Goal: Transaction & Acquisition: Purchase product/service

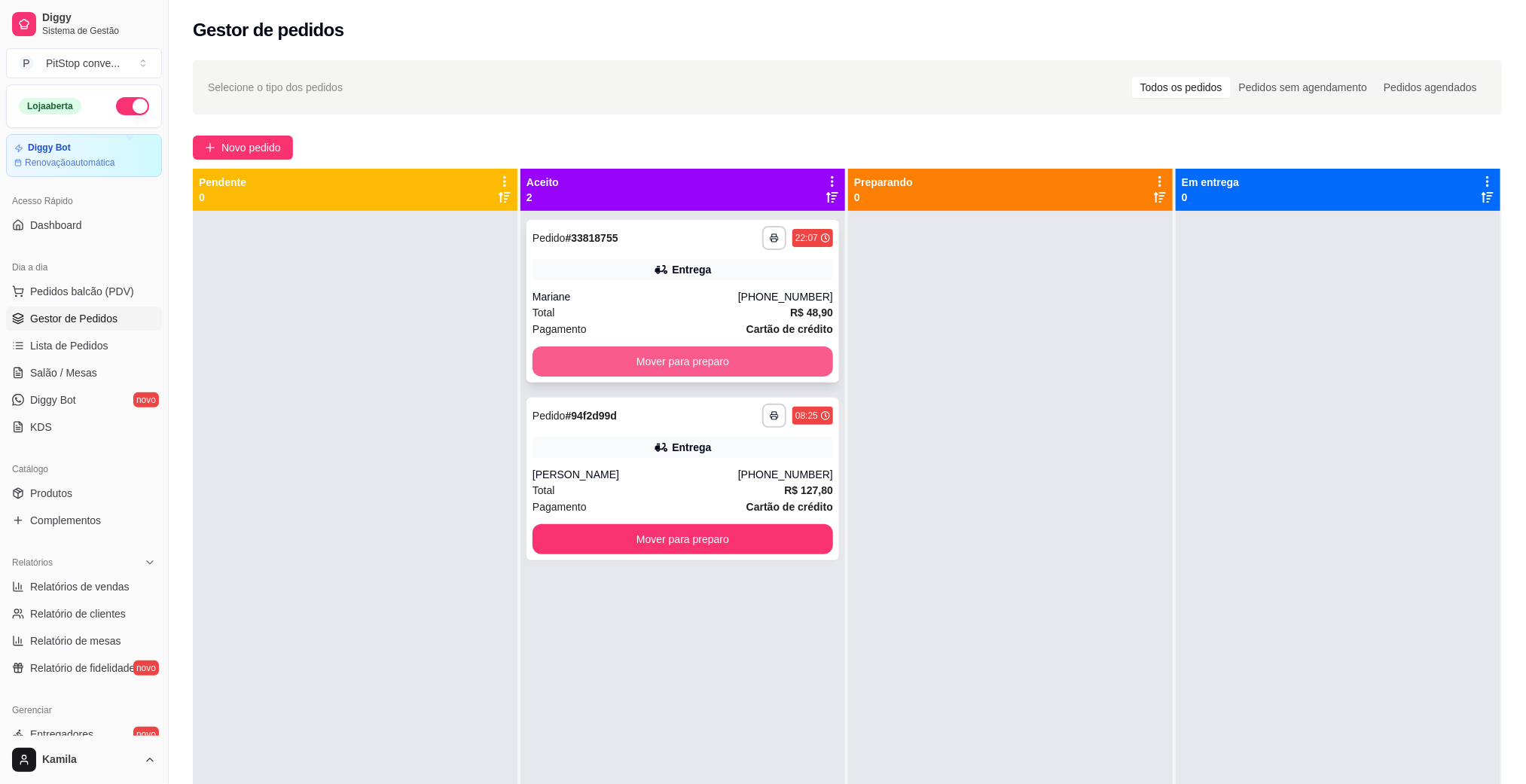
click at [747, 364] on button "Mover para preparo" at bounding box center [683, 361] width 301 height 30
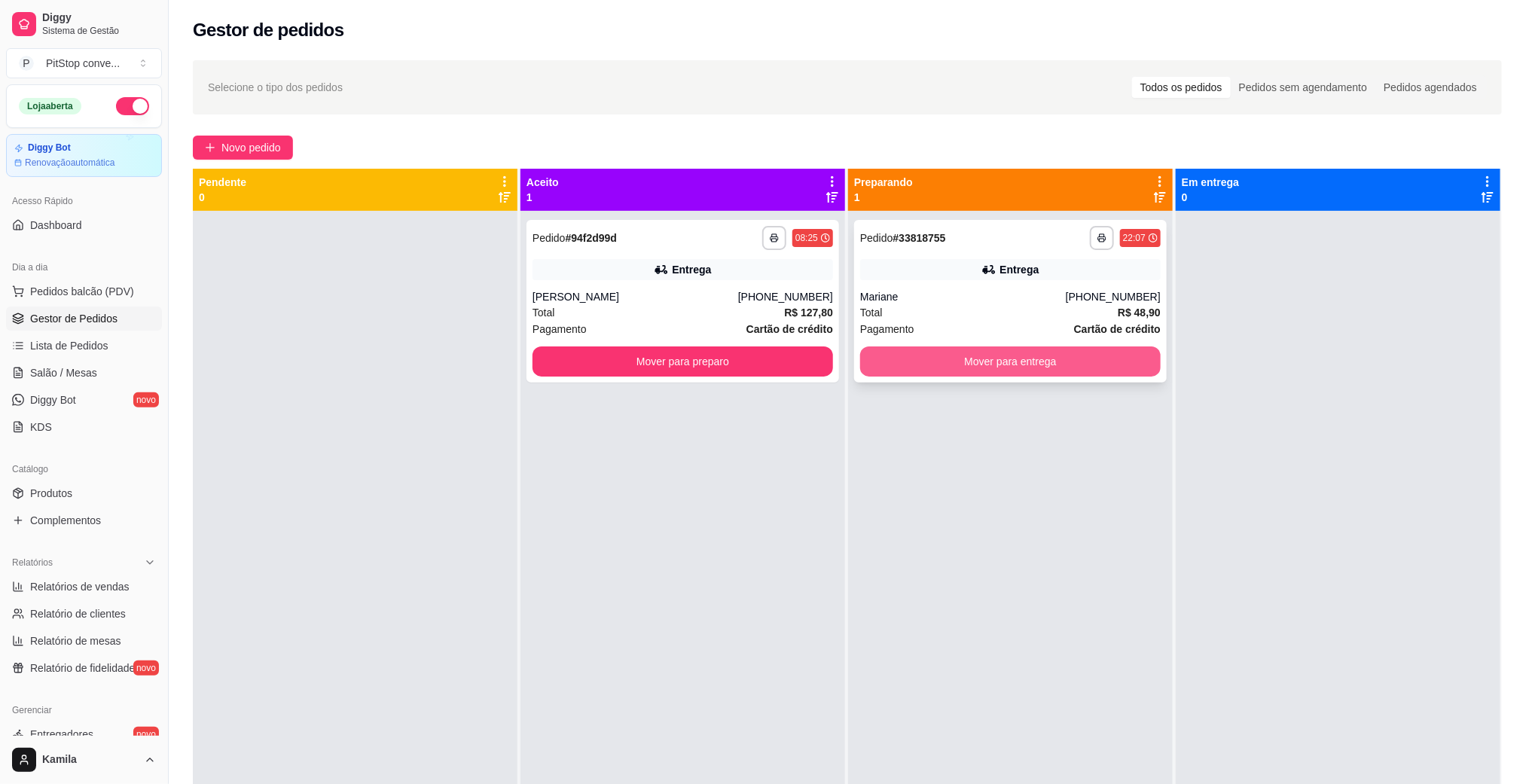
click at [1076, 364] on button "Mover para entrega" at bounding box center [1010, 361] width 301 height 30
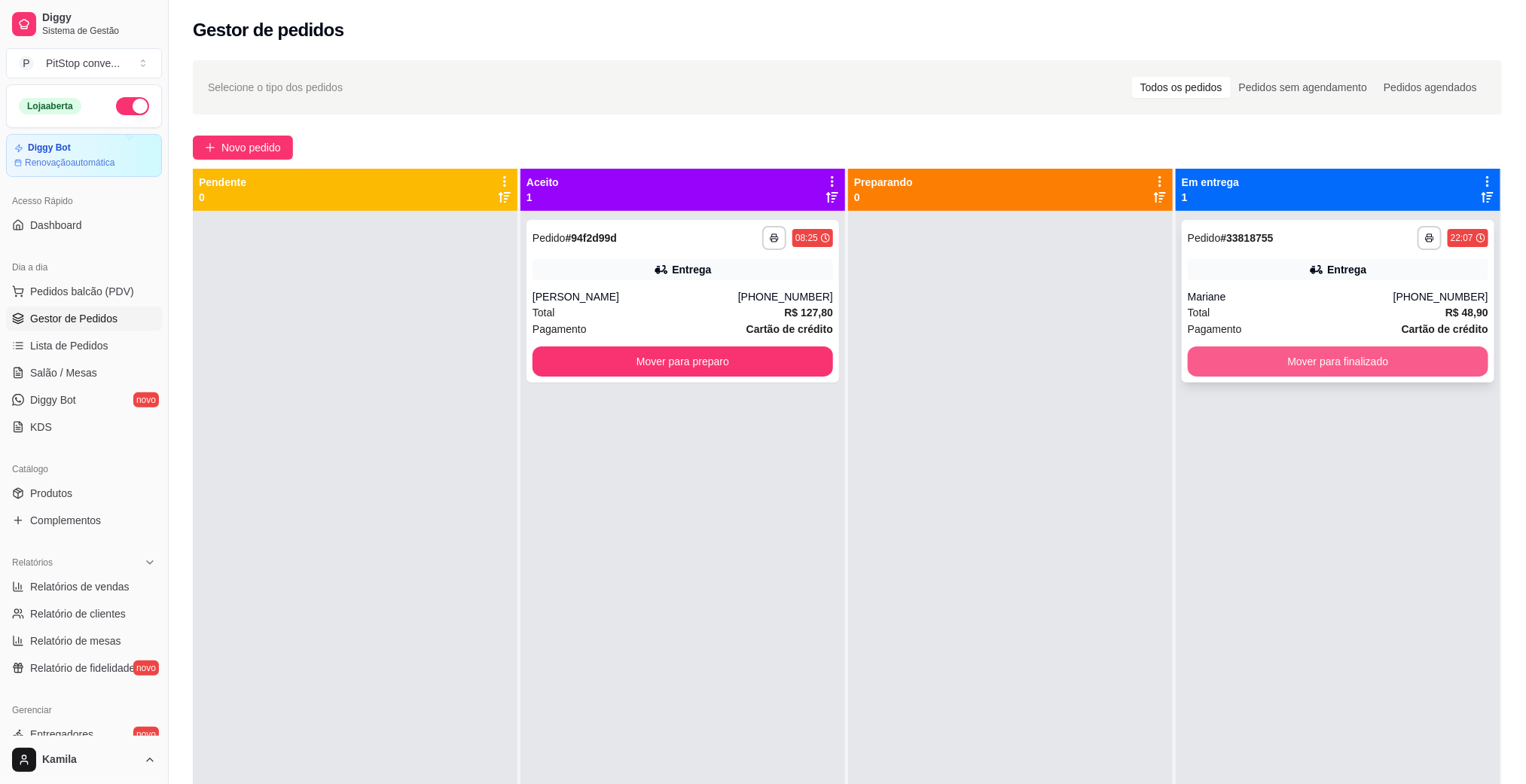
click at [1329, 370] on button "Mover para finalizado" at bounding box center [1339, 361] width 301 height 30
click at [739, 295] on div "[PERSON_NAME]" at bounding box center [635, 297] width 206 height 16
click at [1262, 360] on button "Mover para finalizado" at bounding box center [1339, 361] width 301 height 30
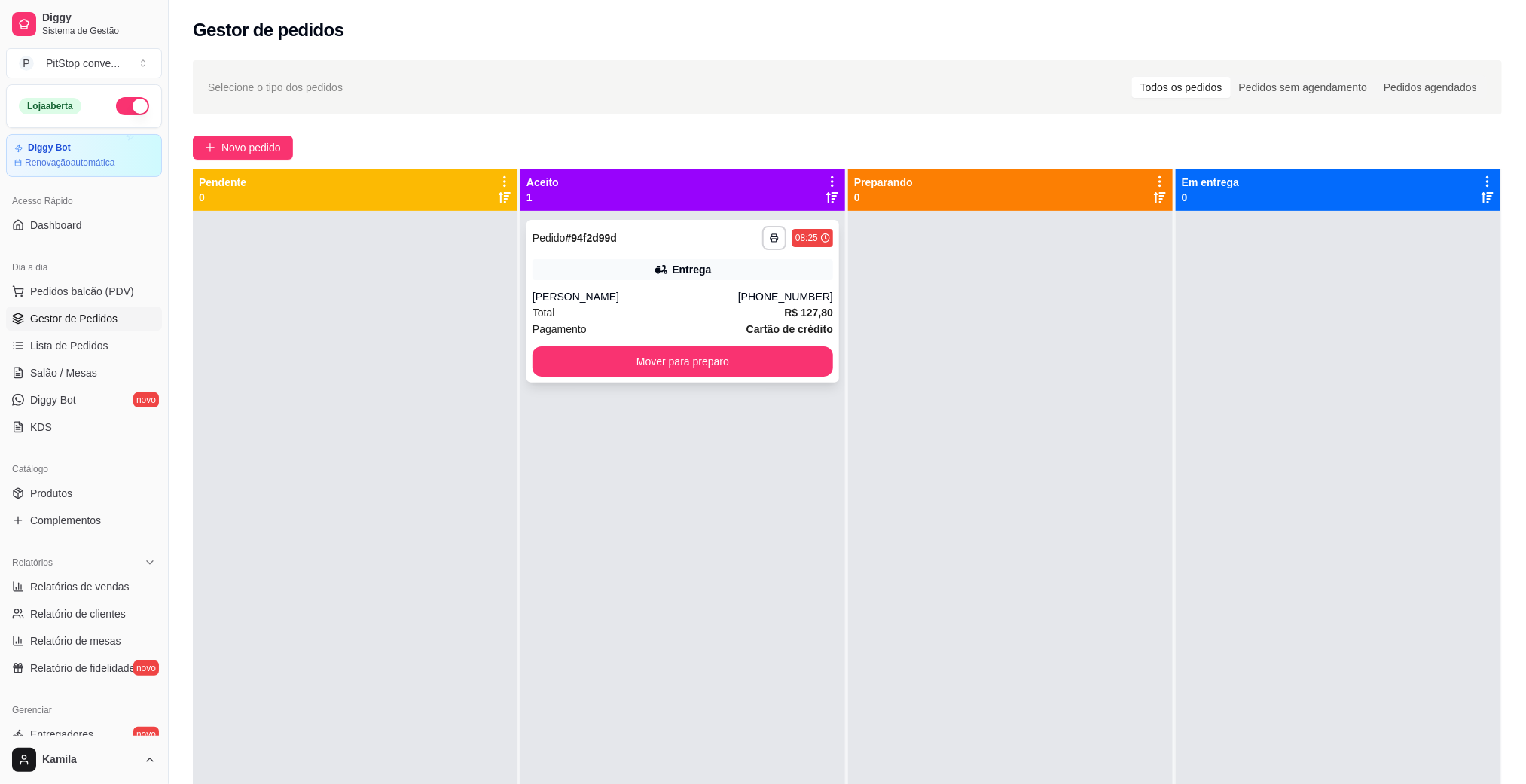
click at [748, 282] on div "**********" at bounding box center [683, 301] width 313 height 163
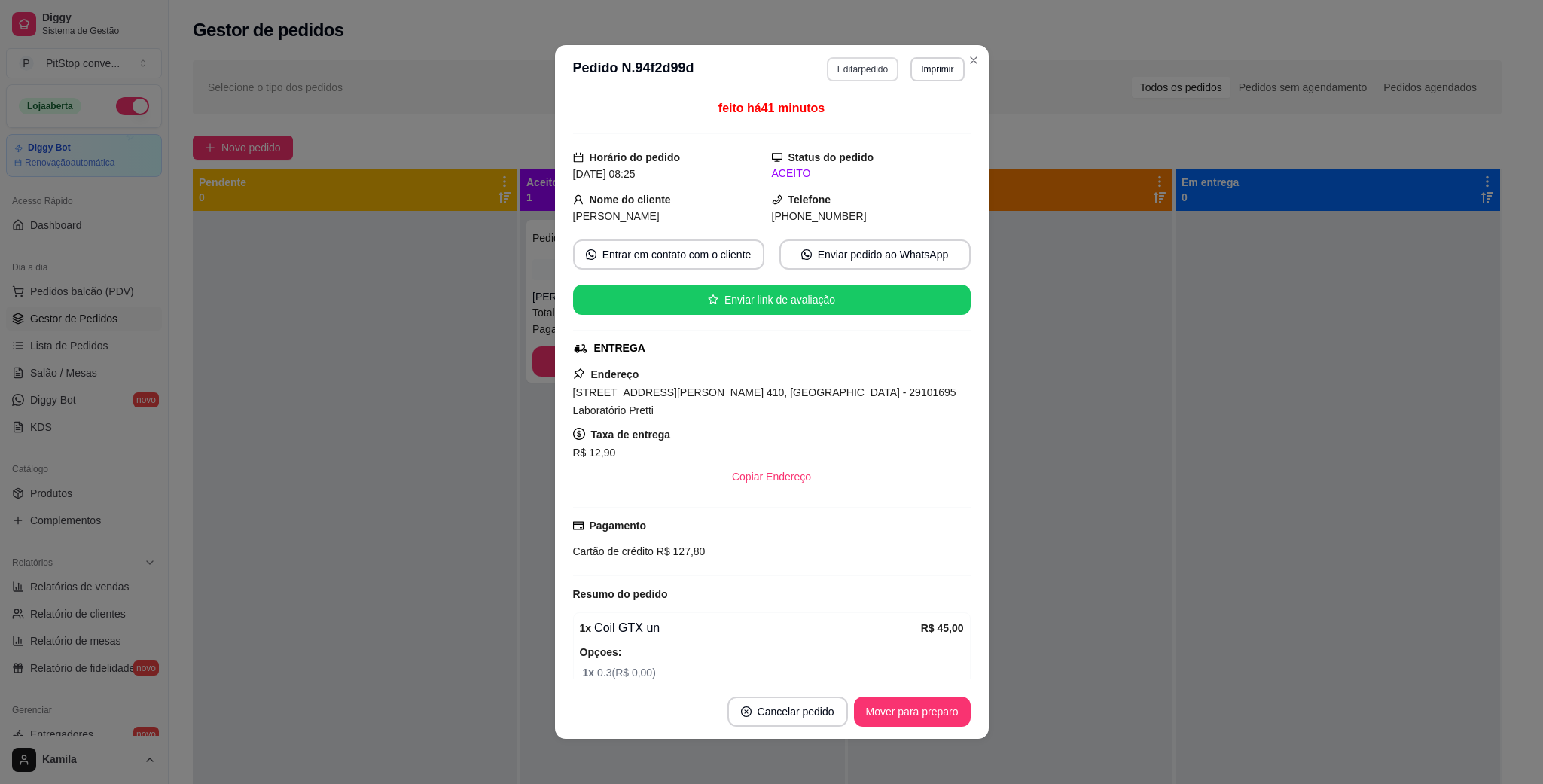
click at [868, 73] on button "Editar pedido" at bounding box center [863, 69] width 72 height 24
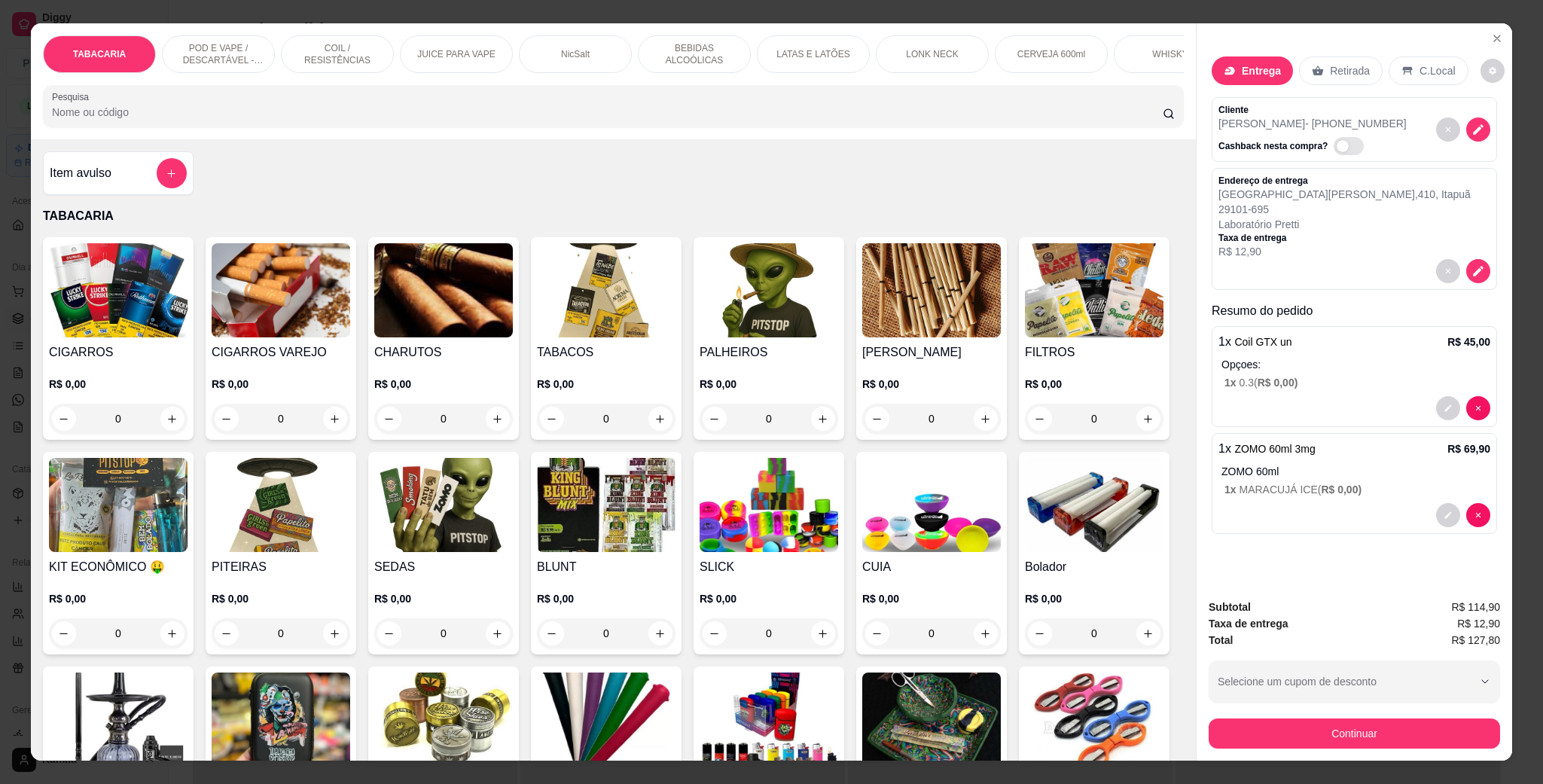
click at [519, 52] on div "NicSalt" at bounding box center [575, 54] width 113 height 38
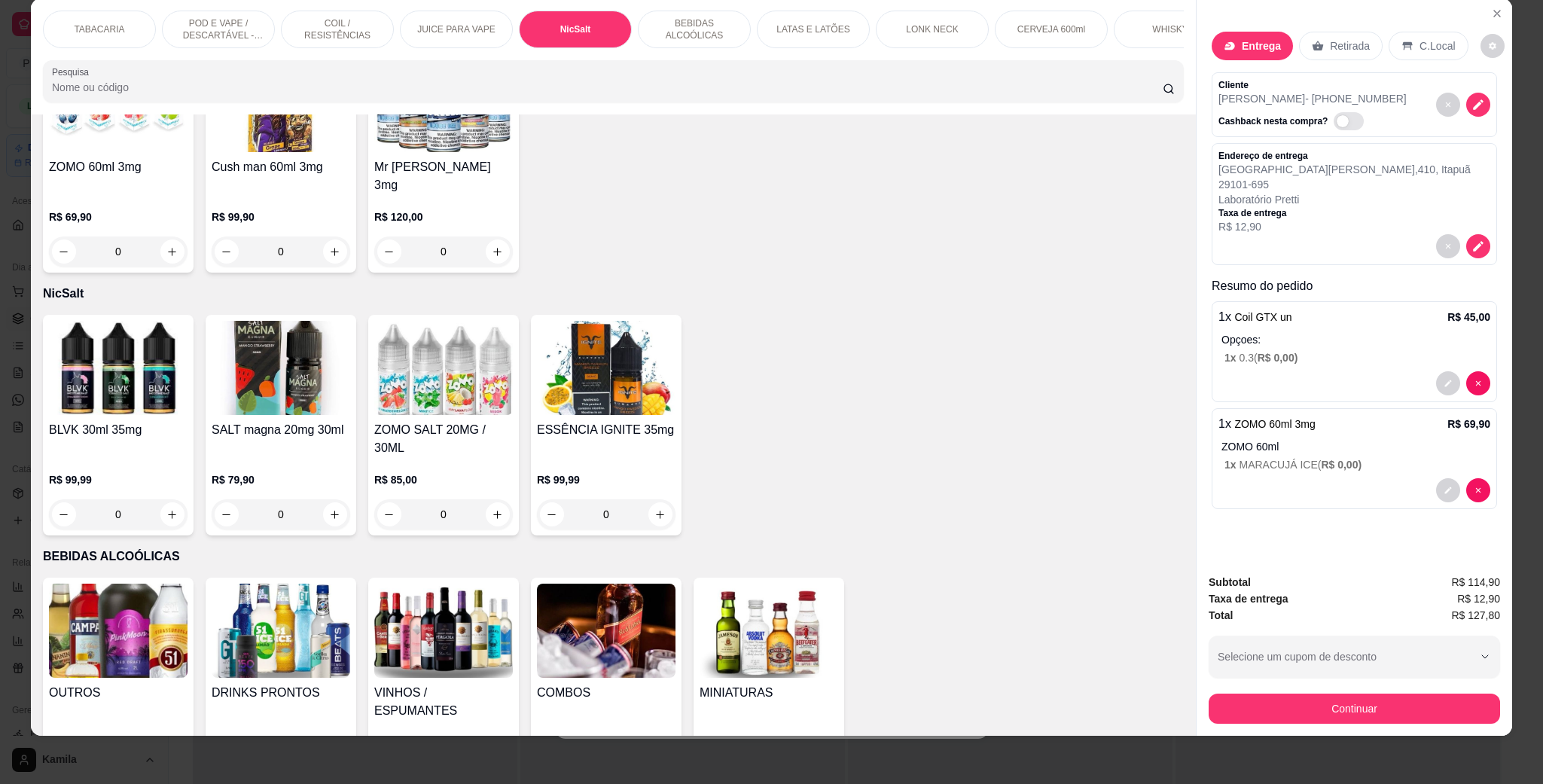
scroll to position [2086, 0]
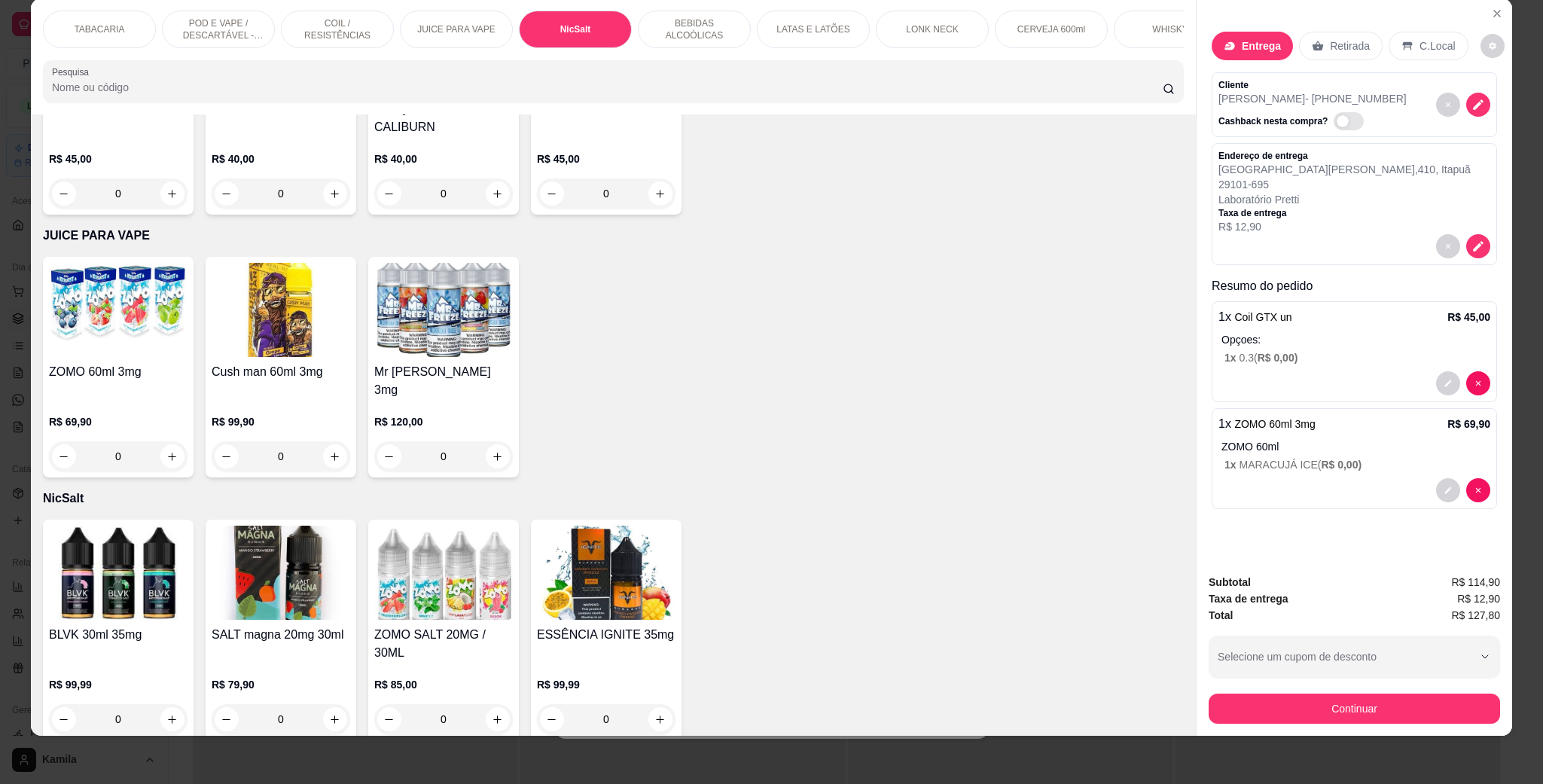
click at [132, 307] on img at bounding box center [118, 309] width 139 height 94
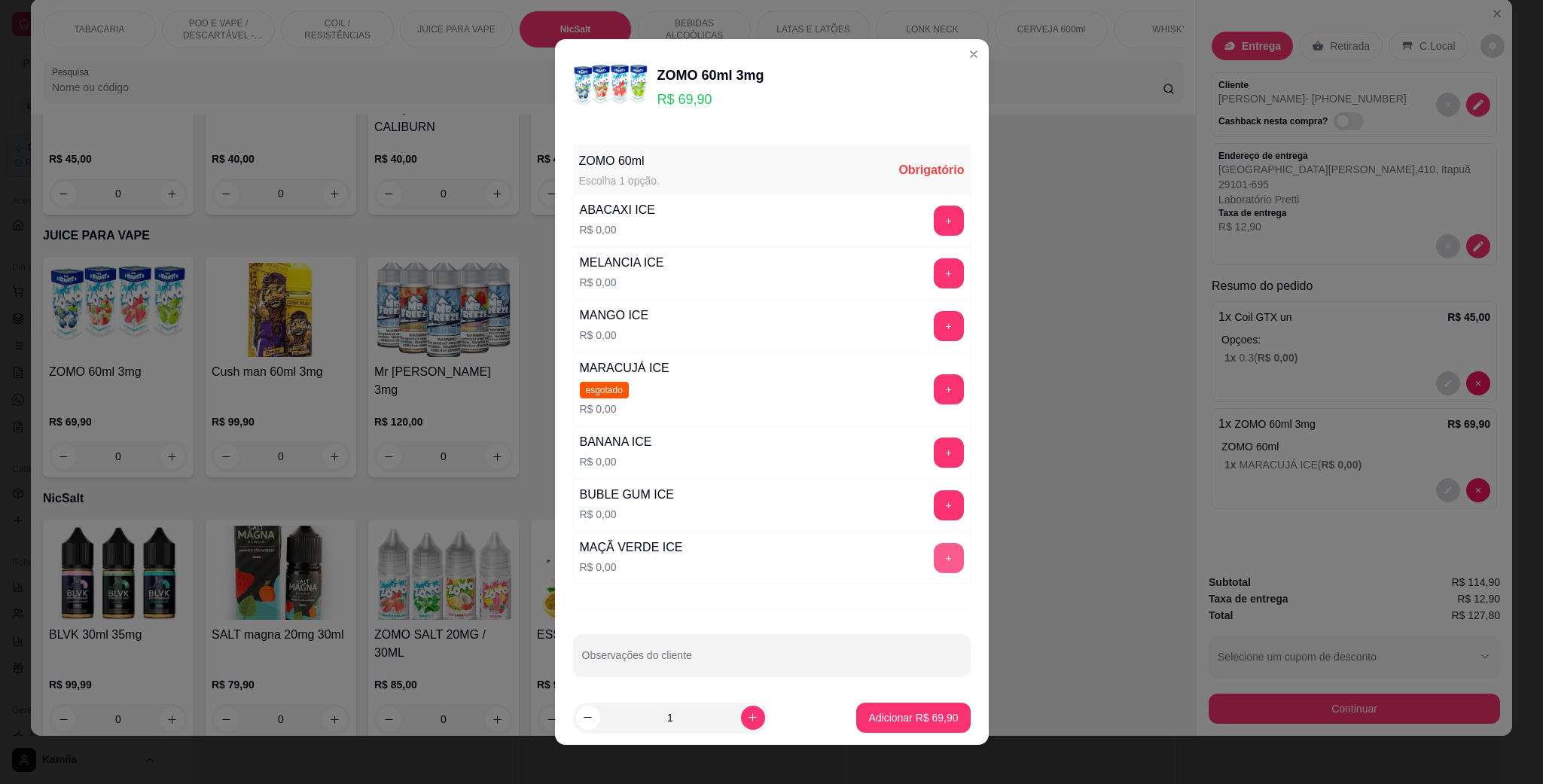
click at [934, 556] on button "+" at bounding box center [949, 557] width 30 height 30
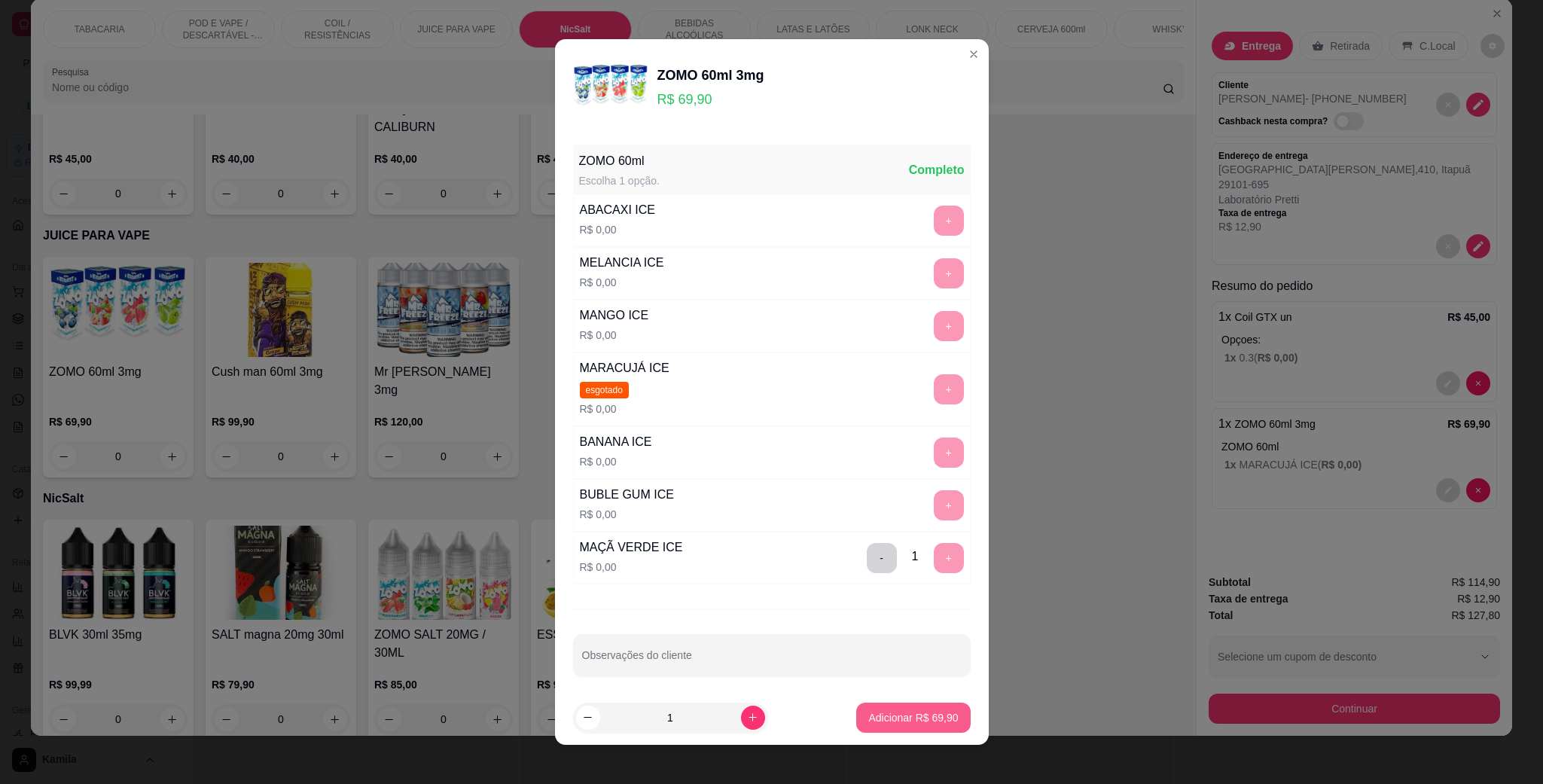
click at [902, 716] on p "Adicionar R$ 69,90" at bounding box center [913, 718] width 89 height 16
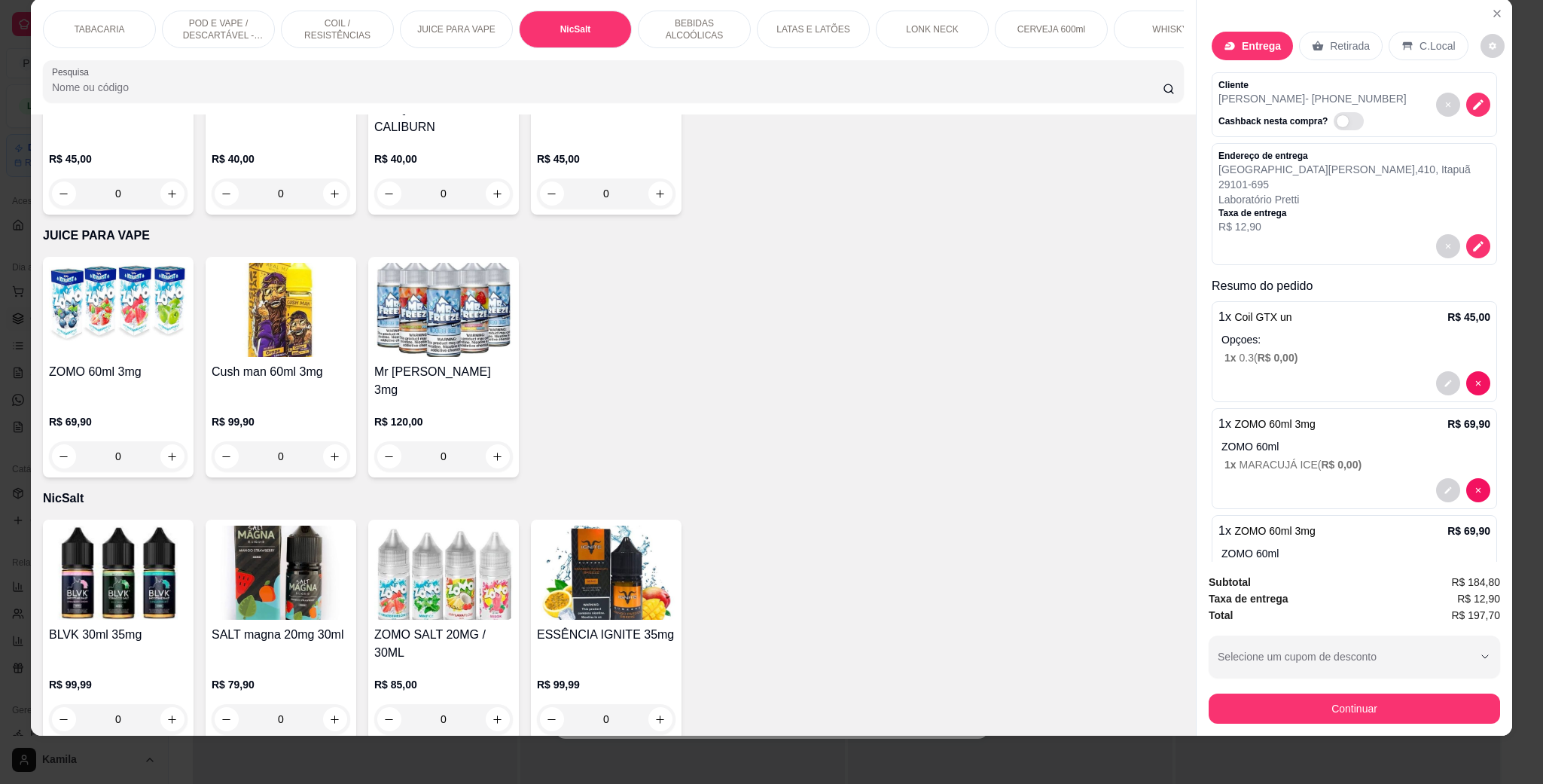
click at [1307, 737] on div "TABACARIA POD E VAPE / DESCARTÁVEL - RECARREGAVEL COIL / RESISTÊNCIAS JUICE PAR…" at bounding box center [772, 392] width 1543 height 784
click at [1329, 699] on button "Continuar" at bounding box center [1354, 708] width 292 height 30
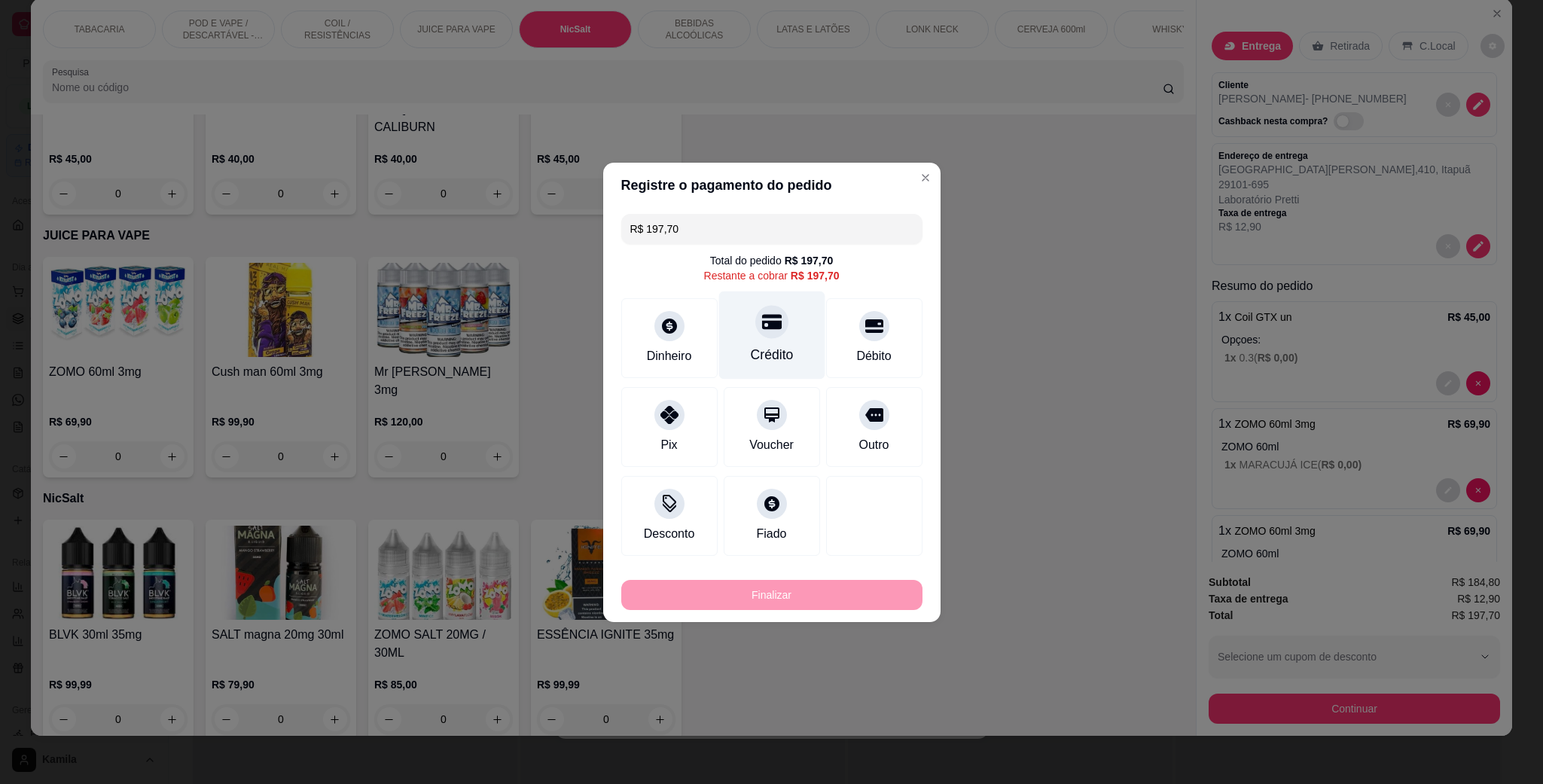
click at [778, 353] on div "Crédito" at bounding box center [772, 355] width 43 height 19
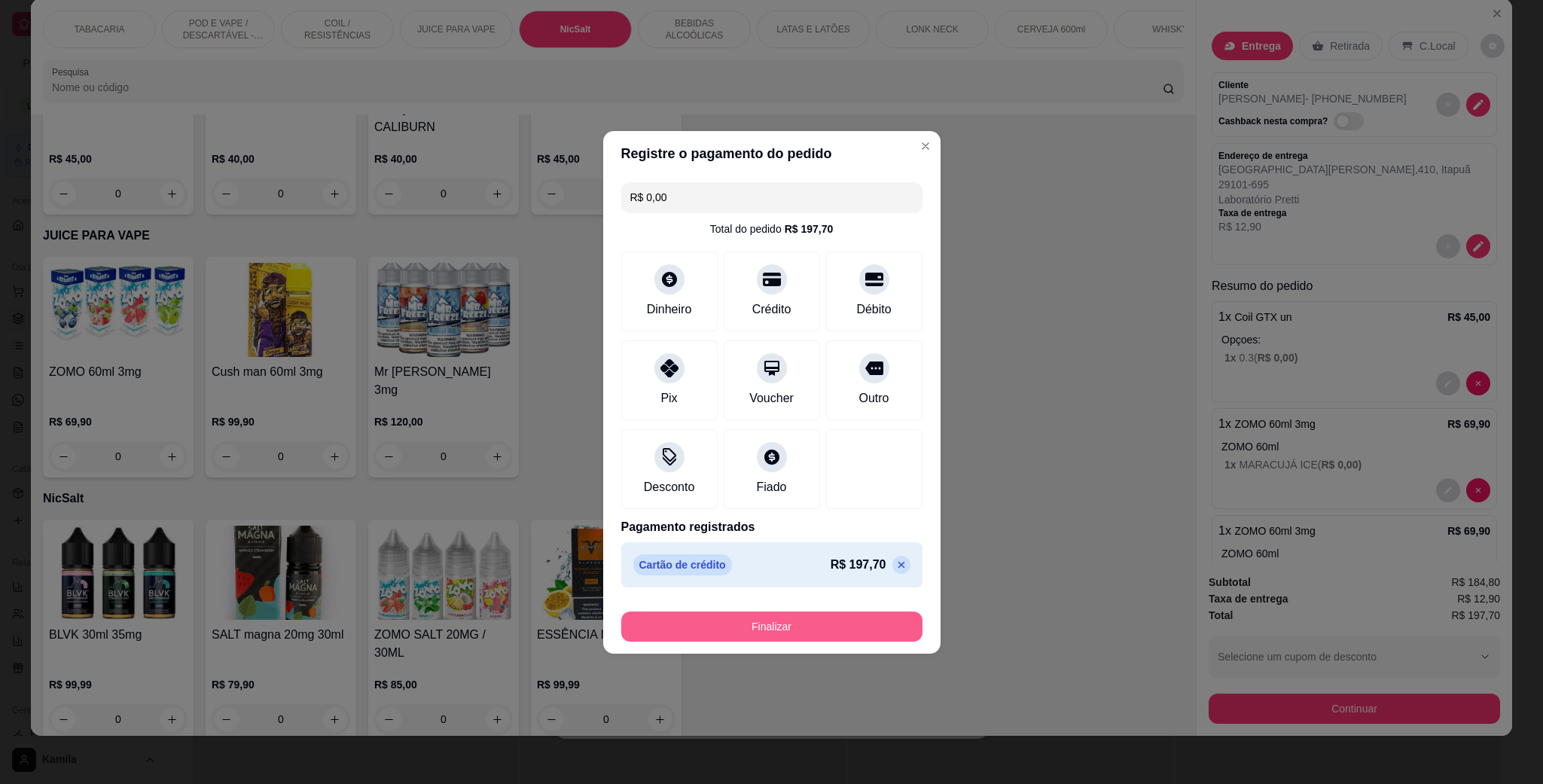
click at [809, 621] on button "Finalizar" at bounding box center [772, 626] width 301 height 30
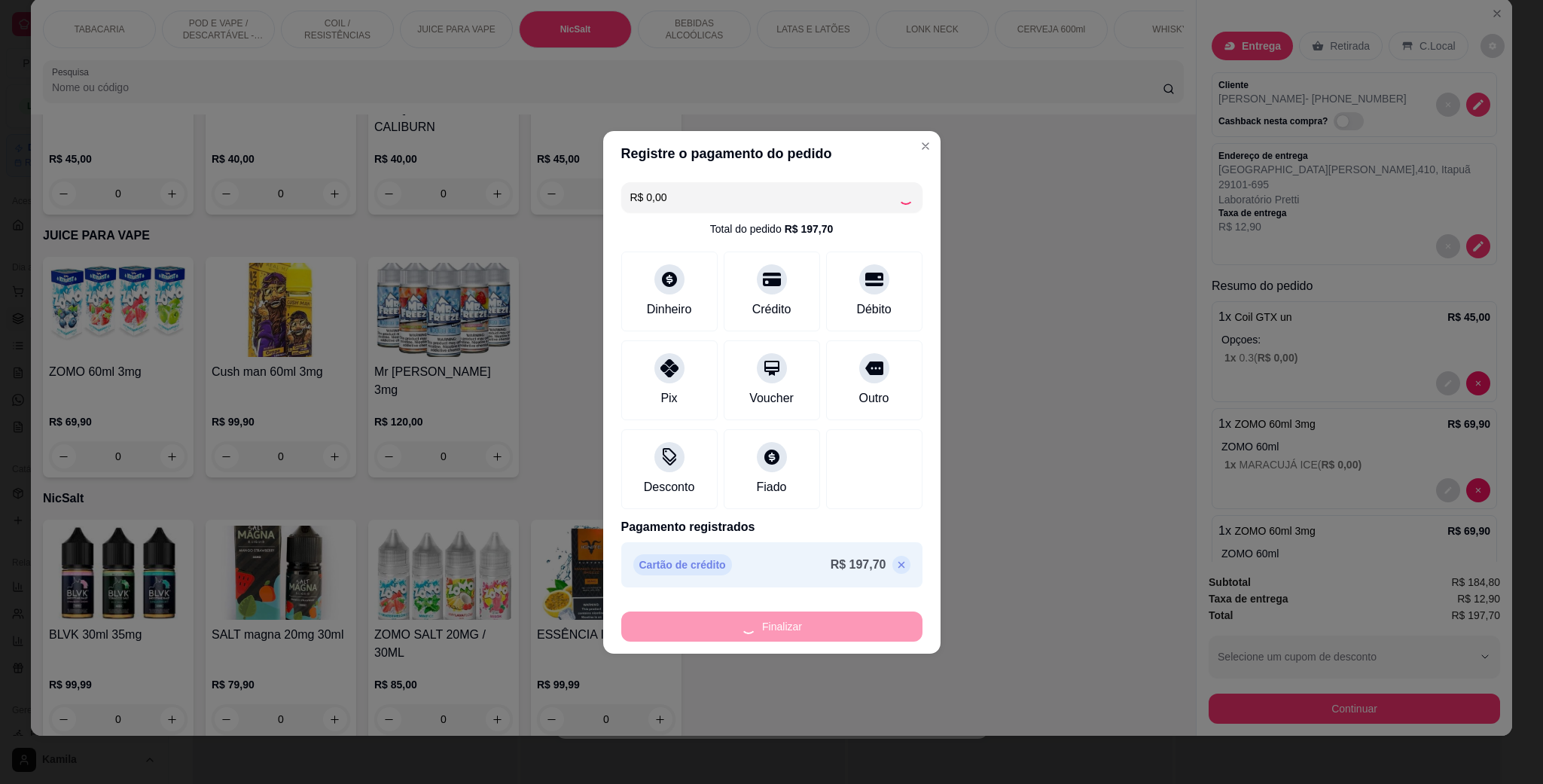
type input "-R$ 197,70"
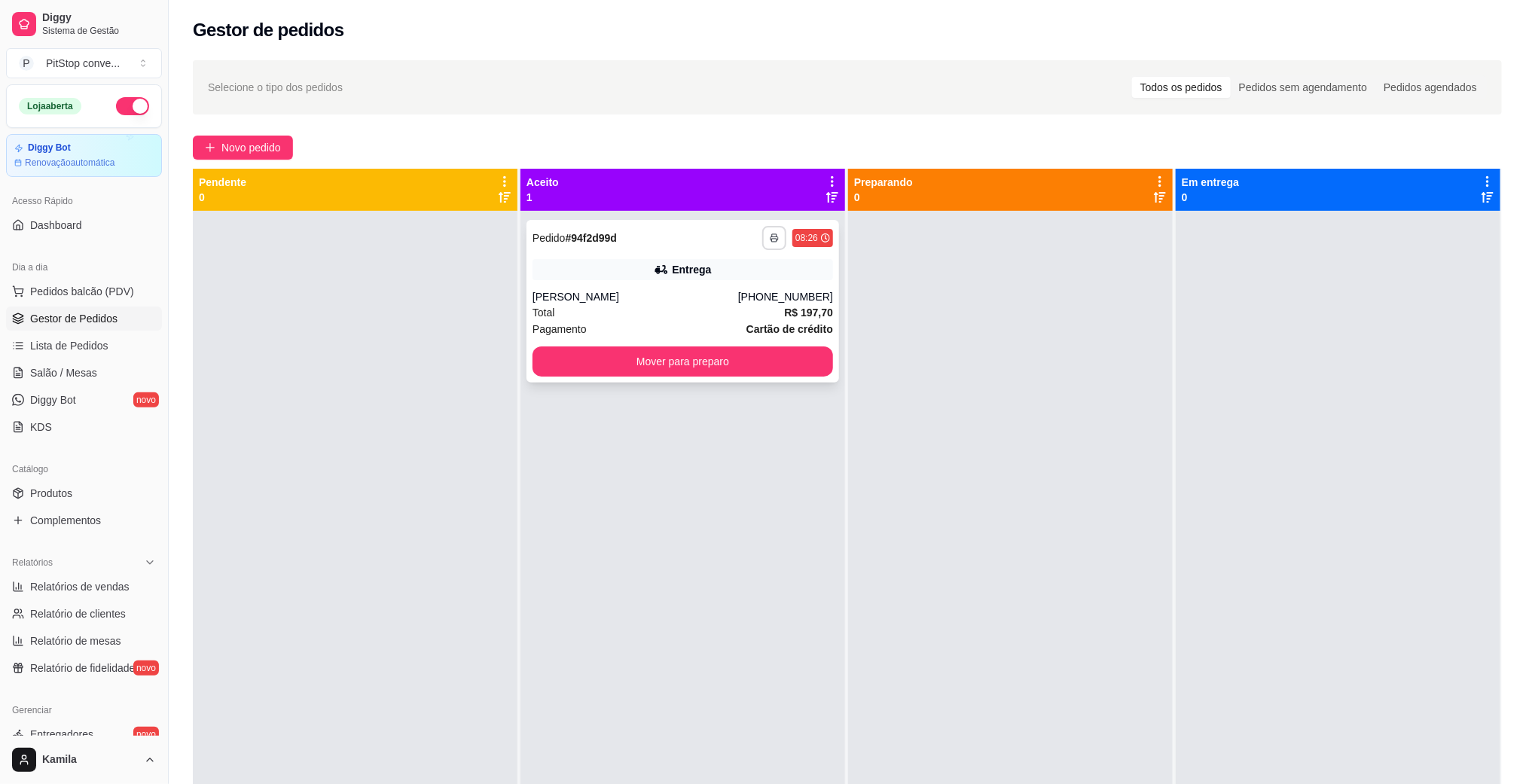
click at [770, 234] on icon "button" at bounding box center [774, 237] width 9 height 9
click at [753, 285] on button "IMPRESSORA" at bounding box center [727, 291] width 106 height 23
click at [84, 292] on span "Pedidos balcão (PDV)" at bounding box center [81, 292] width 104 height 16
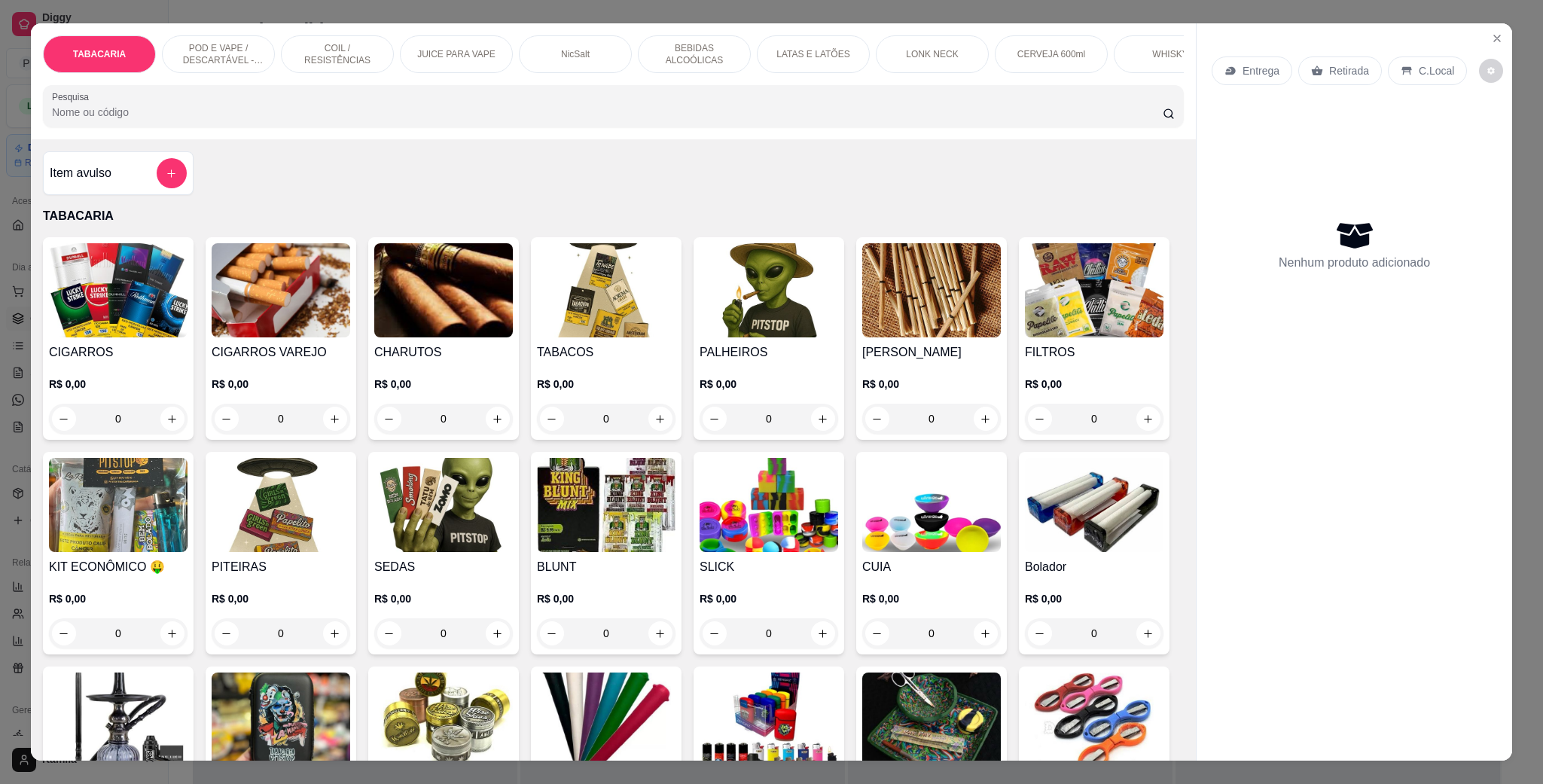
click at [225, 49] on p "POD E VAPE / DESCARTÁVEL - RECARREGAVEL" at bounding box center [218, 54] width 87 height 24
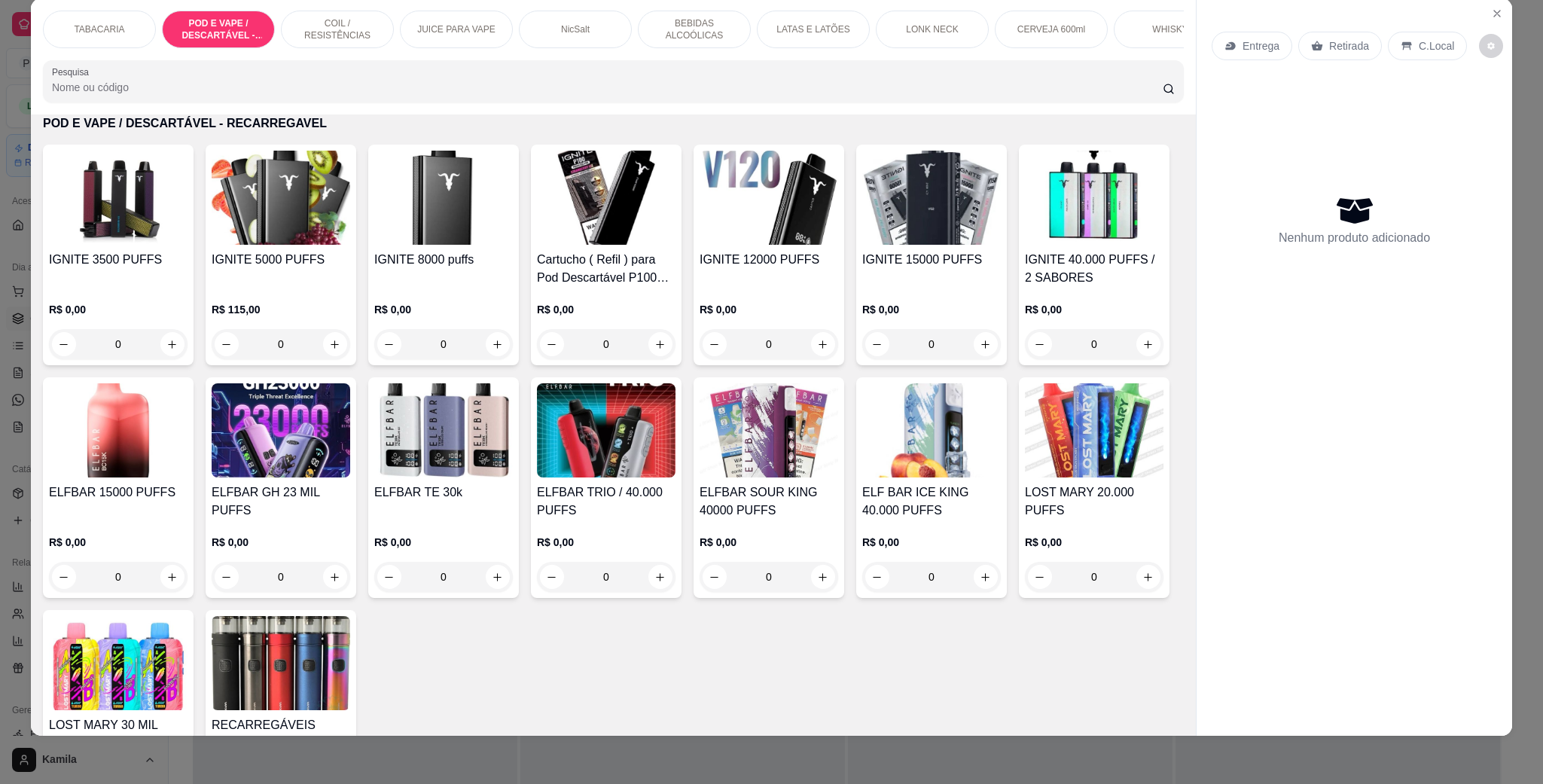
click at [403, 245] on img at bounding box center [443, 197] width 139 height 94
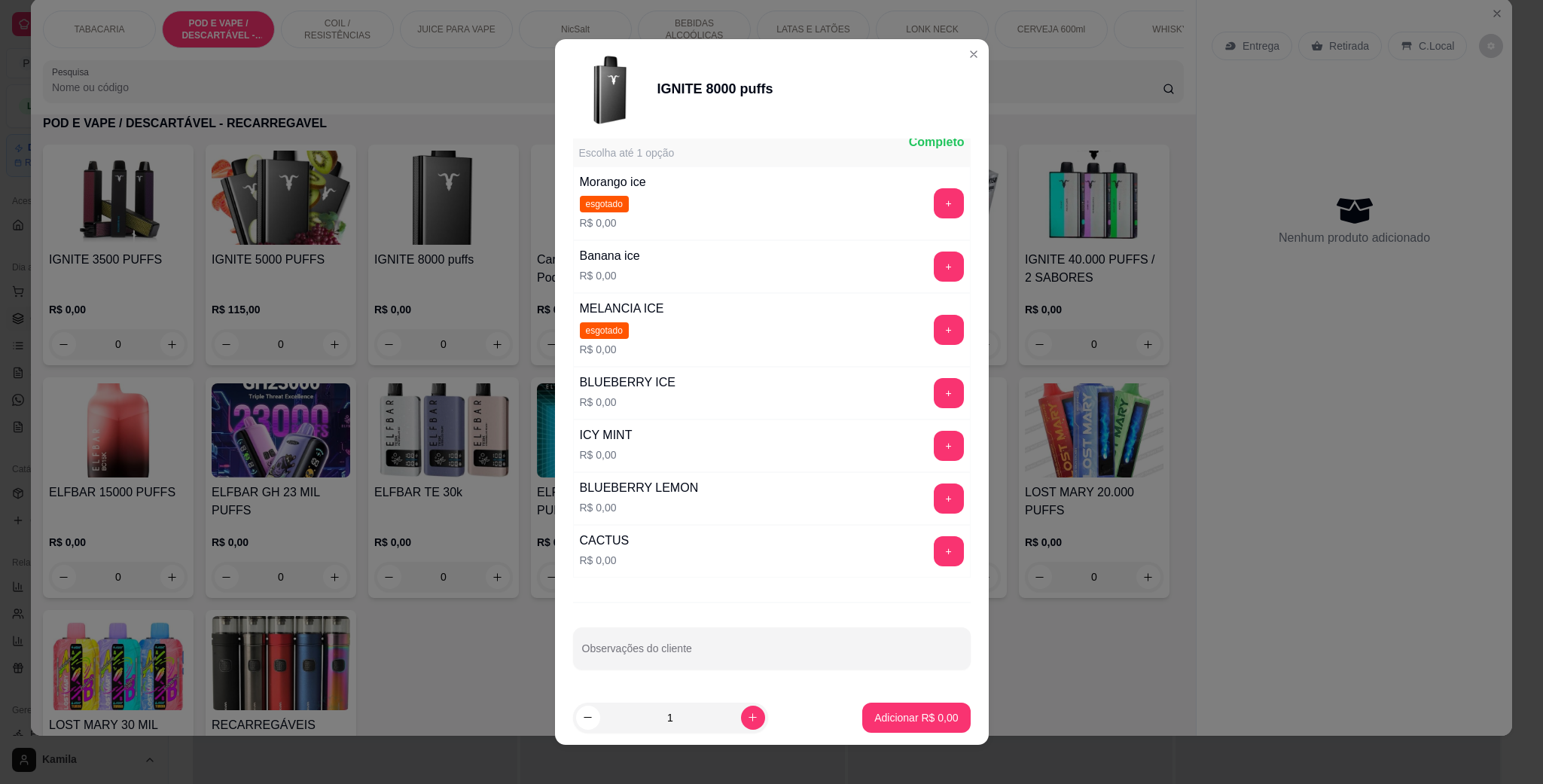
scroll to position [226, 0]
click at [934, 441] on button "+" at bounding box center [949, 446] width 30 height 30
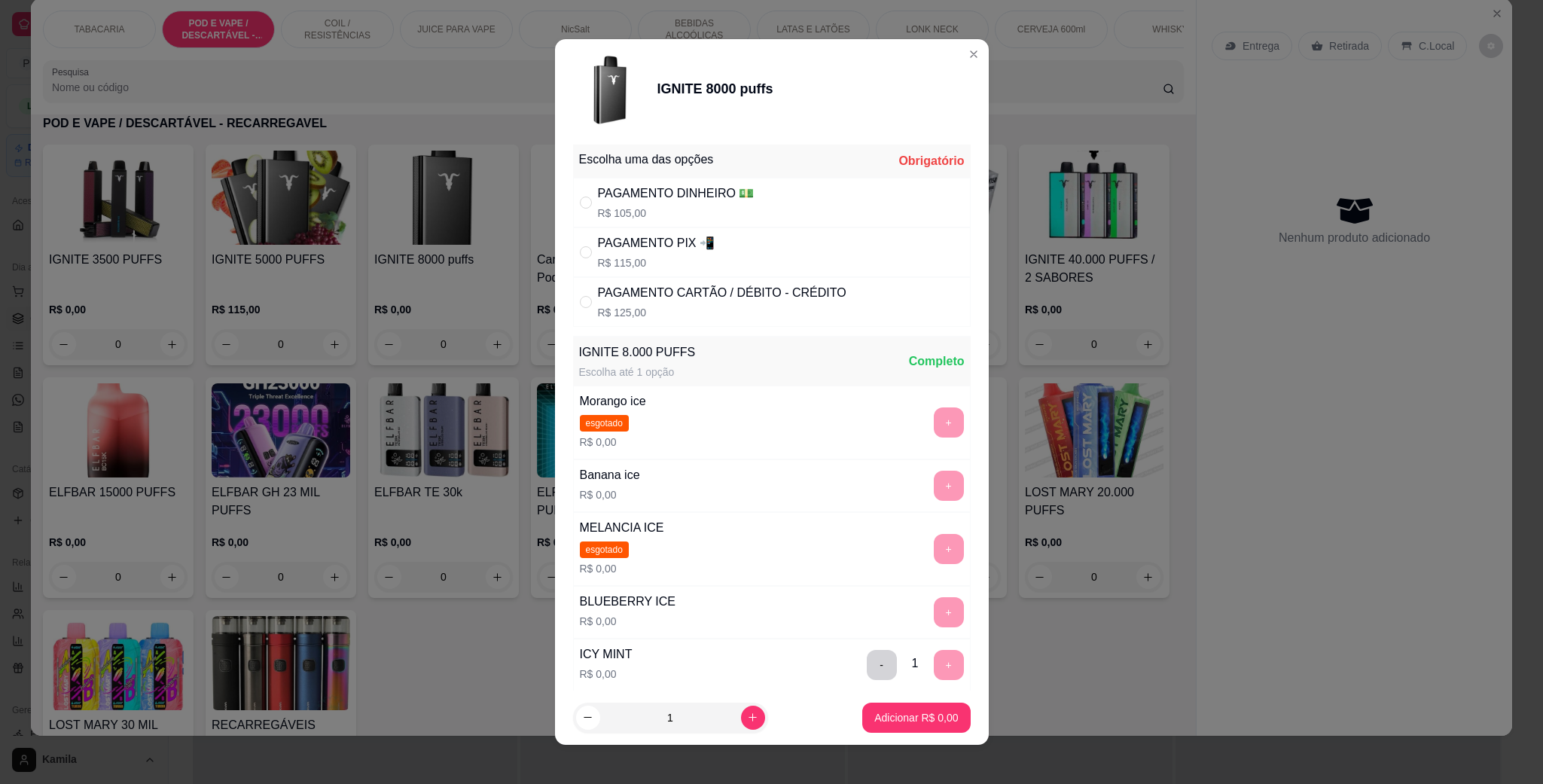
click at [750, 262] on div "PAGAMENTO PIX 📲 R$ 115,00" at bounding box center [772, 252] width 397 height 49
radio input "true"
click at [929, 726] on button "Adicionar R$ 115,00" at bounding box center [911, 717] width 120 height 30
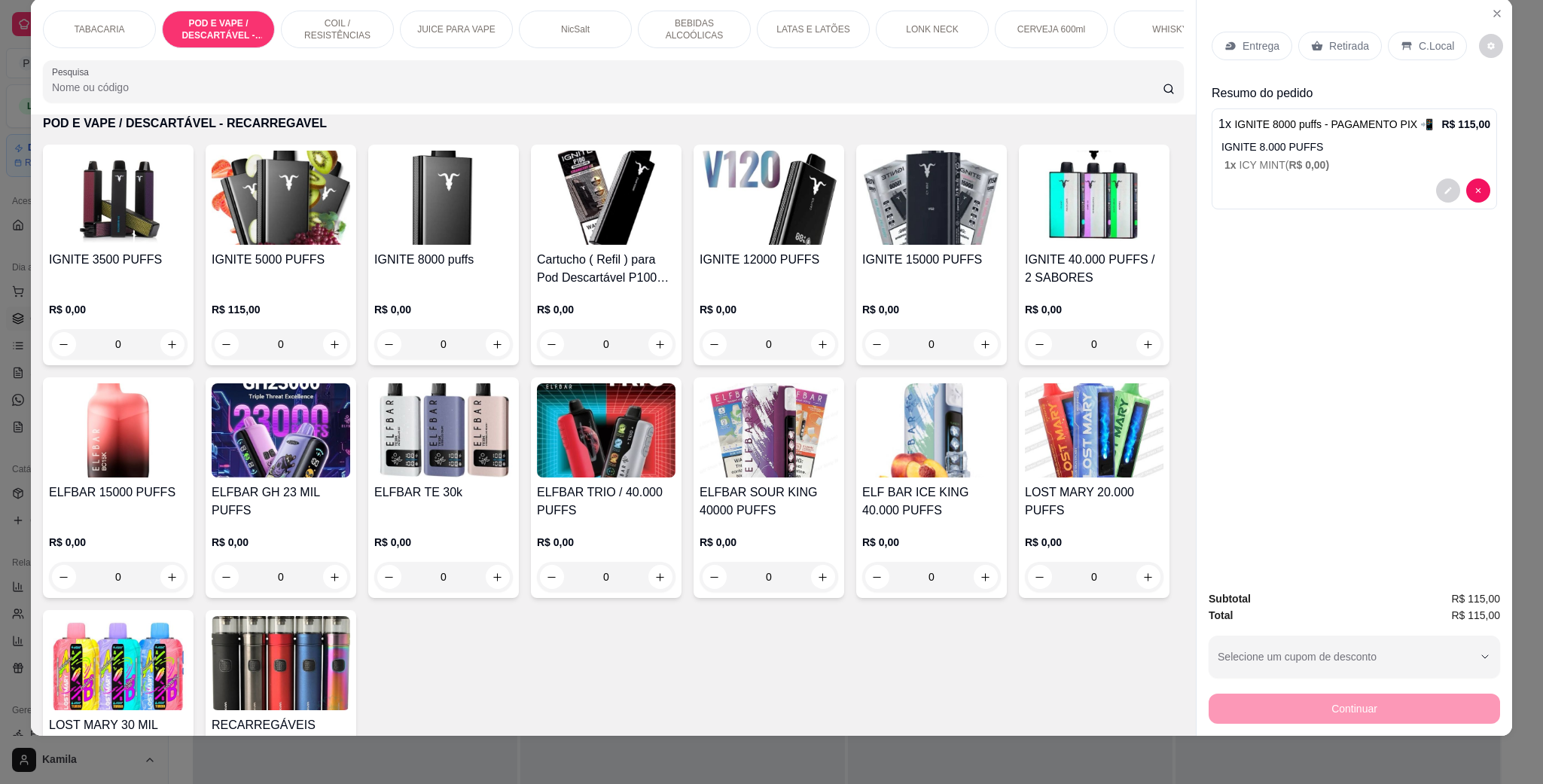
click at [1406, 55] on div "C.Local" at bounding box center [1428, 47] width 79 height 29
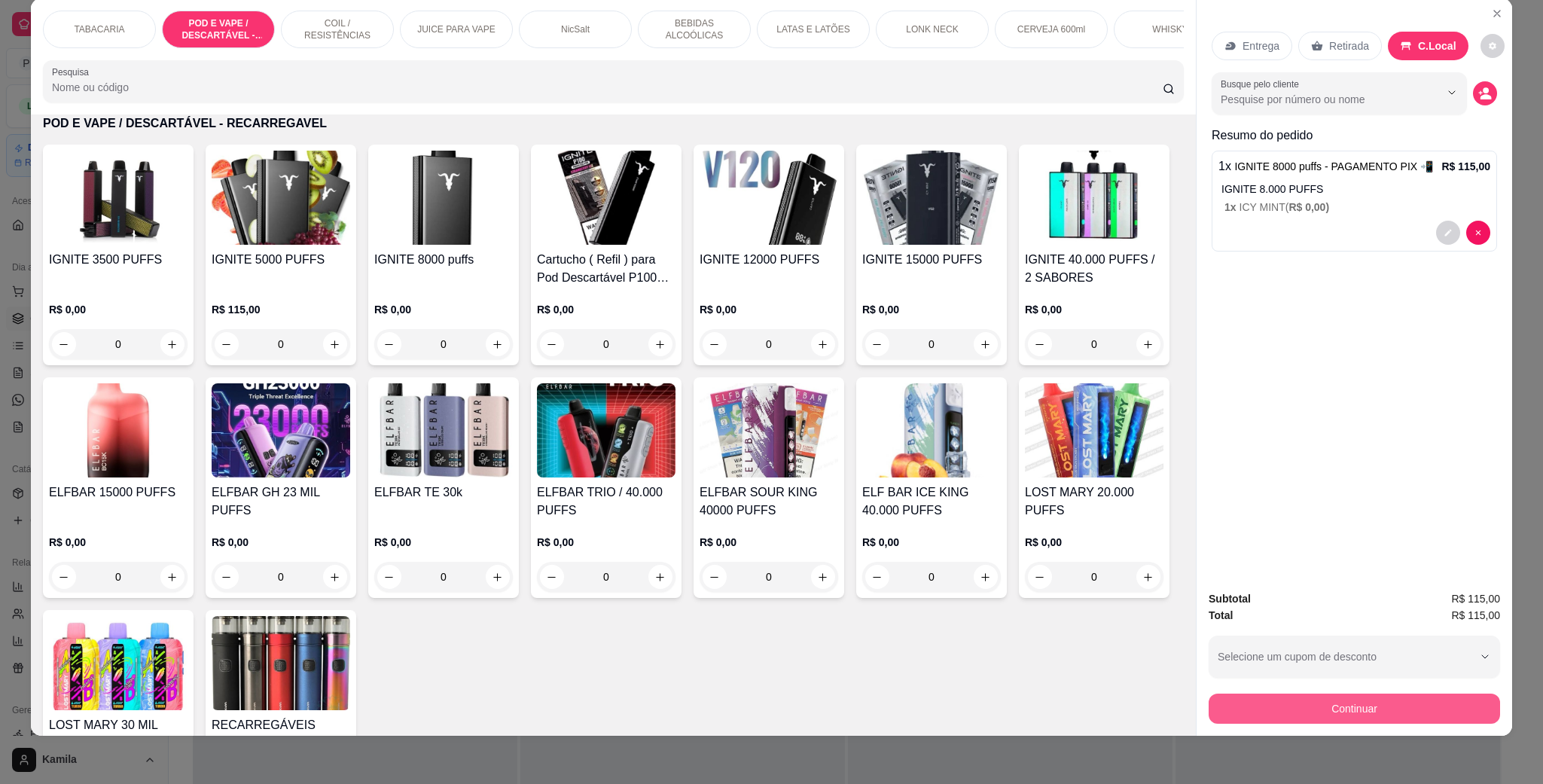
click at [1405, 705] on button "Continuar" at bounding box center [1354, 708] width 292 height 30
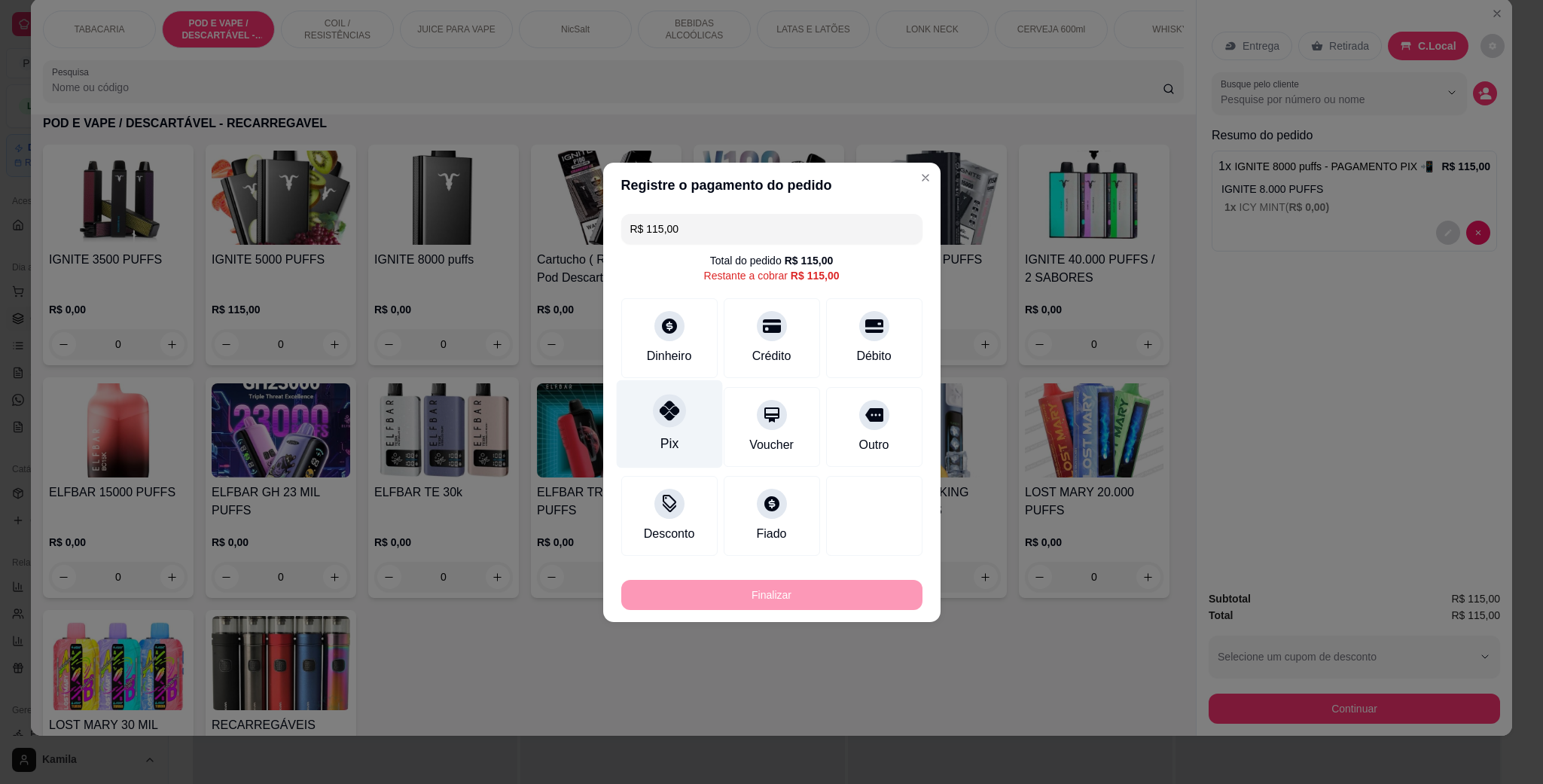
click at [688, 419] on div "Pix" at bounding box center [670, 423] width 107 height 88
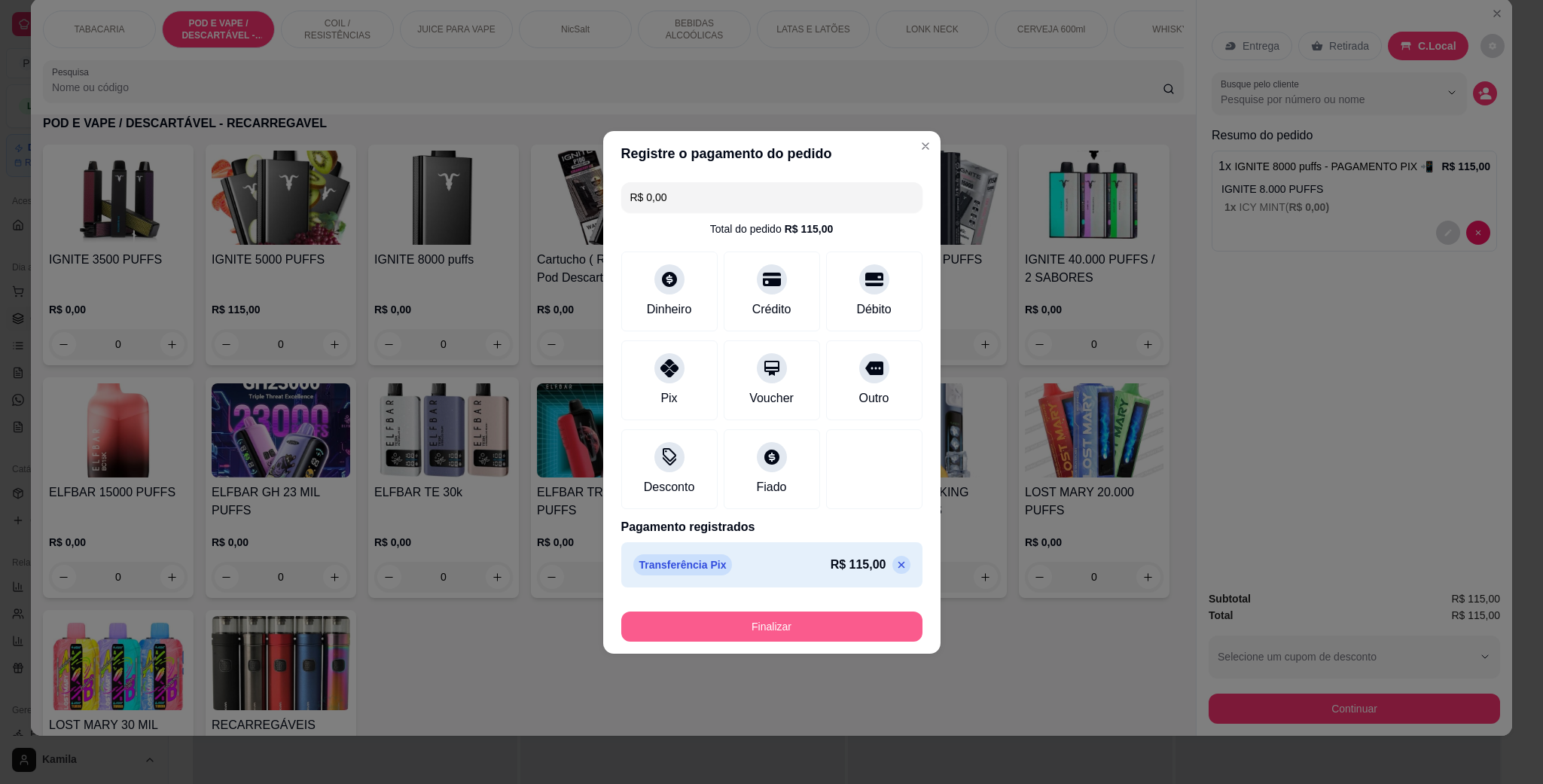
click at [809, 629] on button "Finalizar" at bounding box center [772, 626] width 301 height 30
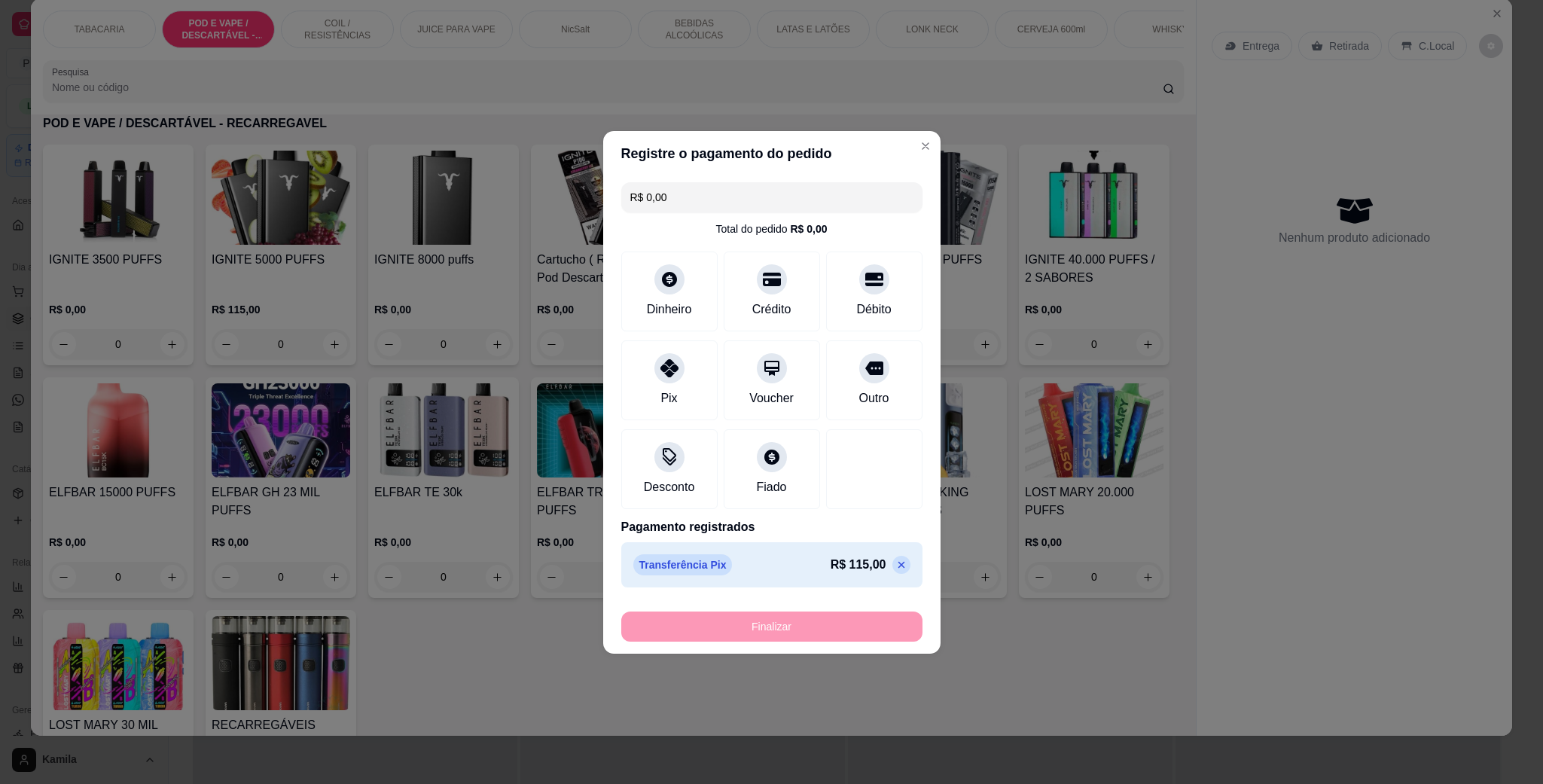
type input "-R$ 115,00"
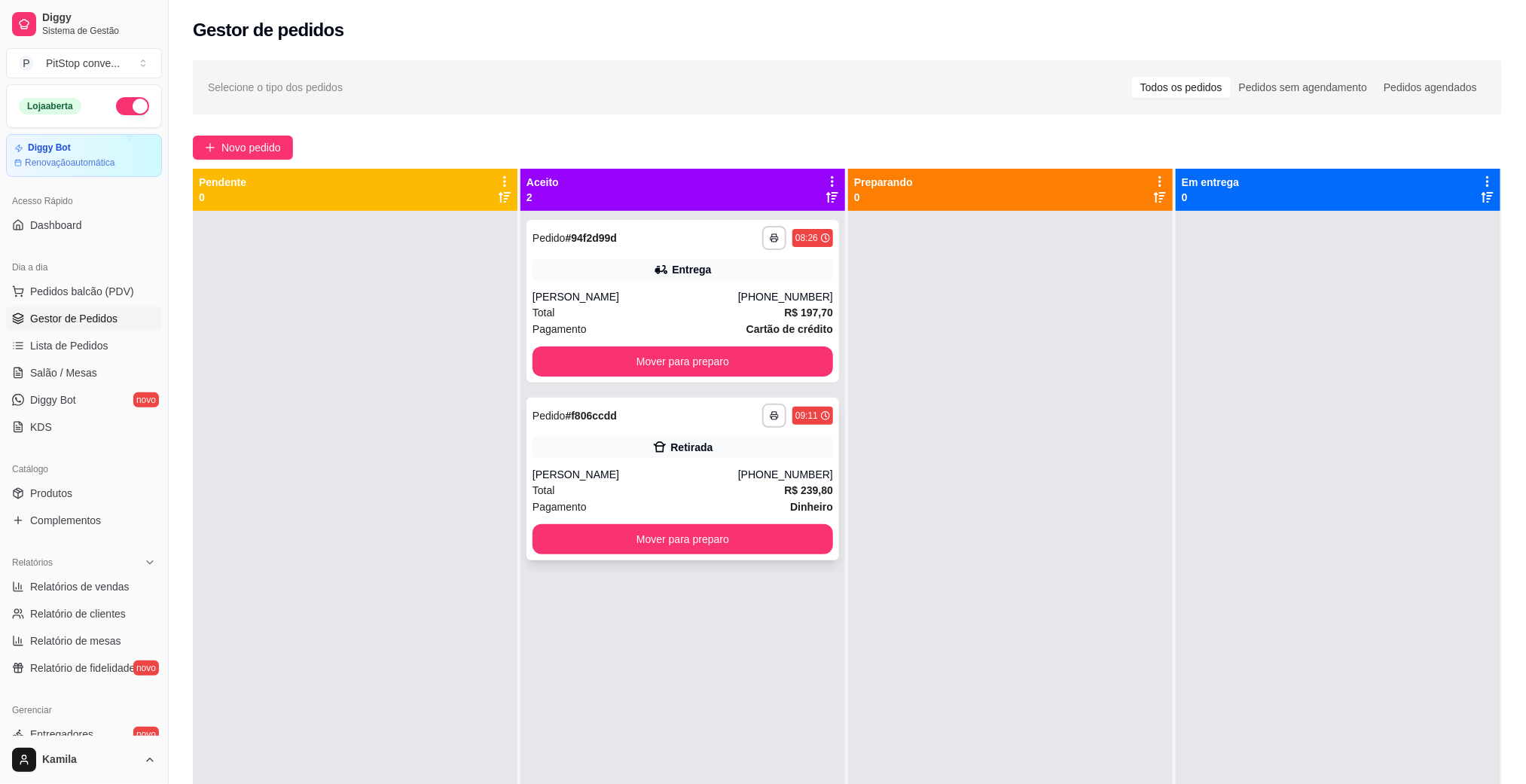
click at [739, 472] on div "[PERSON_NAME]" at bounding box center [635, 475] width 206 height 16
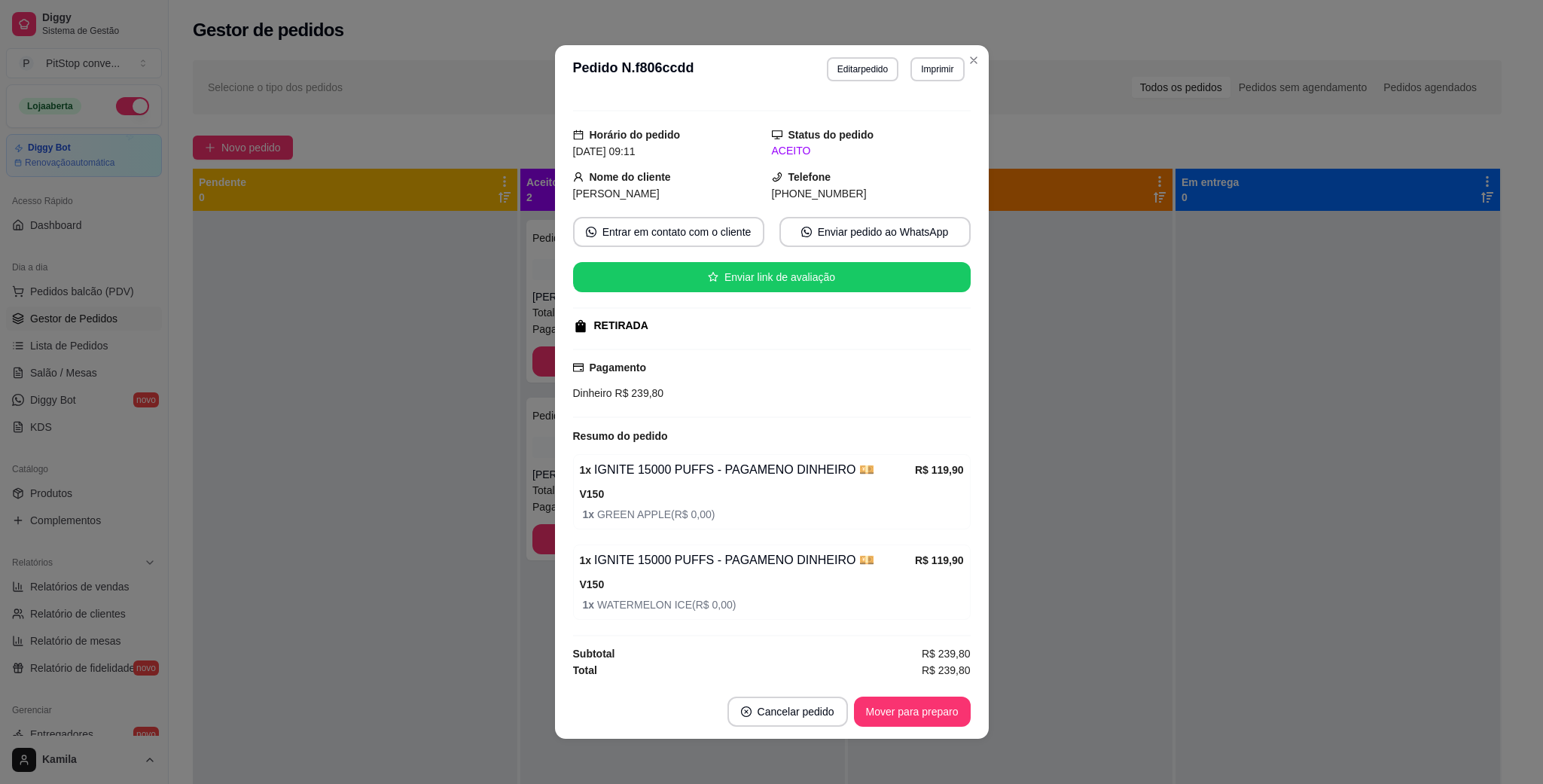
scroll to position [30, 0]
click at [918, 79] on button "Imprimir" at bounding box center [937, 69] width 53 height 24
click at [925, 115] on button "IMPRESSORA" at bounding box center [903, 122] width 110 height 24
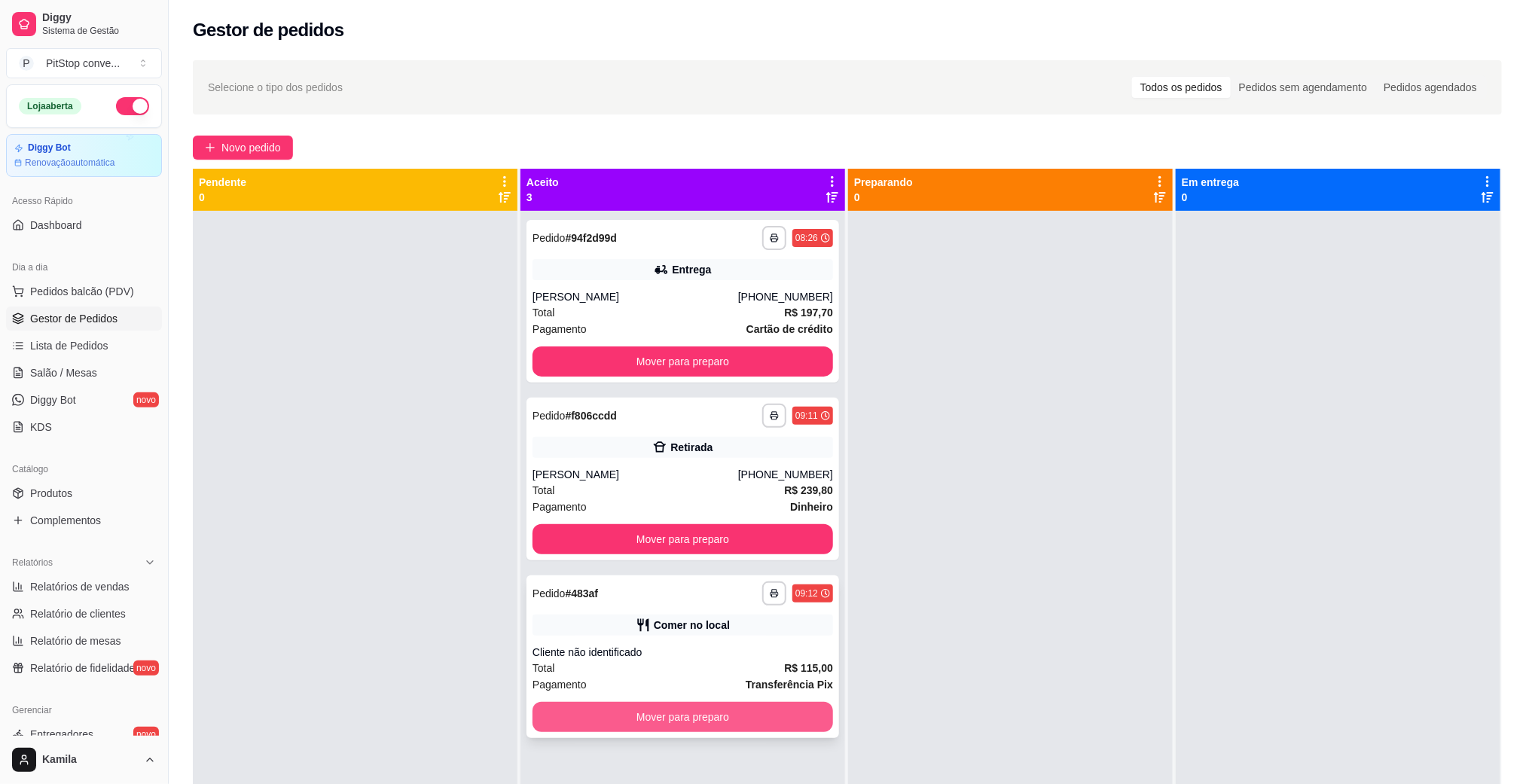
click at [803, 733] on div "**********" at bounding box center [683, 657] width 313 height 163
click at [798, 709] on button "Mover para preparo" at bounding box center [683, 716] width 301 height 30
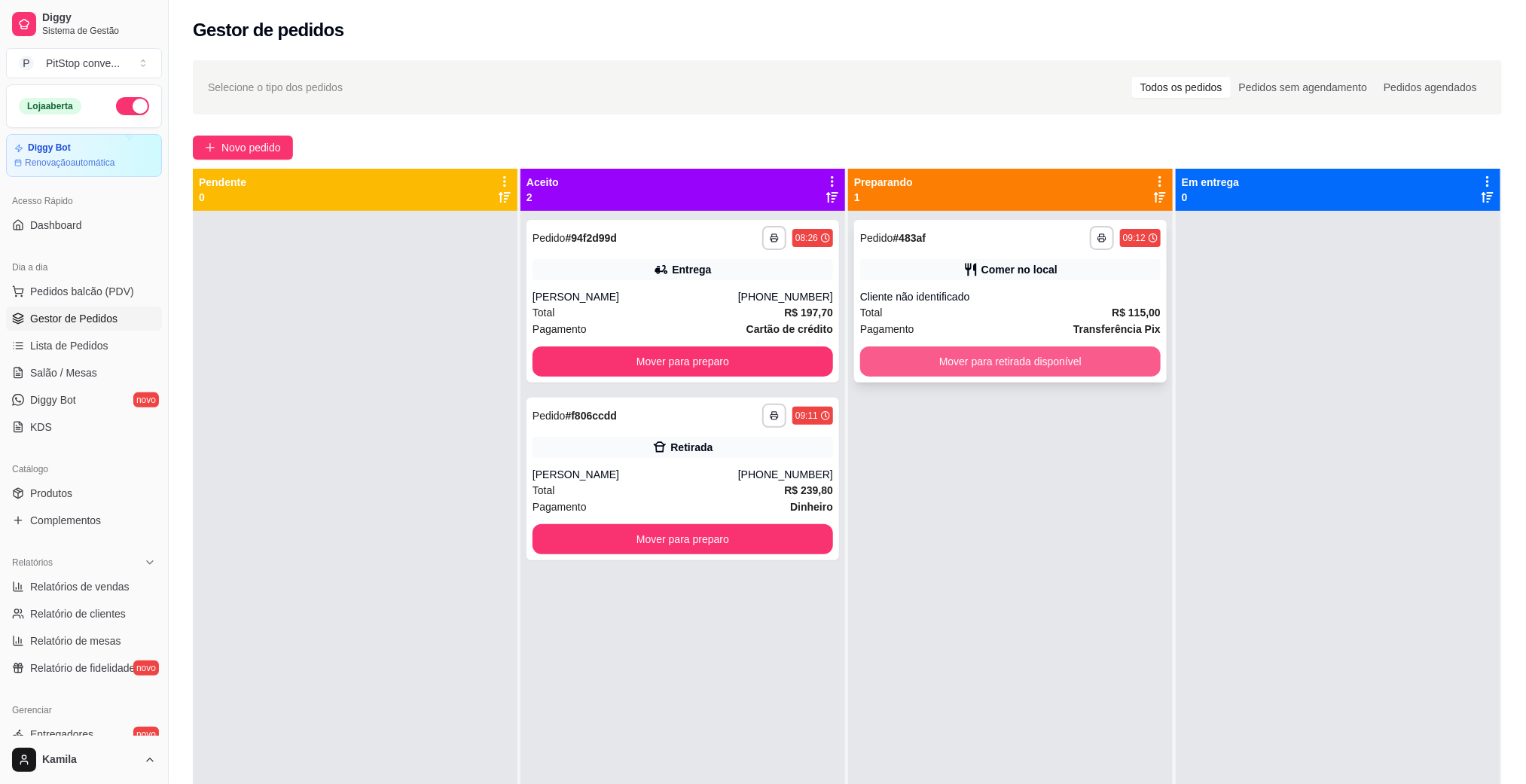
click at [1035, 360] on button "Mover para retirada disponível" at bounding box center [1010, 361] width 301 height 30
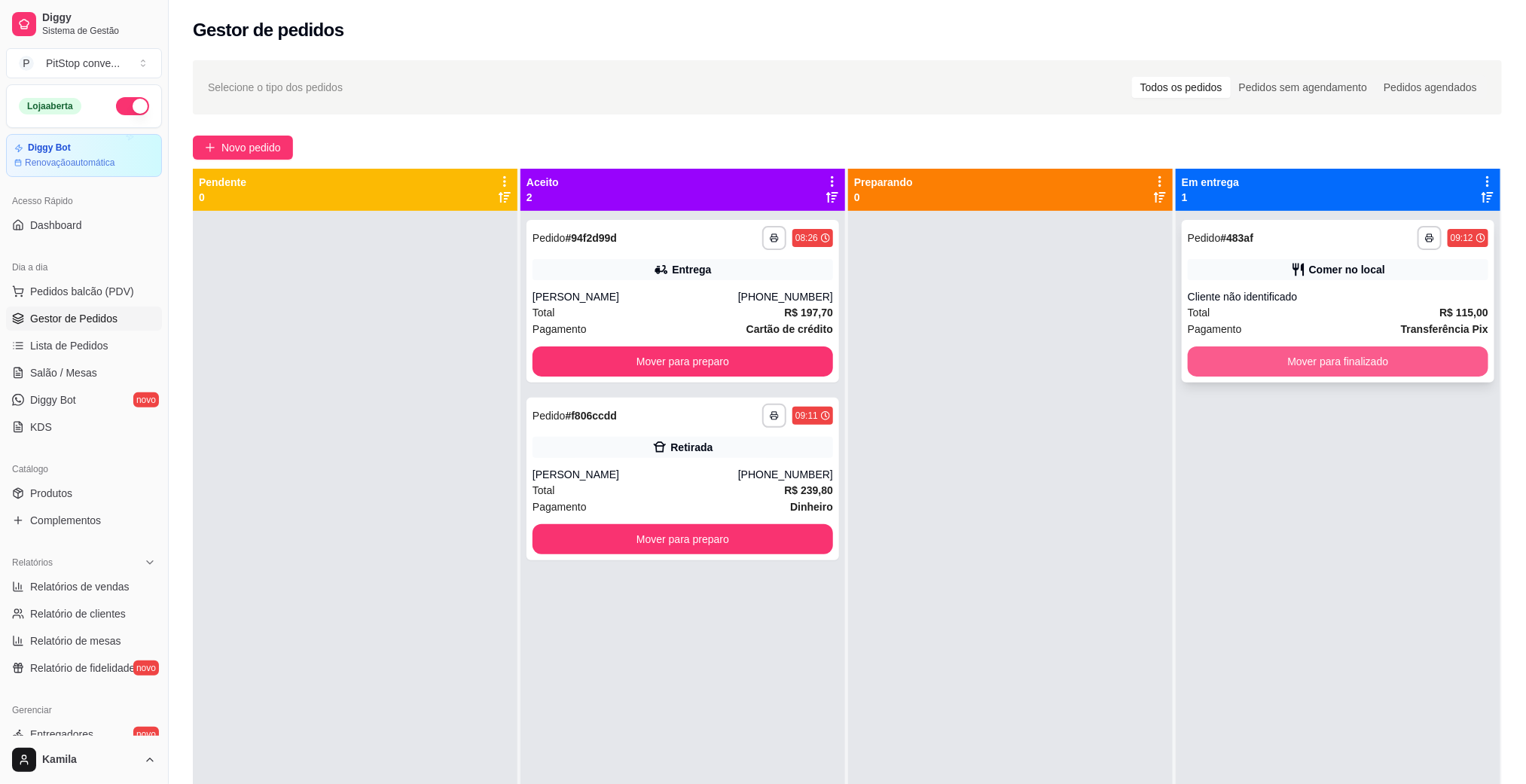
click at [1300, 358] on button "Mover para finalizado" at bounding box center [1339, 361] width 301 height 30
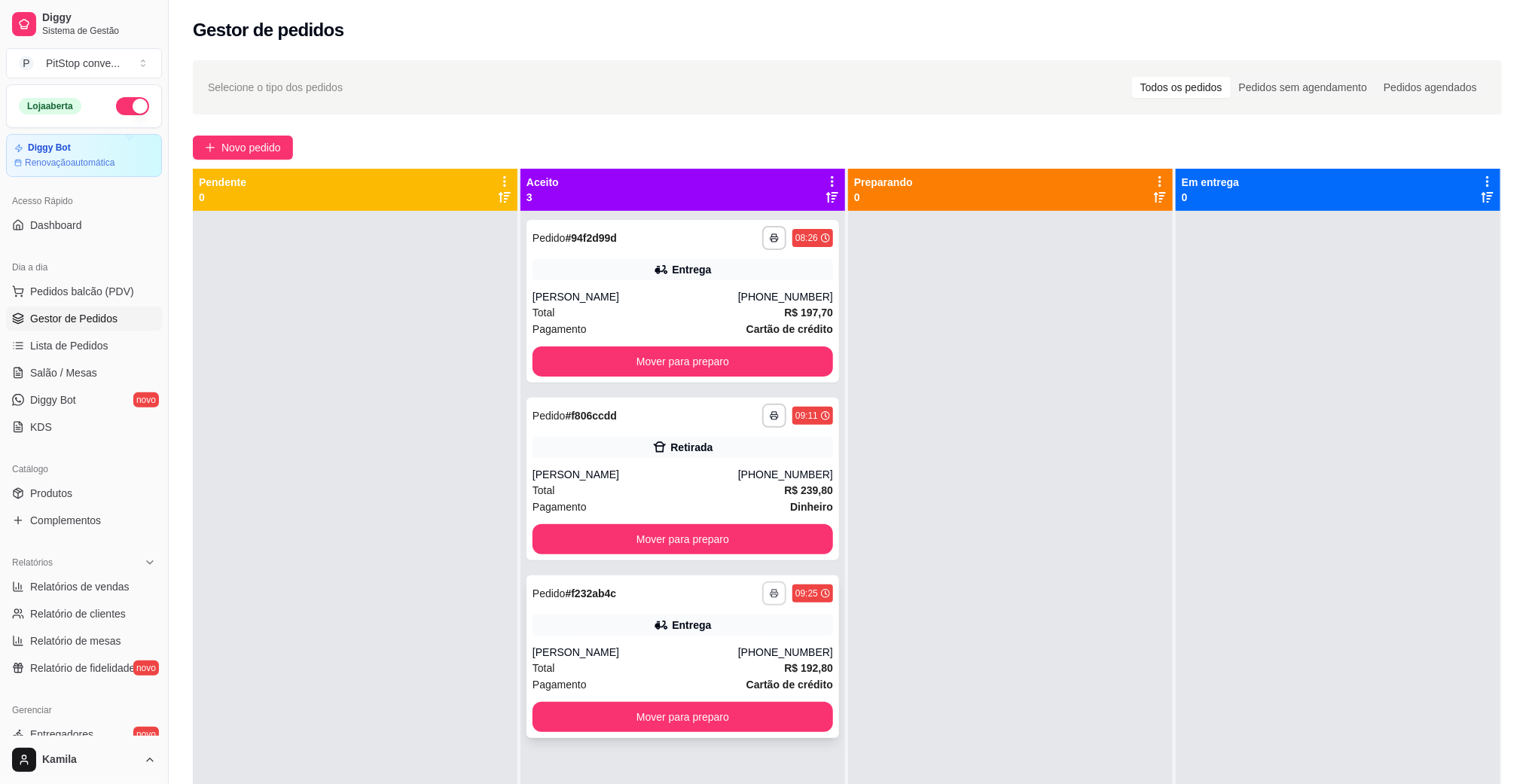
click at [762, 592] on div "**********" at bounding box center [797, 593] width 71 height 24
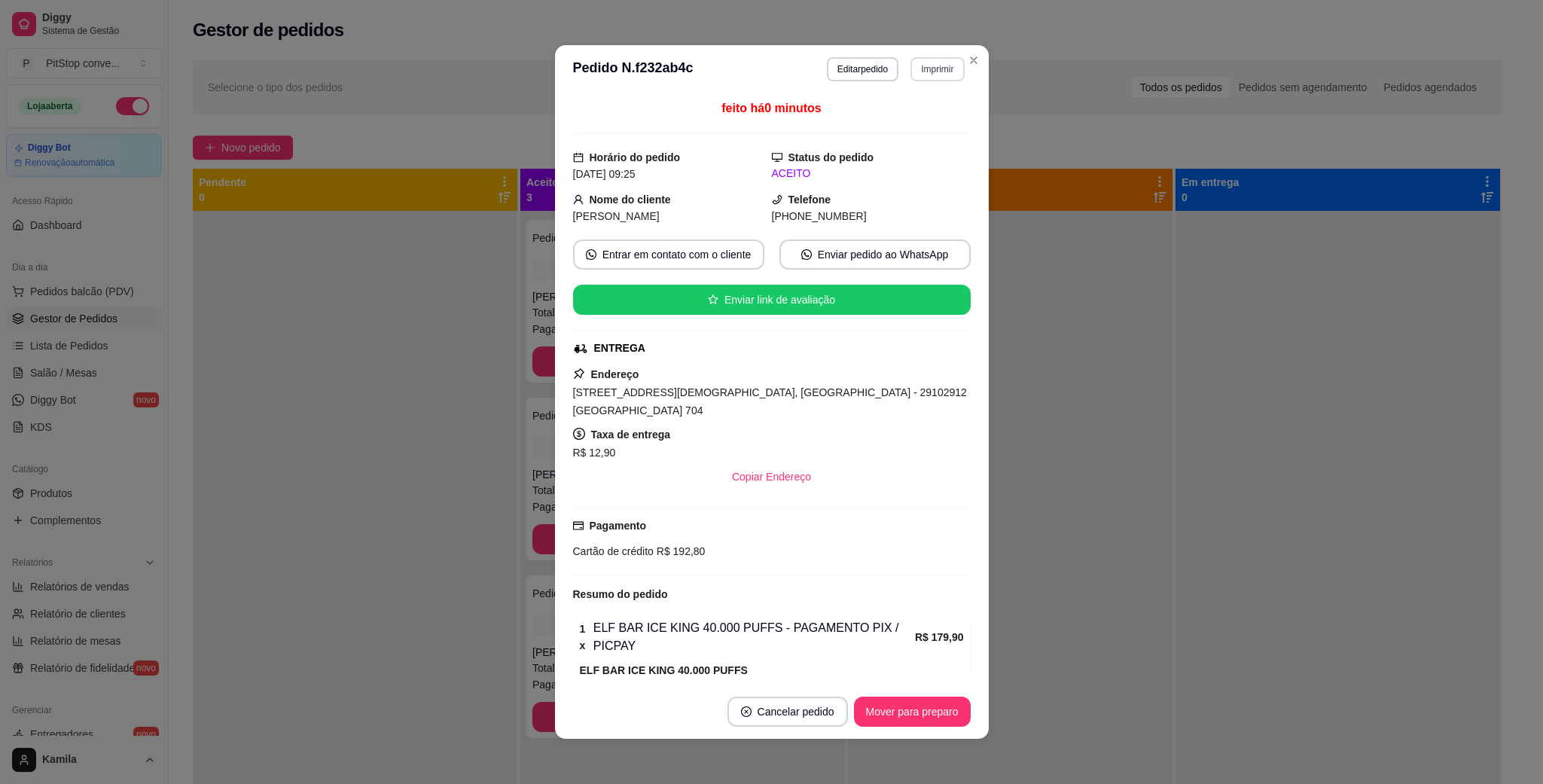
click at [927, 63] on button "Imprimir" at bounding box center [937, 69] width 53 height 24
click at [904, 129] on button "IMPRESSORA" at bounding box center [903, 122] width 110 height 24
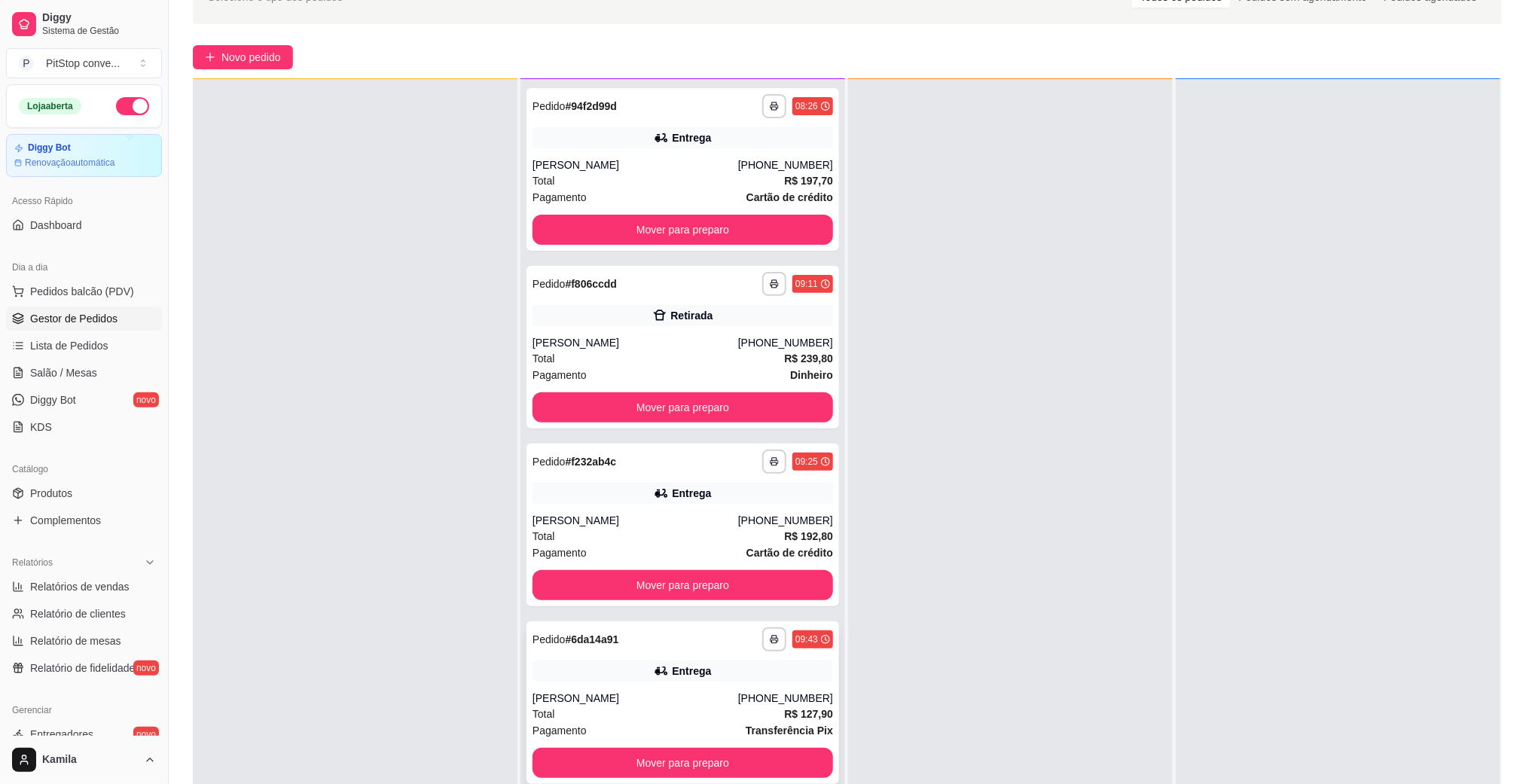
scroll to position [226, 0]
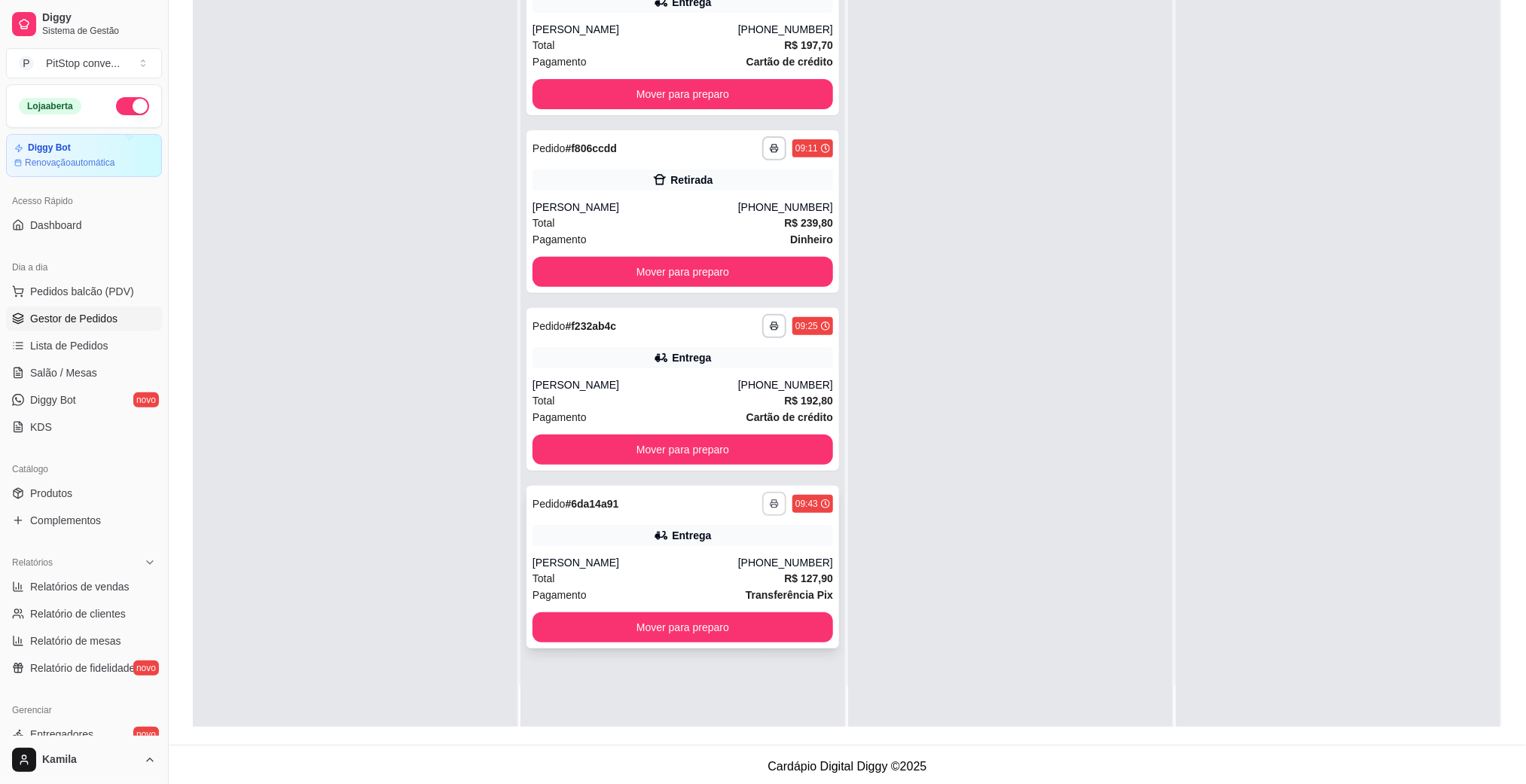
click at [774, 509] on button "button" at bounding box center [774, 503] width 24 height 24
click at [735, 554] on button "IMPRESSORA" at bounding box center [727, 555] width 110 height 24
click at [689, 18] on div "**********" at bounding box center [683, 34] width 313 height 163
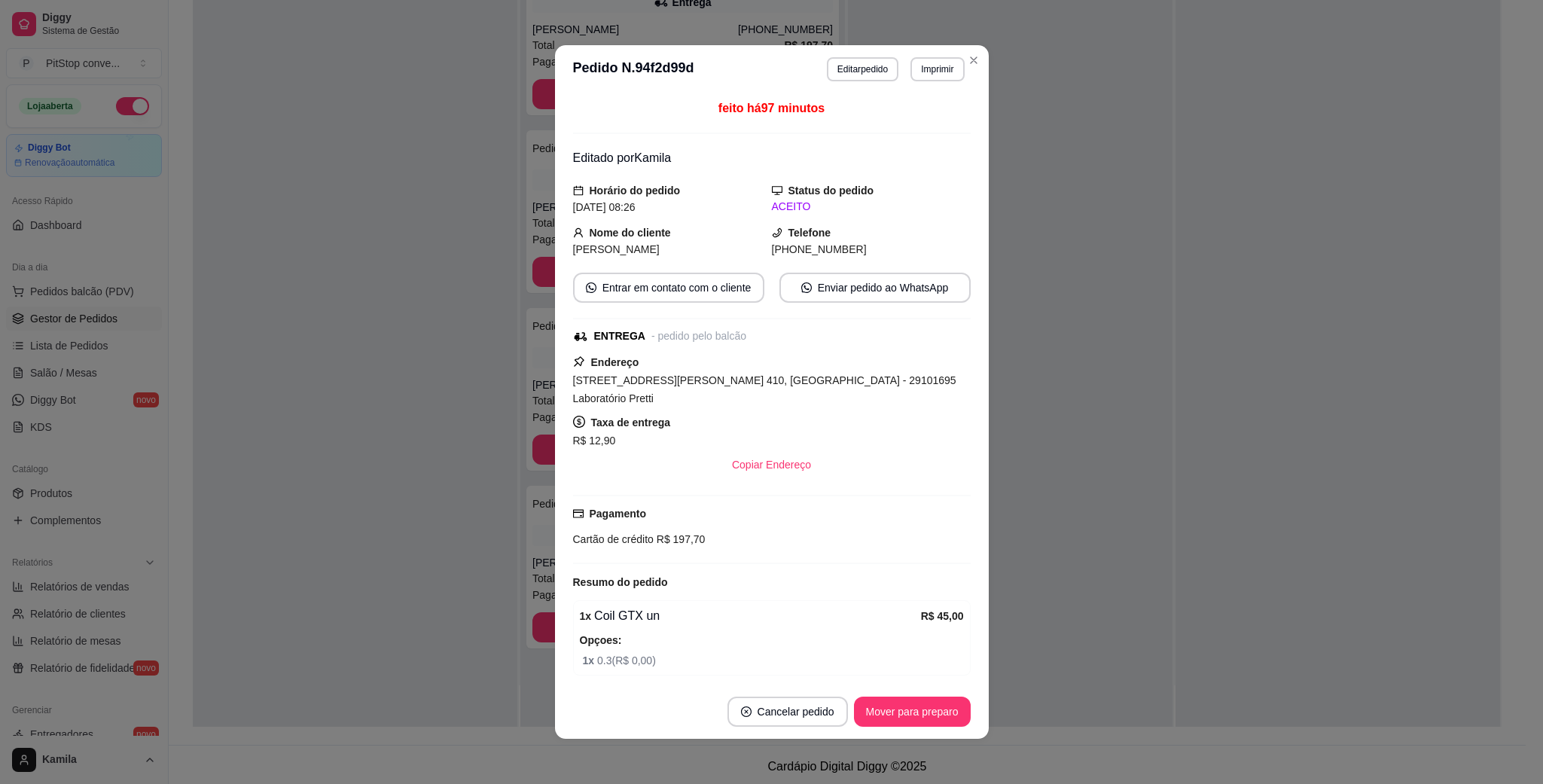
click at [712, 373] on div "[STREET_ADDRESS][PERSON_NAME] 410, [GEOGRAPHIC_DATA] - 29101695 Laboratório Pre…" at bounding box center [772, 389] width 397 height 36
click at [730, 382] on span "[STREET_ADDRESS][PERSON_NAME] 410, [GEOGRAPHIC_DATA] - 29101695 Laboratório Pre…" at bounding box center [765, 389] width 384 height 30
copy span "[STREET_ADDRESS][PERSON_NAME] 410, [GEOGRAPHIC_DATA] - 29101695 Laboratório Pre…"
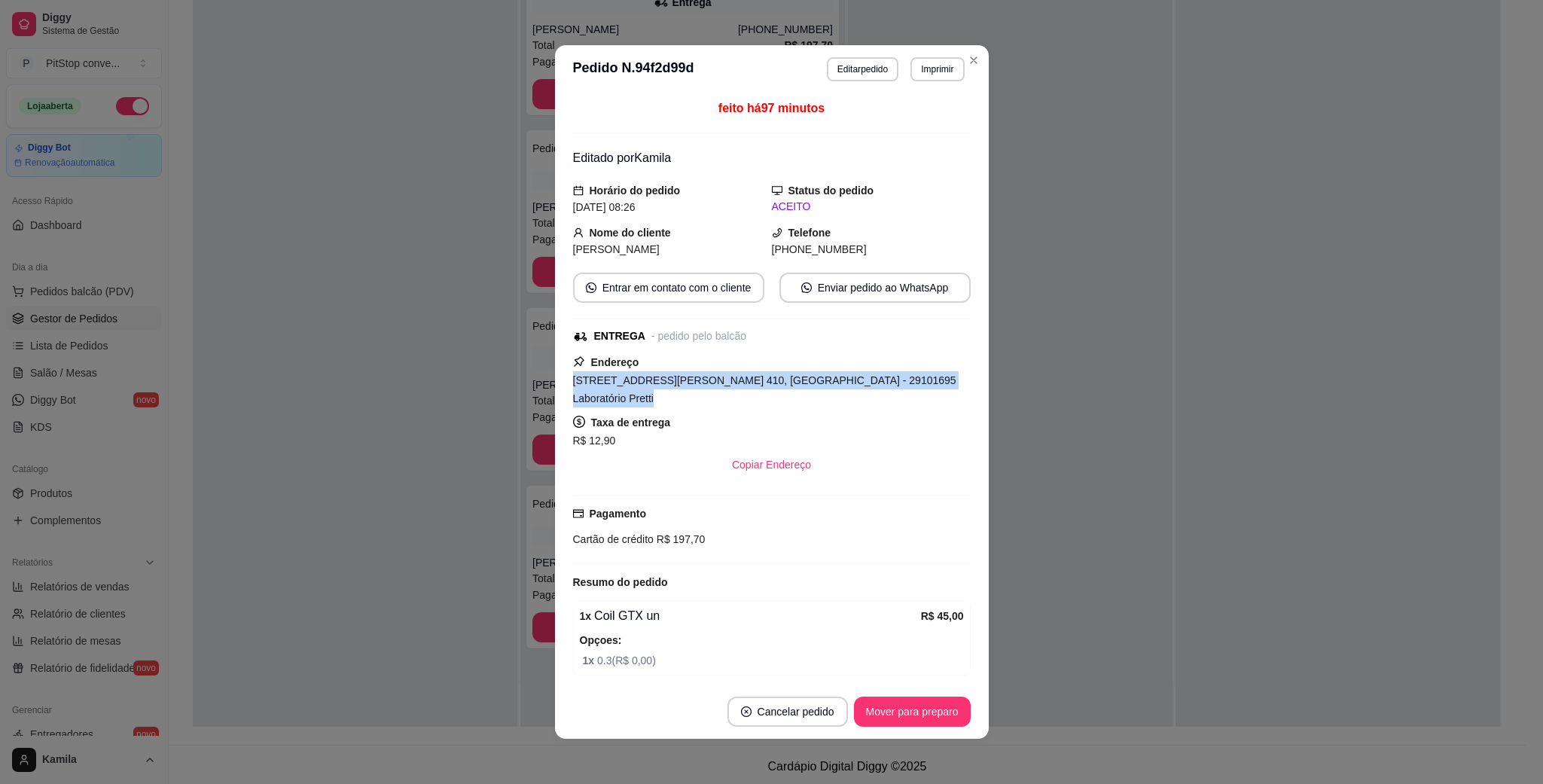
click at [643, 533] on span "Cartão de crédito" at bounding box center [613, 539] width 80 height 12
click at [641, 533] on span "Cartão de crédito" at bounding box center [613, 539] width 80 height 12
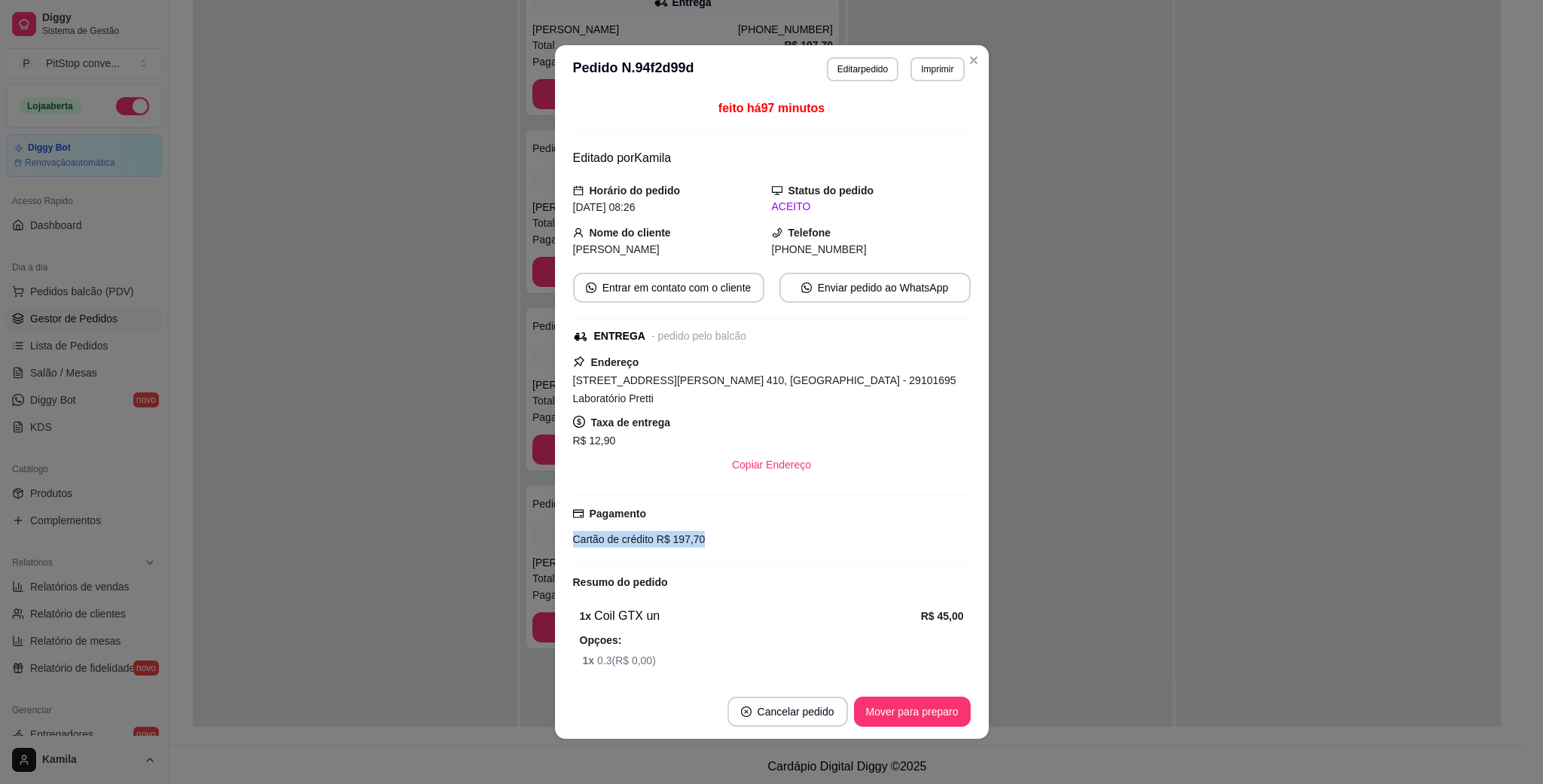
copy div "Cartão de crédito R$ 197,70"
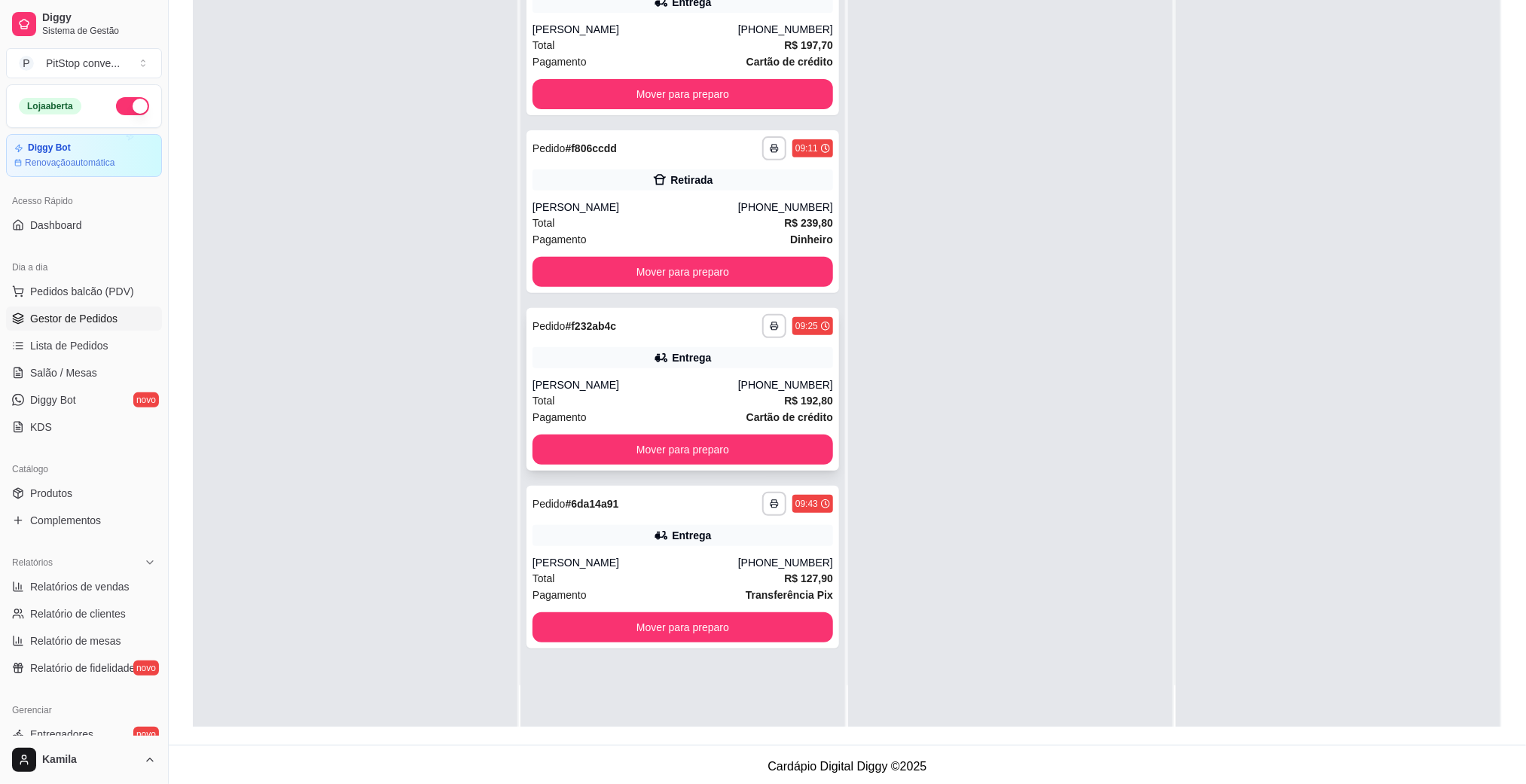
click at [711, 373] on div "**********" at bounding box center [683, 390] width 313 height 163
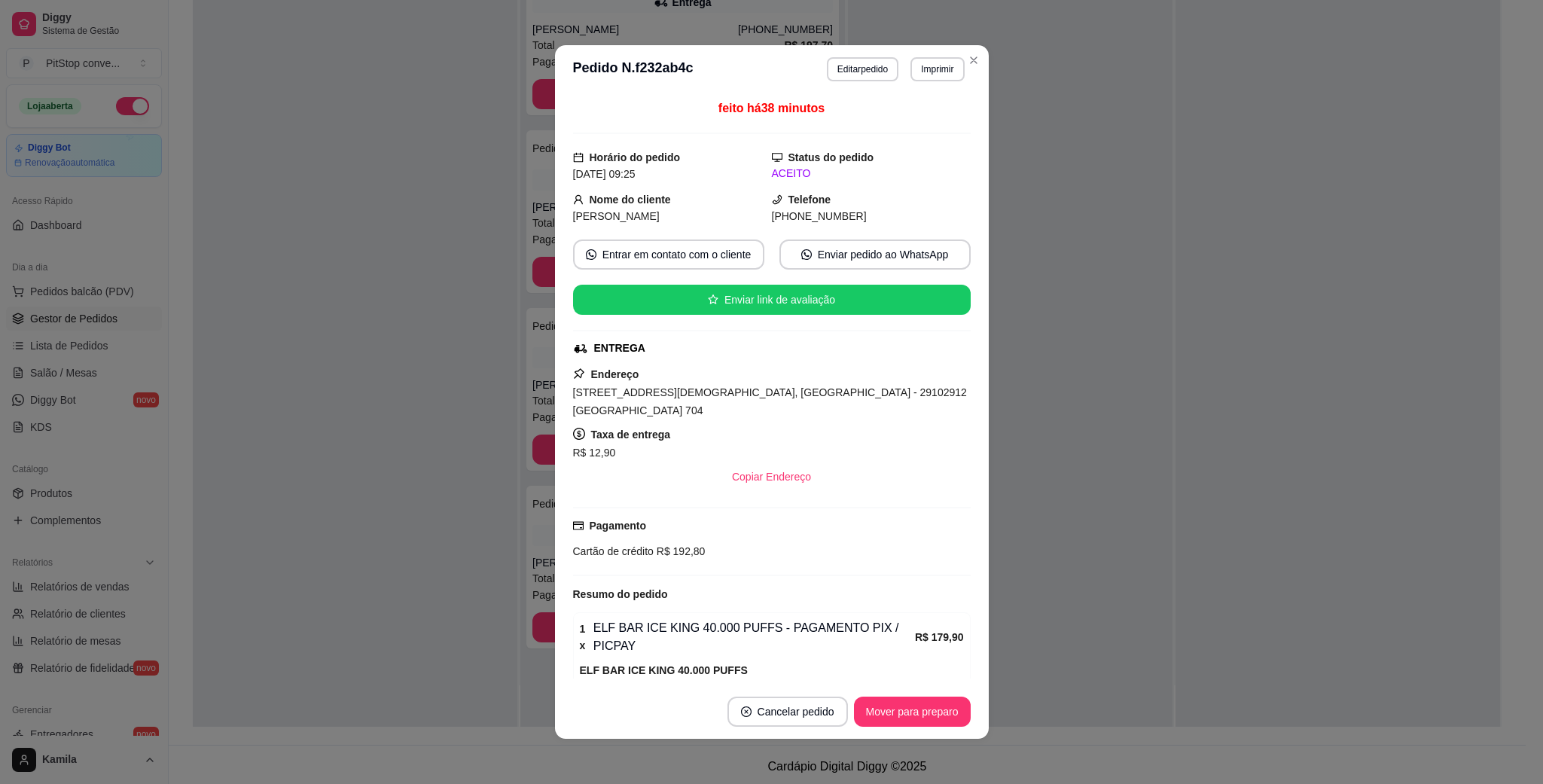
click at [803, 387] on div "[STREET_ADDRESS][DEMOGRAPHIC_DATA], [GEOGRAPHIC_DATA] - 29102912 [GEOGRAPHIC_DA…" at bounding box center [772, 401] width 397 height 36
click at [800, 396] on span "[STREET_ADDRESS][DEMOGRAPHIC_DATA], [GEOGRAPHIC_DATA] - 29102912 [GEOGRAPHIC_DA…" at bounding box center [770, 401] width 394 height 30
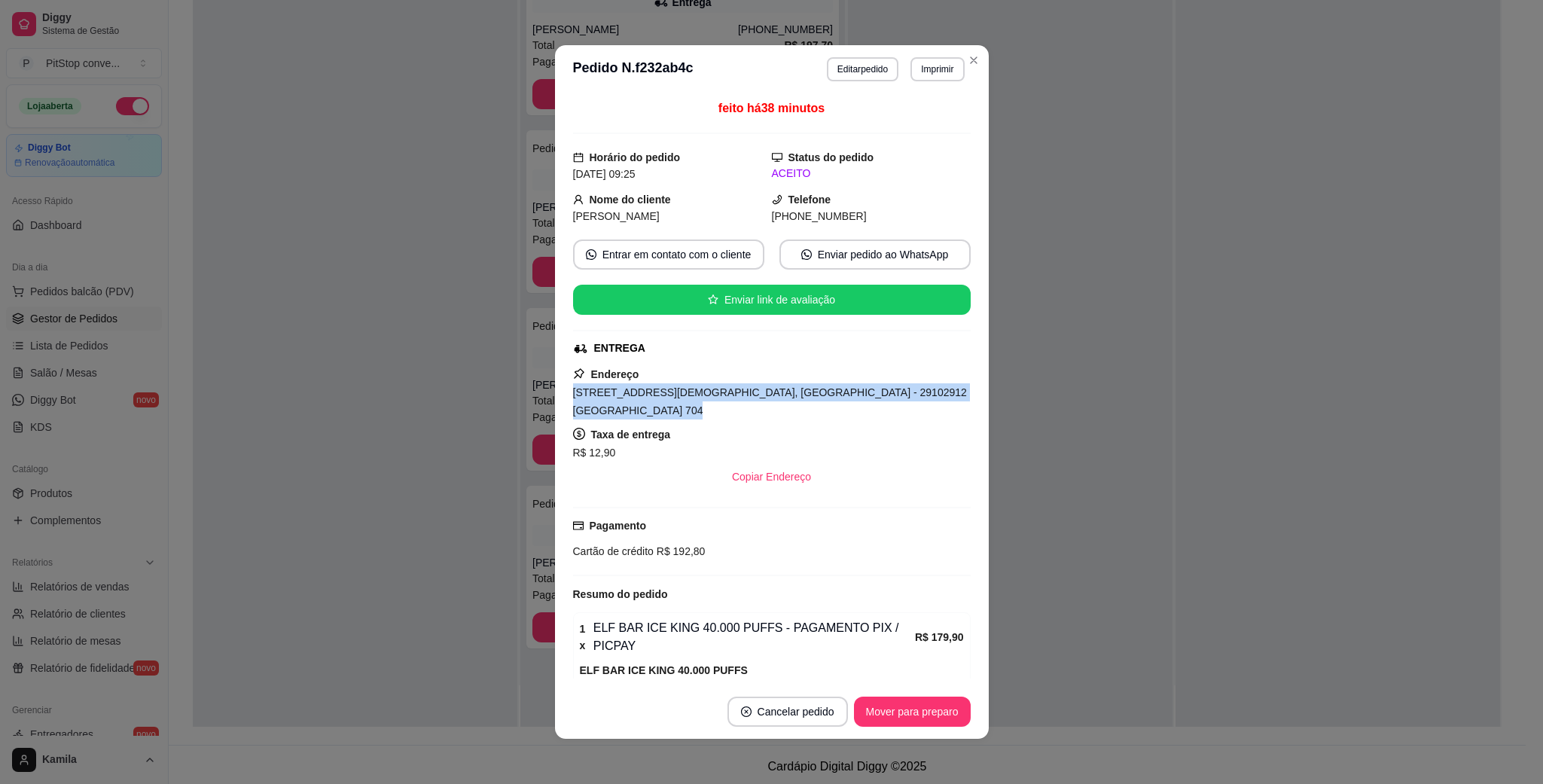
copy span "[STREET_ADDRESS][DEMOGRAPHIC_DATA], [GEOGRAPHIC_DATA] - 29102912 [GEOGRAPHIC_DA…"
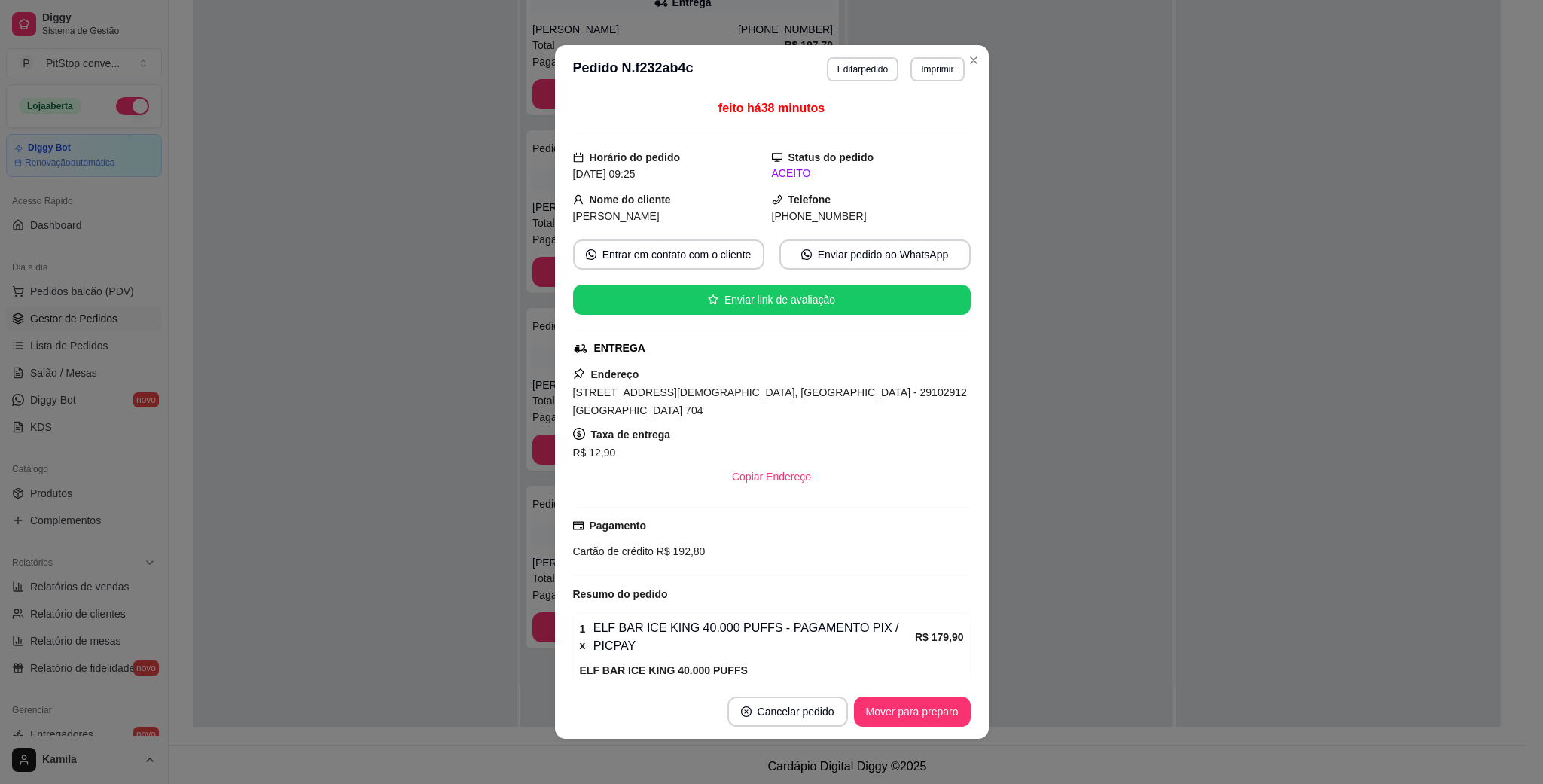
click at [660, 546] on span "R$ 192,80" at bounding box center [680, 551] width 52 height 12
click at [658, 546] on span "R$ 192,80" at bounding box center [680, 551] width 52 height 12
copy div "Cartão de crédito R$ 192,80"
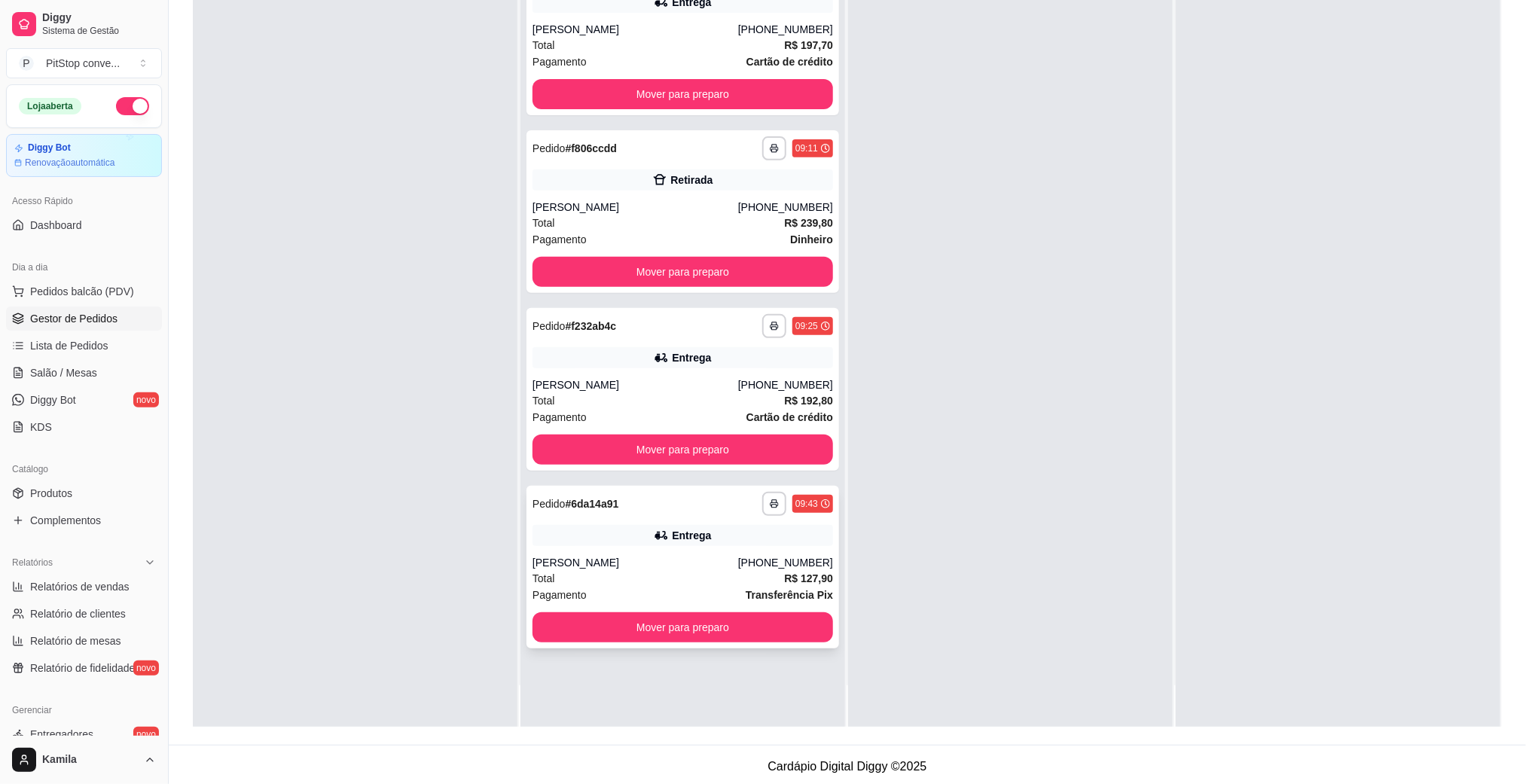
click at [762, 575] on div "Total R$ 127,90" at bounding box center [683, 578] width 301 height 16
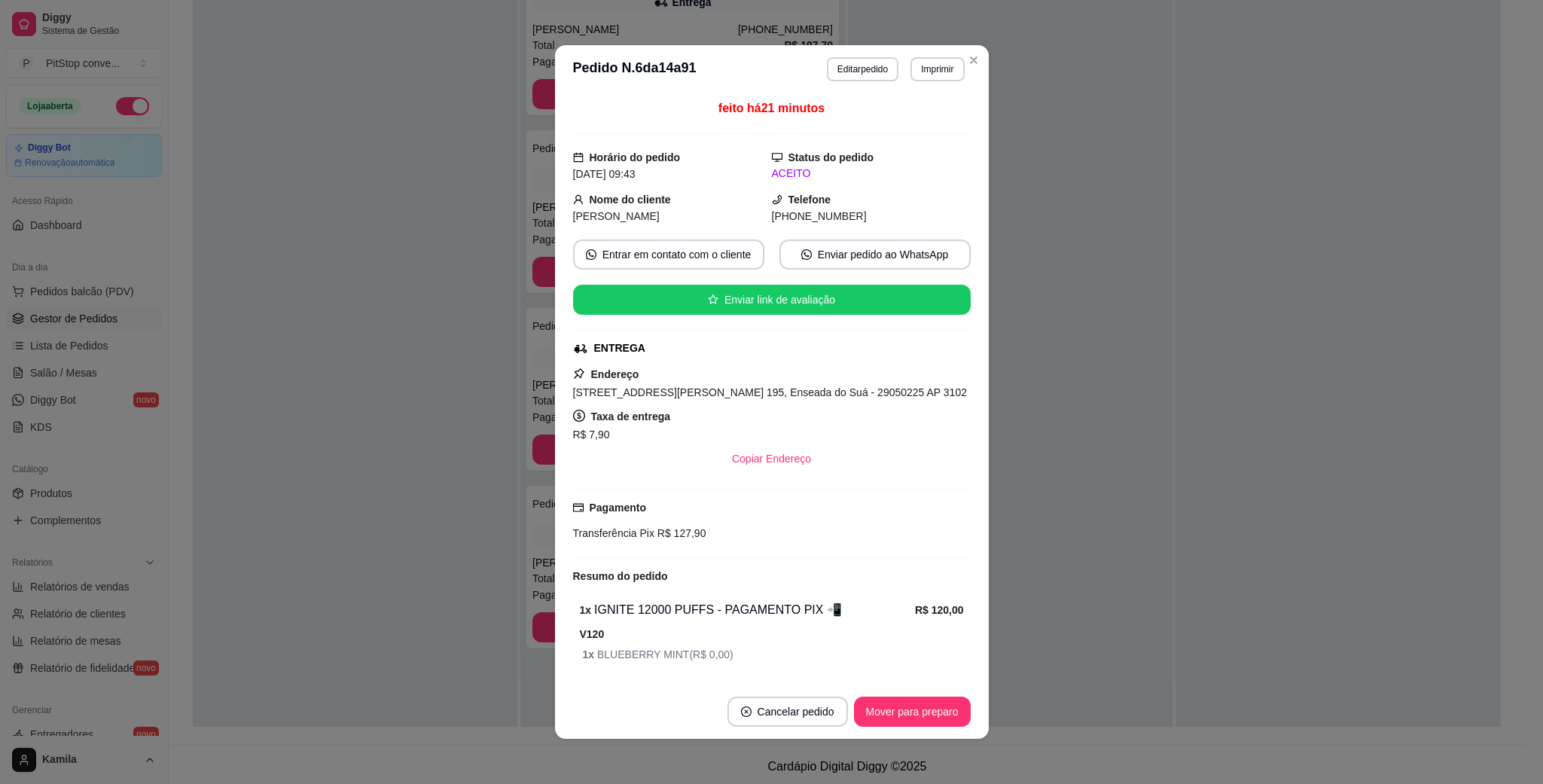
click at [735, 393] on span "[STREET_ADDRESS][PERSON_NAME] 195, Enseada do Suá - 29050225 AP 3102" at bounding box center [770, 392] width 394 height 12
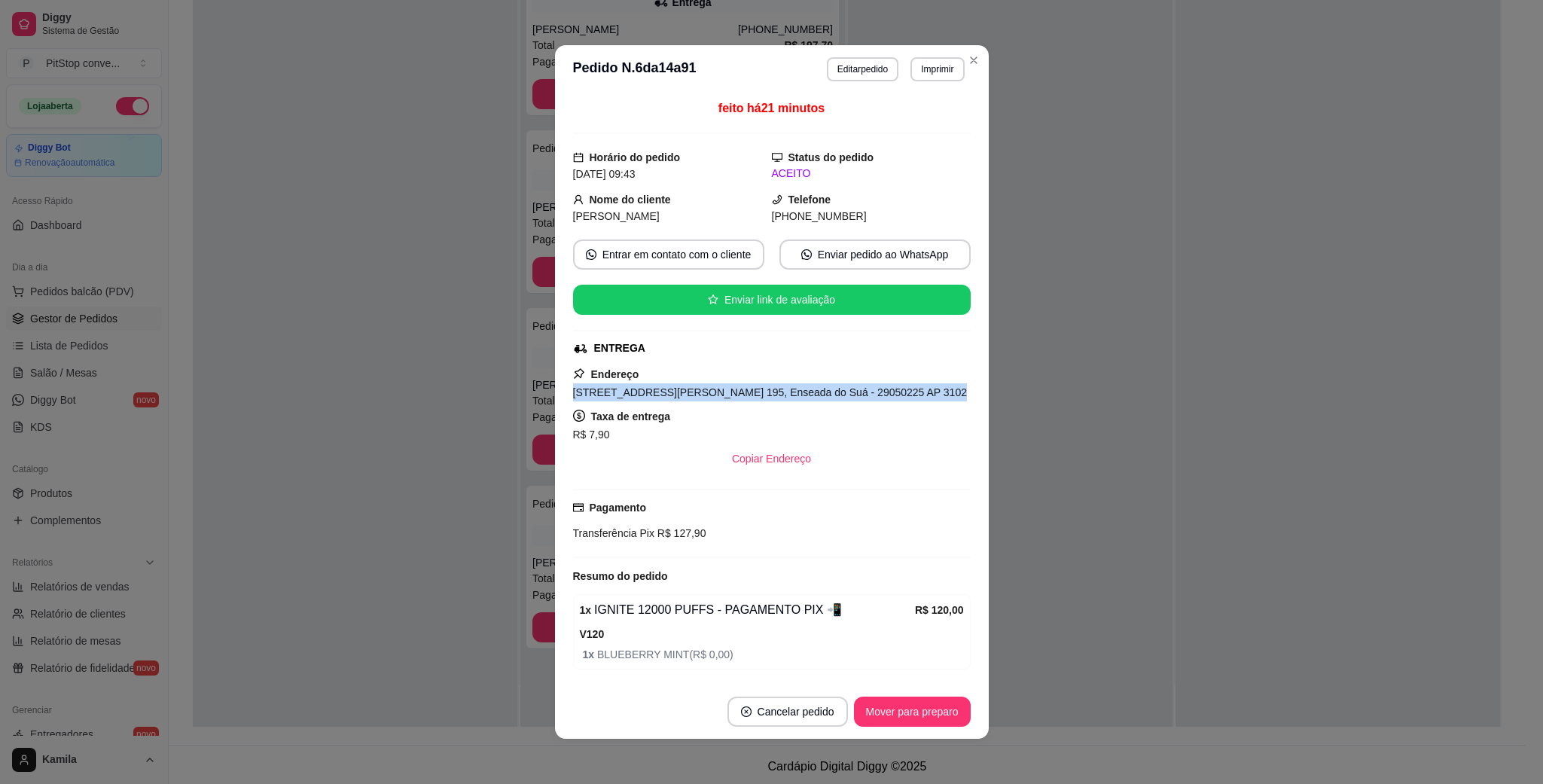
click at [735, 393] on span "[STREET_ADDRESS][PERSON_NAME] 195, Enseada do Suá - 29050225 AP 3102" at bounding box center [770, 392] width 394 height 12
copy span "[STREET_ADDRESS][PERSON_NAME] 195, Enseada do Suá - 29050225 AP 3102"
click at [662, 529] on span "R$ 127,90" at bounding box center [680, 533] width 52 height 12
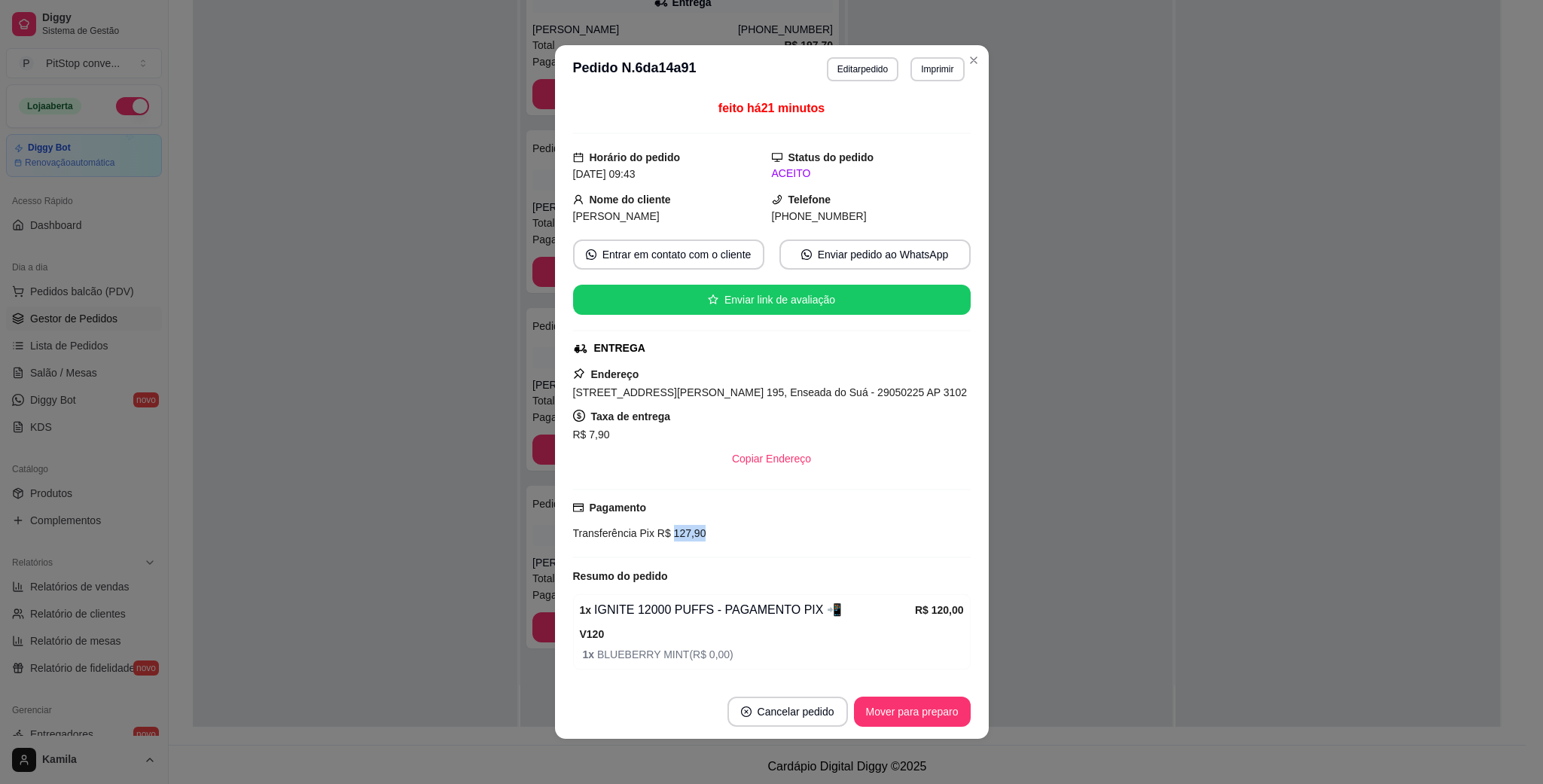
click at [662, 529] on span "R$ 127,90" at bounding box center [680, 533] width 52 height 12
copy div "Transferência Pix R$ 127,90"
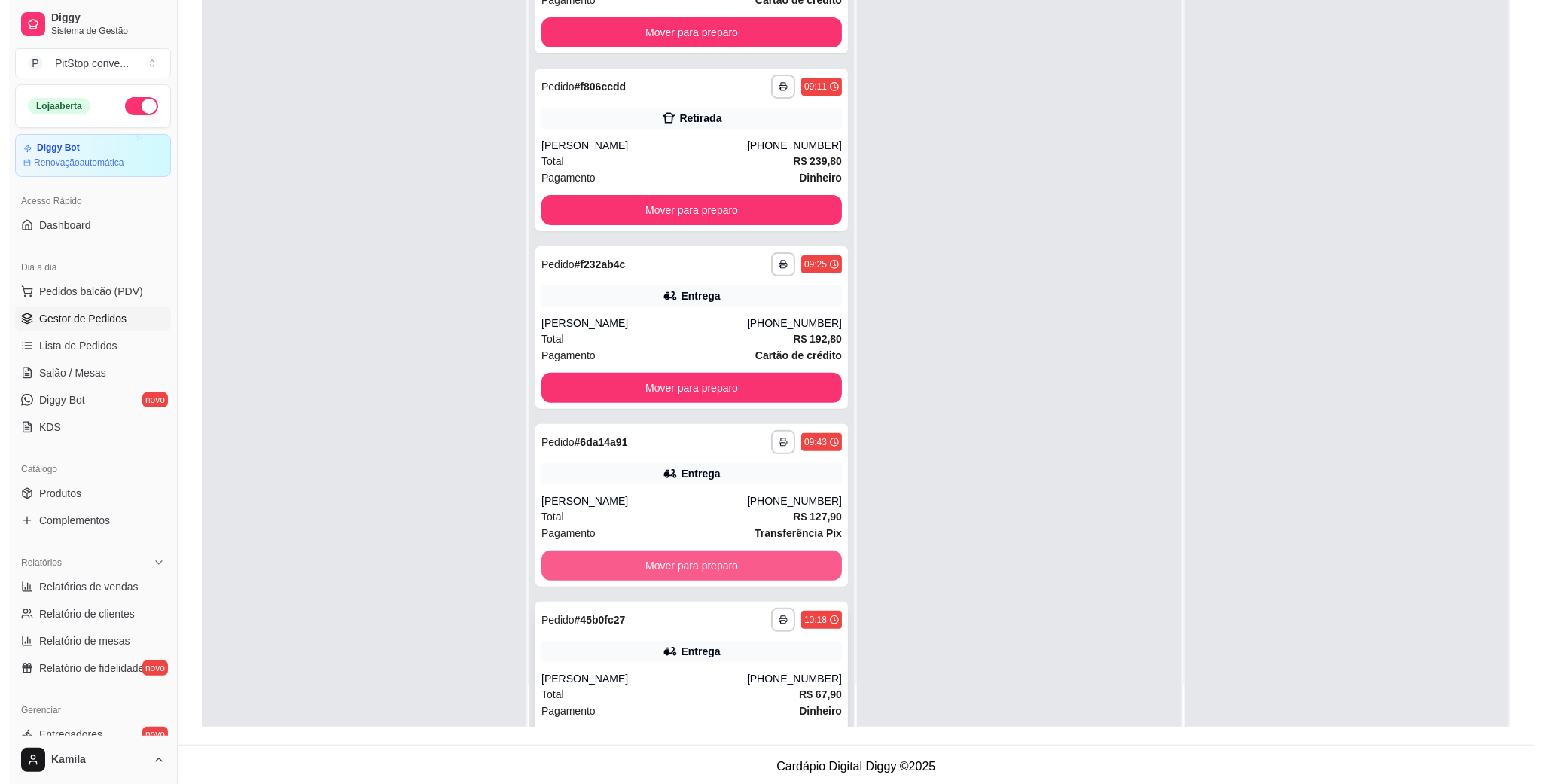
scroll to position [113, 0]
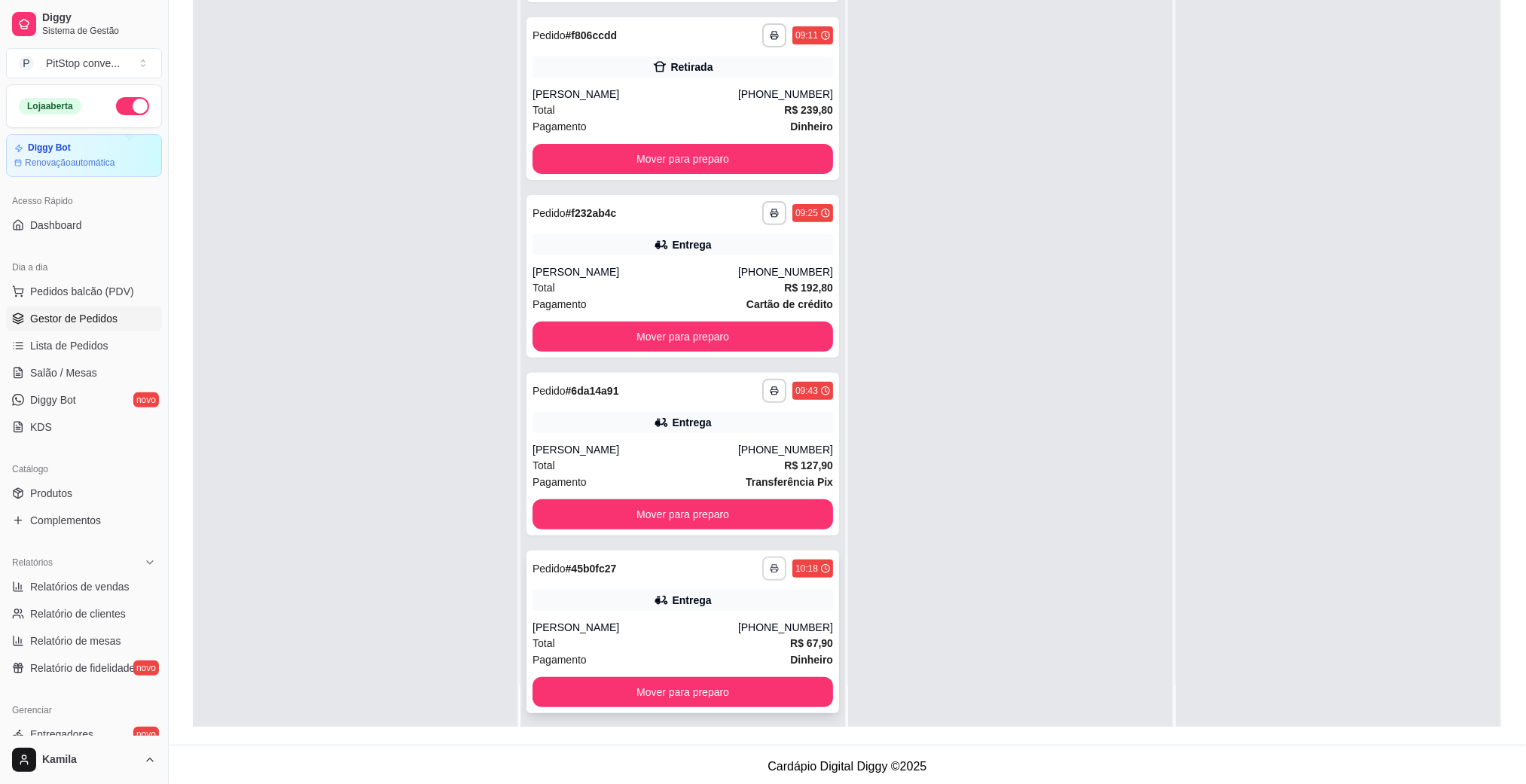
click at [762, 567] on button "button" at bounding box center [774, 568] width 24 height 24
click at [733, 622] on button "IMPRESSORA" at bounding box center [710, 620] width 106 height 23
click at [695, 644] on div "Total R$ 67,90" at bounding box center [683, 643] width 301 height 16
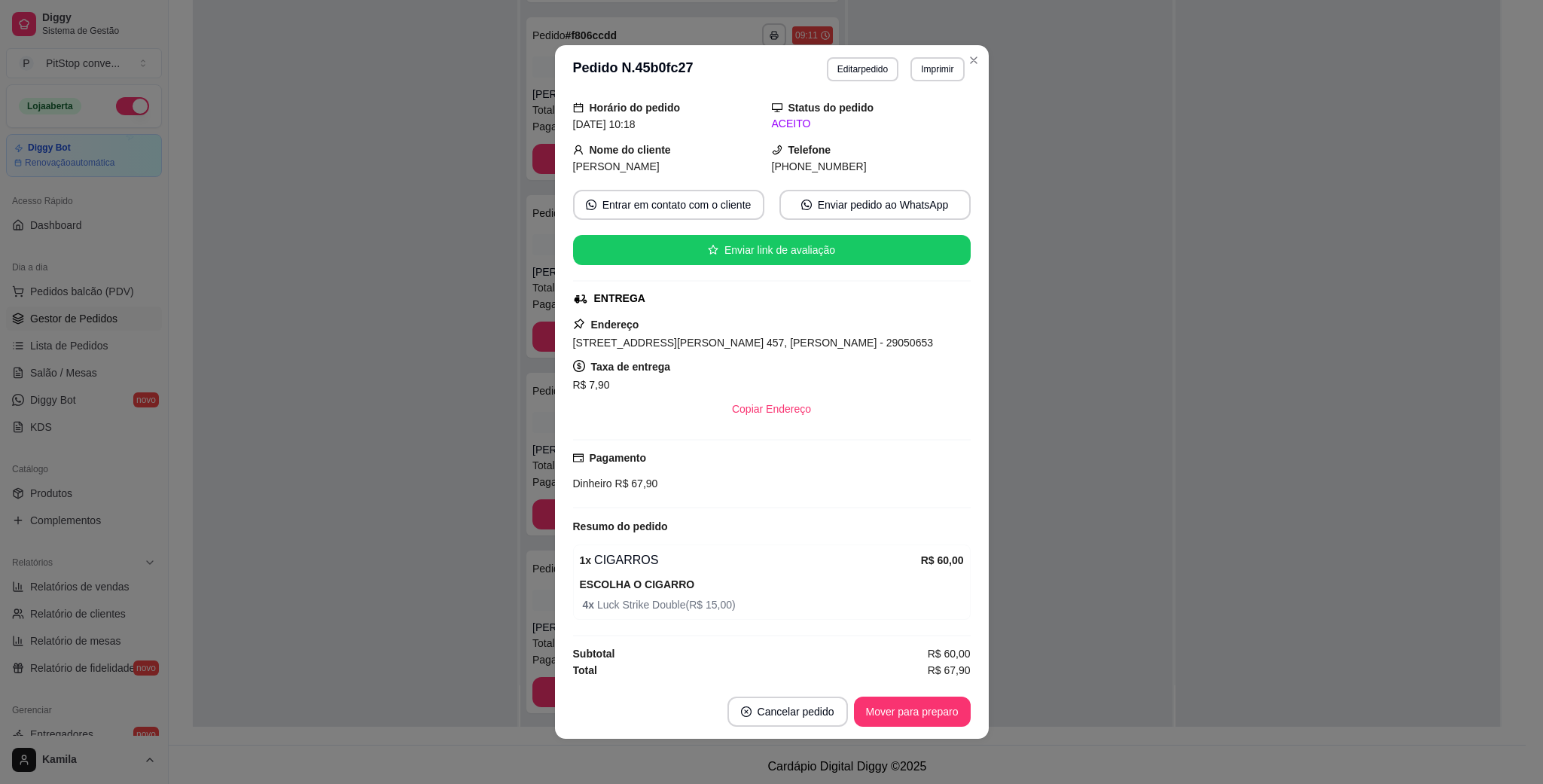
scroll to position [3, 0]
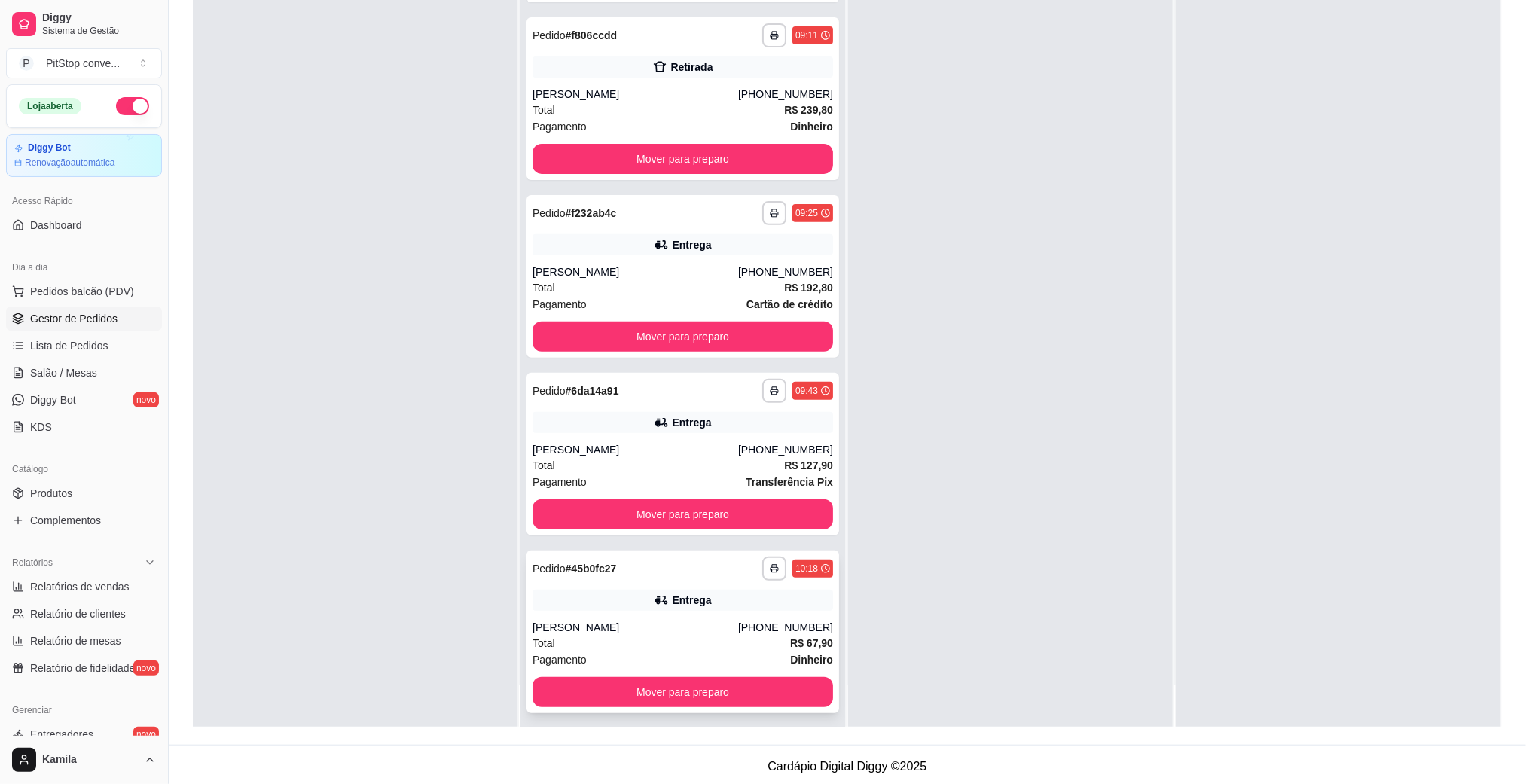
click at [633, 631] on div "[PERSON_NAME]" at bounding box center [635, 628] width 206 height 16
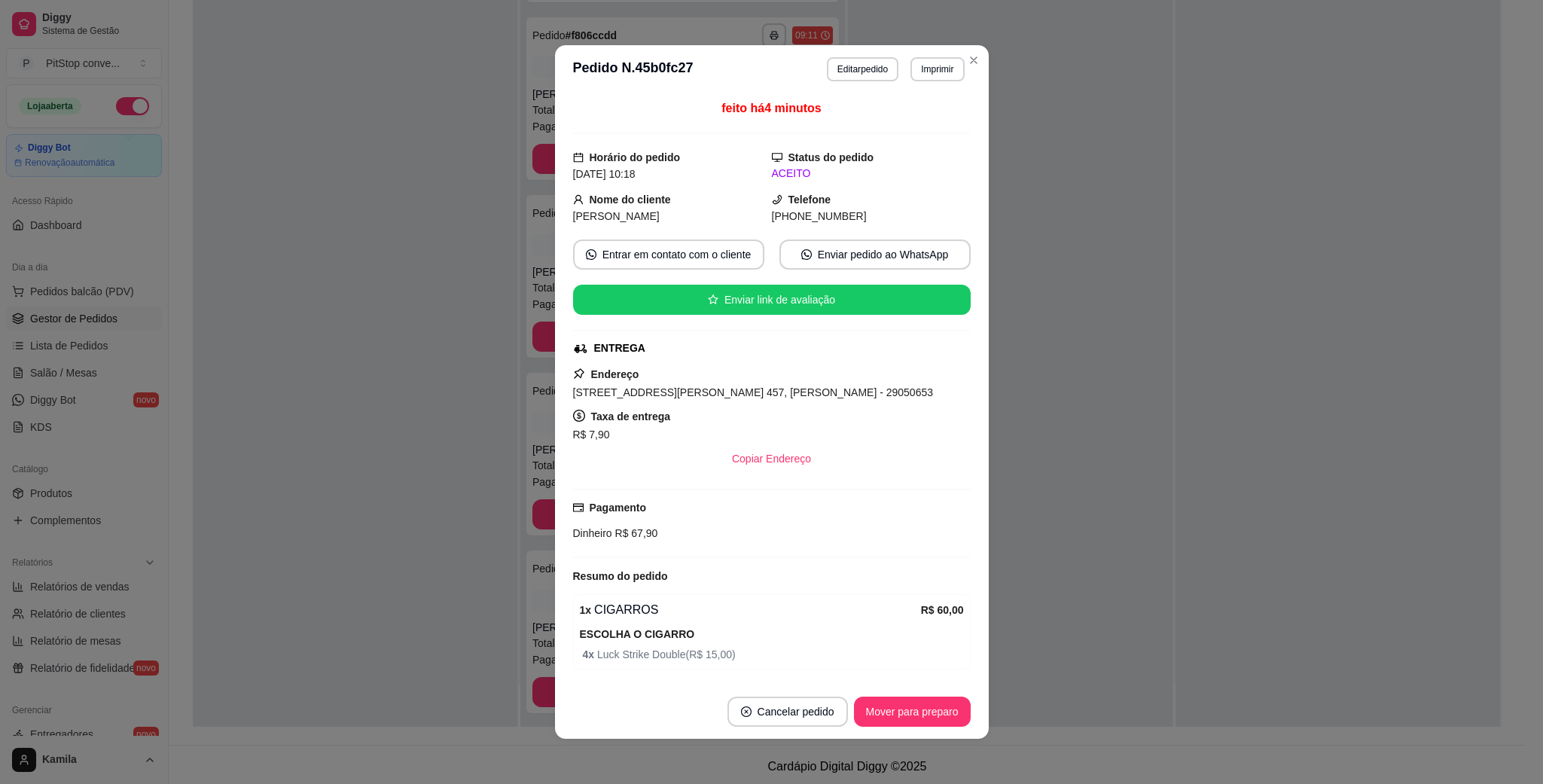
click at [809, 387] on div "[STREET_ADDRESS][PERSON_NAME] 457, [PERSON_NAME] - 29050653" at bounding box center [772, 392] width 397 height 18
click at [807, 391] on span "[STREET_ADDRESS][PERSON_NAME] 457, [PERSON_NAME] - 29050653" at bounding box center [753, 392] width 361 height 12
copy span "[STREET_ADDRESS][PERSON_NAME] 457, [PERSON_NAME] - 29050653"
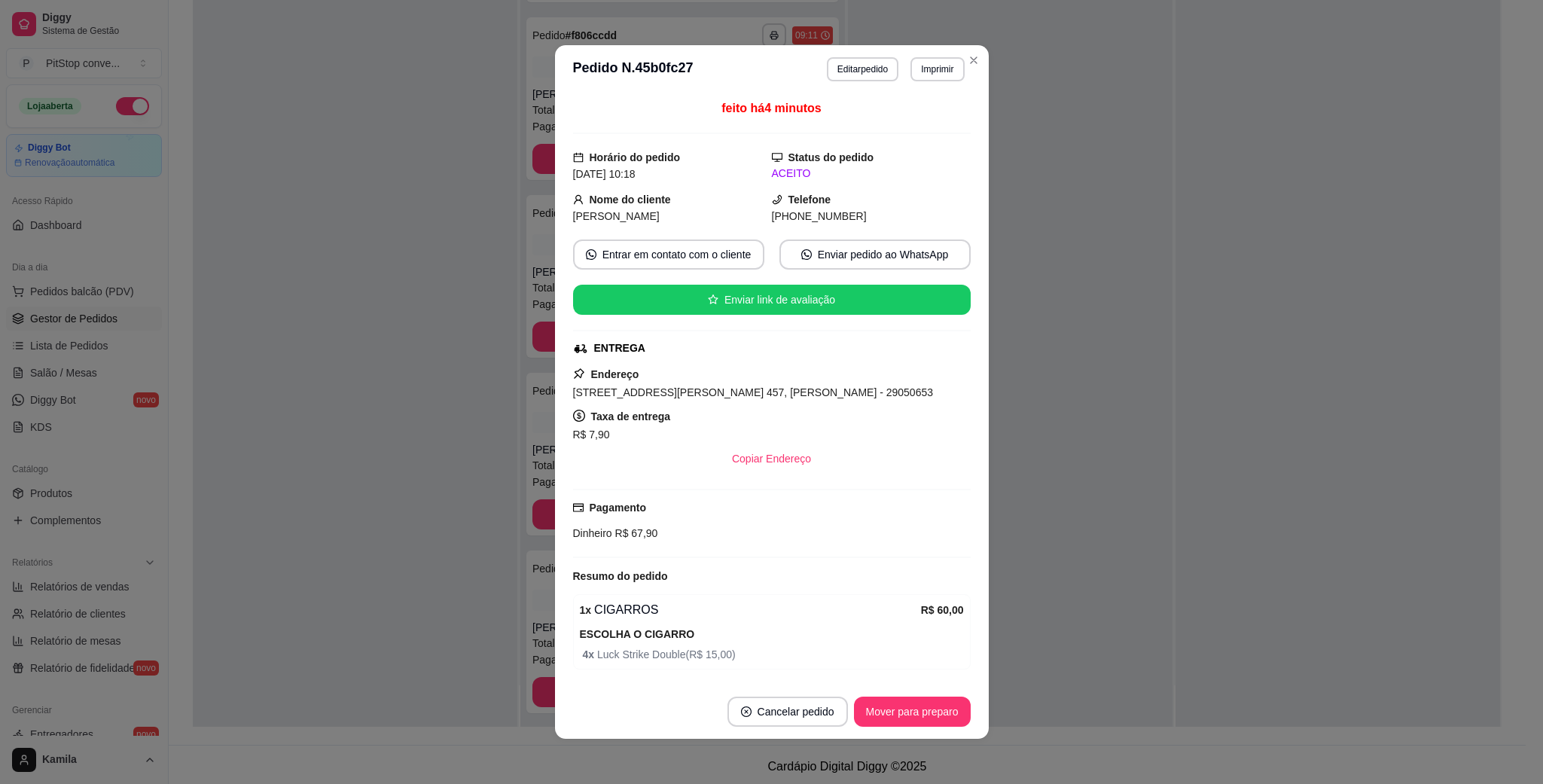
click at [619, 536] on span "R$ 67,90" at bounding box center [635, 533] width 46 height 12
click at [619, 538] on span "R$ 67,90" at bounding box center [635, 533] width 46 height 12
copy div "Dinheiro R$ 67,90"
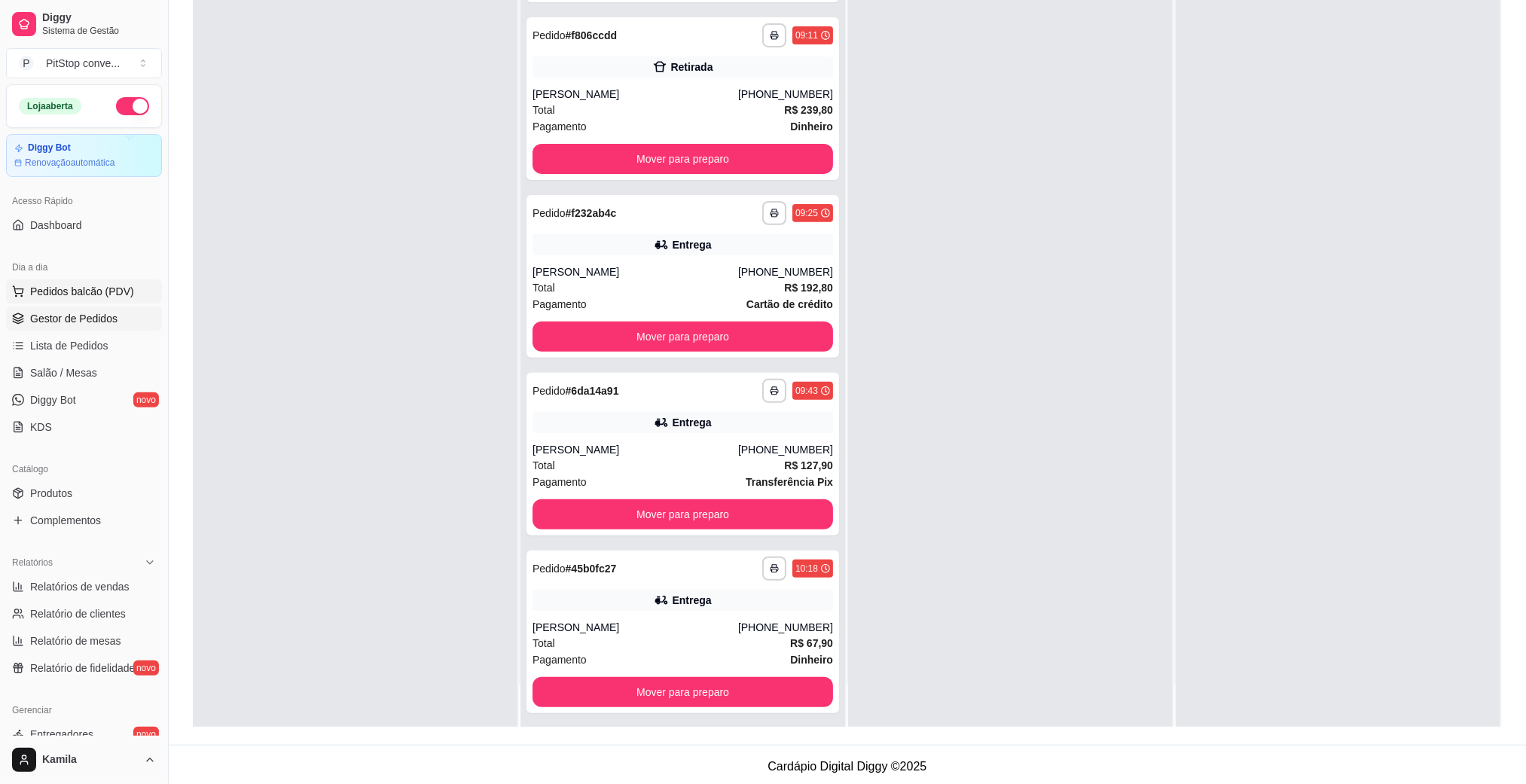
click at [103, 287] on span "Pedidos balcão (PDV)" at bounding box center [81, 292] width 104 height 16
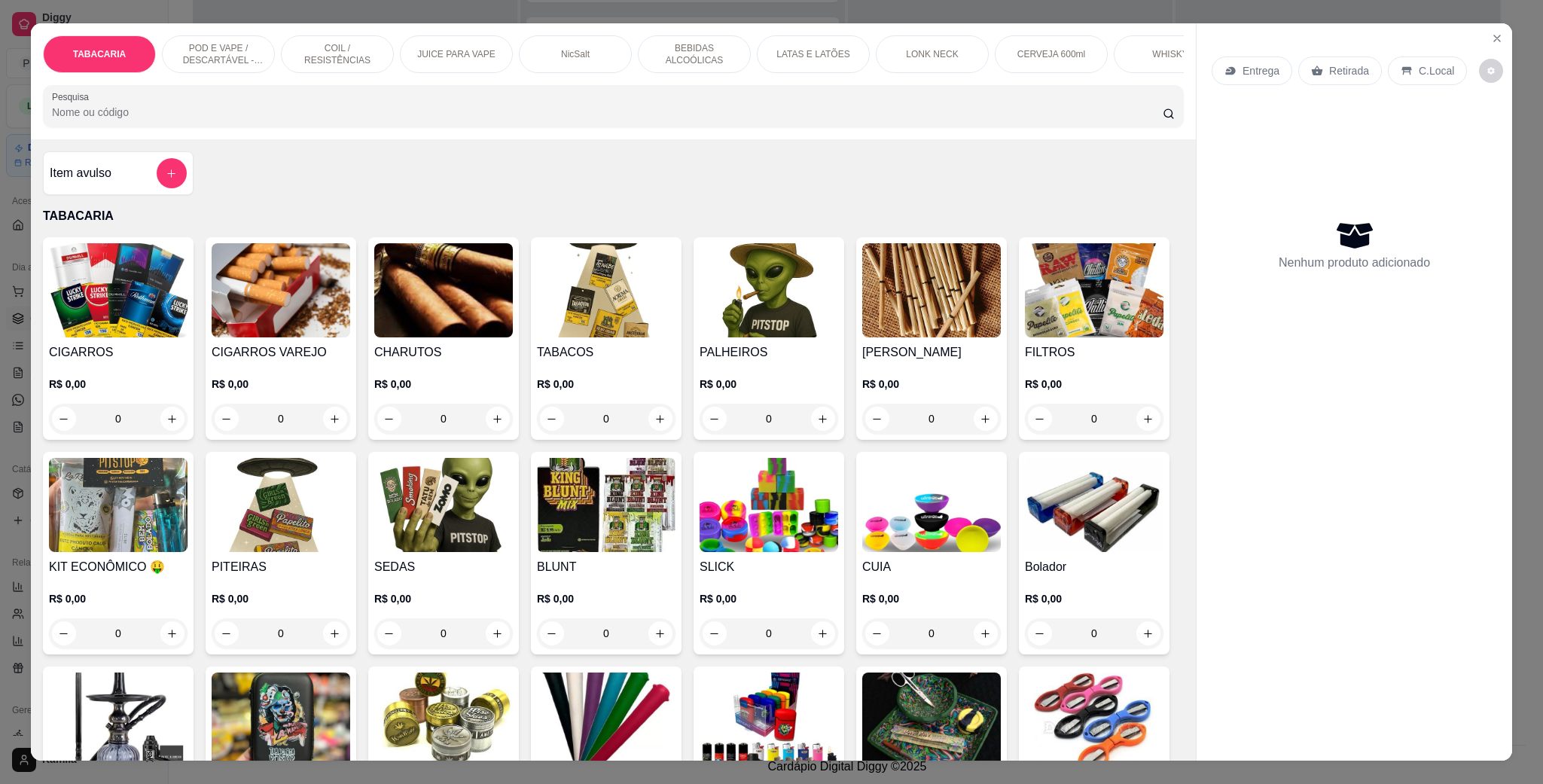
click at [244, 41] on div "POD E VAPE / DESCARTÁVEL - RECARREGAVEL" at bounding box center [218, 54] width 113 height 38
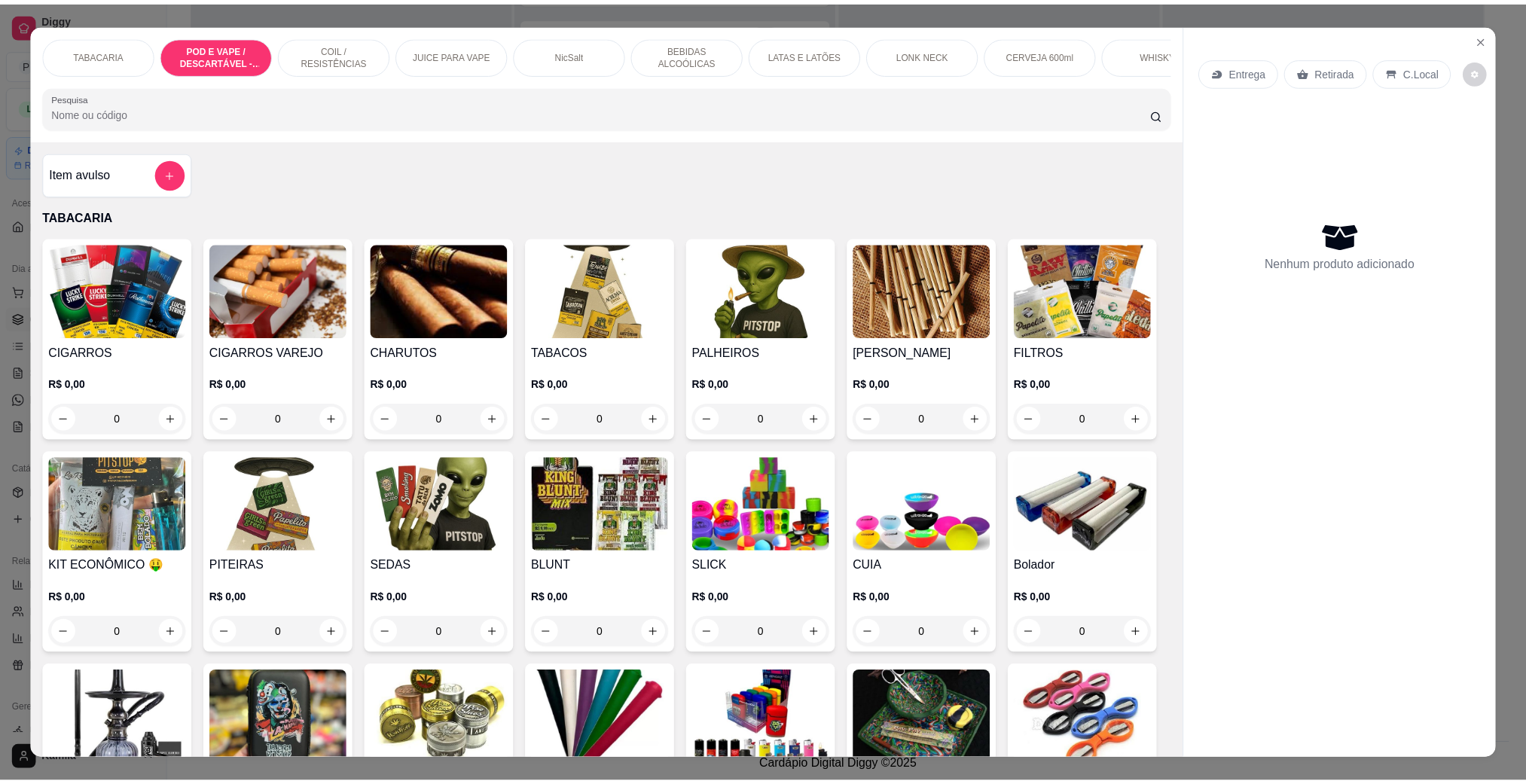
scroll to position [25, 0]
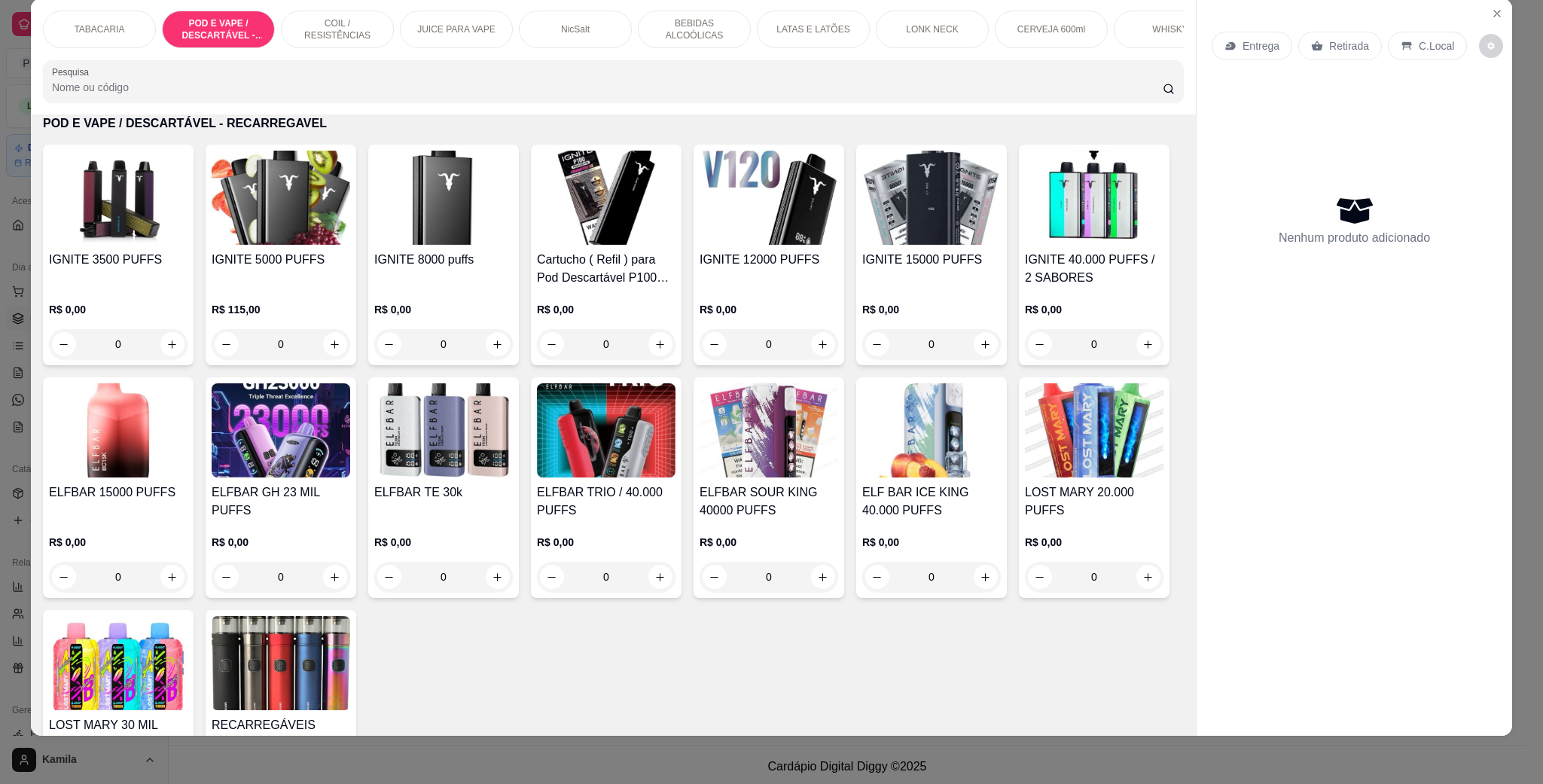
click at [513, 478] on img at bounding box center [443, 430] width 139 height 94
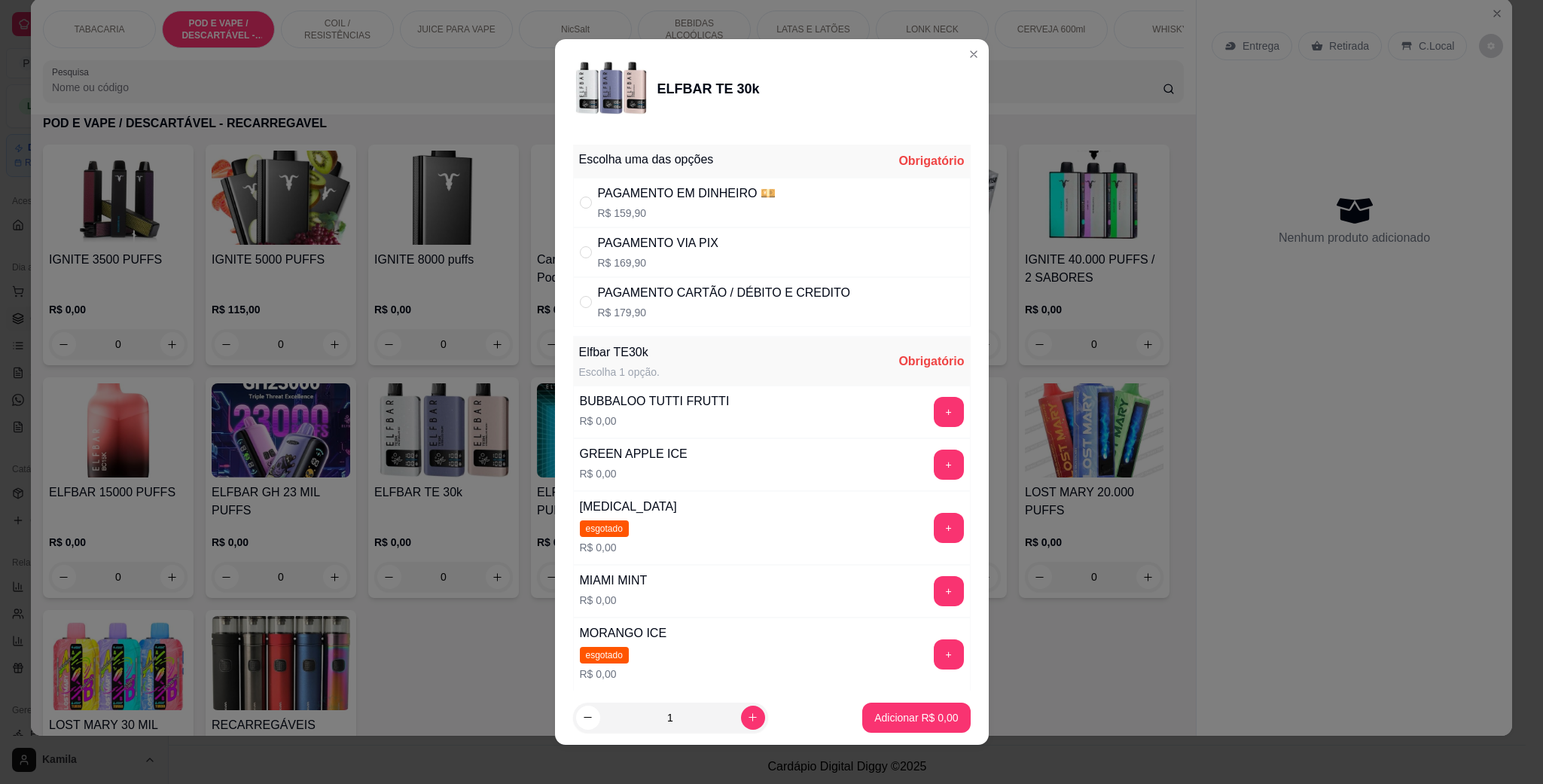
click at [614, 255] on p "R$ 169,90" at bounding box center [658, 263] width 120 height 16
radio input "true"
click at [928, 606] on div "+" at bounding box center [949, 591] width 43 height 30
click at [934, 600] on button "+" at bounding box center [949, 591] width 29 height 29
click at [914, 715] on p "Adicionar R$ 169,90" at bounding box center [911, 718] width 96 height 16
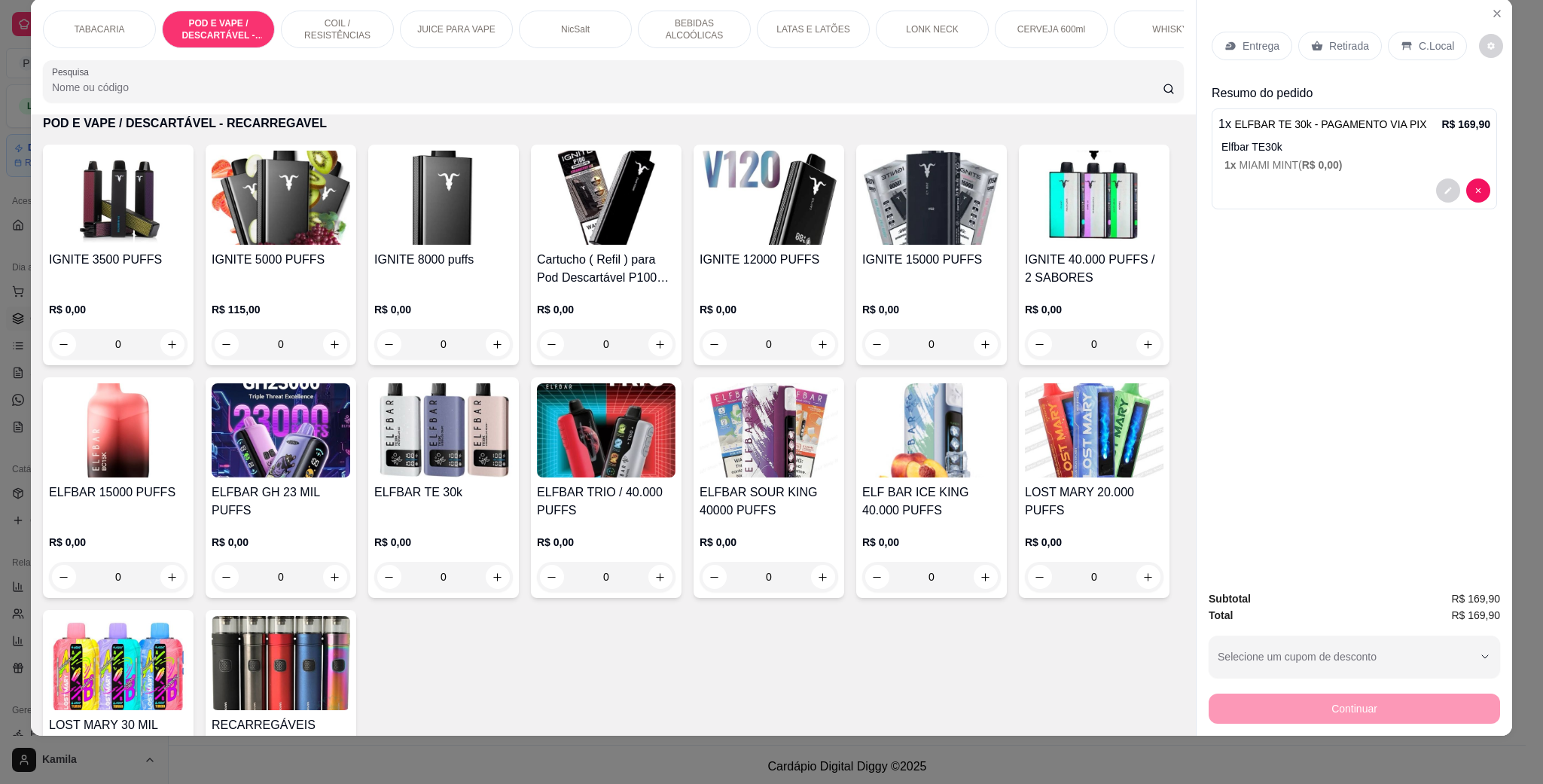
click at [1394, 55] on div "C.Local" at bounding box center [1428, 47] width 79 height 29
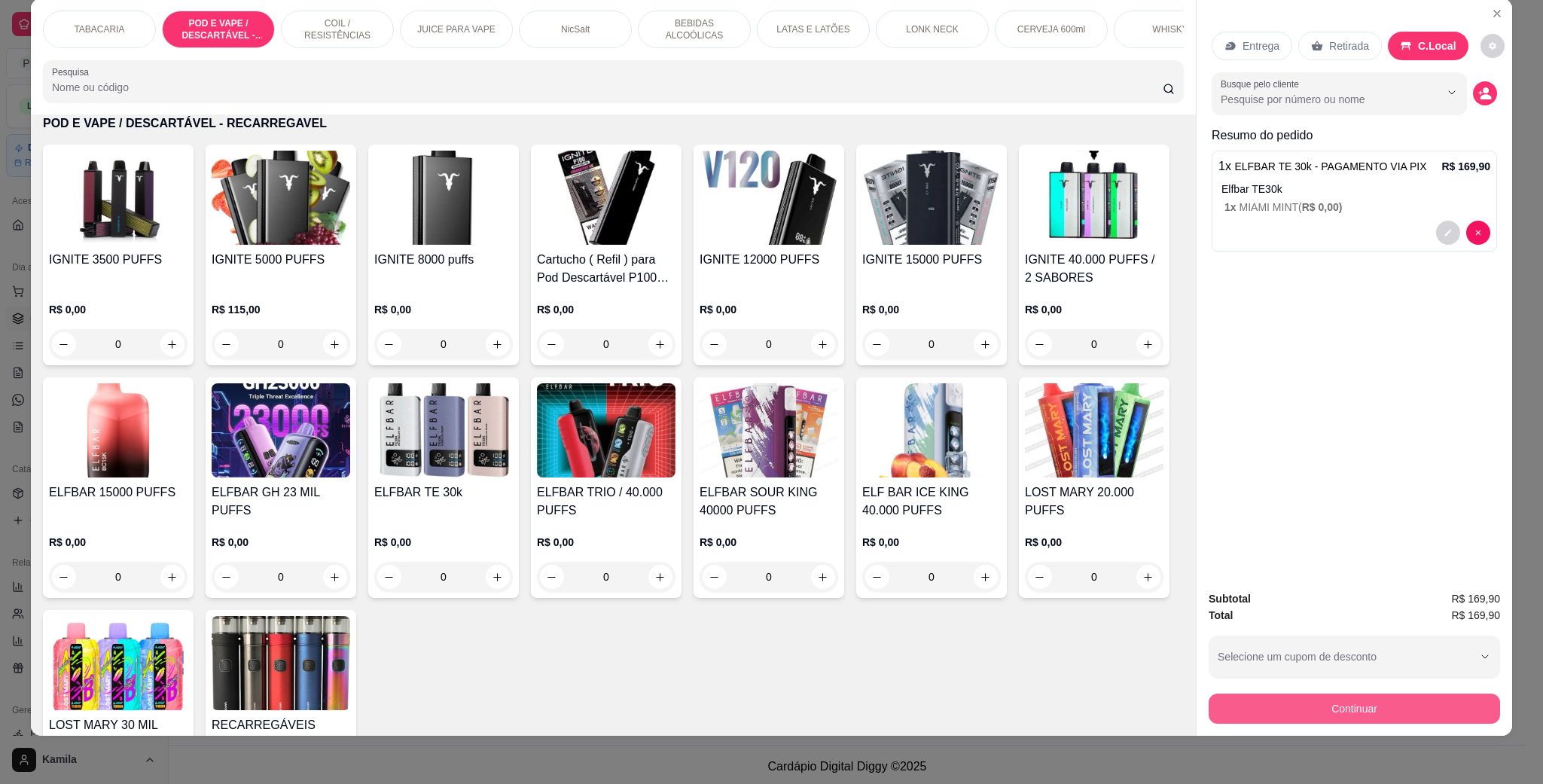
click at [1354, 716] on button "Continuar" at bounding box center [1354, 708] width 292 height 30
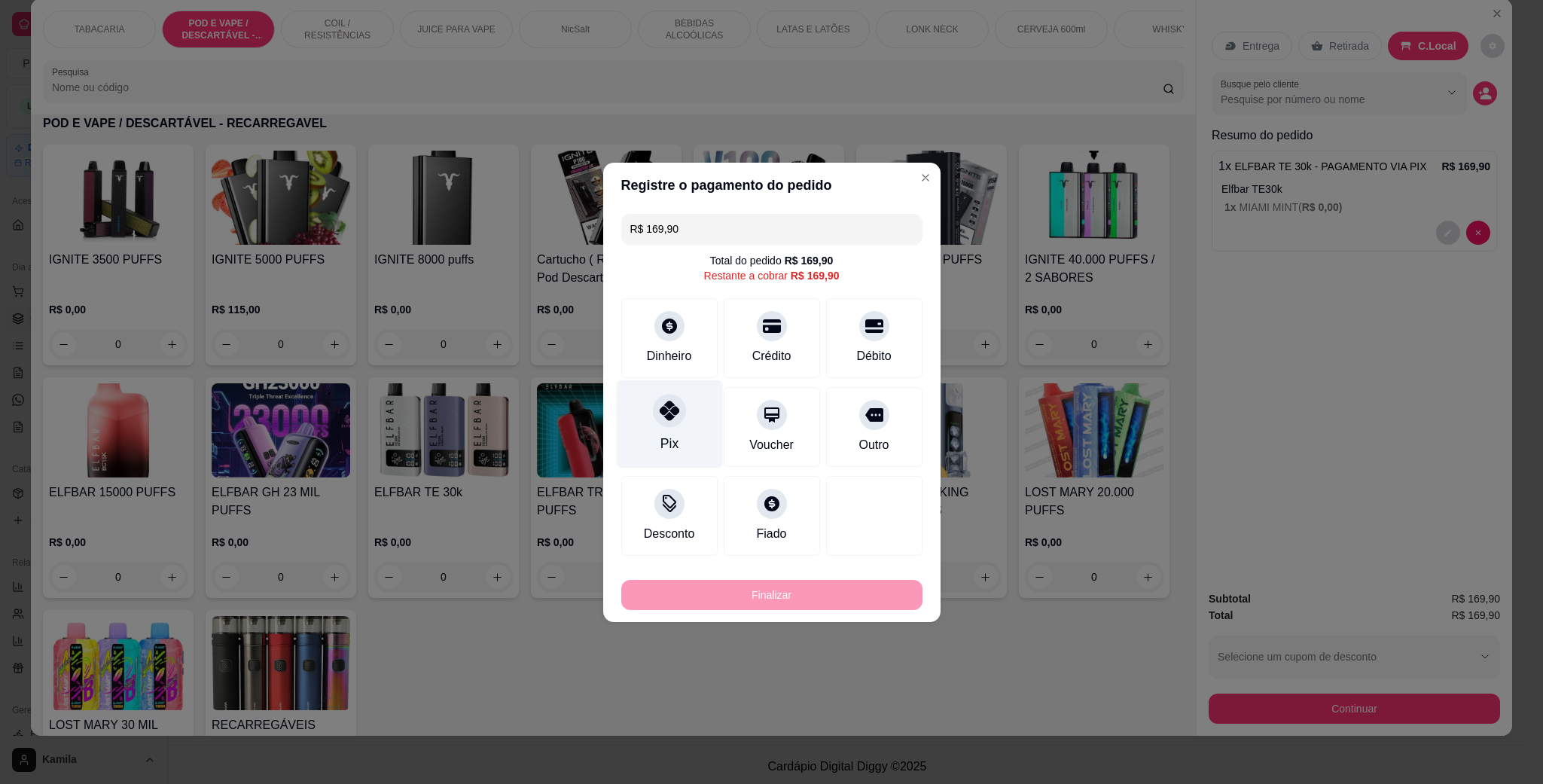
click at [659, 411] on icon at bounding box center [669, 410] width 19 height 19
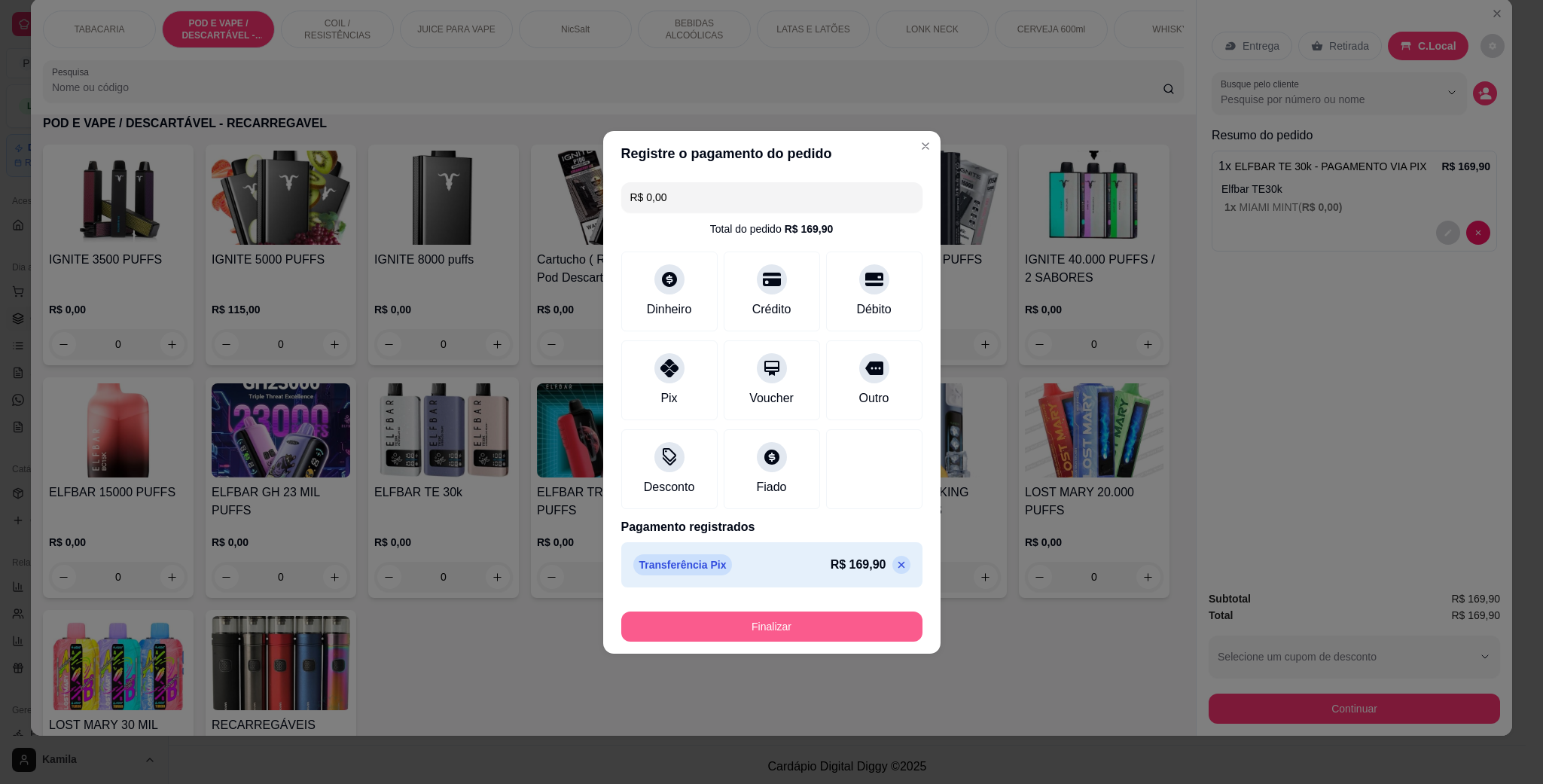
click at [803, 623] on button "Finalizar" at bounding box center [772, 626] width 301 height 30
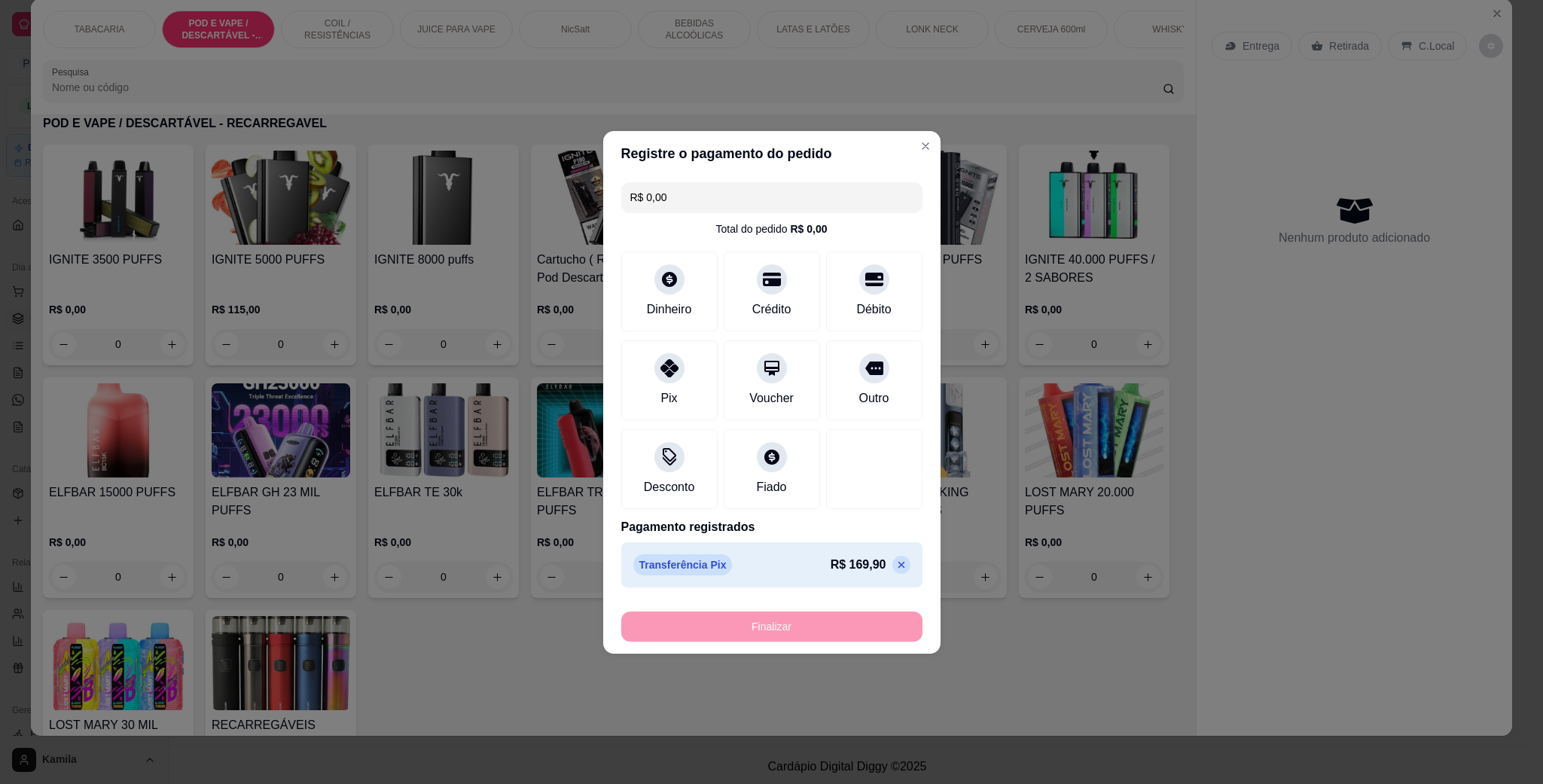
type input "-R$ 169,90"
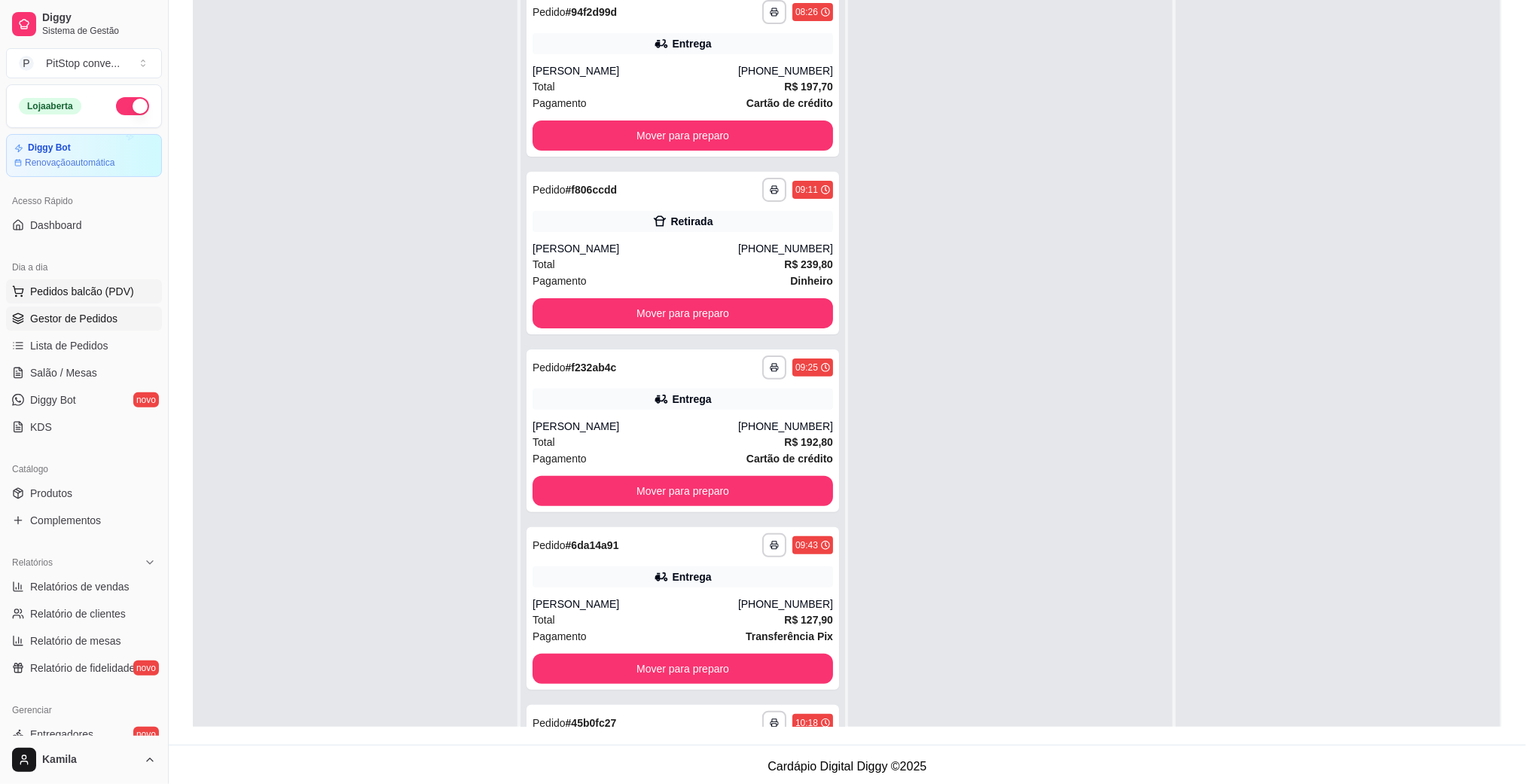
click at [75, 290] on span "Pedidos balcão (PDV)" at bounding box center [81, 292] width 104 height 16
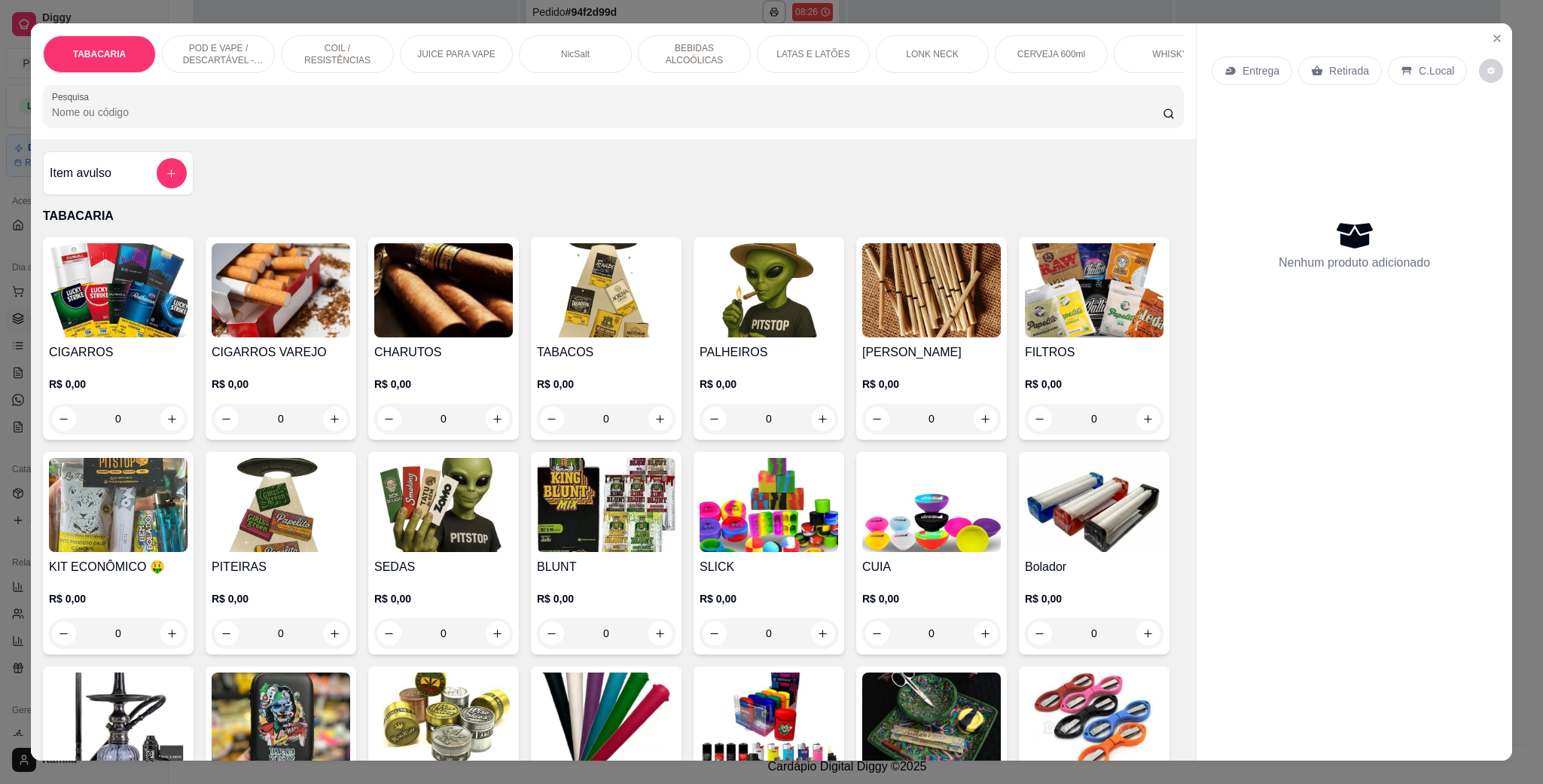
click at [241, 55] on p "POD E VAPE / DESCARTÁVEL - RECARREGAVEL" at bounding box center [218, 54] width 87 height 24
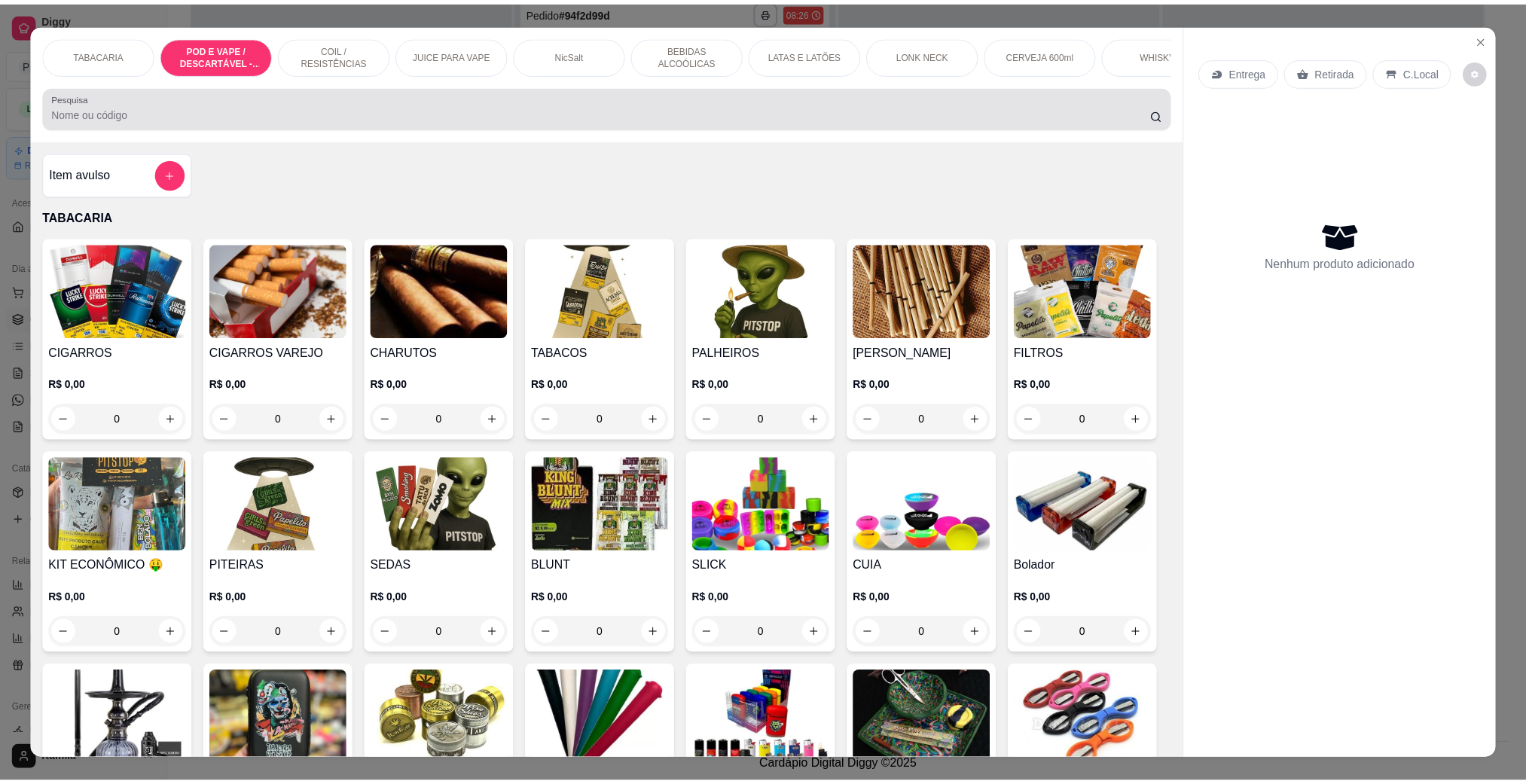
scroll to position [25, 0]
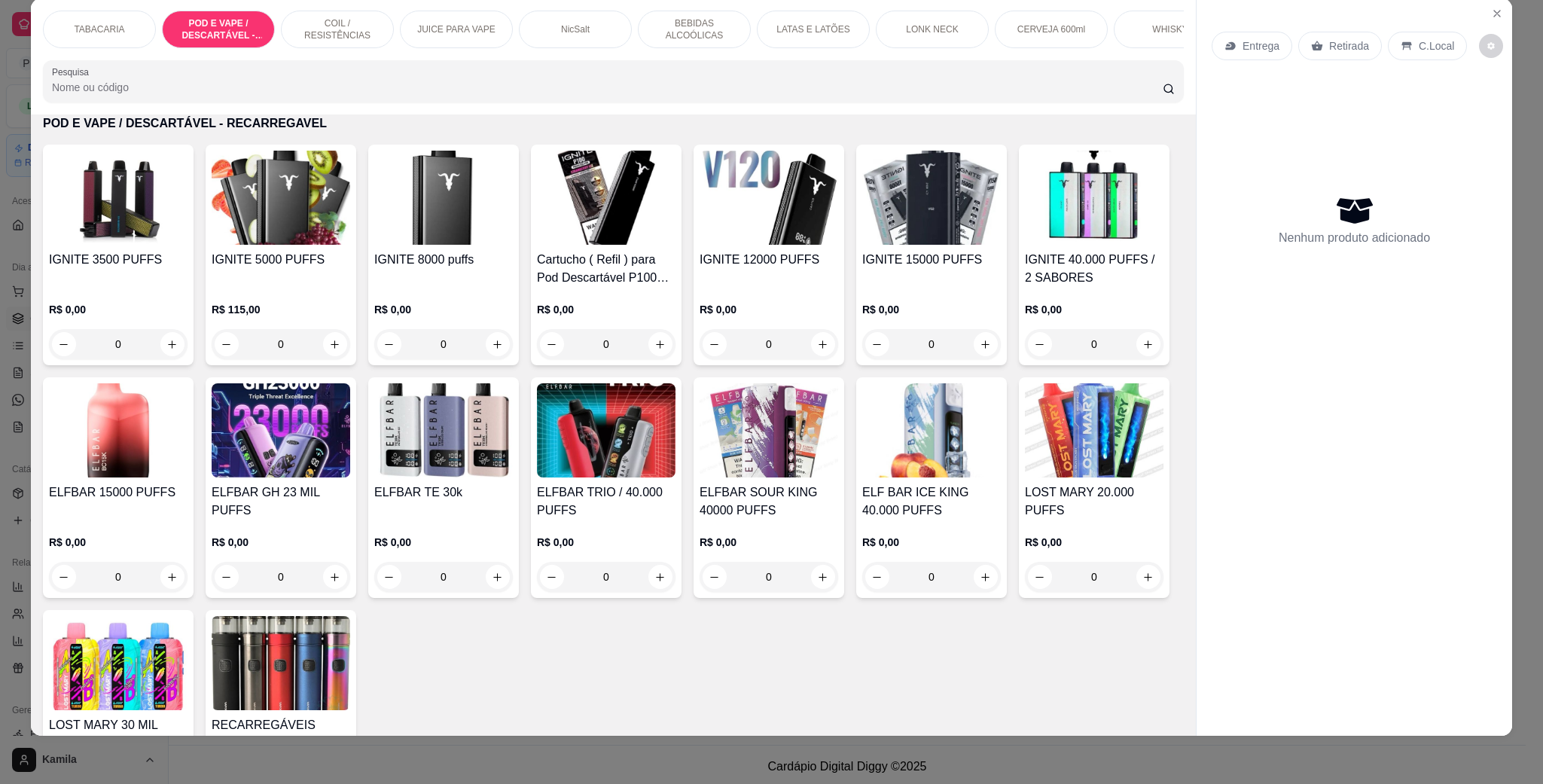
click at [863, 287] on div "IGNITE 15000 PUFFS" at bounding box center [931, 268] width 139 height 36
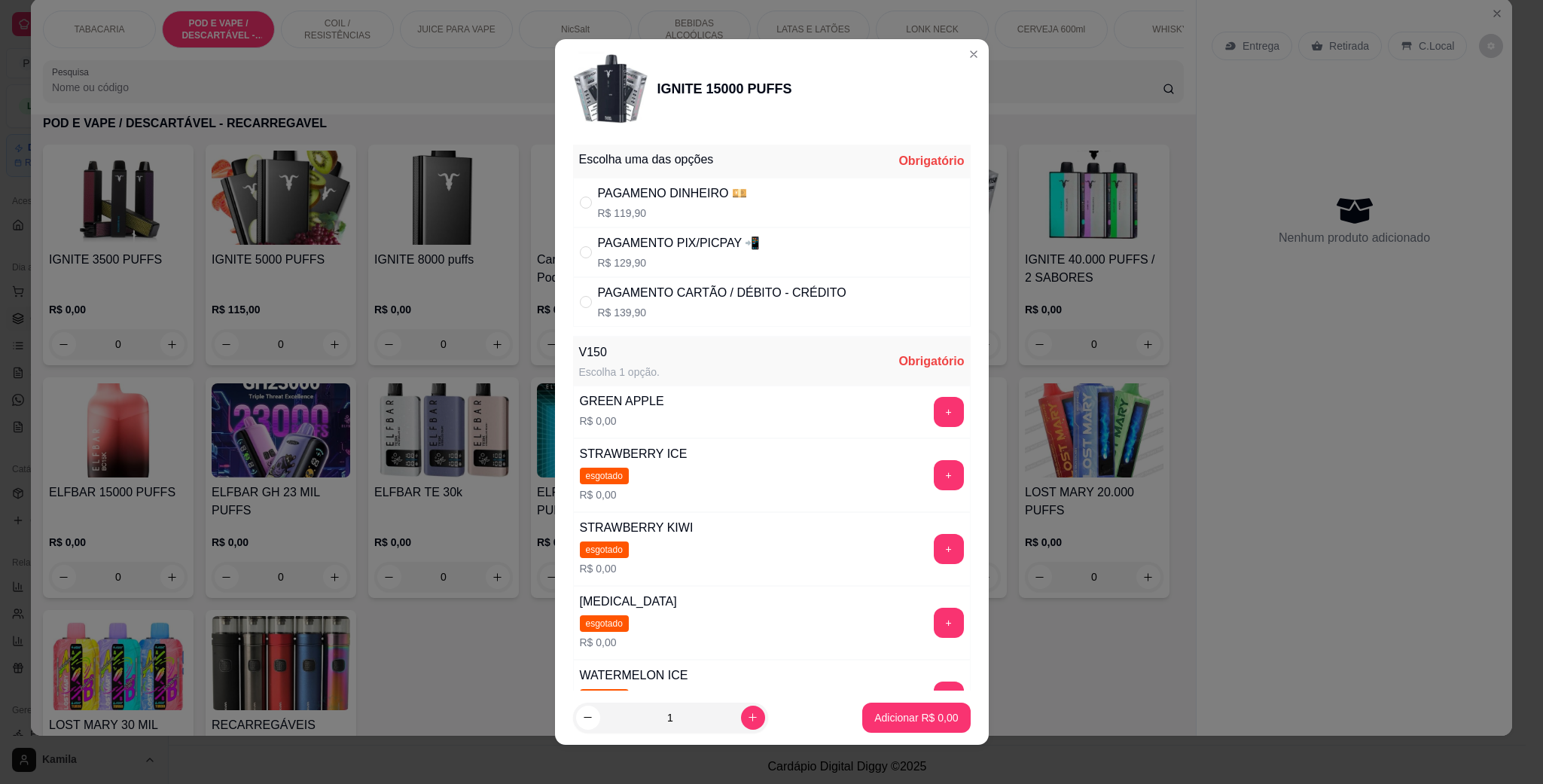
click at [671, 245] on div "PAGAMENTO PIX/PICPAY 📲" at bounding box center [679, 243] width 163 height 18
radio input "true"
click at [900, 436] on div "GREEN APPLE R$ 0,00 +" at bounding box center [772, 412] width 397 height 52
click at [934, 416] on button "+" at bounding box center [949, 412] width 29 height 29
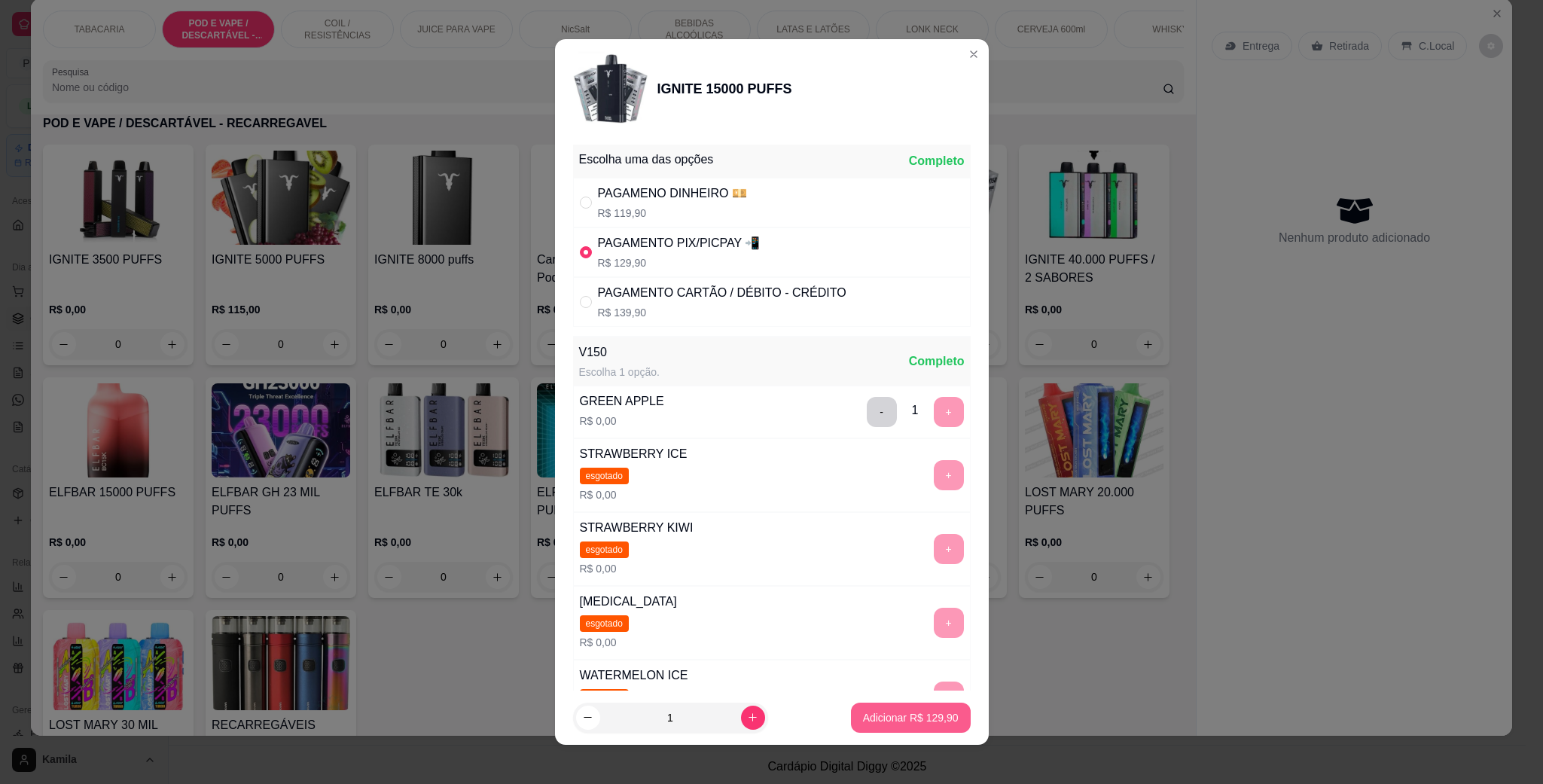
click at [899, 721] on p "Adicionar R$ 129,90" at bounding box center [911, 718] width 96 height 16
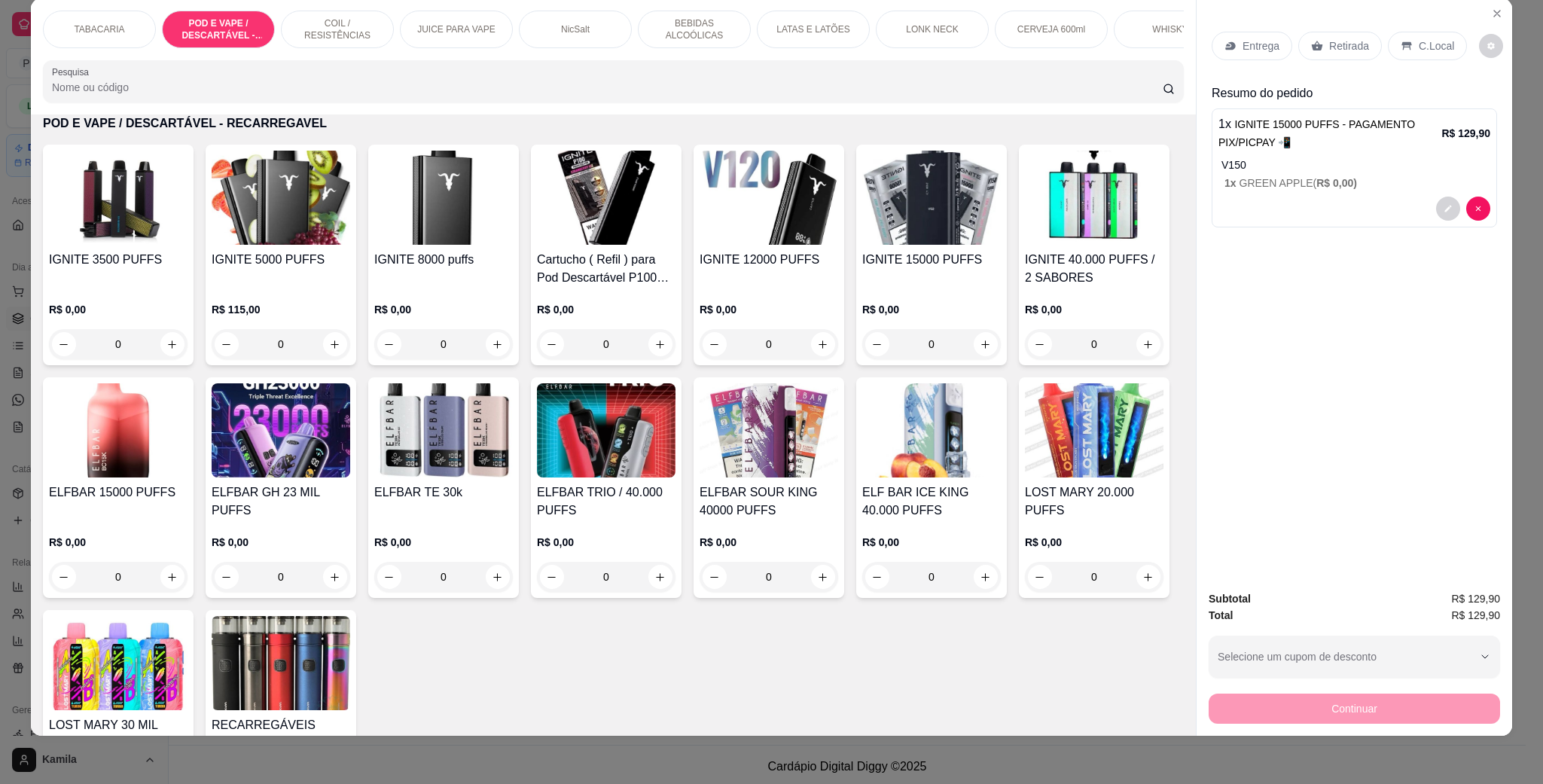
click at [1447, 41] on div "C.Local" at bounding box center [1428, 47] width 79 height 29
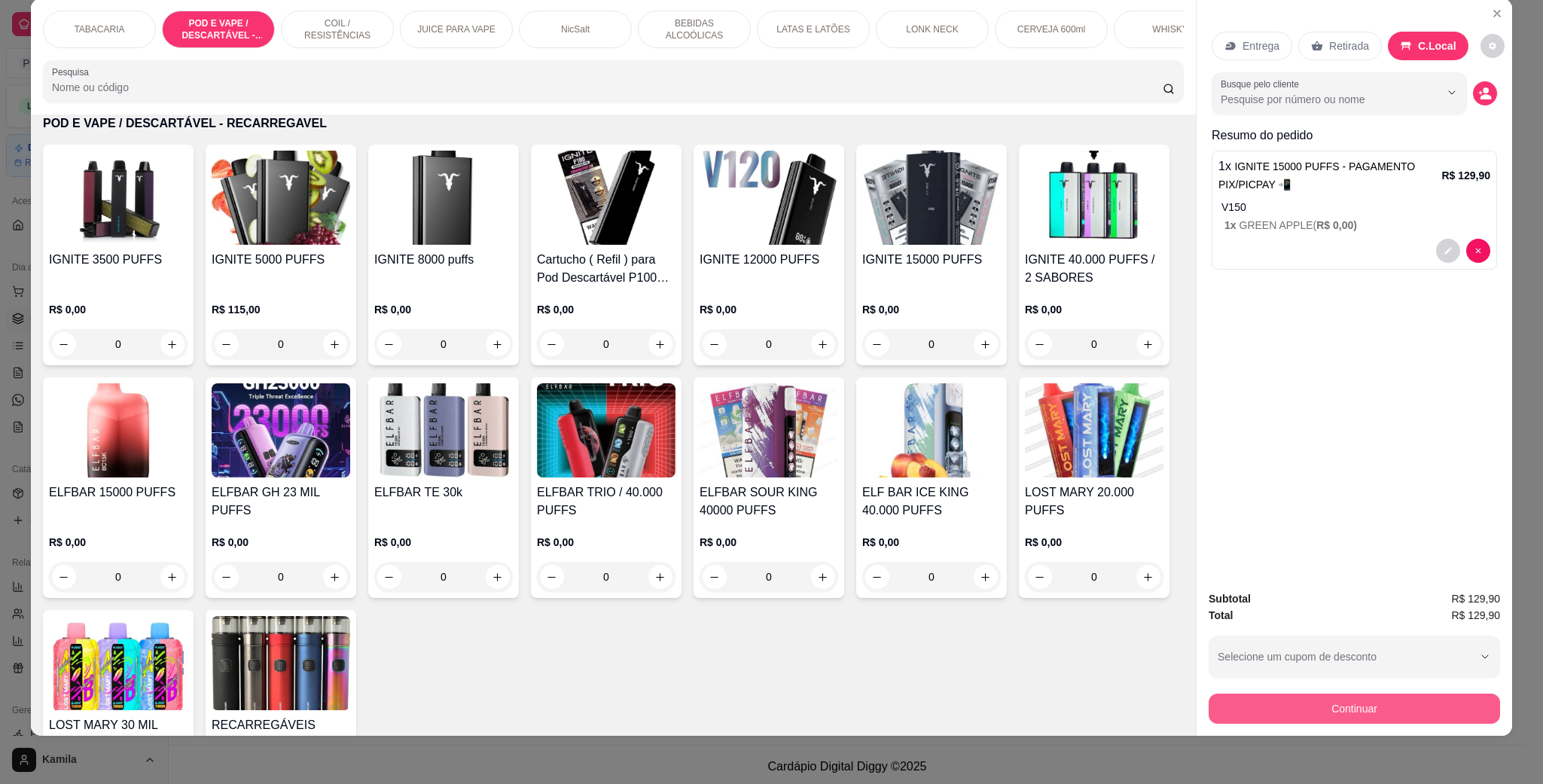
click at [1361, 706] on button "Continuar" at bounding box center [1354, 708] width 292 height 30
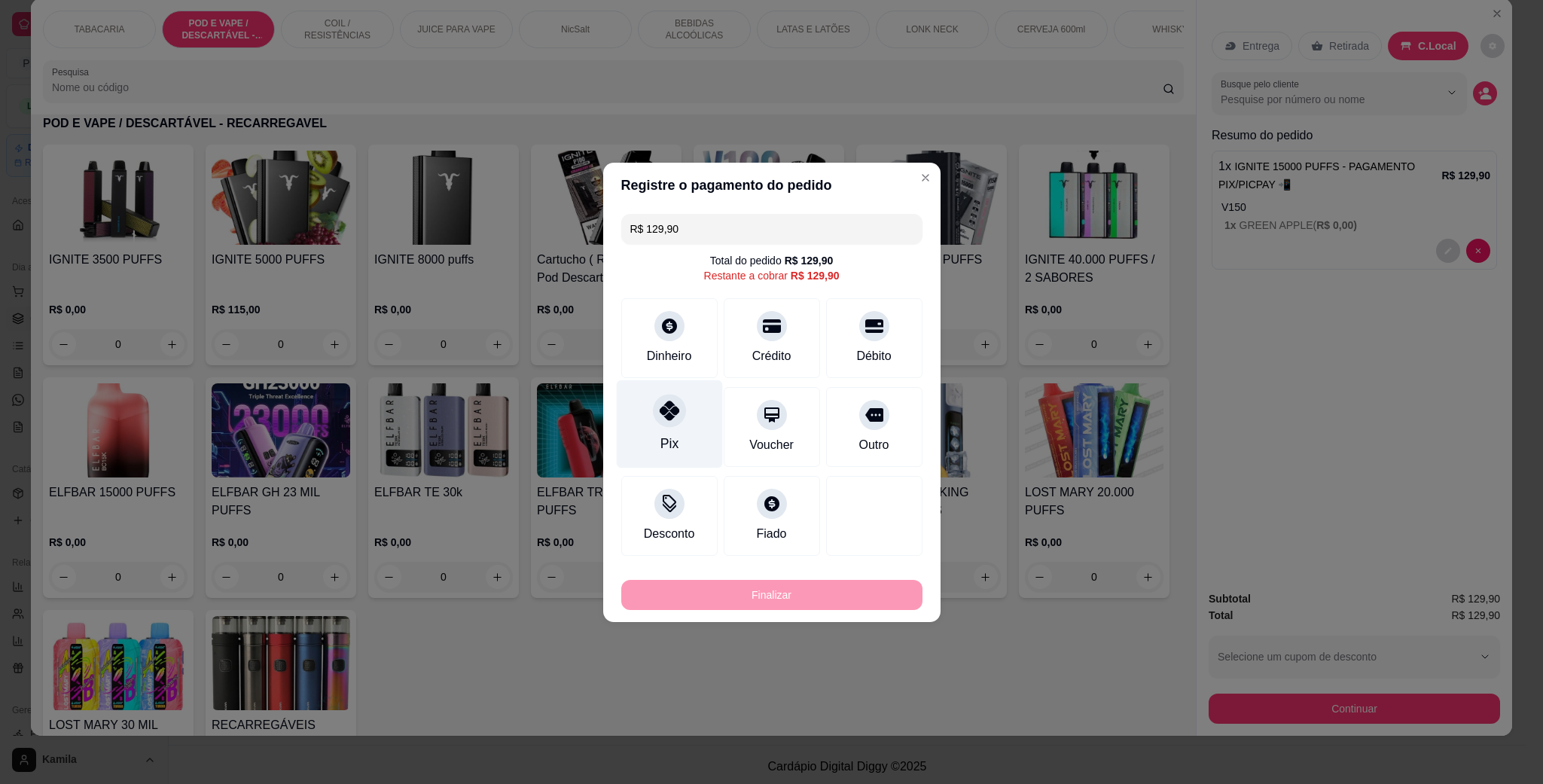
click at [681, 414] on div at bounding box center [670, 410] width 33 height 33
type input "R$ 0,00"
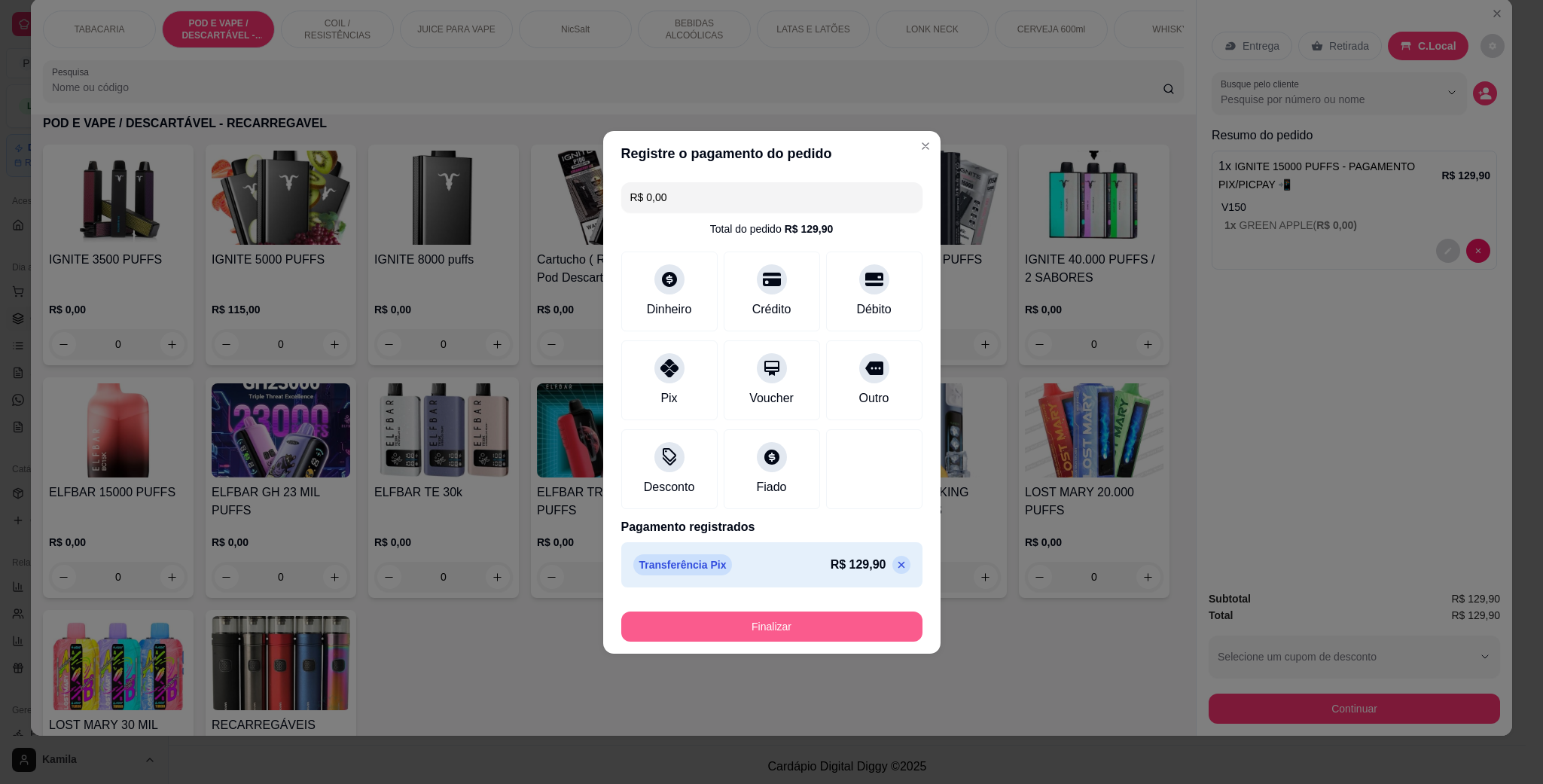
click at [836, 626] on button "Finalizar" at bounding box center [772, 626] width 301 height 30
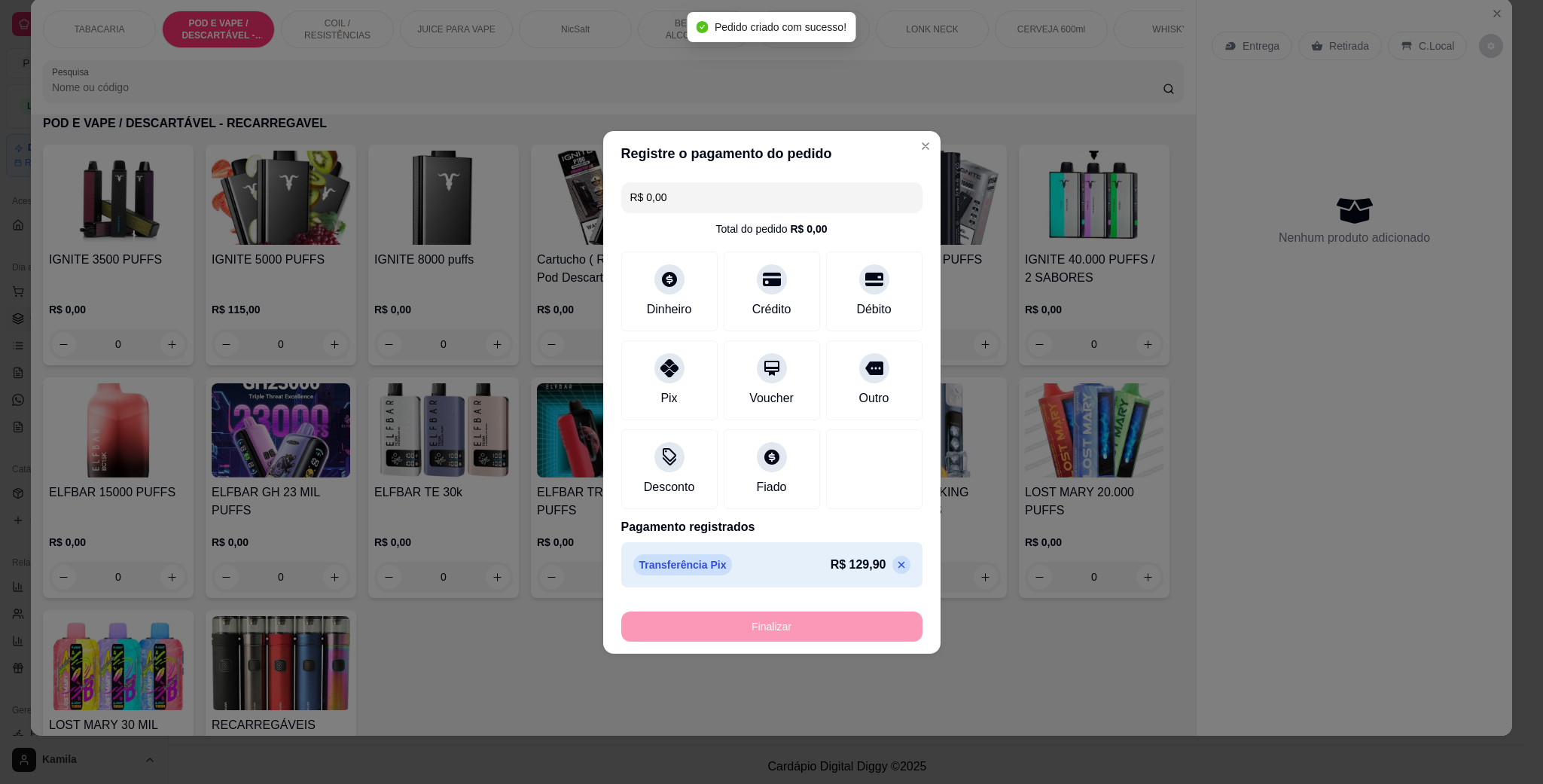
type input "-R$ 129,90"
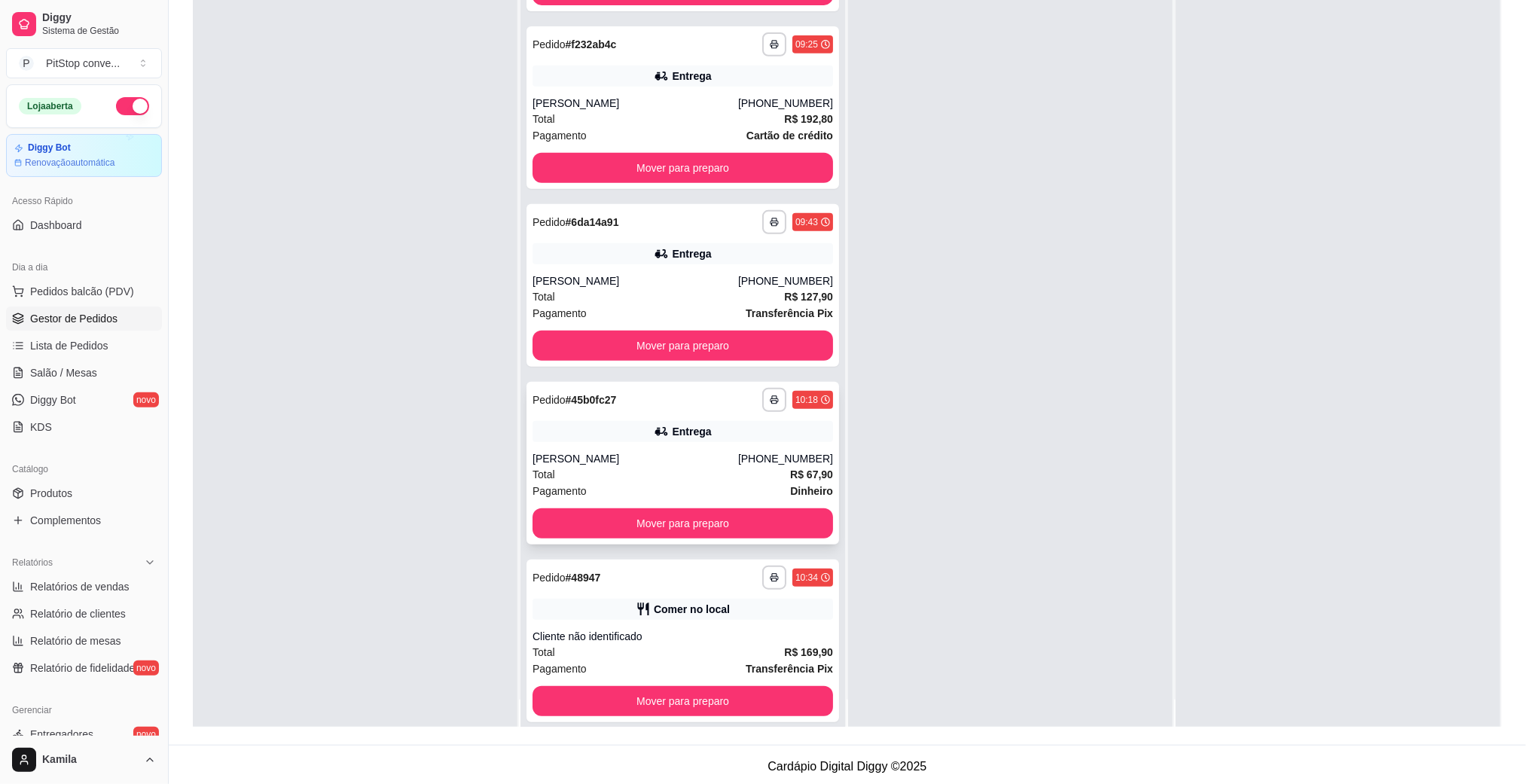
scroll to position [42, 0]
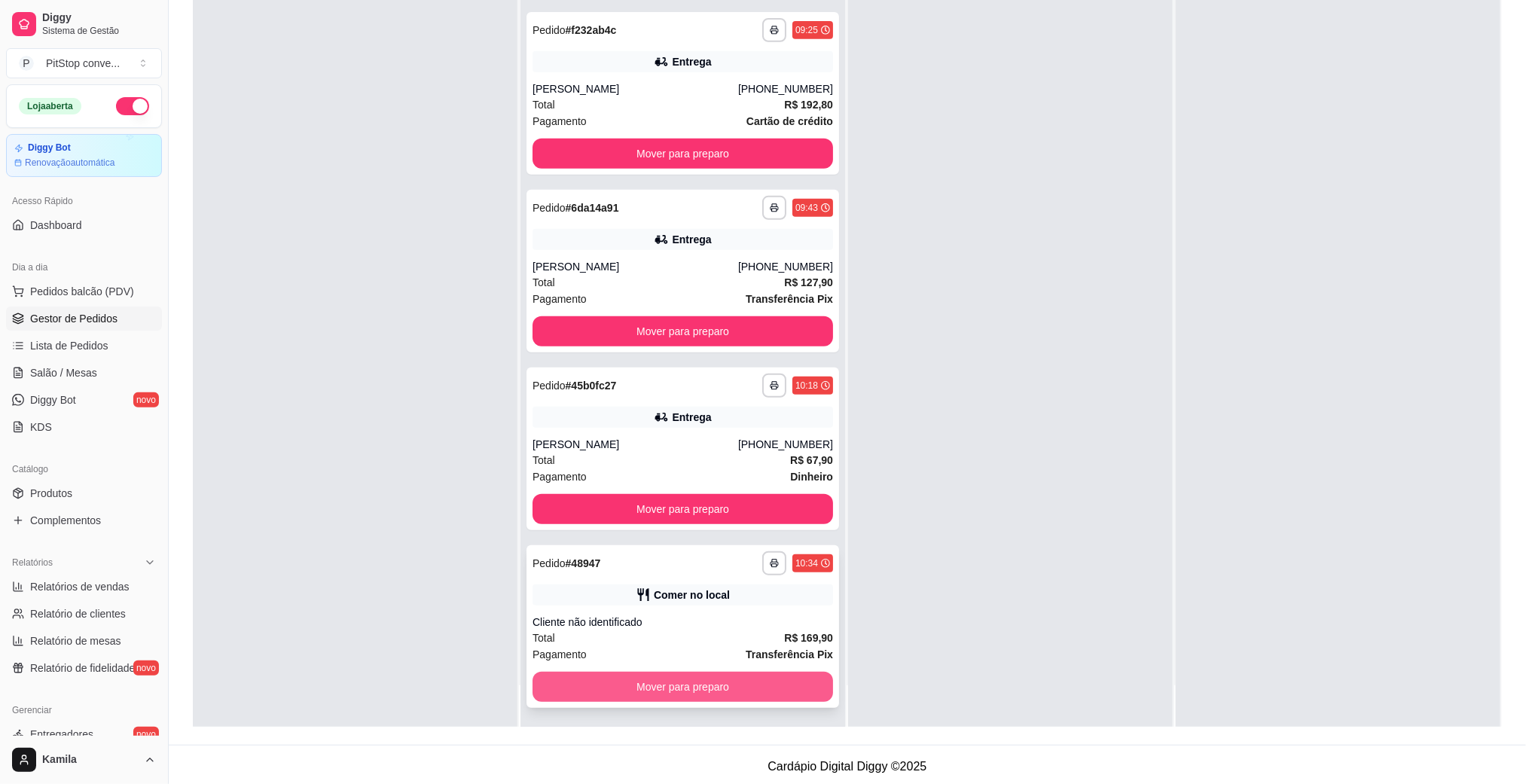
click at [710, 674] on button "Mover para preparo" at bounding box center [683, 686] width 301 height 30
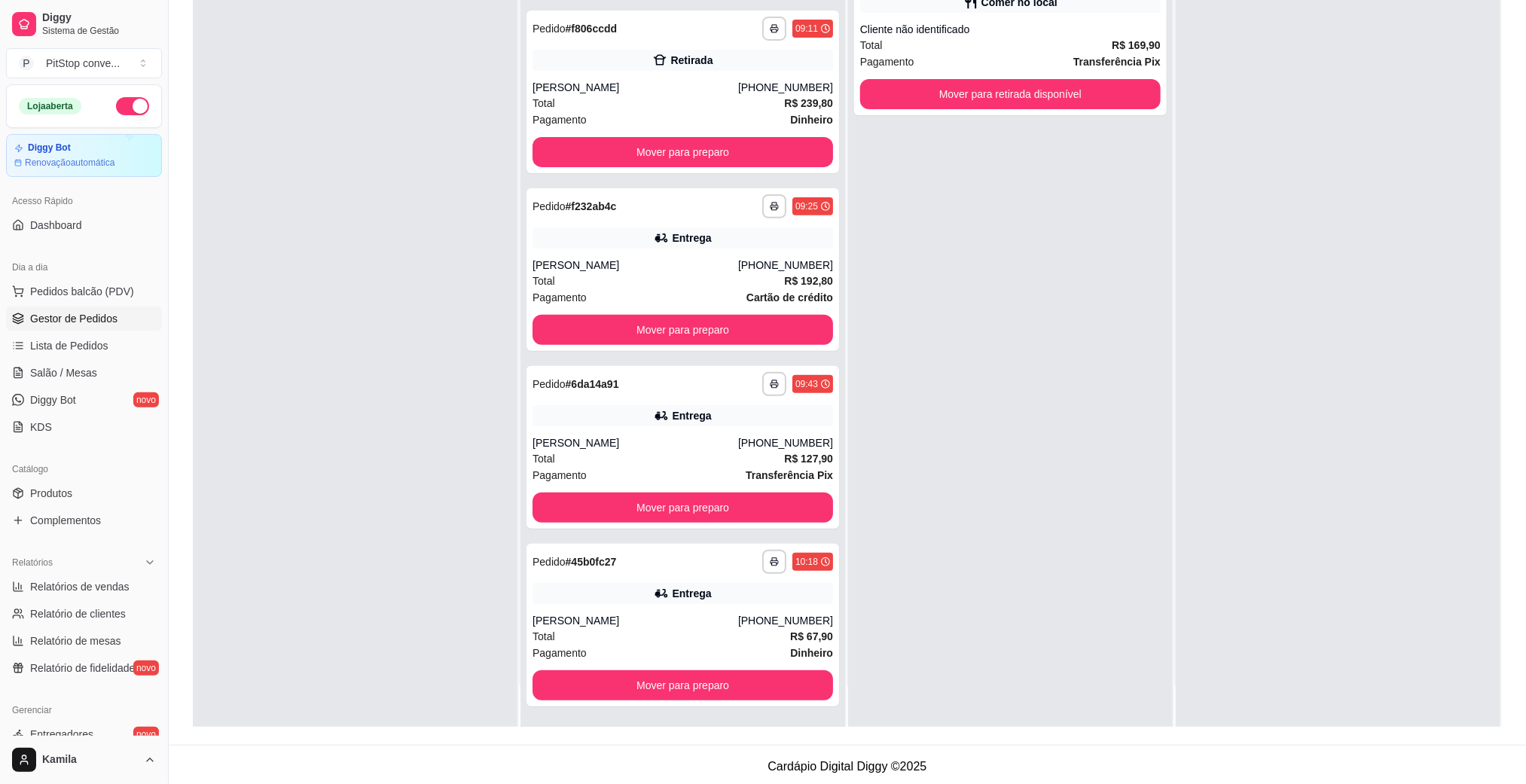
scroll to position [120, 0]
click at [1049, 104] on button "Mover para retirada disponível" at bounding box center [1010, 94] width 301 height 30
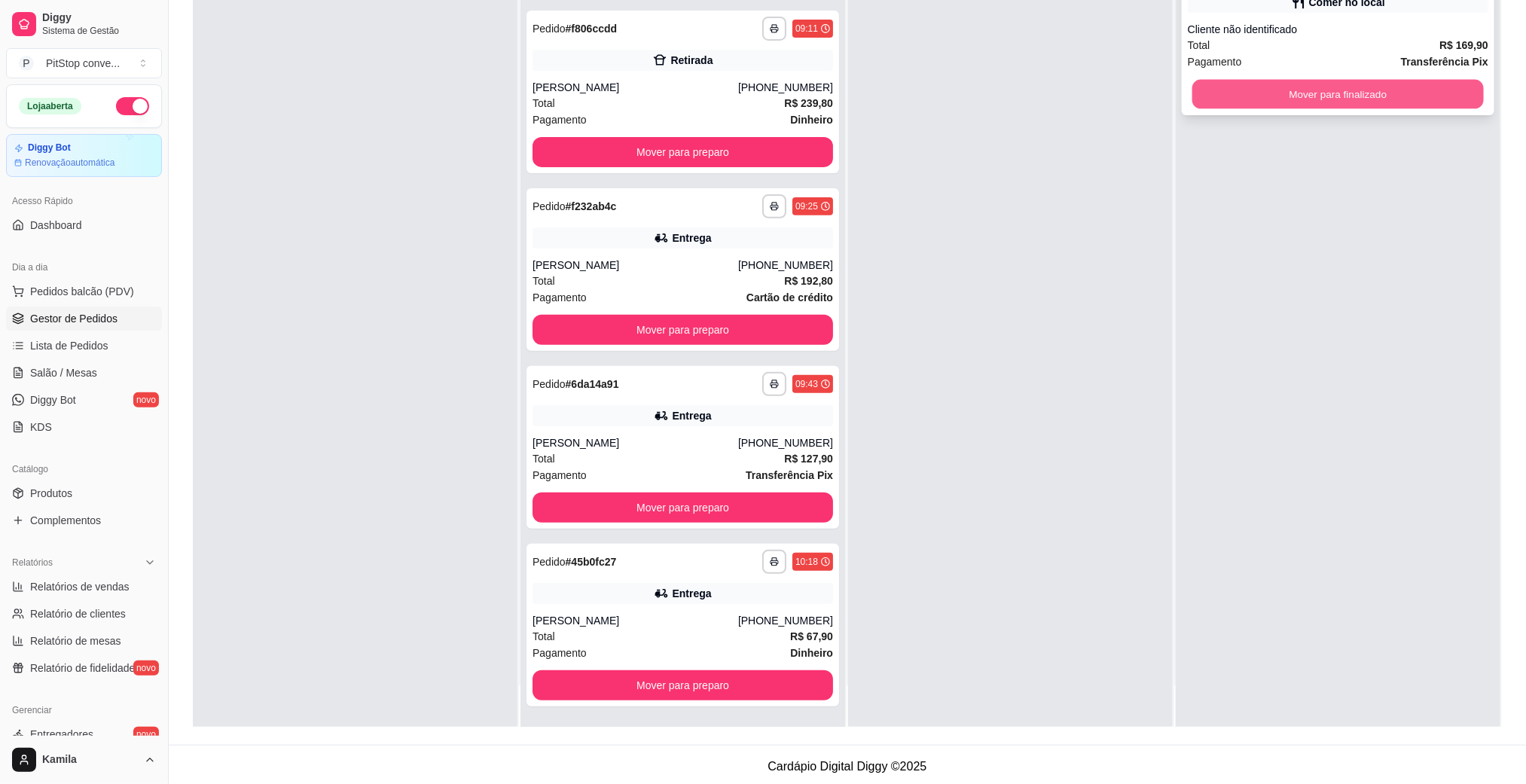
click at [1282, 98] on button "Mover para finalizado" at bounding box center [1338, 94] width 292 height 29
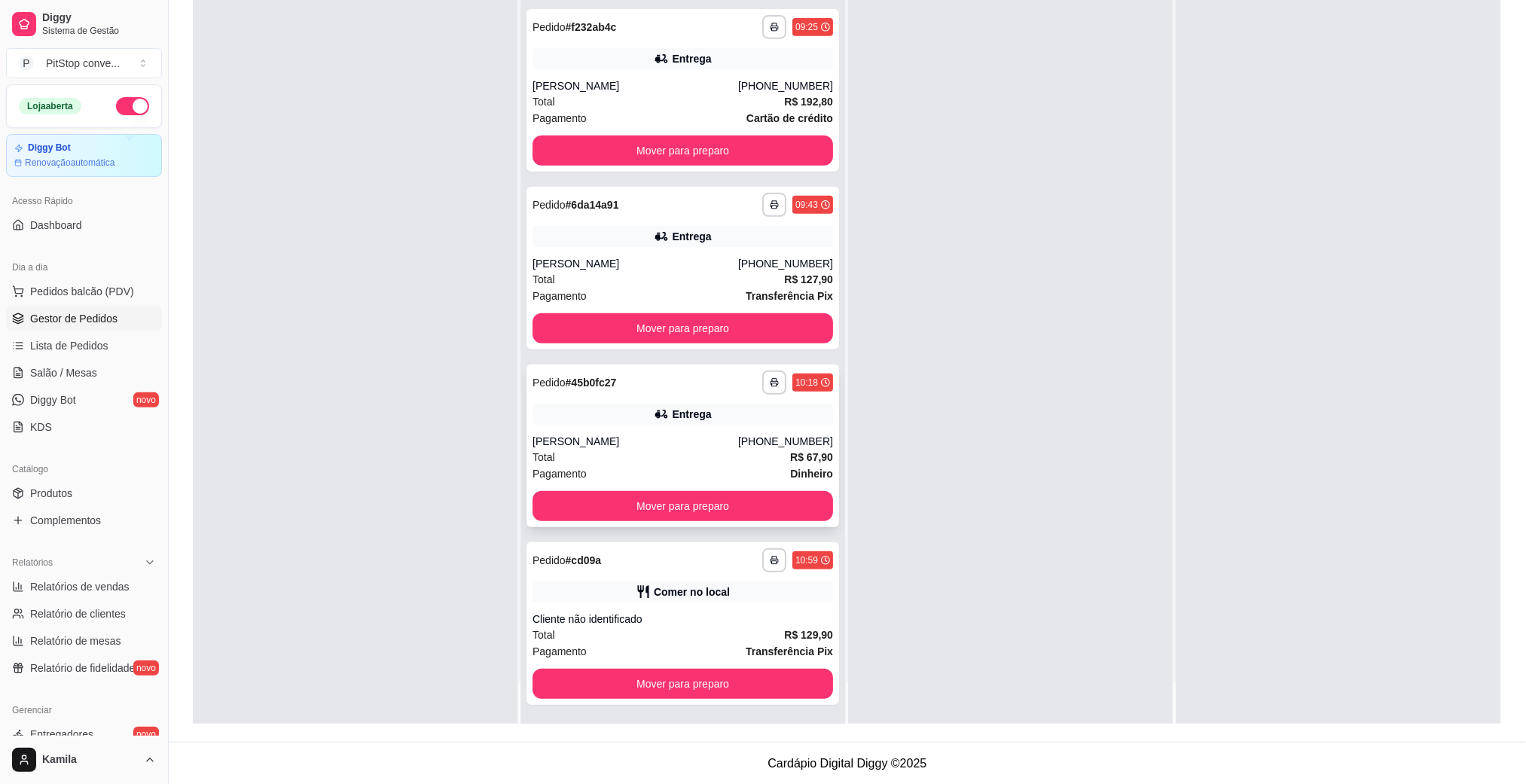
scroll to position [231, 0]
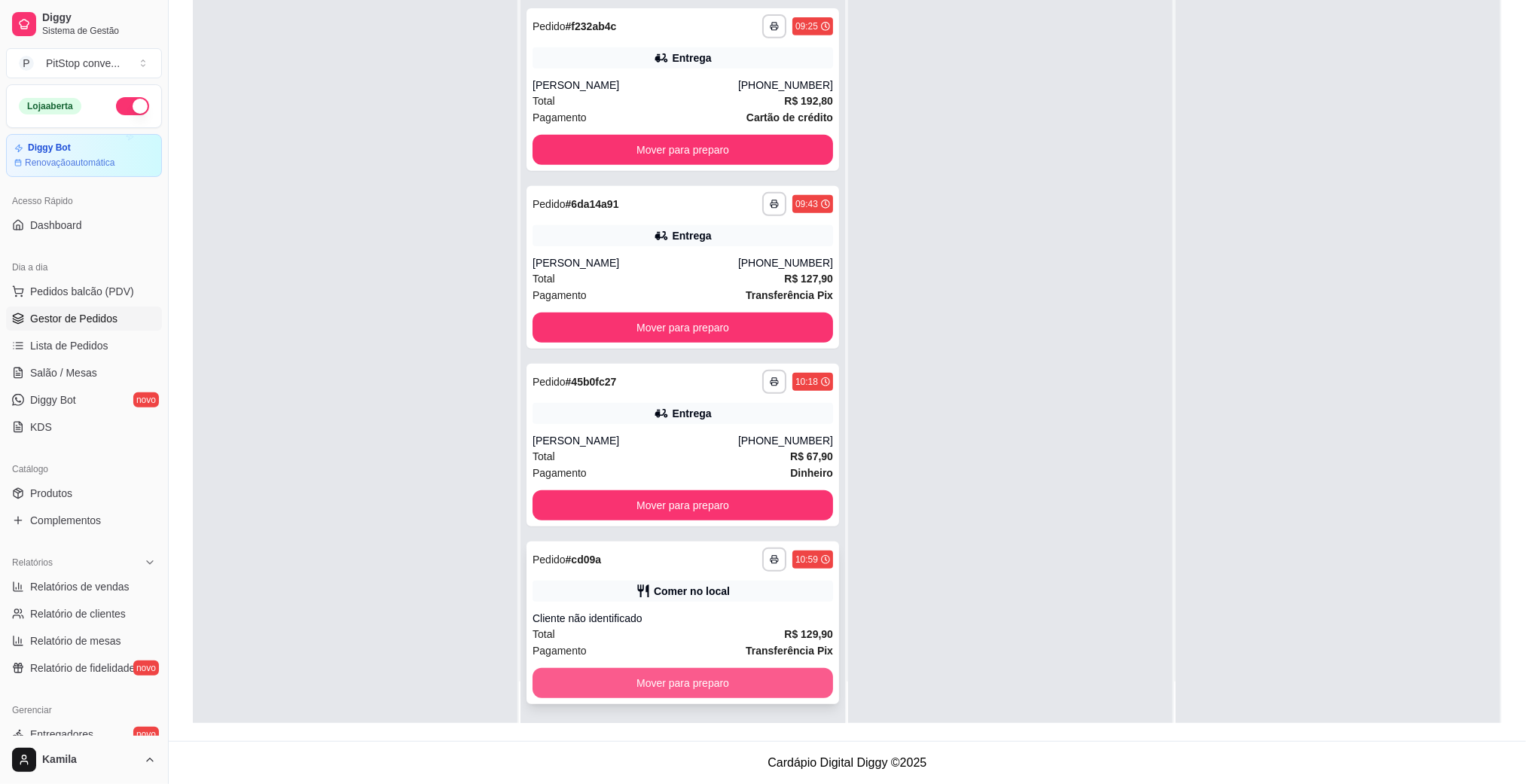
click at [742, 675] on button "Mover para preparo" at bounding box center [683, 682] width 301 height 30
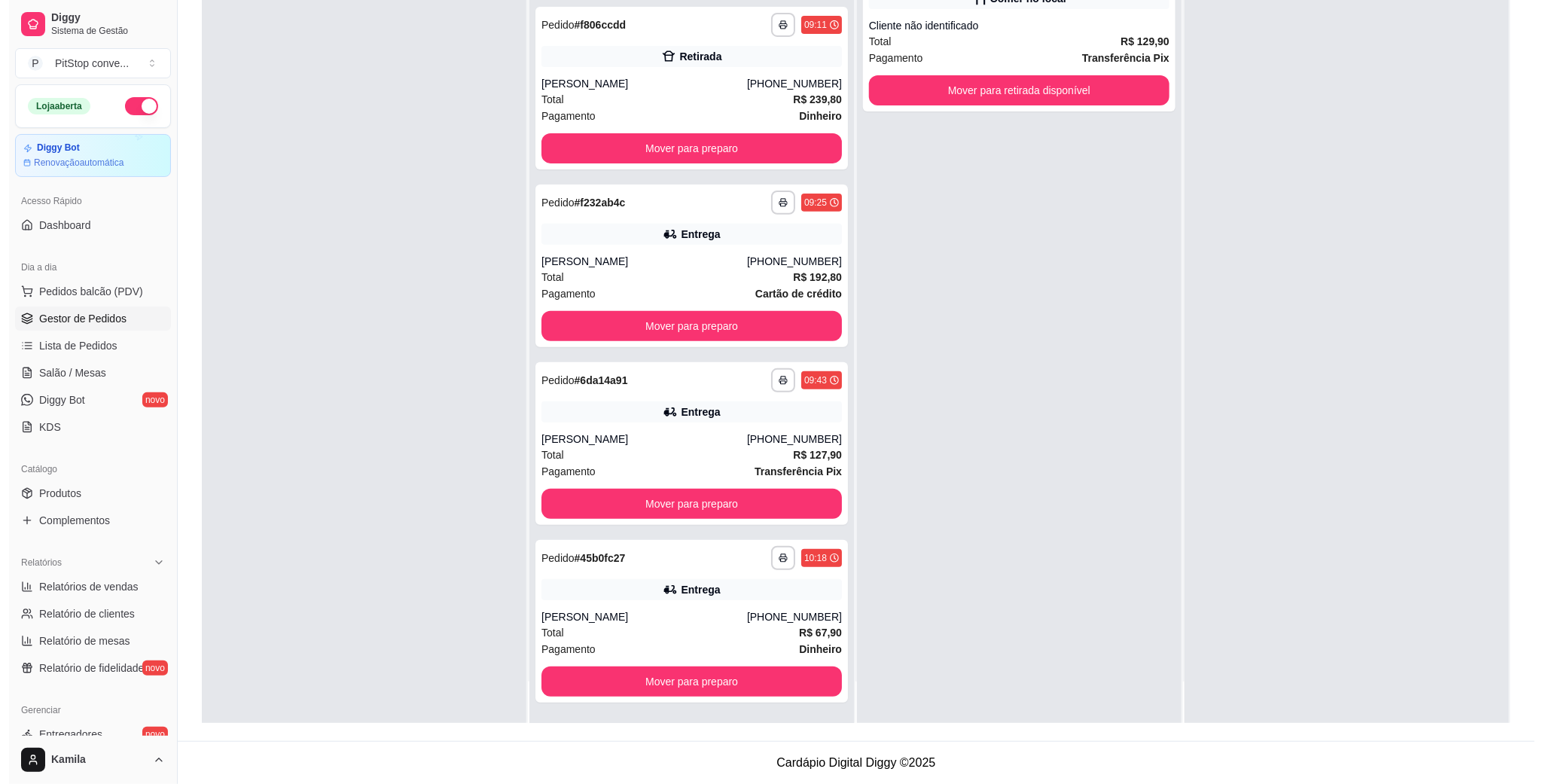
scroll to position [120, 0]
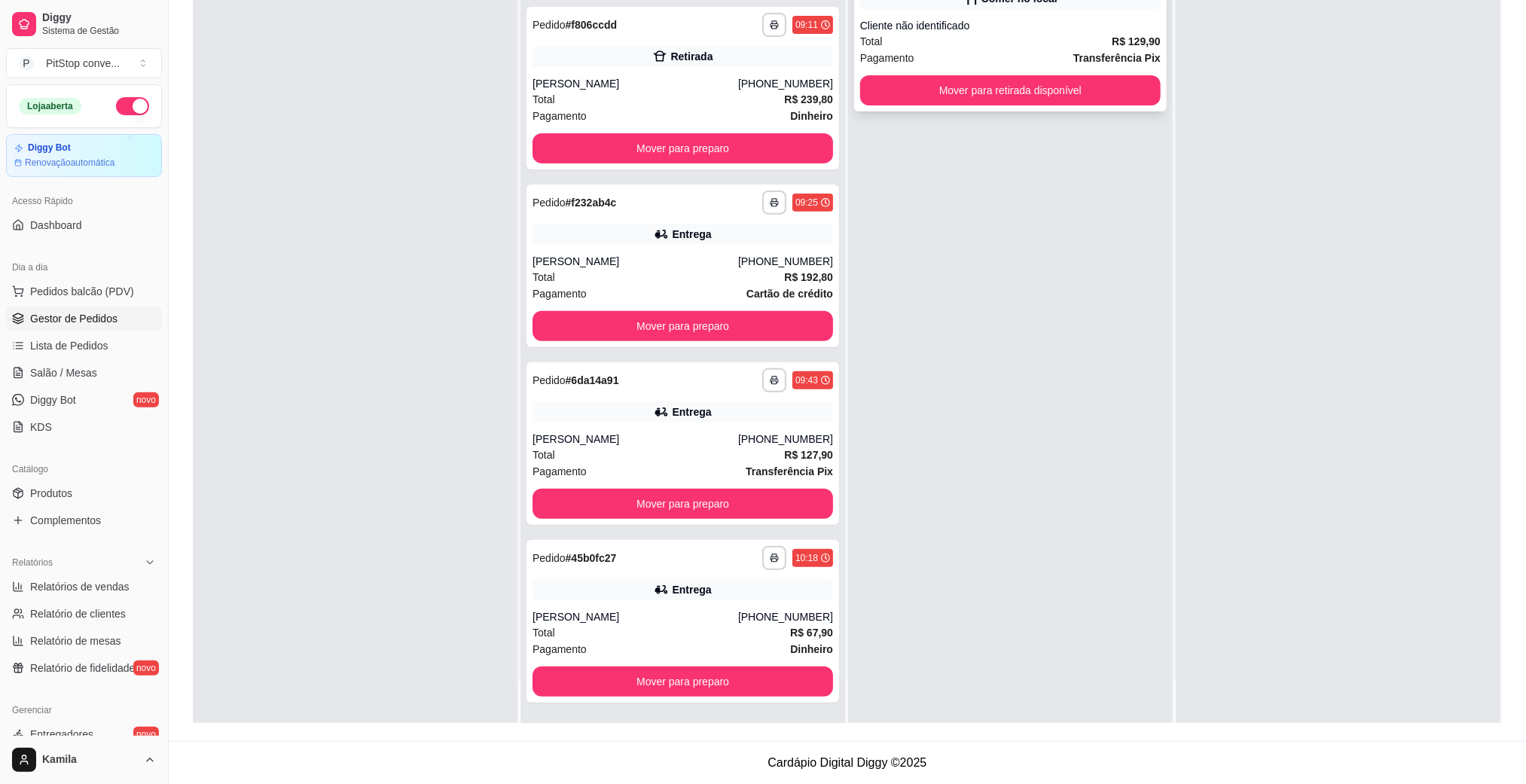
click at [1070, 107] on div "**********" at bounding box center [1010, 30] width 313 height 163
click at [1093, 86] on button "Mover para retirada disponível" at bounding box center [1010, 90] width 301 height 30
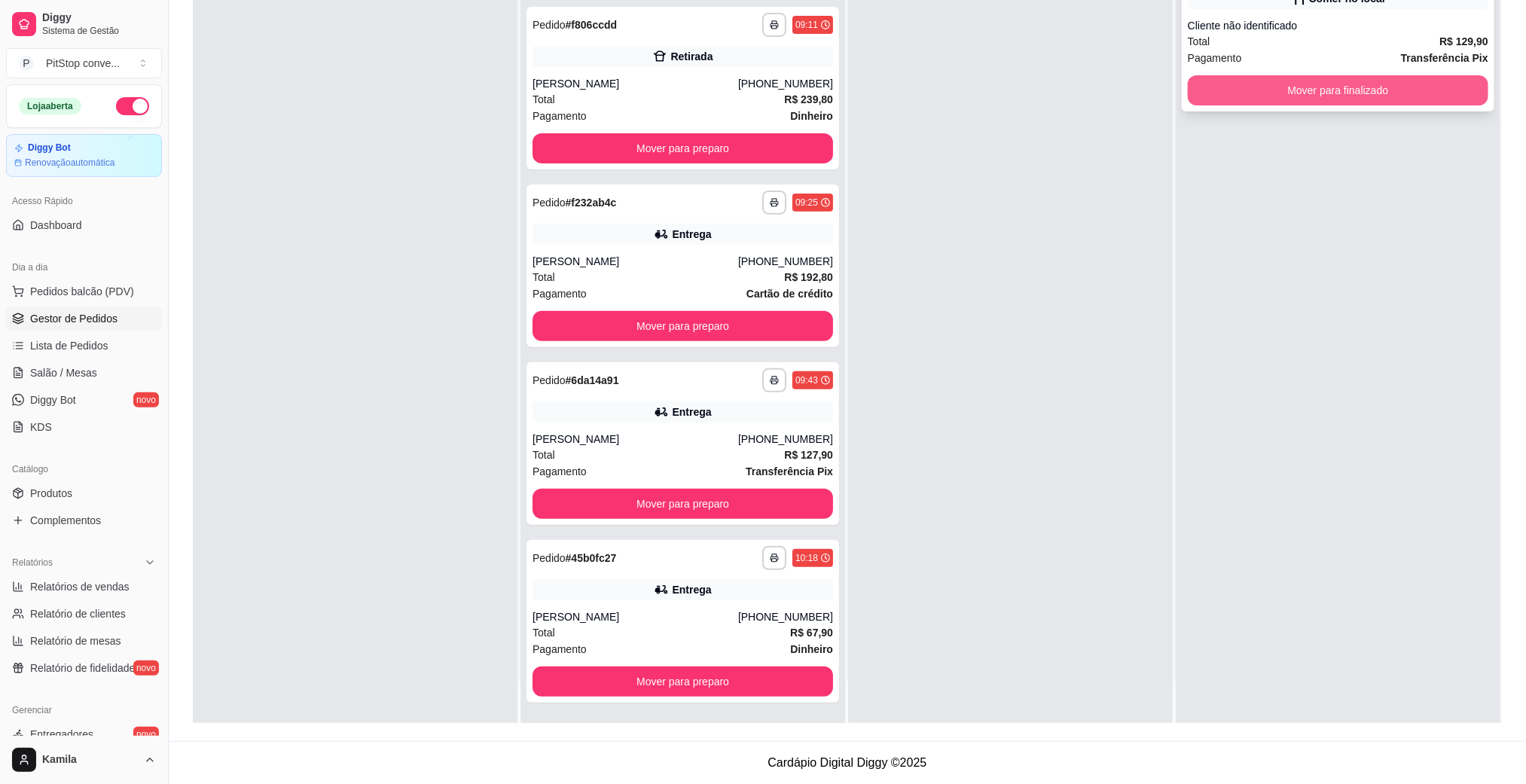
click at [1290, 90] on button "Mover para finalizado" at bounding box center [1339, 90] width 301 height 30
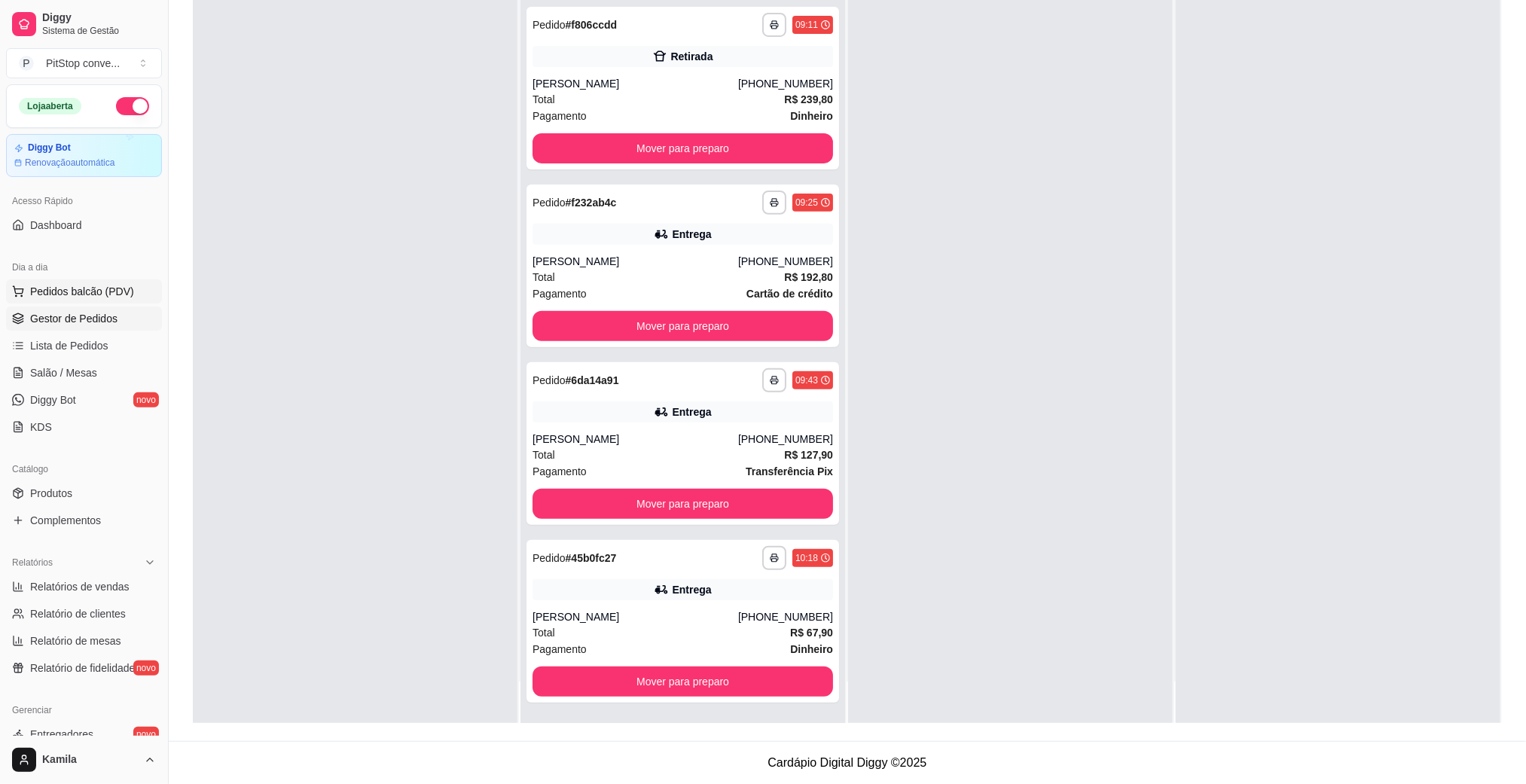
click at [62, 292] on span "Pedidos balcão (PDV)" at bounding box center [81, 292] width 104 height 16
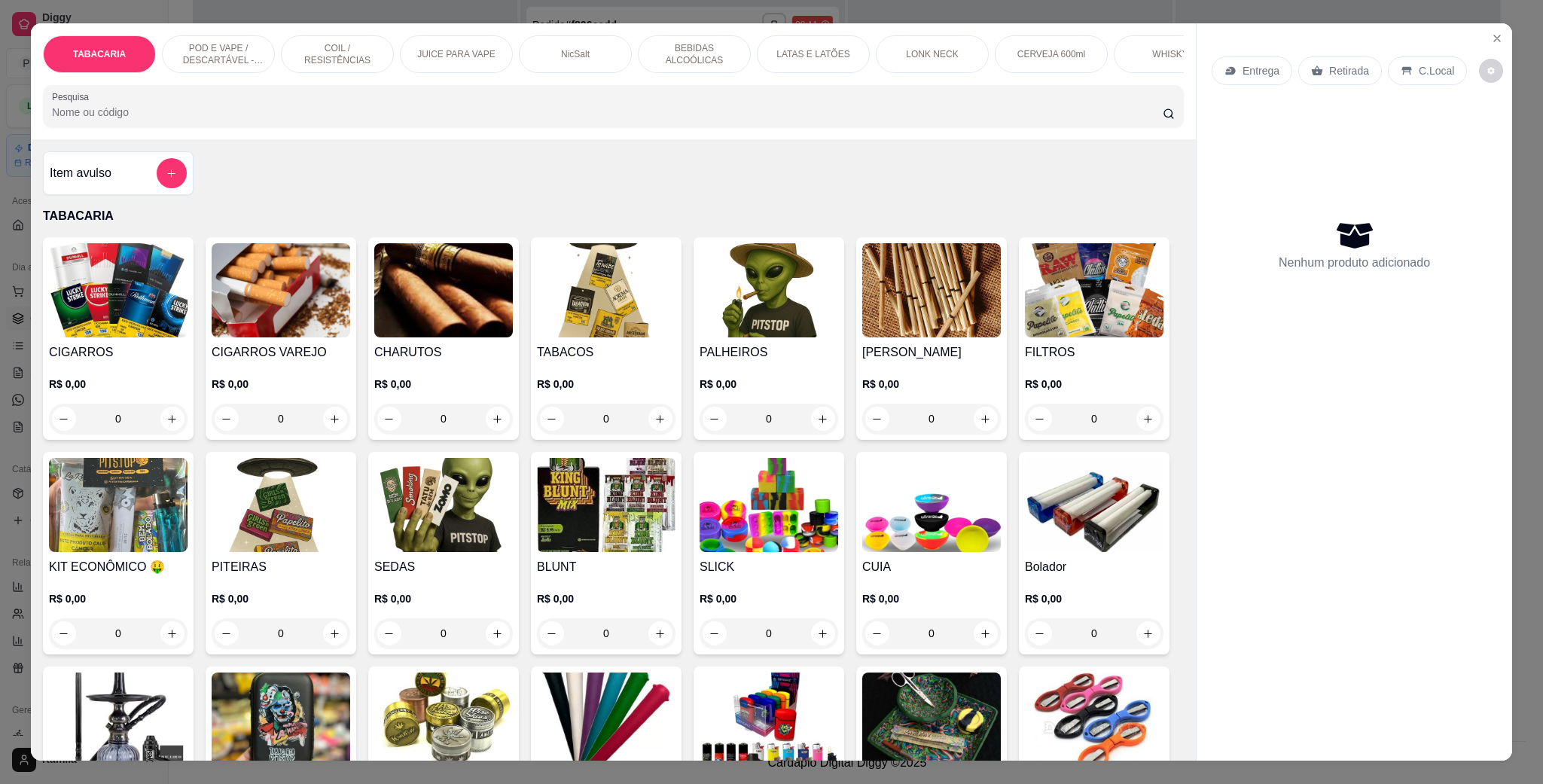
click at [224, 46] on p "POD E VAPE / DESCARTÁVEL - RECARREGAVEL" at bounding box center [218, 54] width 87 height 24
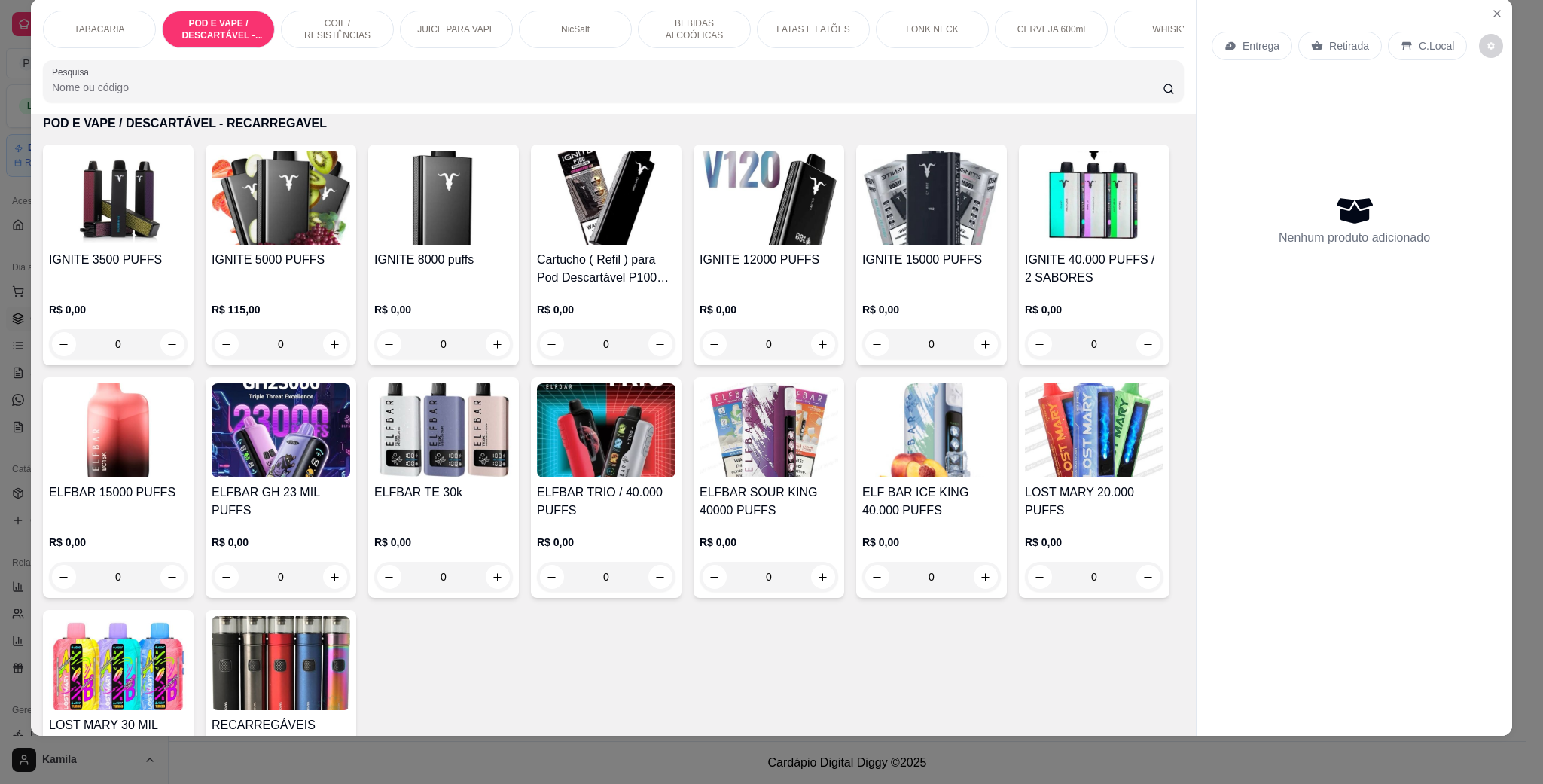
click at [1025, 478] on img at bounding box center [1094, 430] width 139 height 94
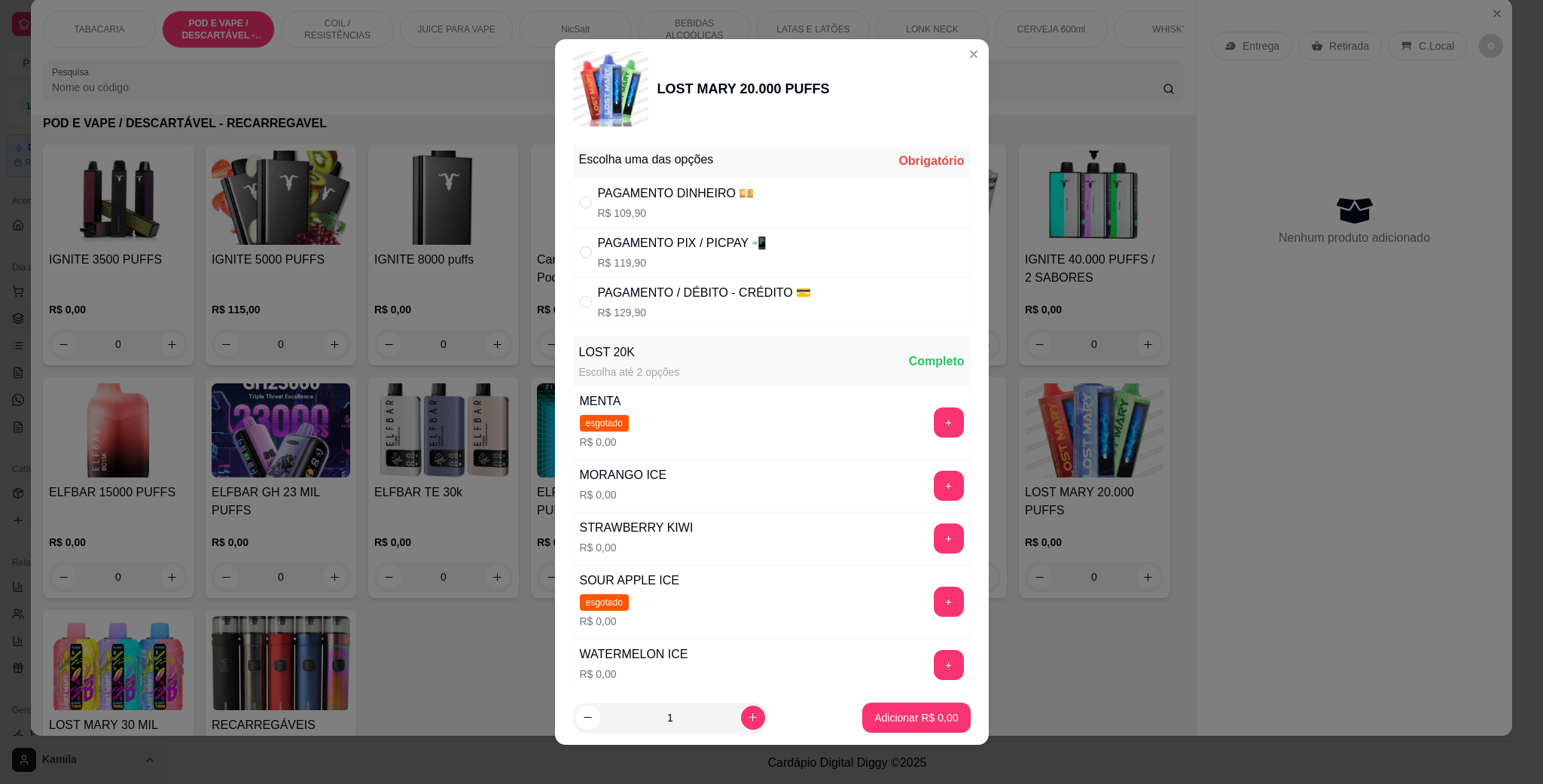
click at [725, 245] on div "PAGAMENTO PIX / PICPAY 📲" at bounding box center [682, 243] width 170 height 18
radio input "true"
click at [934, 488] on button "+" at bounding box center [949, 486] width 30 height 30
click at [928, 711] on p "Adicionar R$ 119,90" at bounding box center [911, 718] width 96 height 16
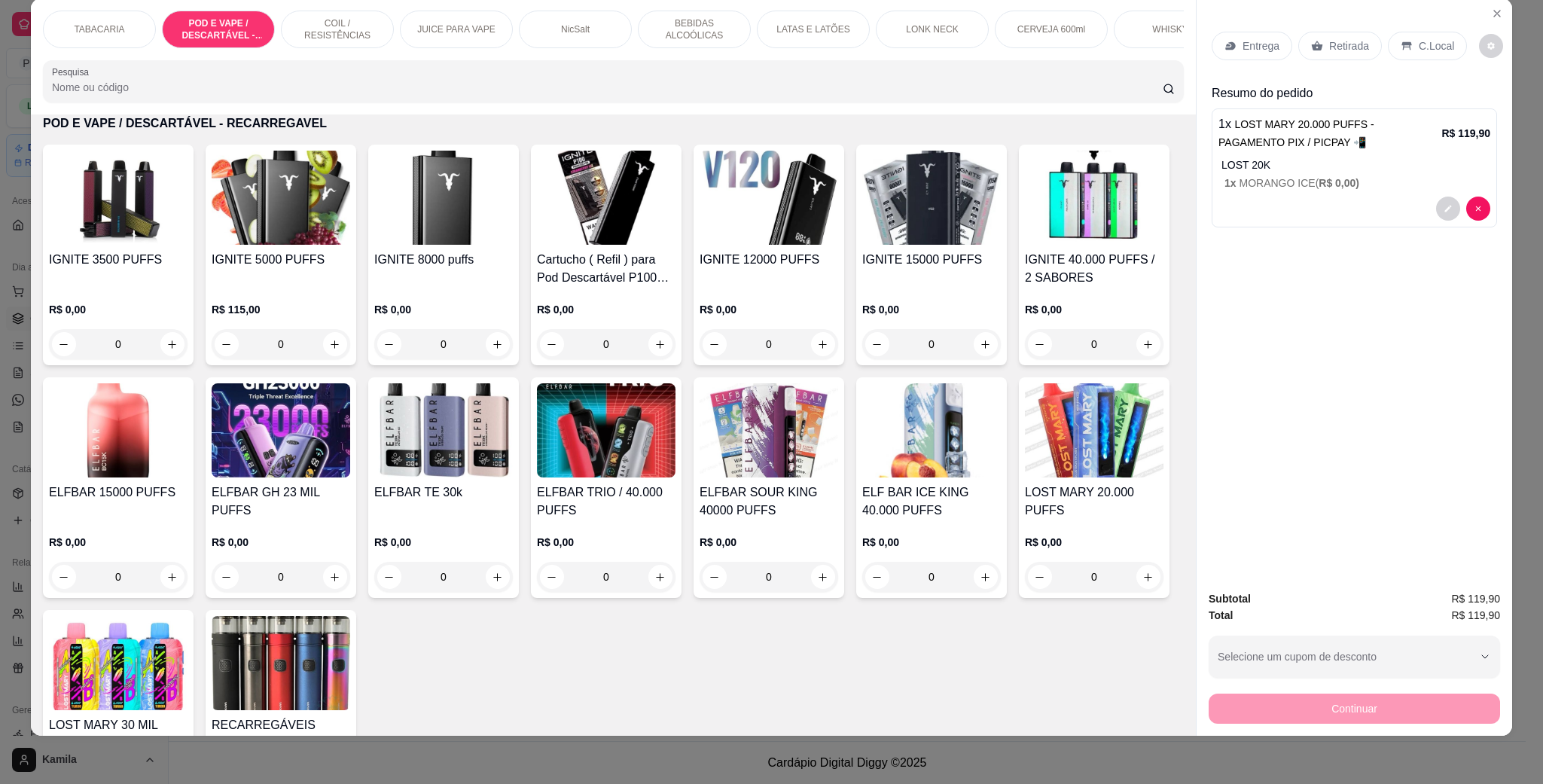
click at [1417, 27] on div "Entrega Retirada C.Local" at bounding box center [1354, 46] width 286 height 52
click at [1424, 44] on p "C.Local" at bounding box center [1436, 47] width 36 height 16
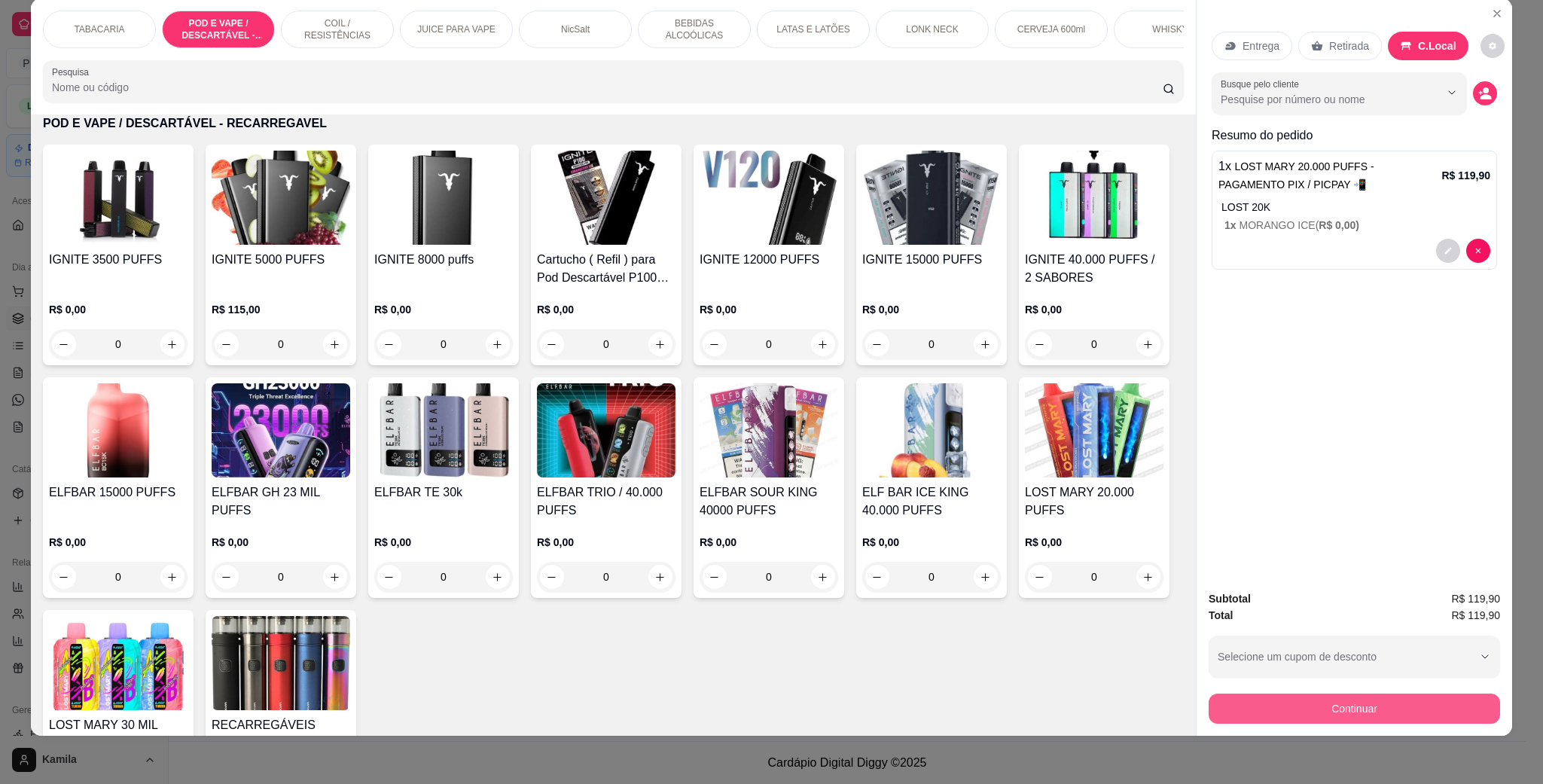
click at [1370, 710] on button "Continuar" at bounding box center [1354, 708] width 292 height 30
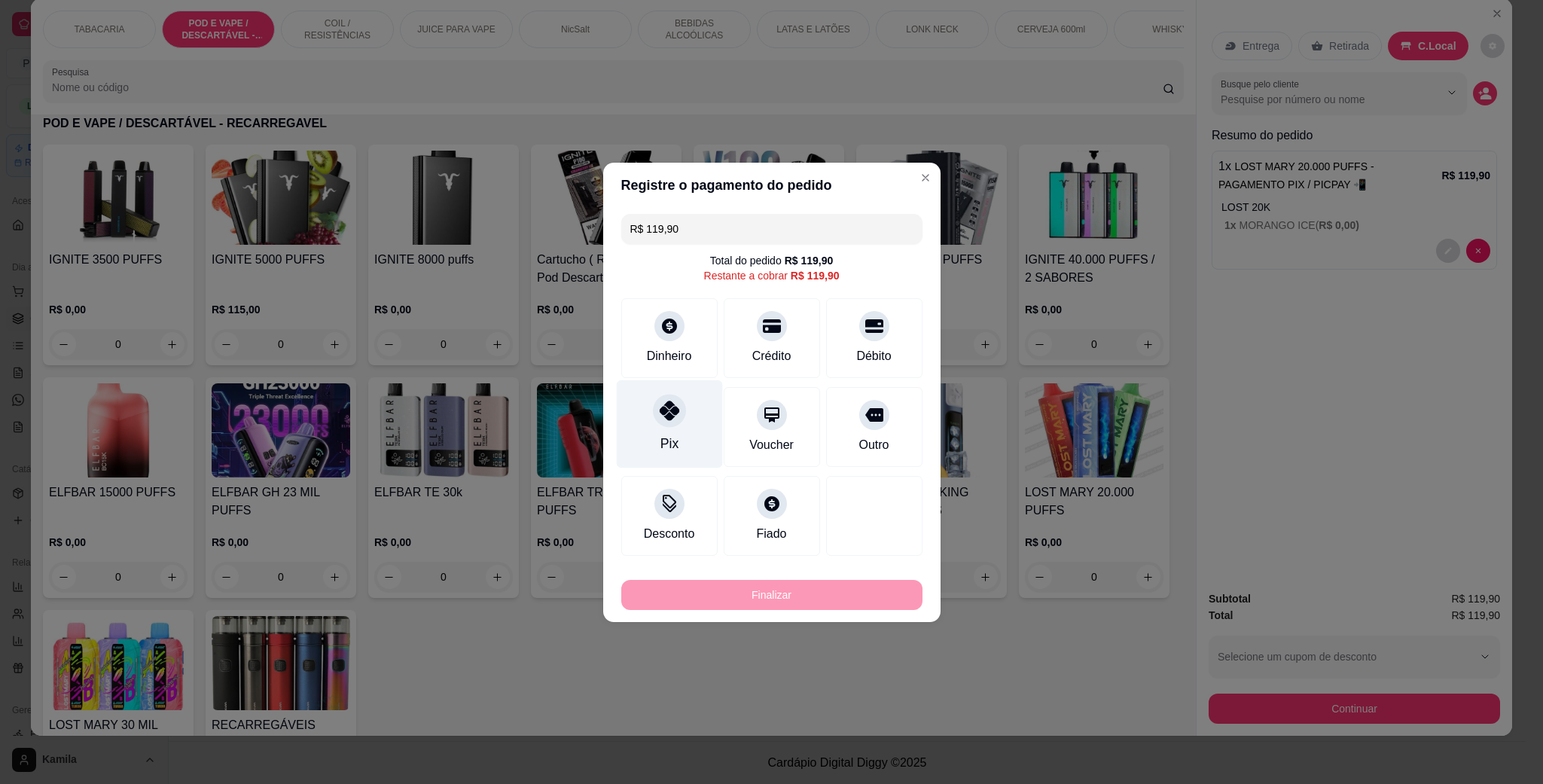
click at [643, 423] on div "Pix" at bounding box center [670, 423] width 107 height 88
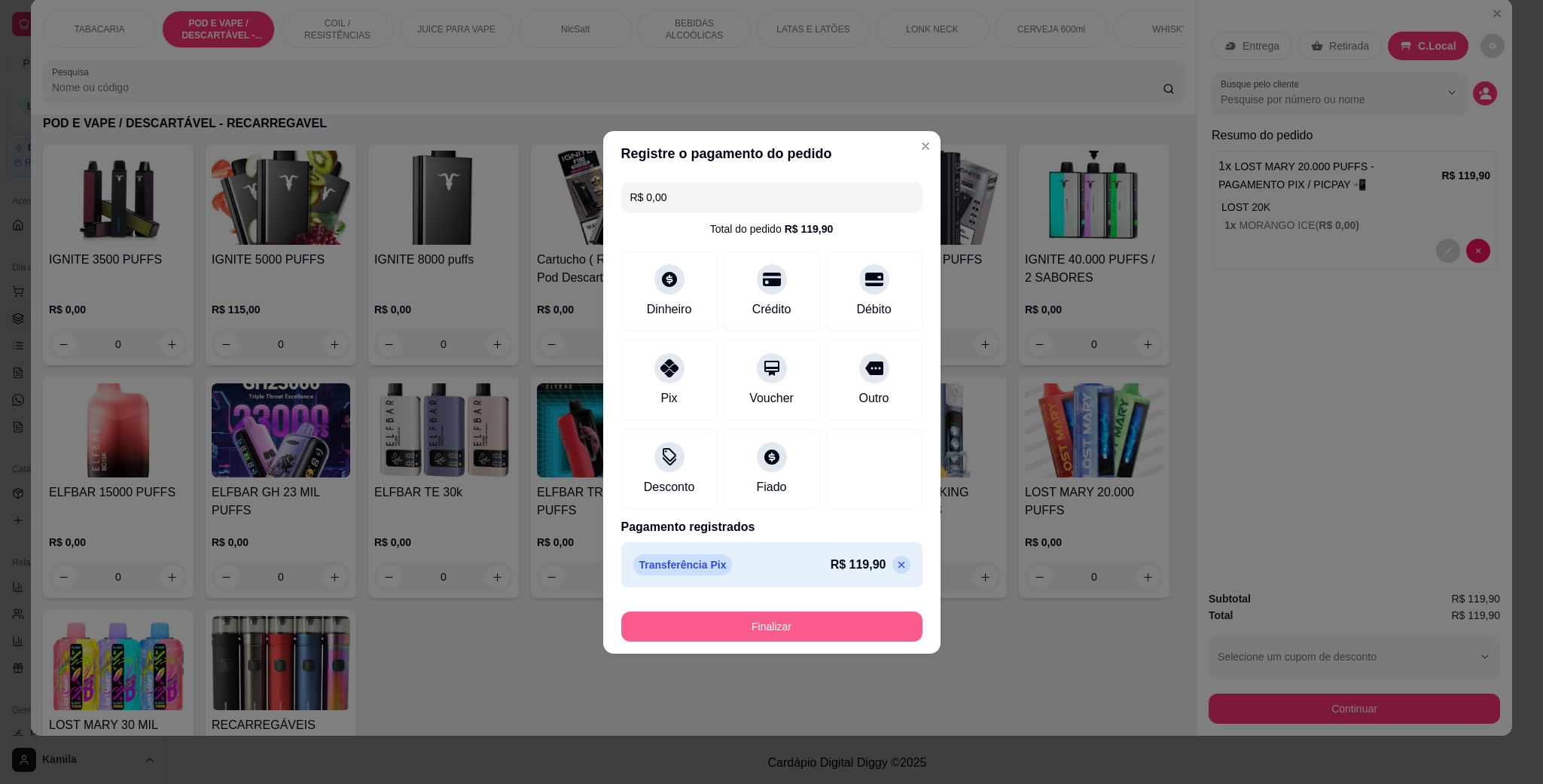
click at [801, 629] on button "Finalizar" at bounding box center [772, 626] width 301 height 30
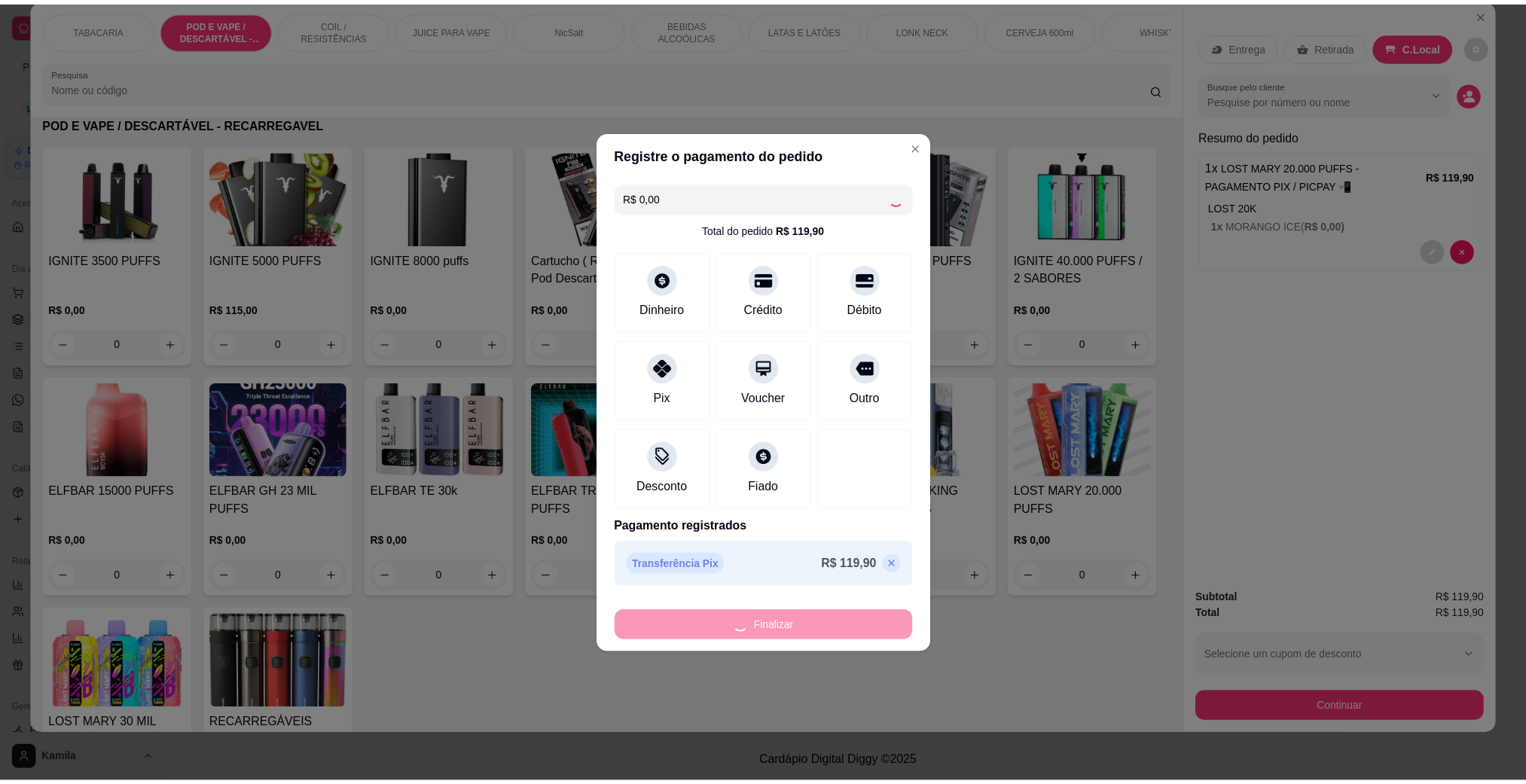
scroll to position [120, 0]
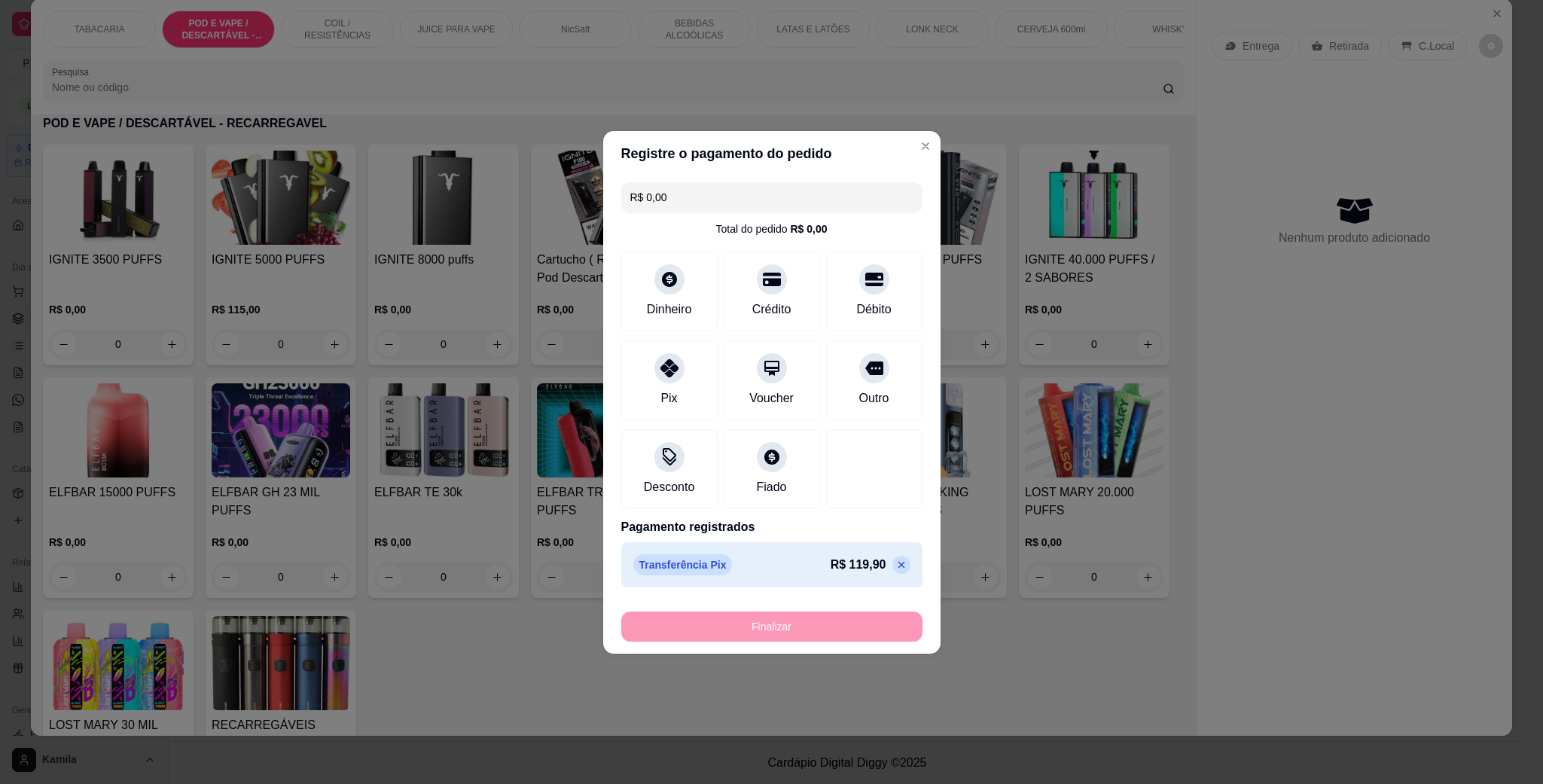
type input "-R$ 119,90"
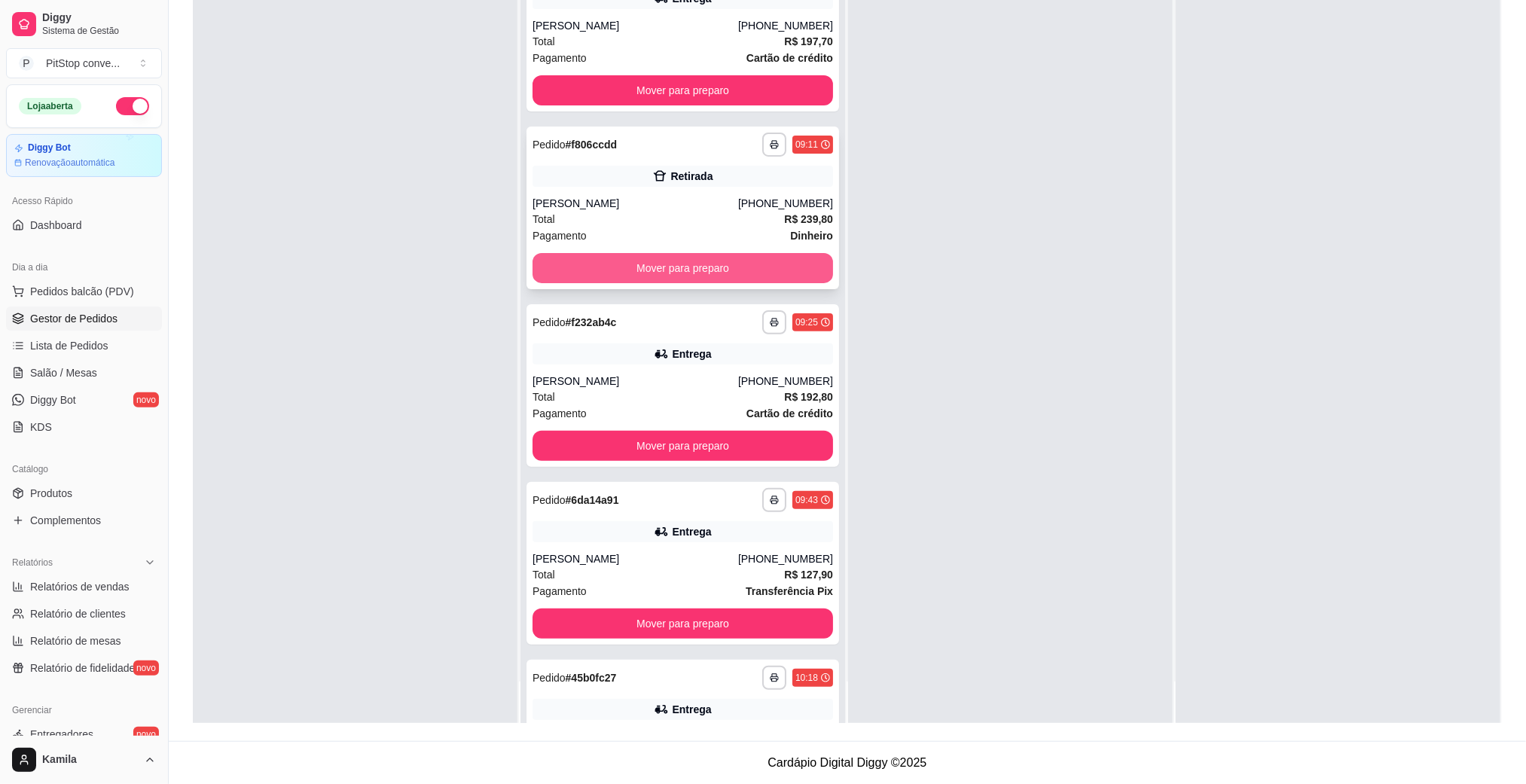
click at [731, 260] on button "Mover para preparo" at bounding box center [683, 267] width 301 height 30
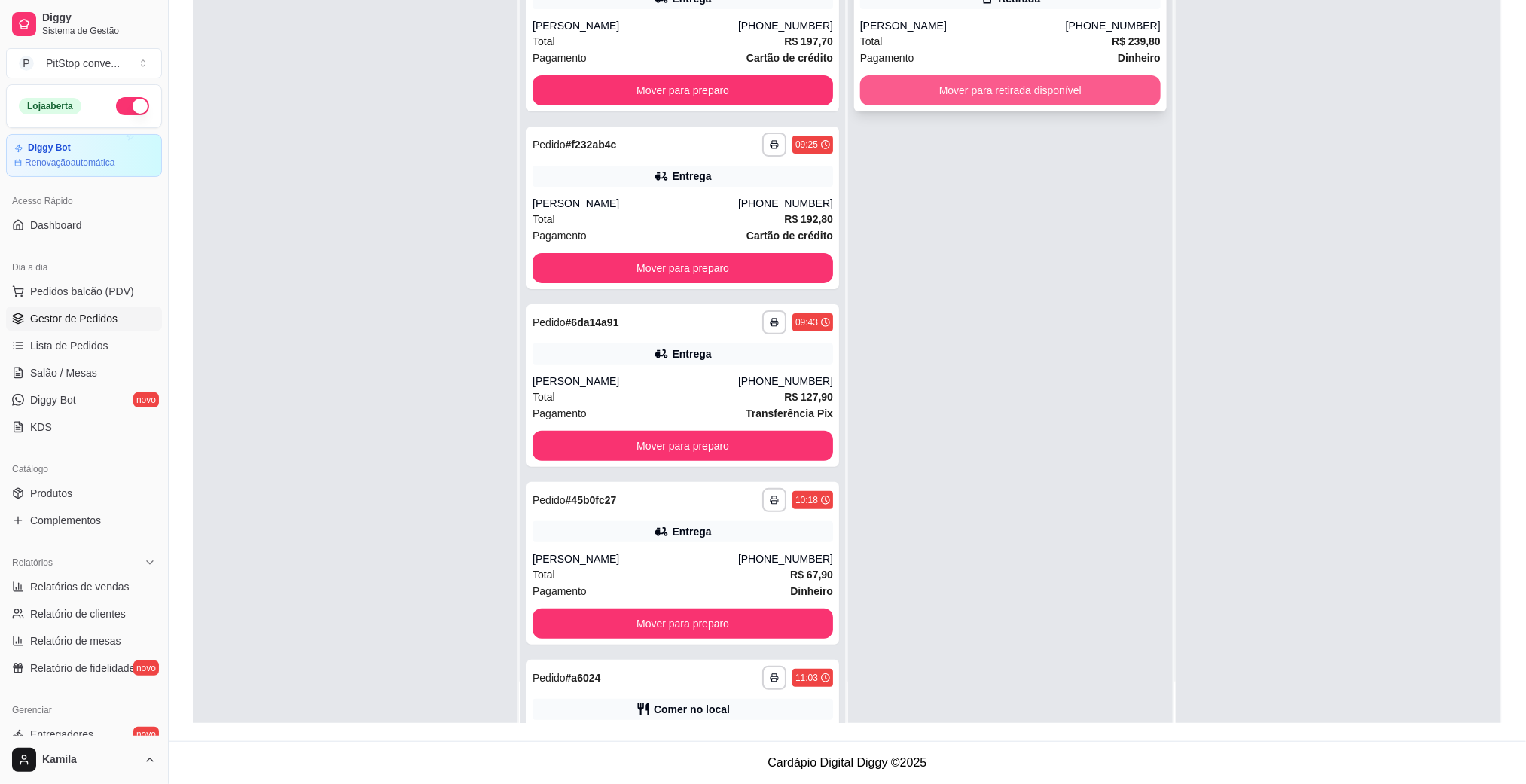
click at [1054, 86] on button "Mover para retirada disponível" at bounding box center [1010, 90] width 301 height 30
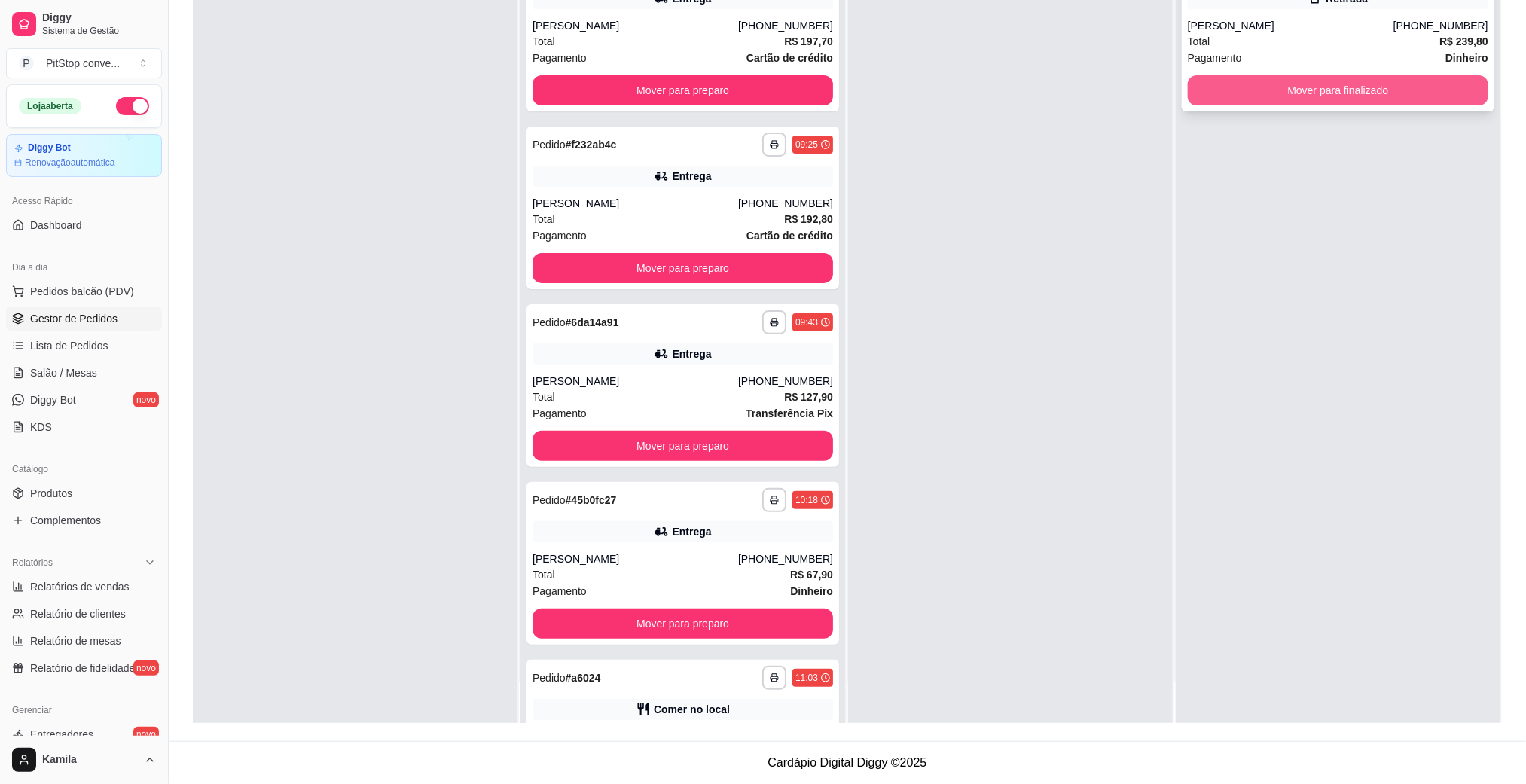
click at [1287, 91] on button "Mover para finalizado" at bounding box center [1339, 90] width 301 height 30
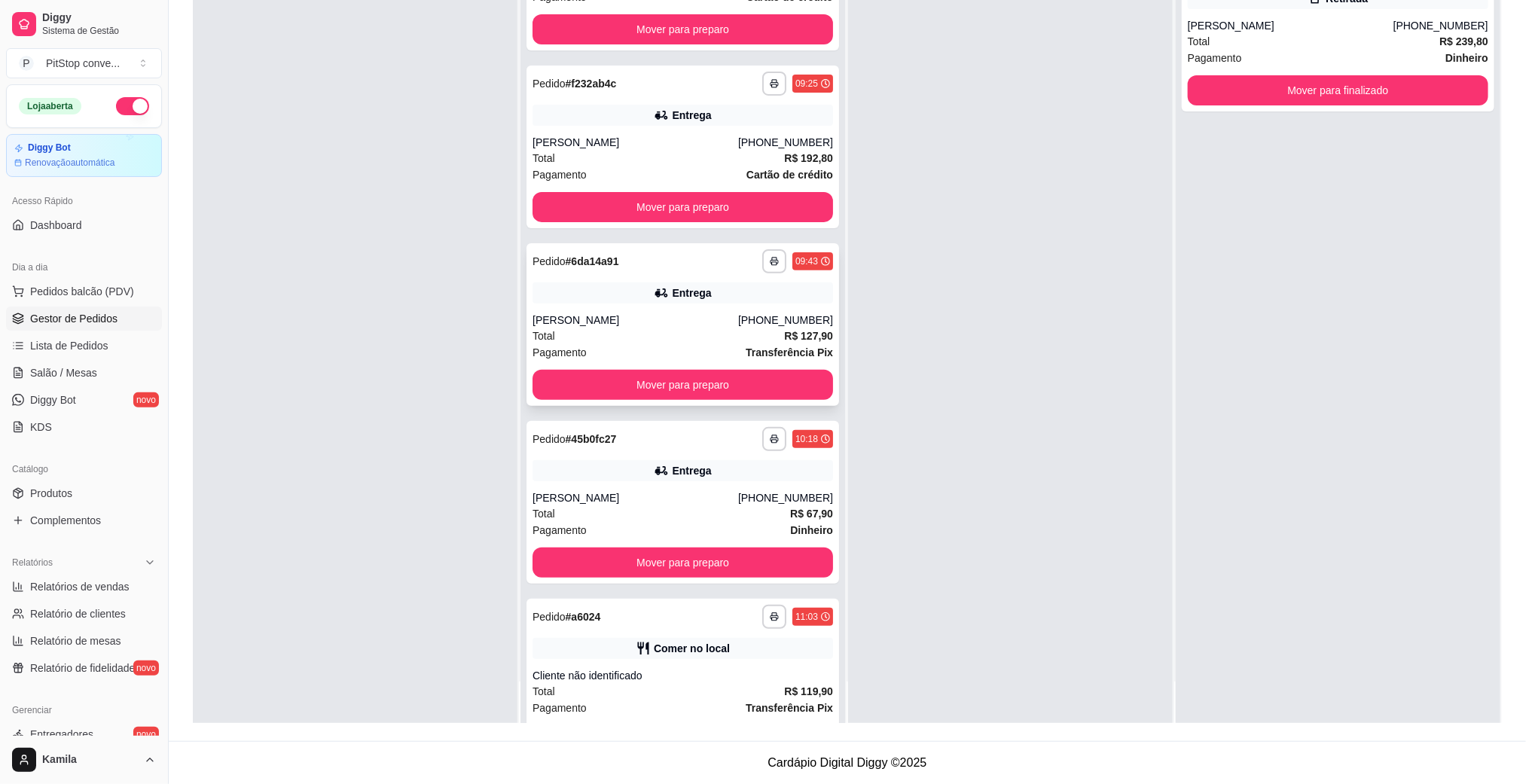
scroll to position [118, 0]
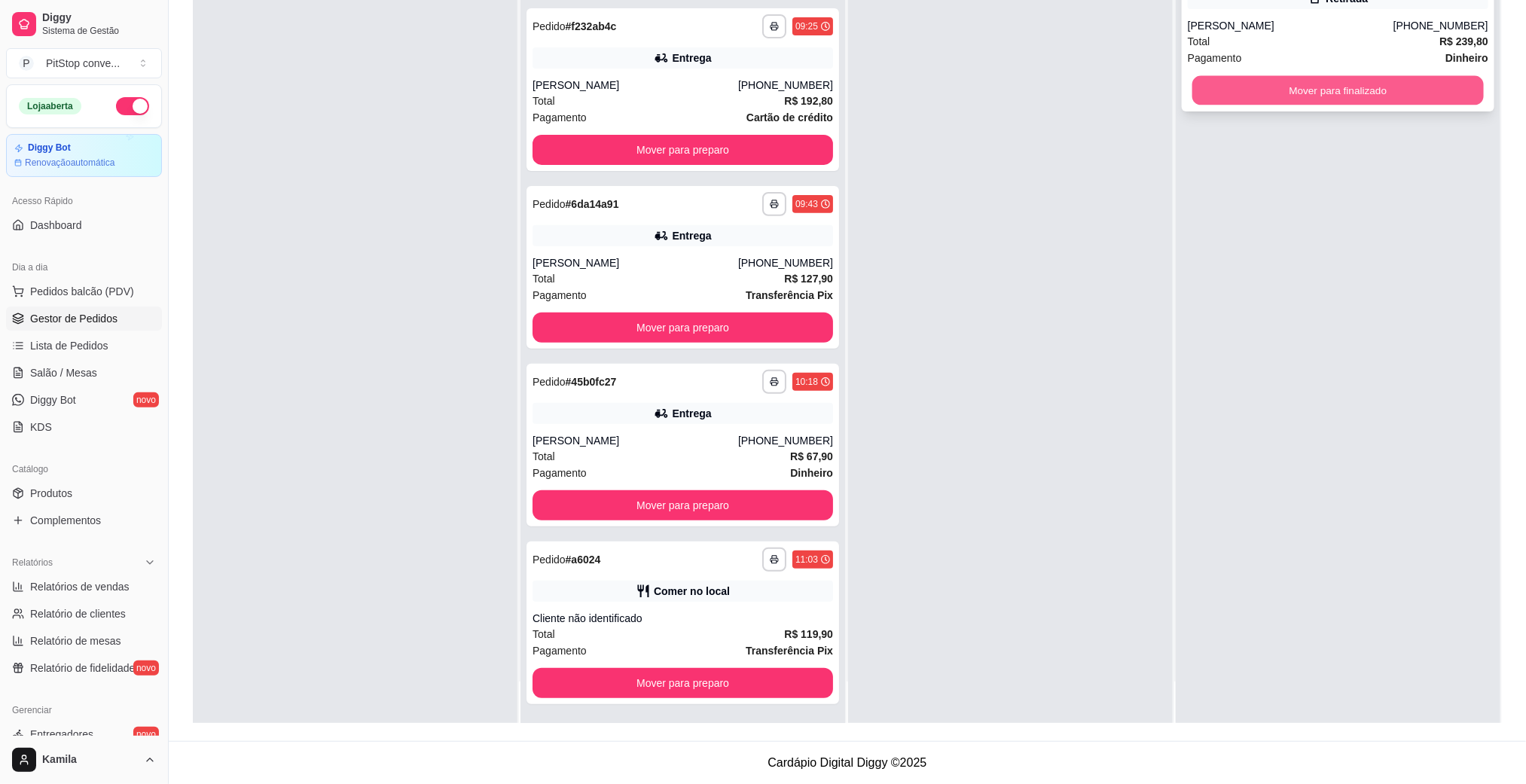
click at [1225, 89] on button "Mover para finalizado" at bounding box center [1338, 90] width 292 height 29
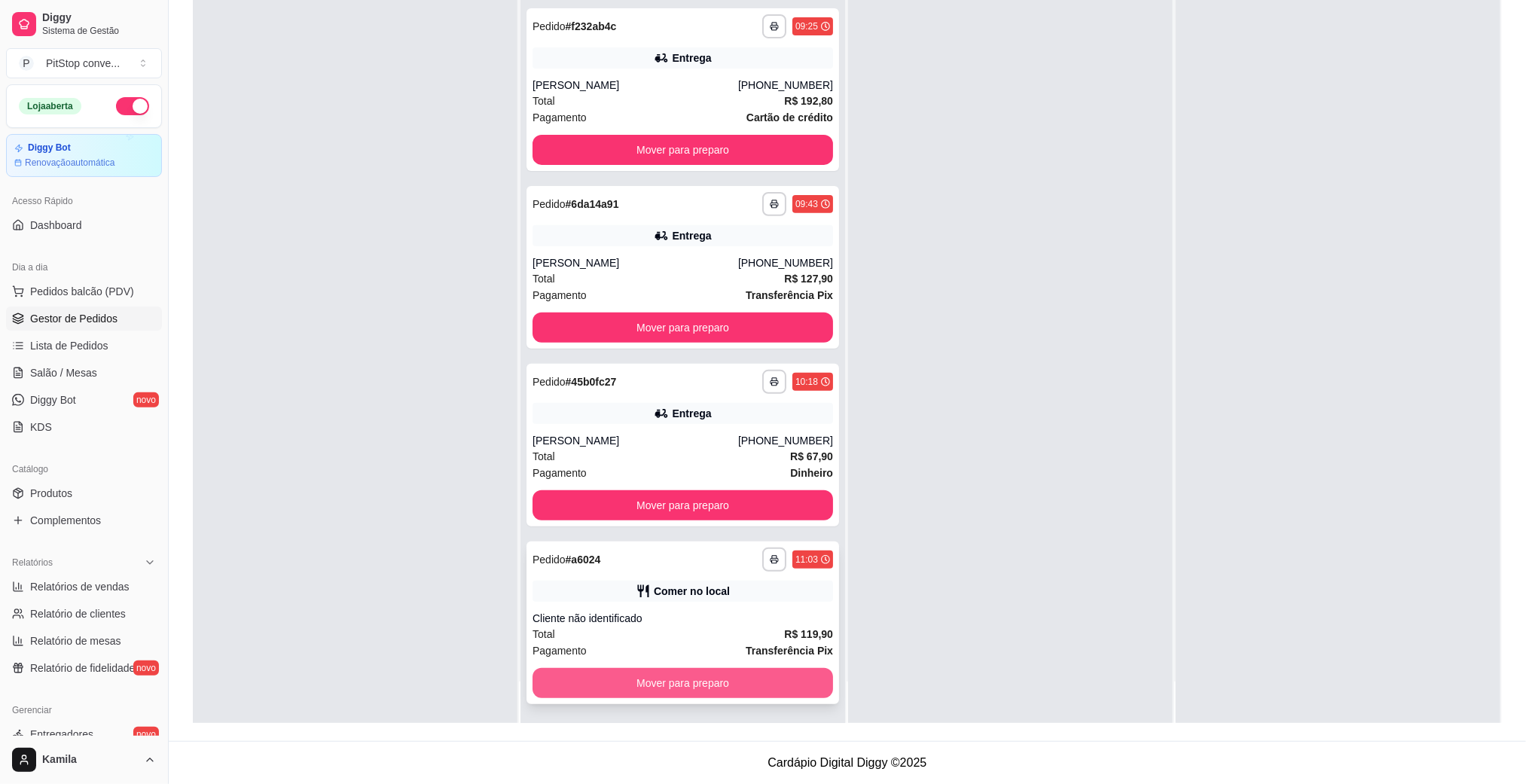
click at [755, 680] on button "Mover para preparo" at bounding box center [683, 682] width 301 height 30
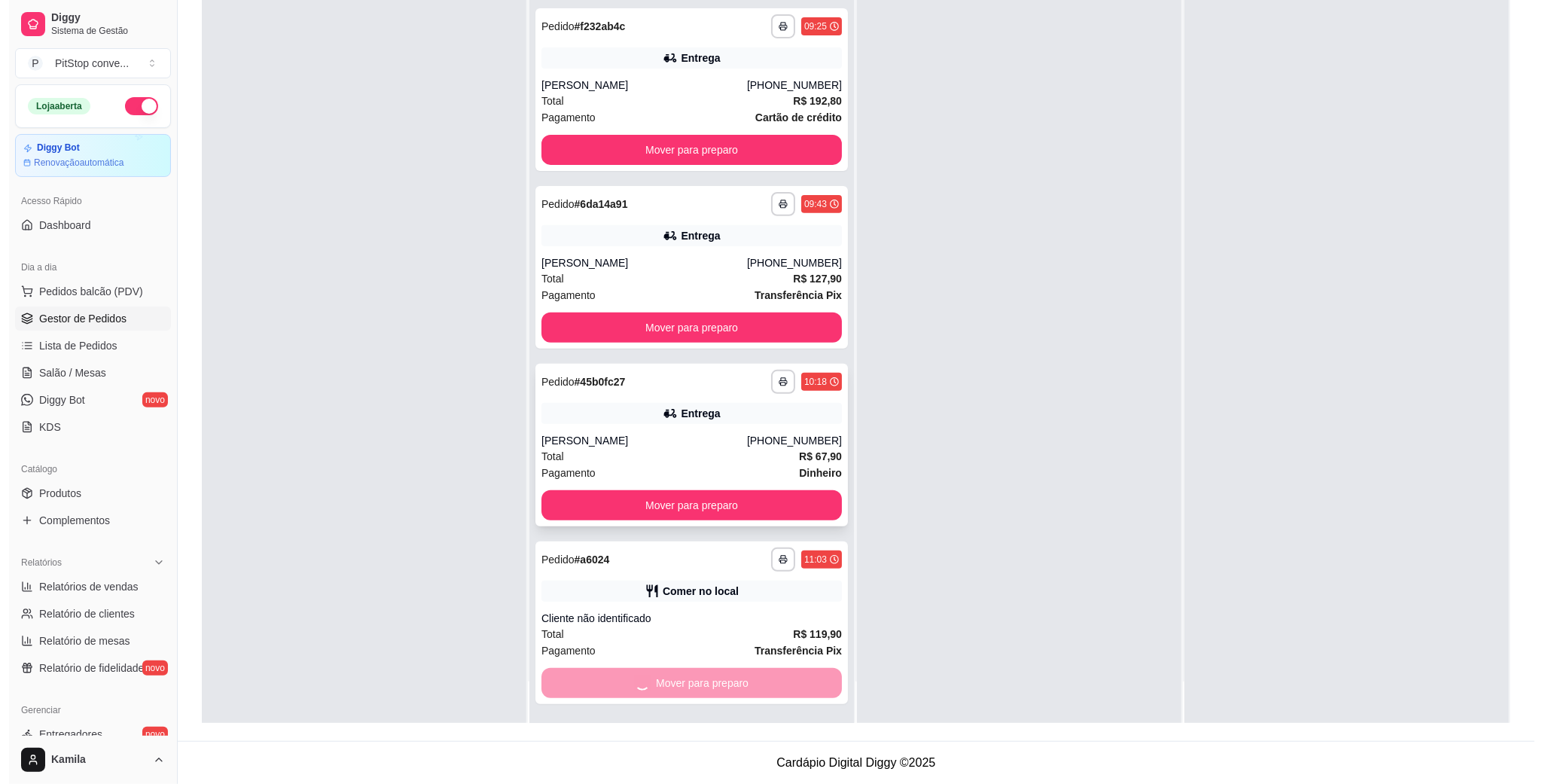
scroll to position [0, 0]
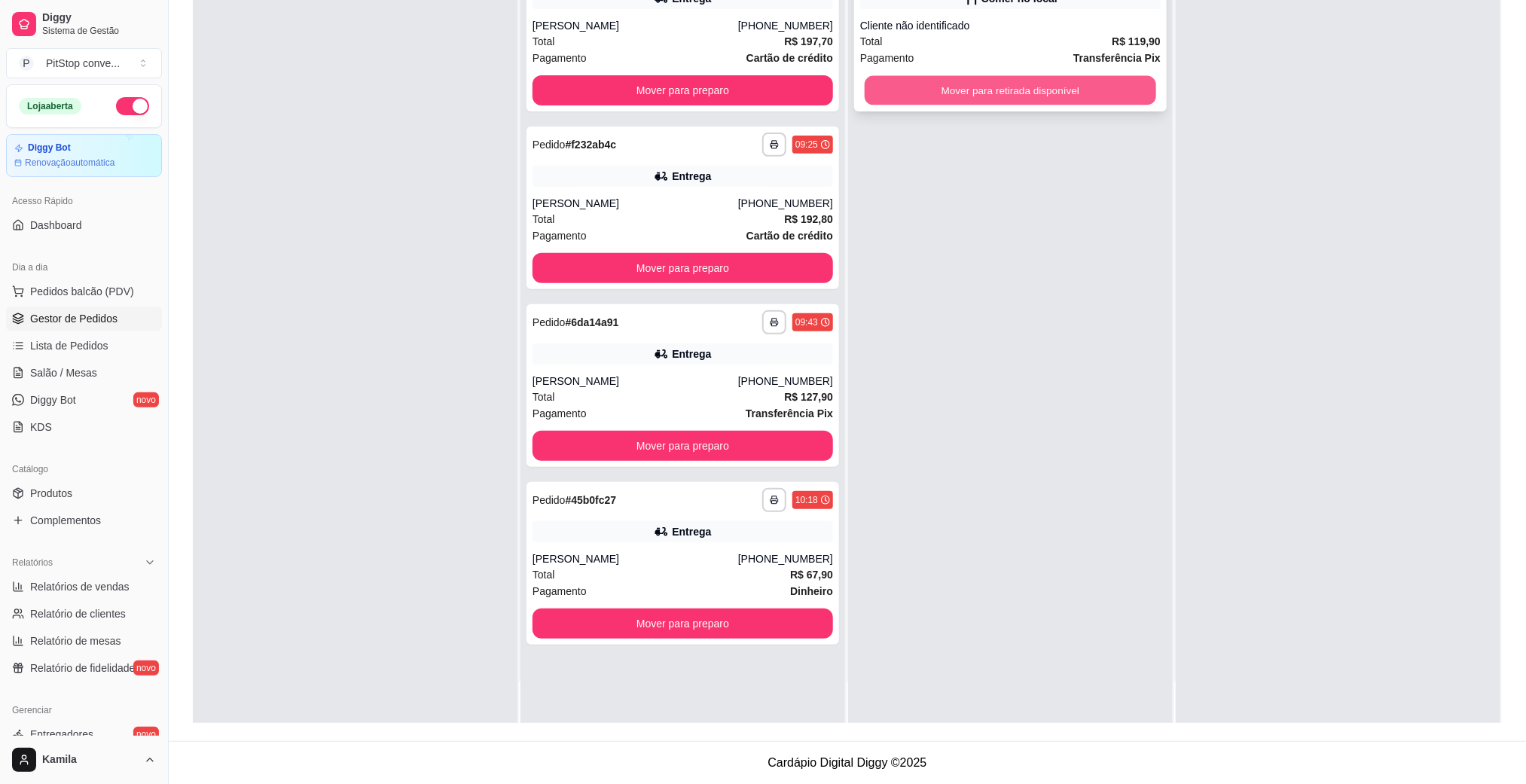
click at [978, 89] on button "Mover para retirada disponível" at bounding box center [1010, 90] width 292 height 29
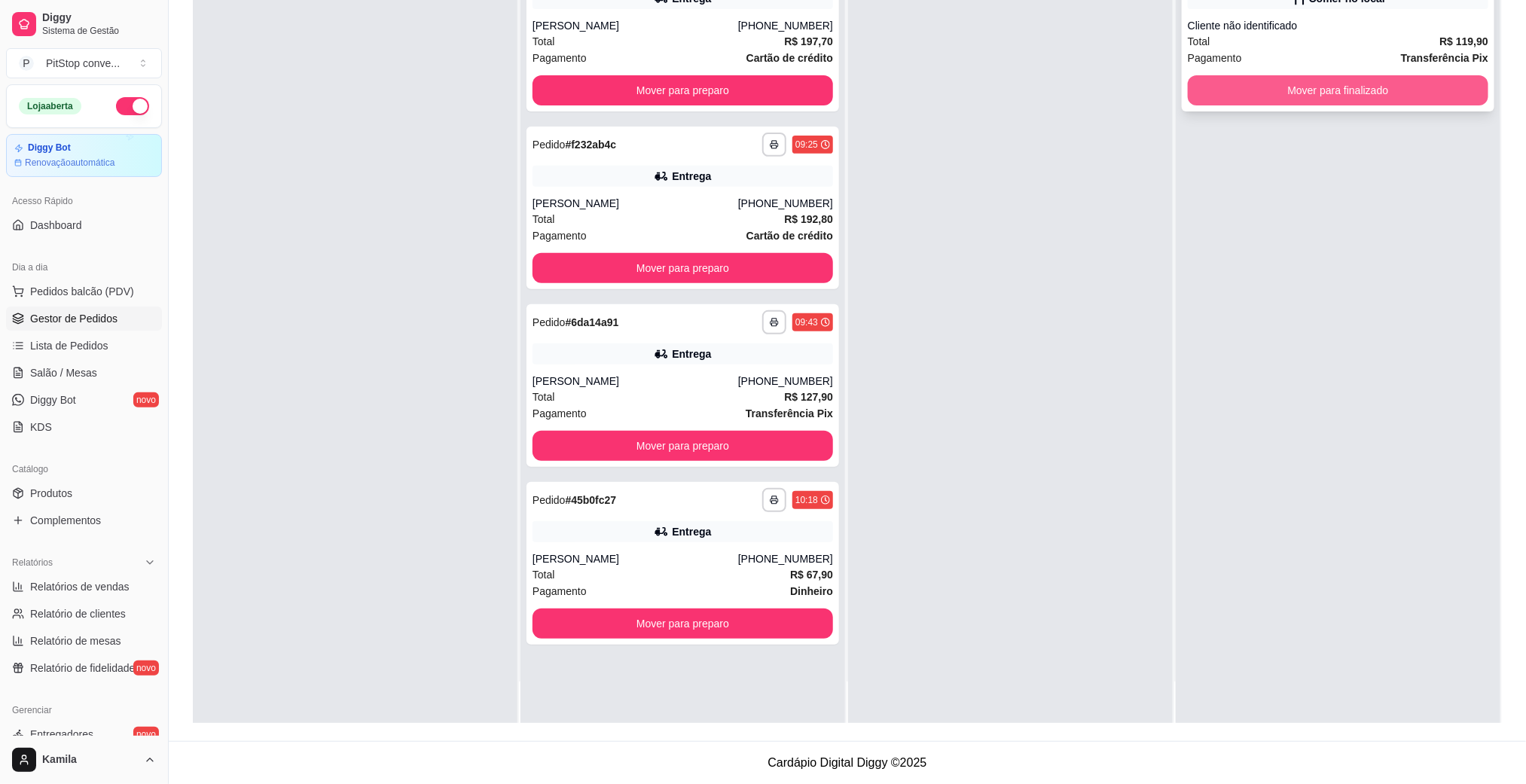
click at [1283, 93] on button "Mover para finalizado" at bounding box center [1339, 90] width 301 height 30
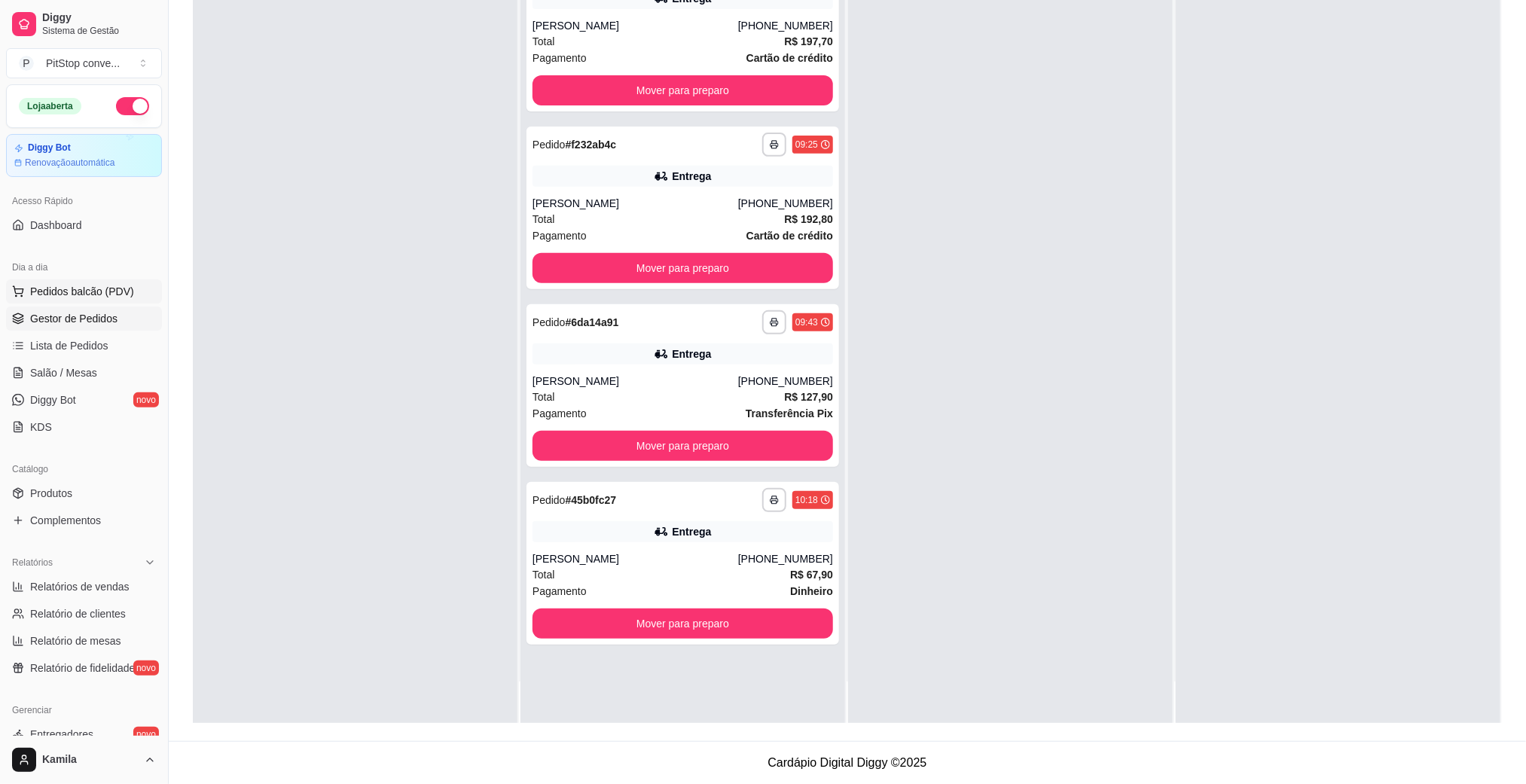
click at [113, 281] on button "Pedidos balcão (PDV)" at bounding box center [83, 291] width 156 height 24
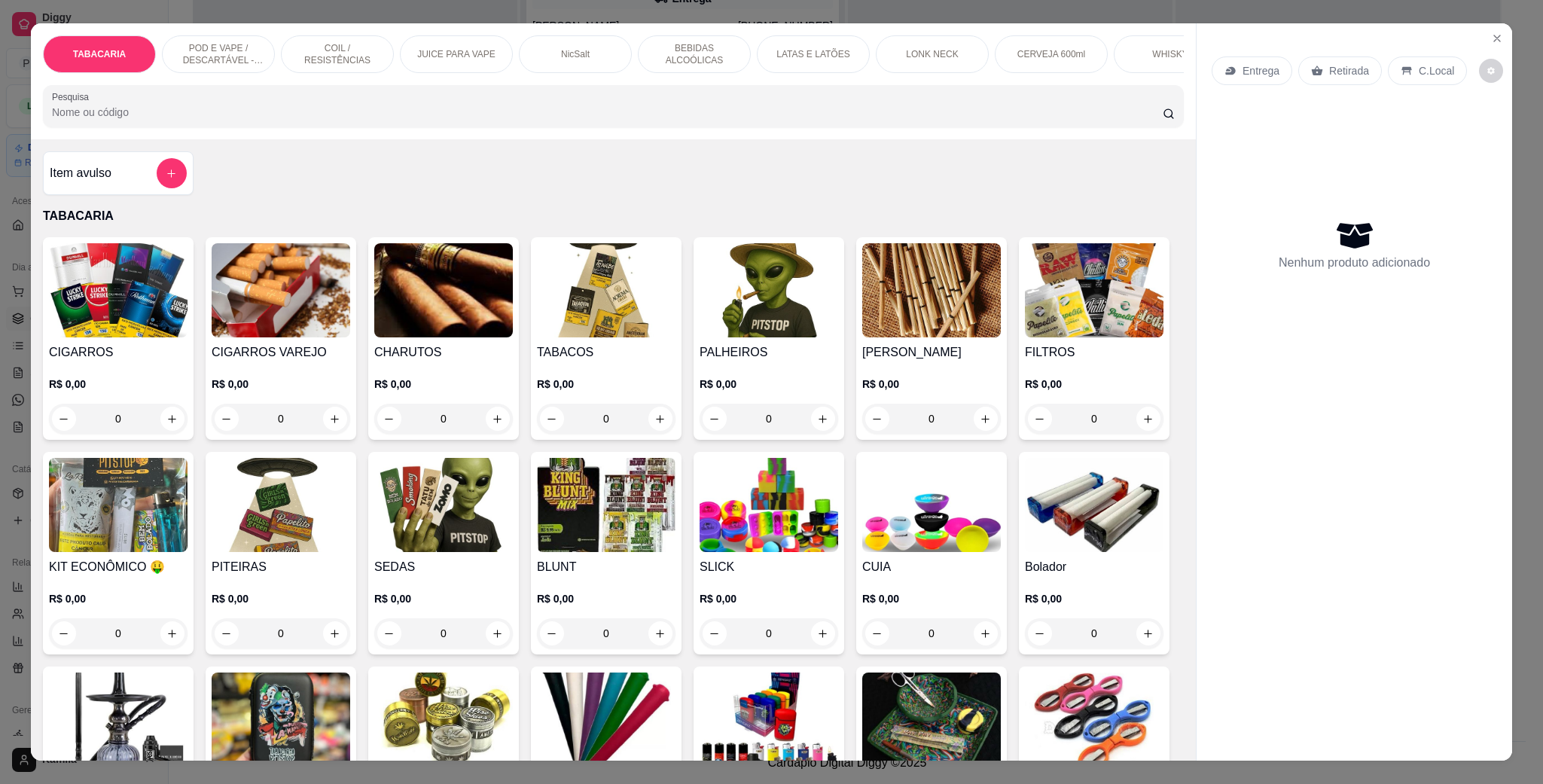
click at [195, 43] on p "POD E VAPE / DESCARTÁVEL - RECARREGAVEL" at bounding box center [218, 54] width 87 height 24
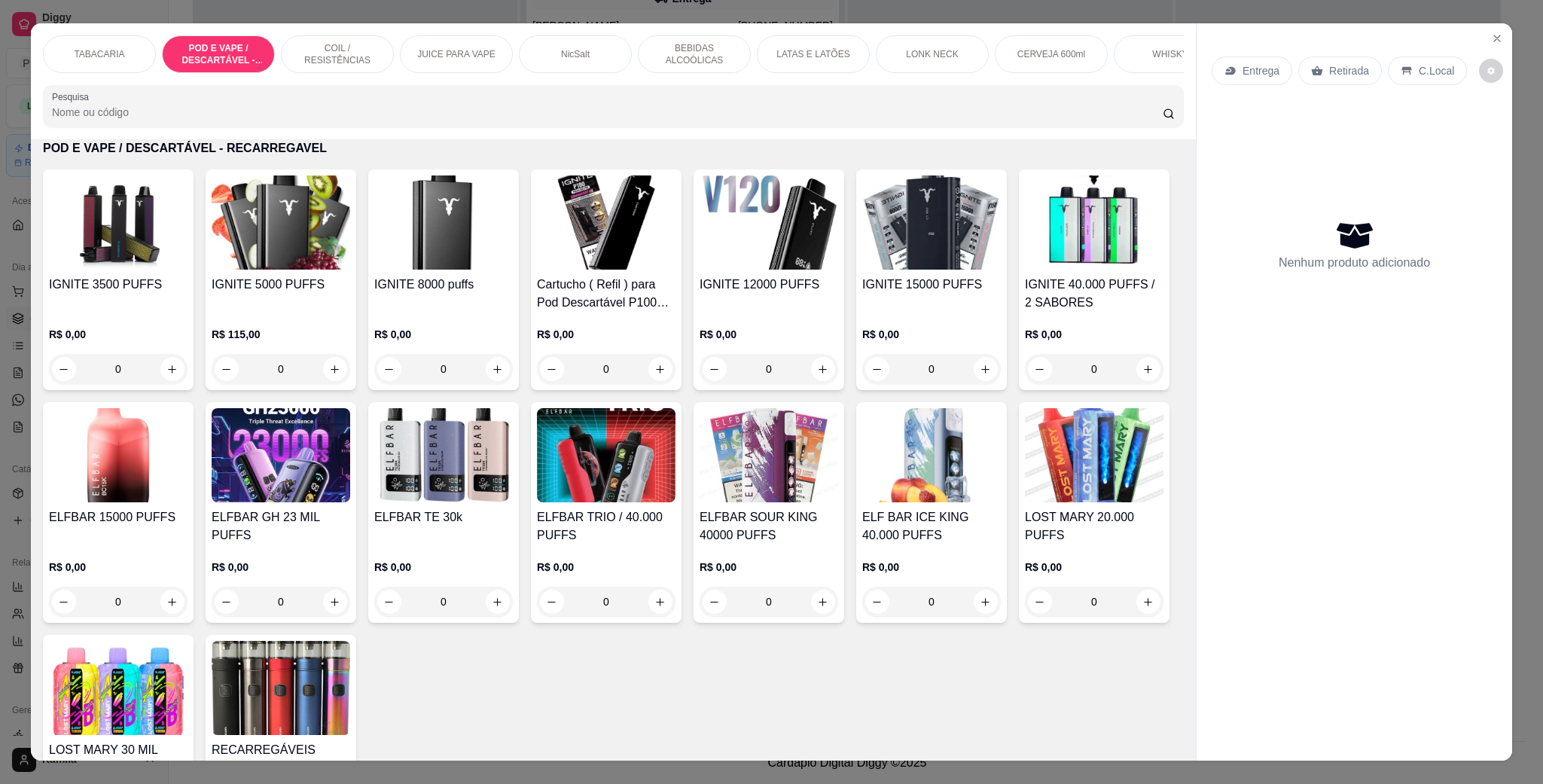
scroll to position [25, 0]
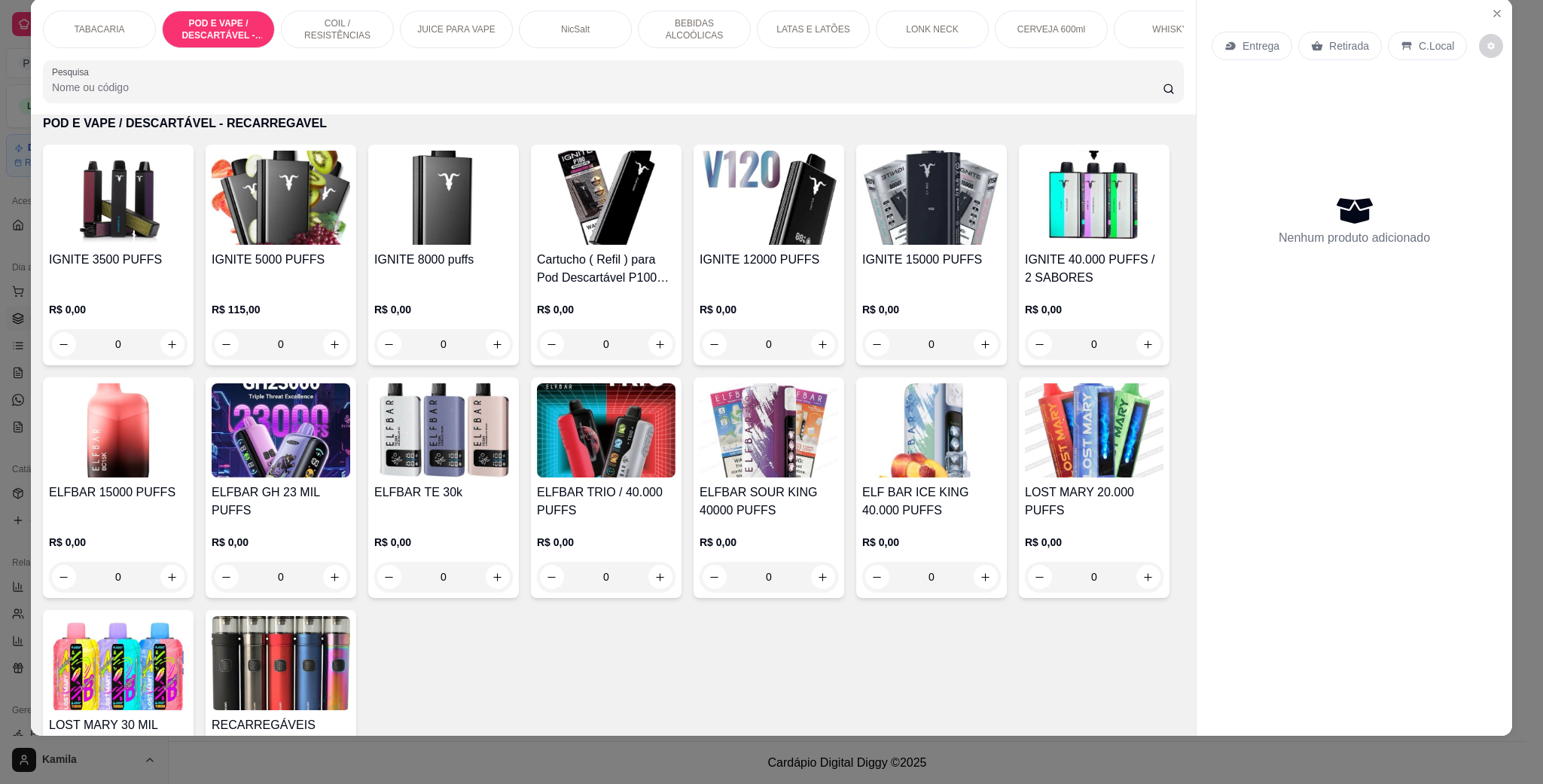
click at [479, 220] on img at bounding box center [443, 197] width 139 height 94
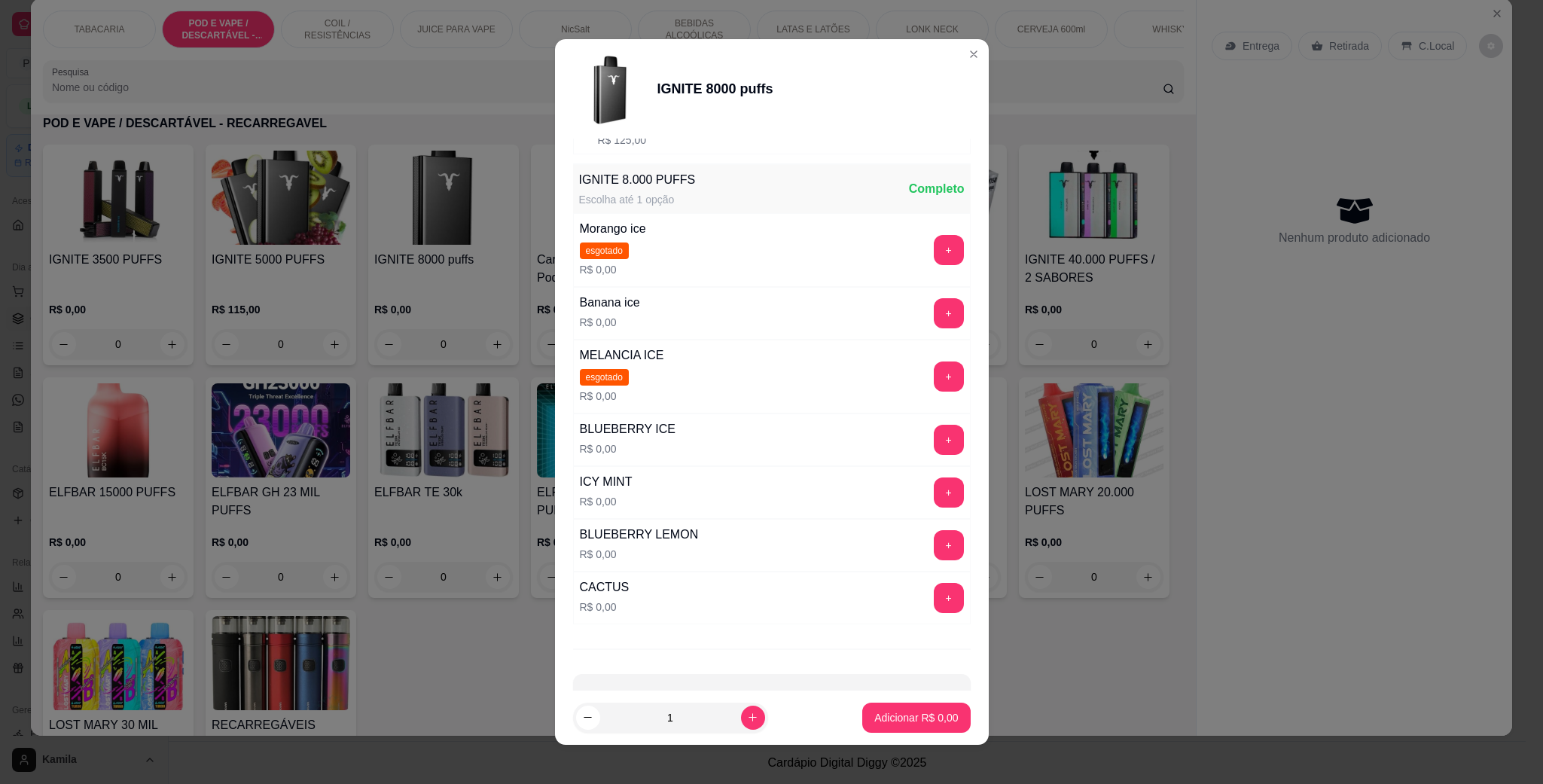
scroll to position [226, 0]
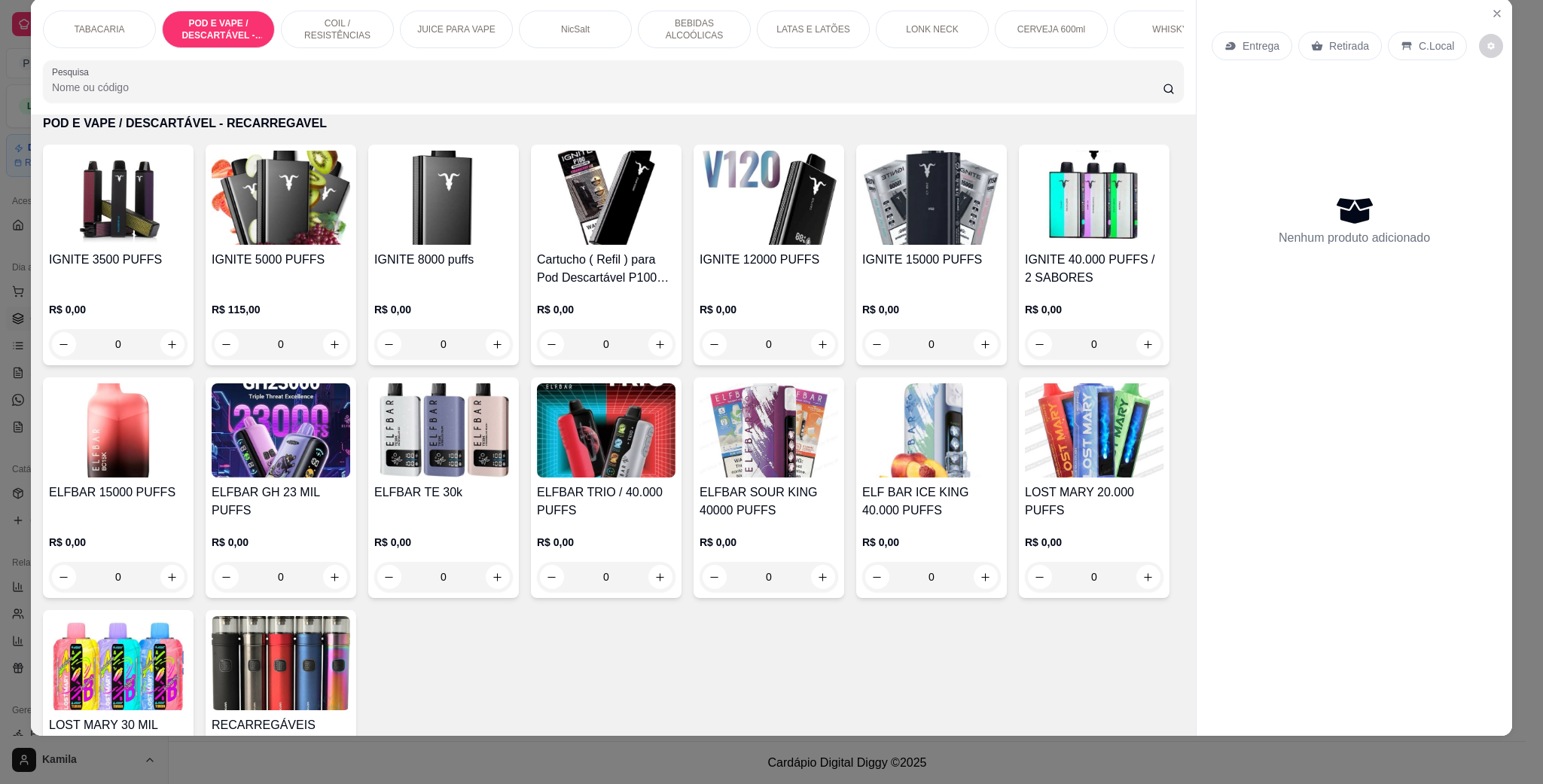
click at [767, 235] on img at bounding box center [769, 197] width 139 height 94
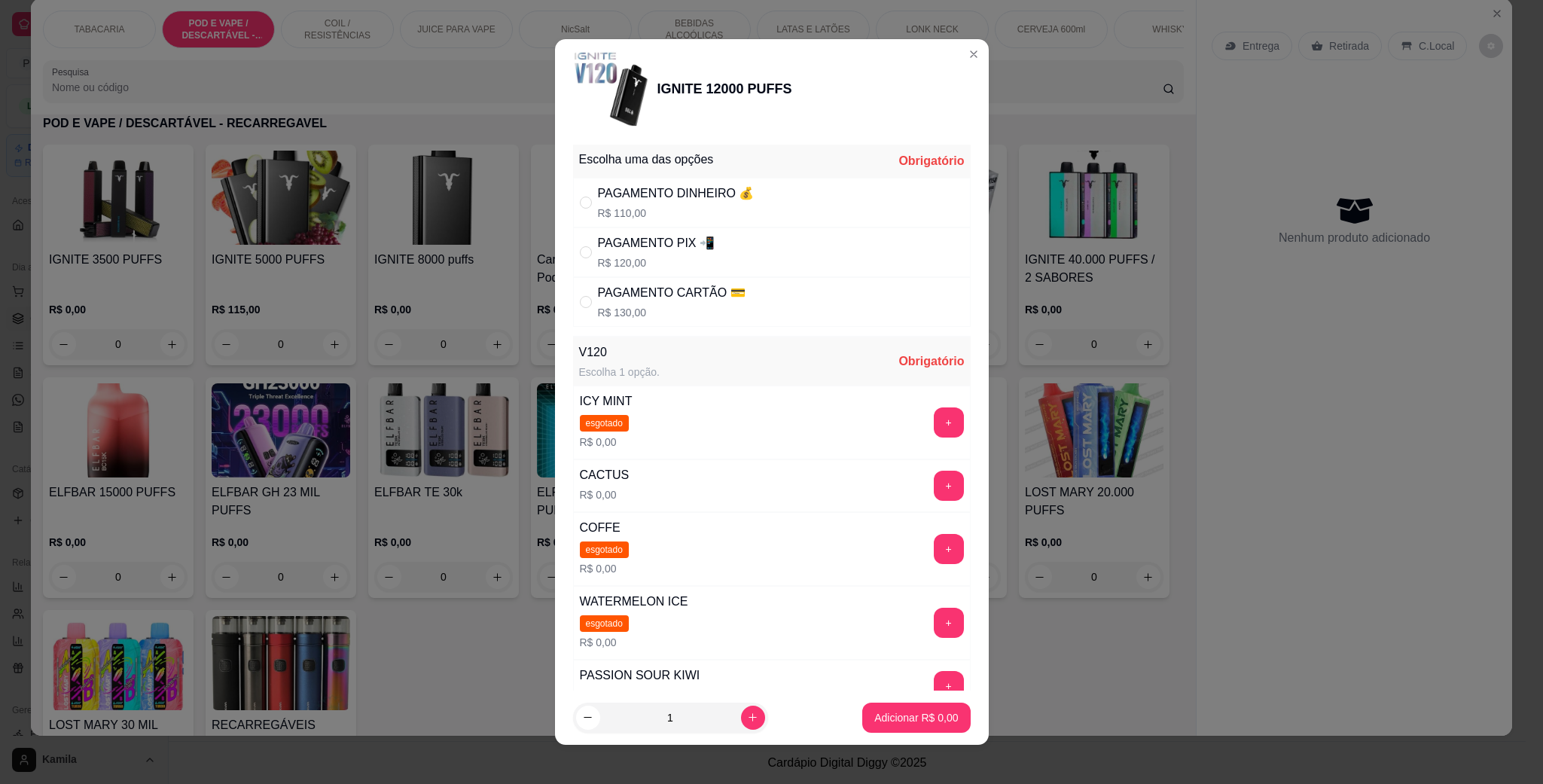
scroll to position [113, 0]
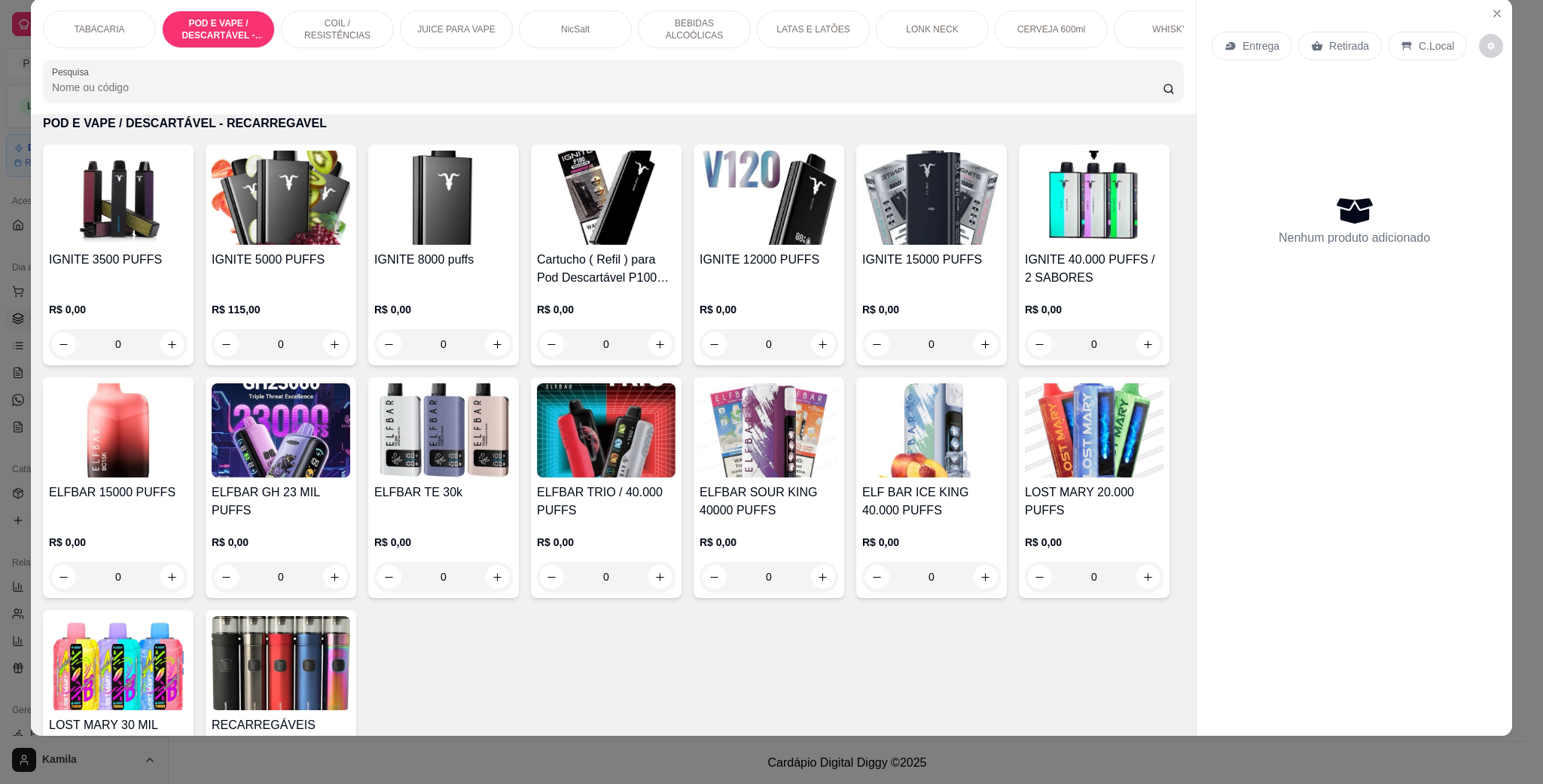
click at [513, 451] on img at bounding box center [443, 430] width 139 height 94
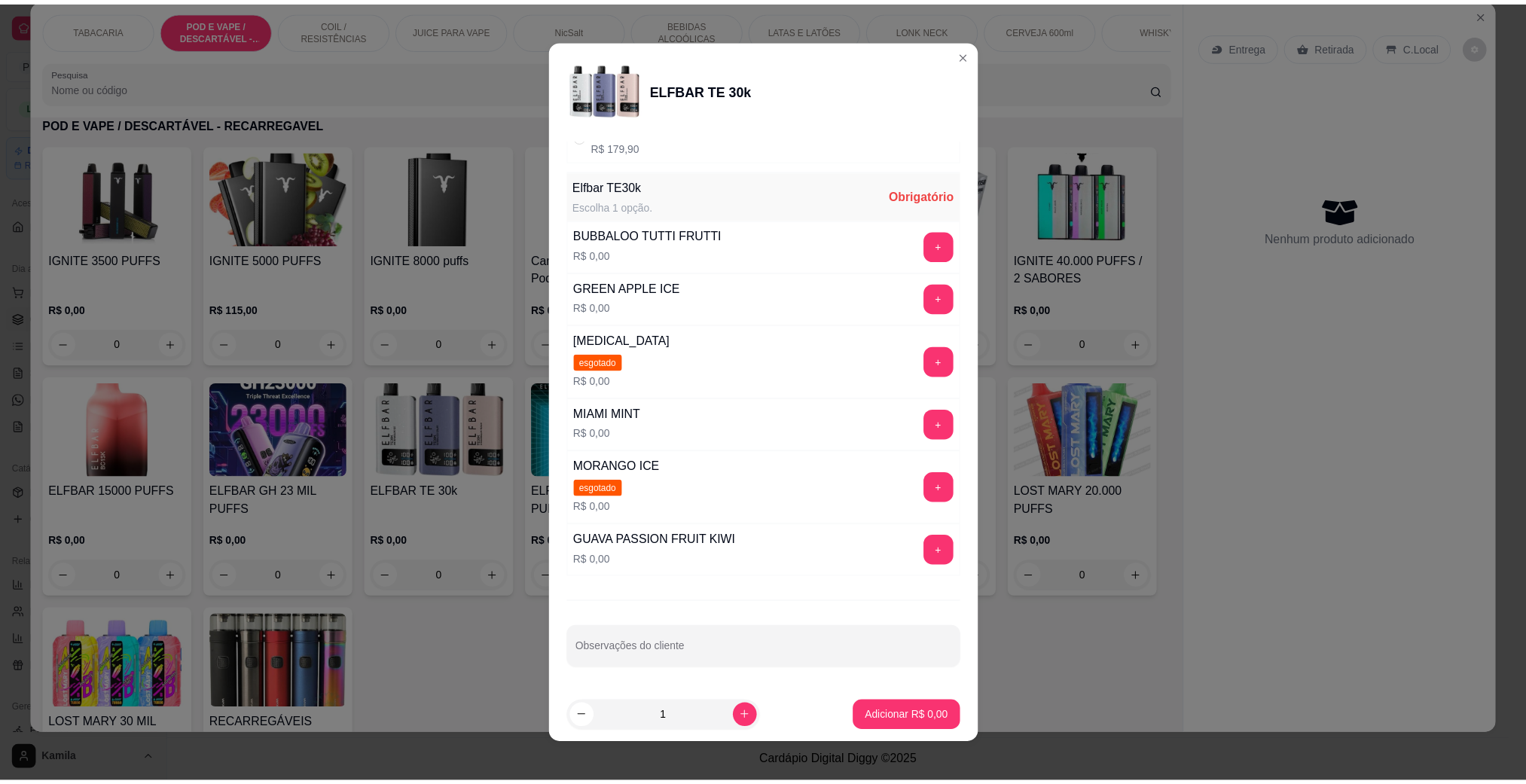
scroll to position [174, 0]
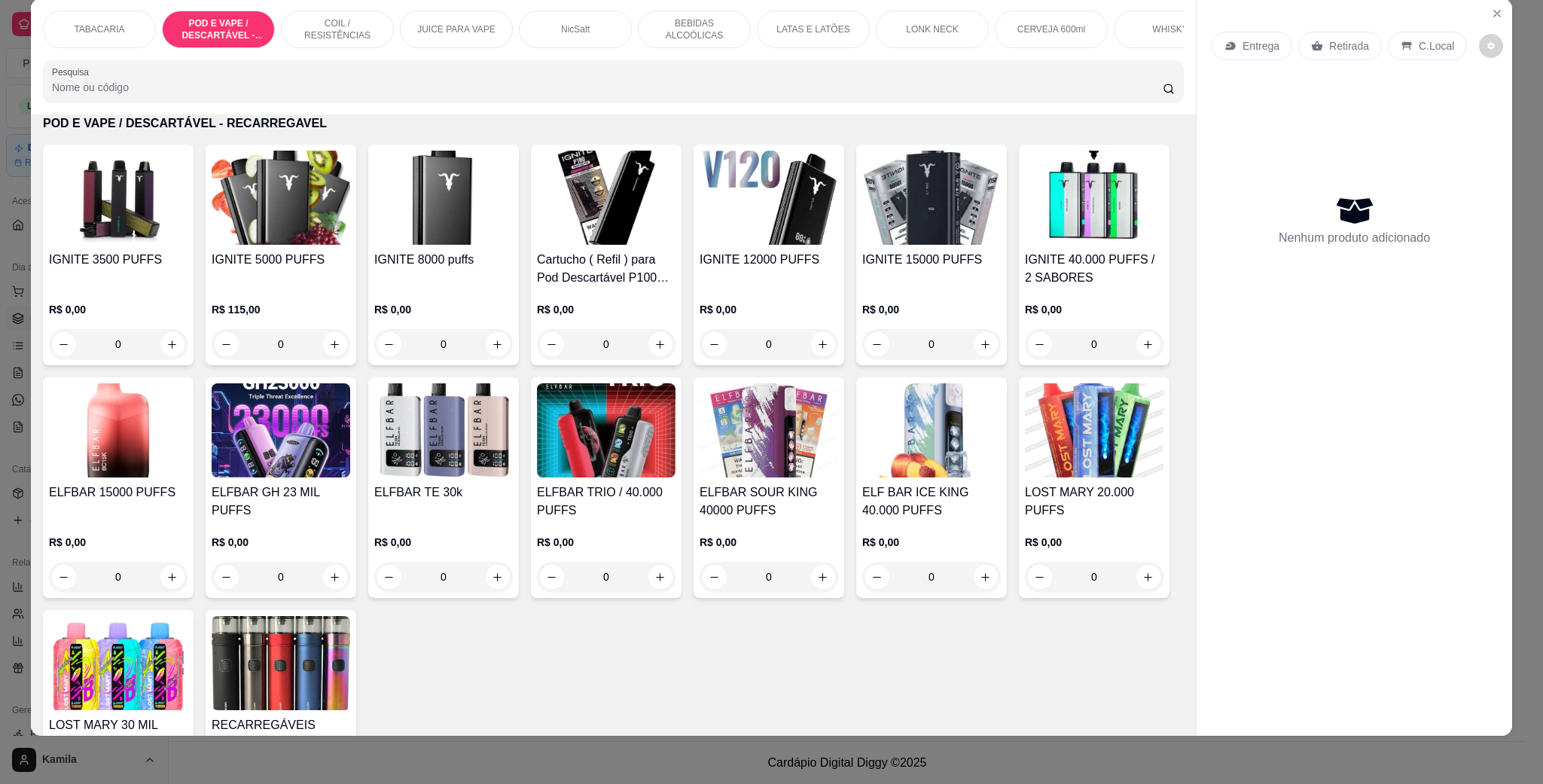
click at [423, 206] on img at bounding box center [443, 197] width 139 height 94
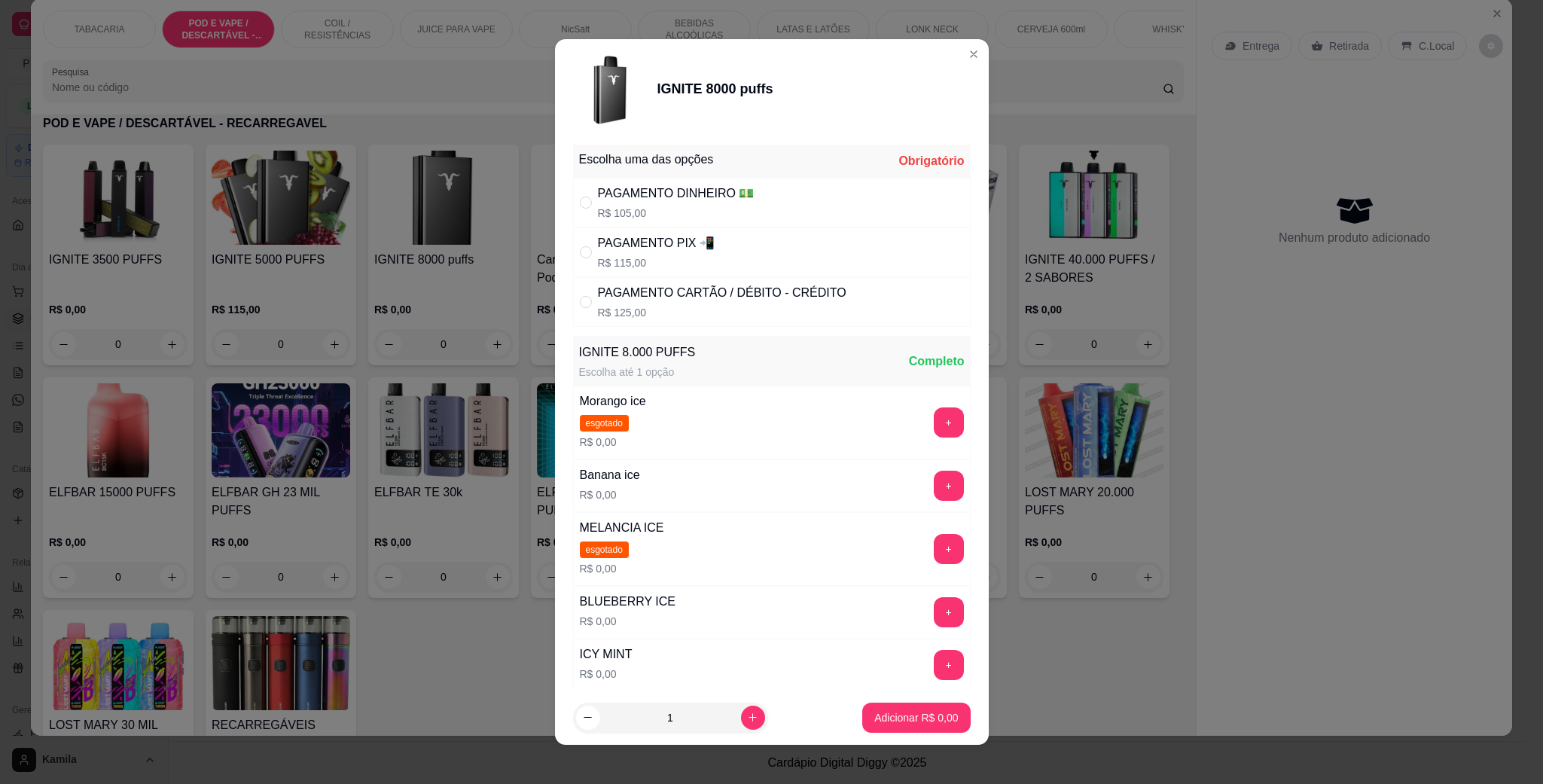
click at [730, 251] on div "PAGAMENTO PIX 📲 R$ 115,00" at bounding box center [772, 252] width 397 height 49
click at [646, 314] on p "R$ 125,00" at bounding box center [722, 313] width 248 height 16
radio input "false"
radio input "true"
click at [934, 678] on button "+" at bounding box center [949, 665] width 30 height 30
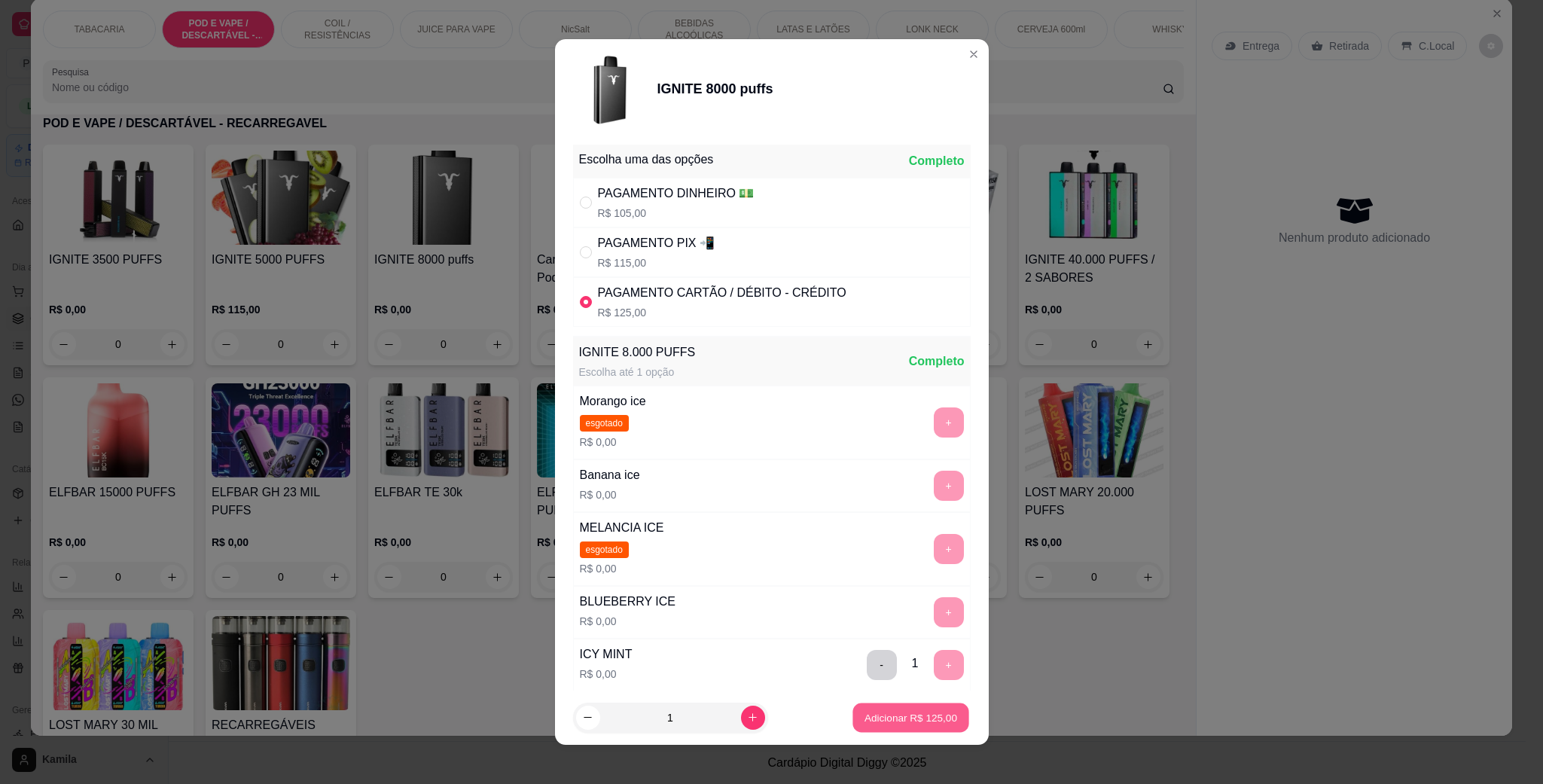
click at [918, 714] on p "Adicionar R$ 125,00" at bounding box center [911, 717] width 93 height 15
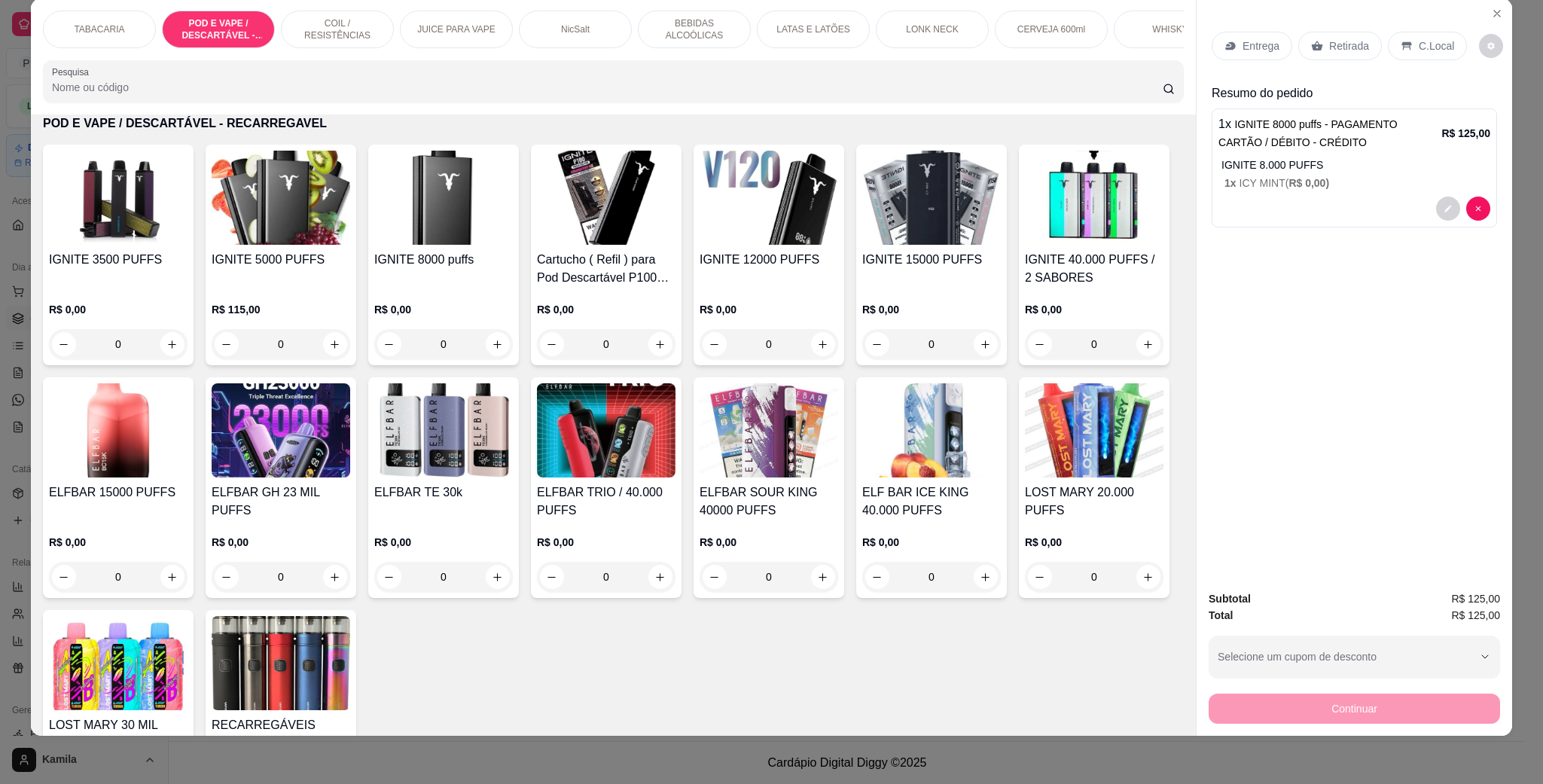
click at [1447, 41] on div "C.Local" at bounding box center [1428, 47] width 79 height 29
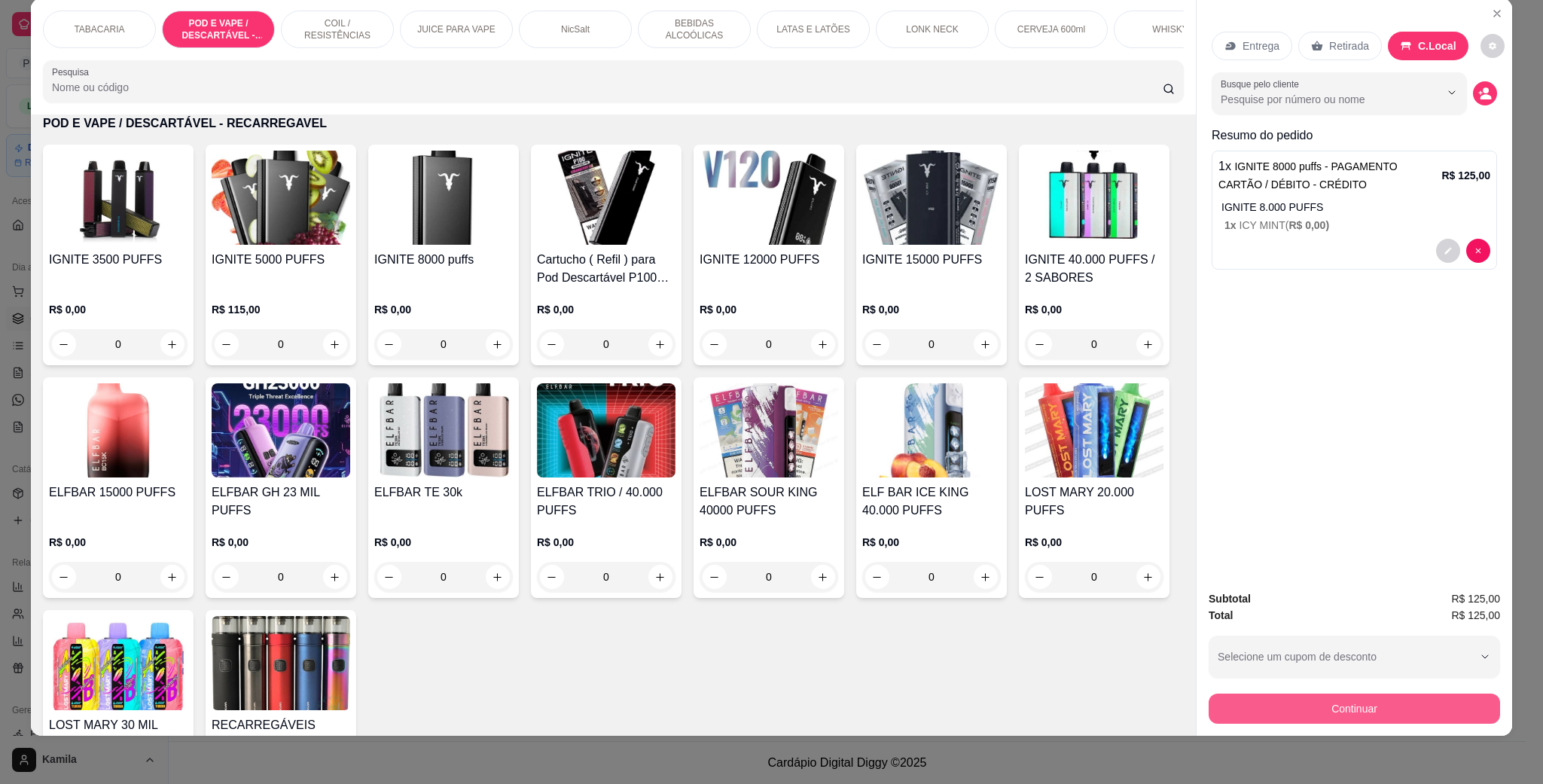
click at [1401, 702] on button "Continuar" at bounding box center [1354, 708] width 292 height 30
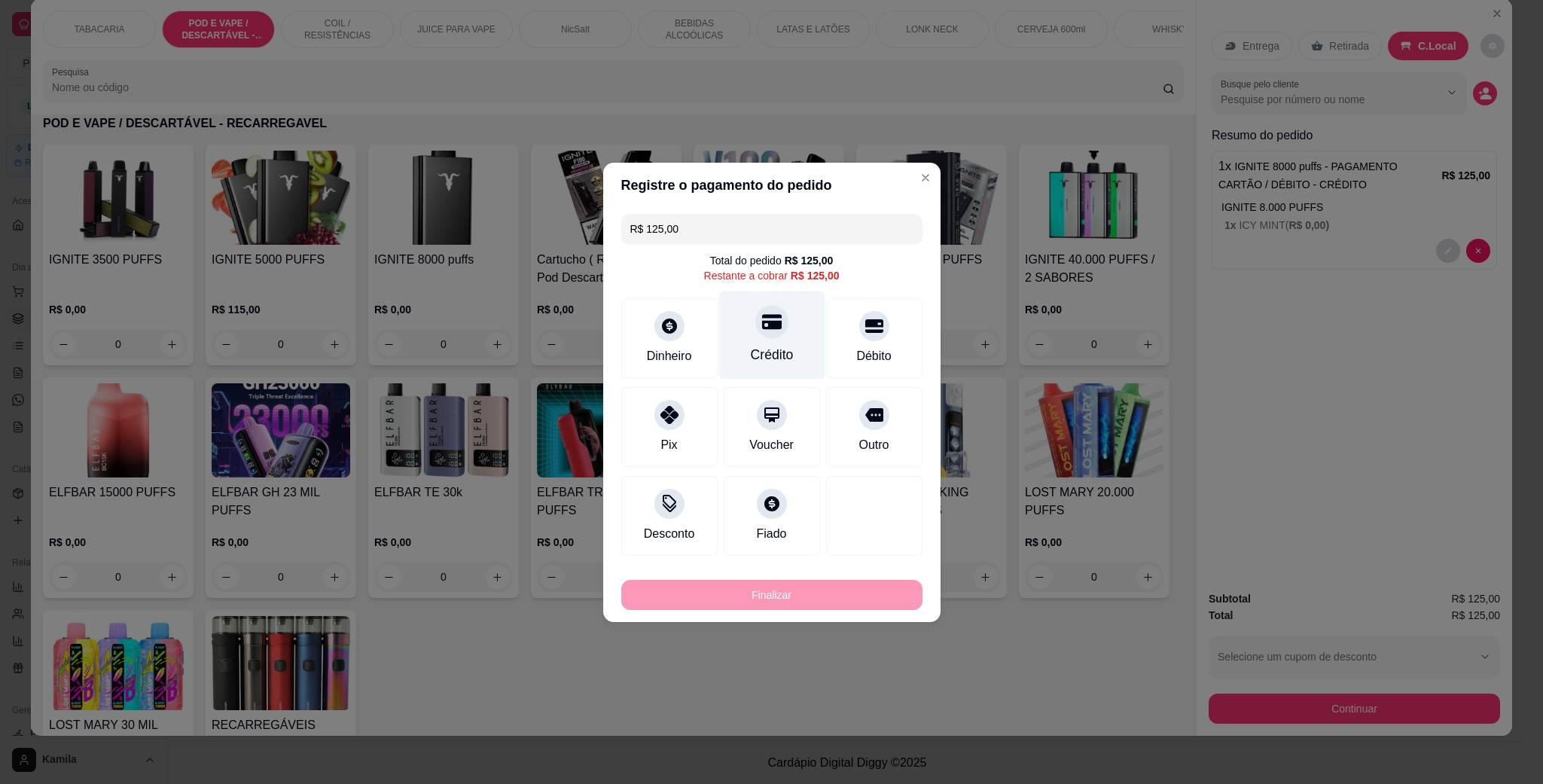
click at [796, 346] on div "Crédito" at bounding box center [772, 334] width 107 height 88
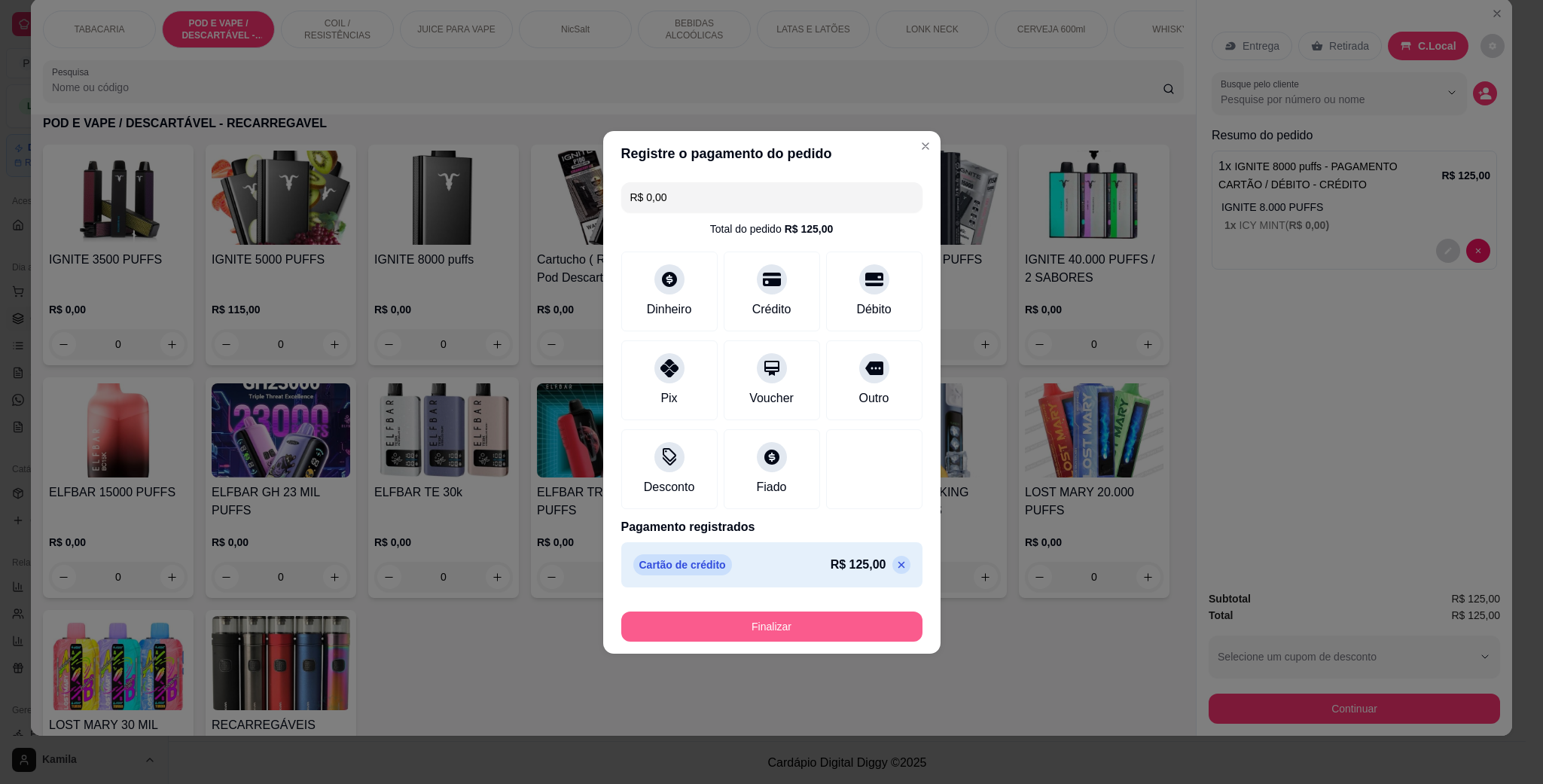
click at [826, 633] on button "Finalizar" at bounding box center [772, 626] width 301 height 30
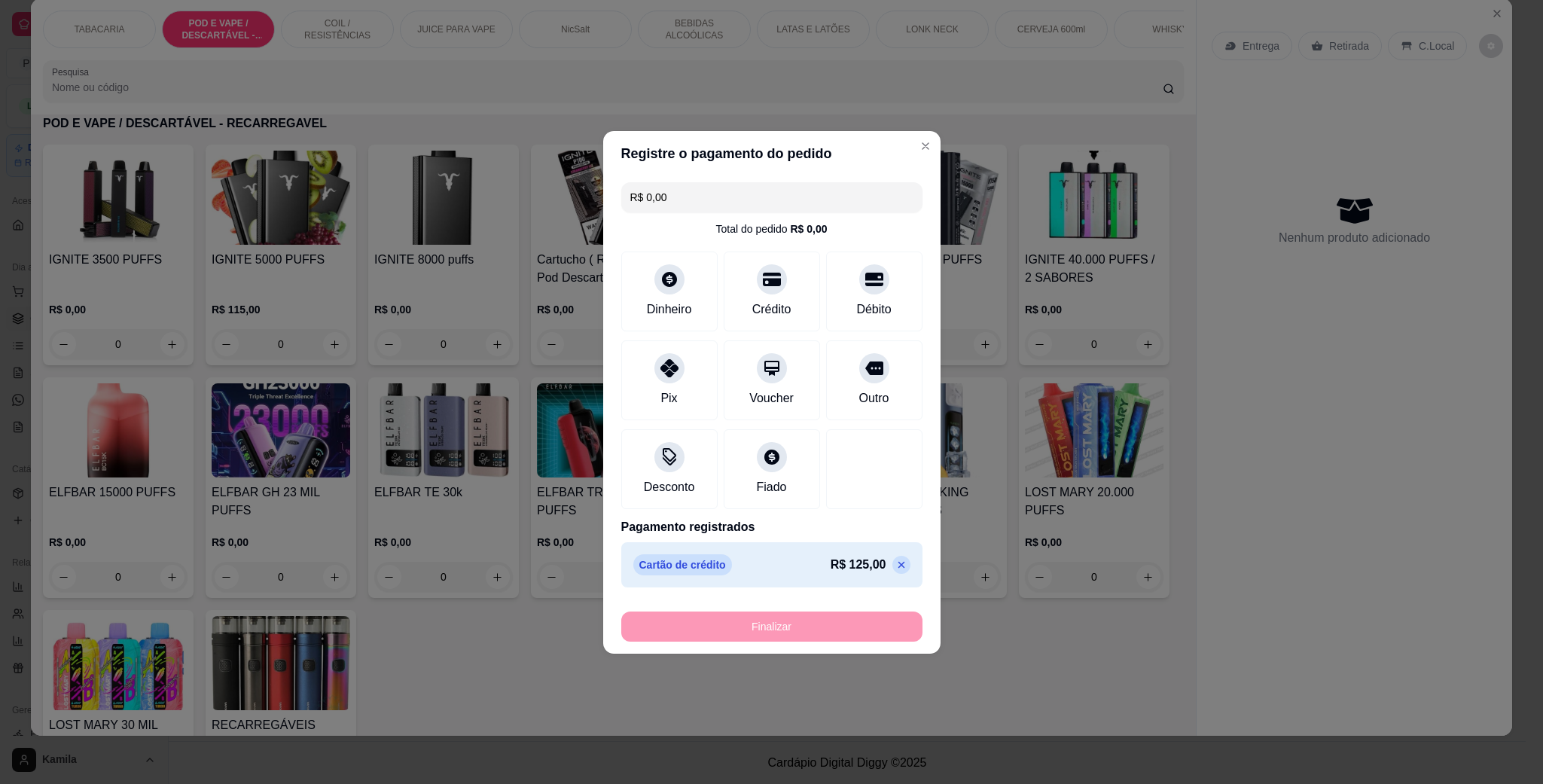
type input "-R$ 125,00"
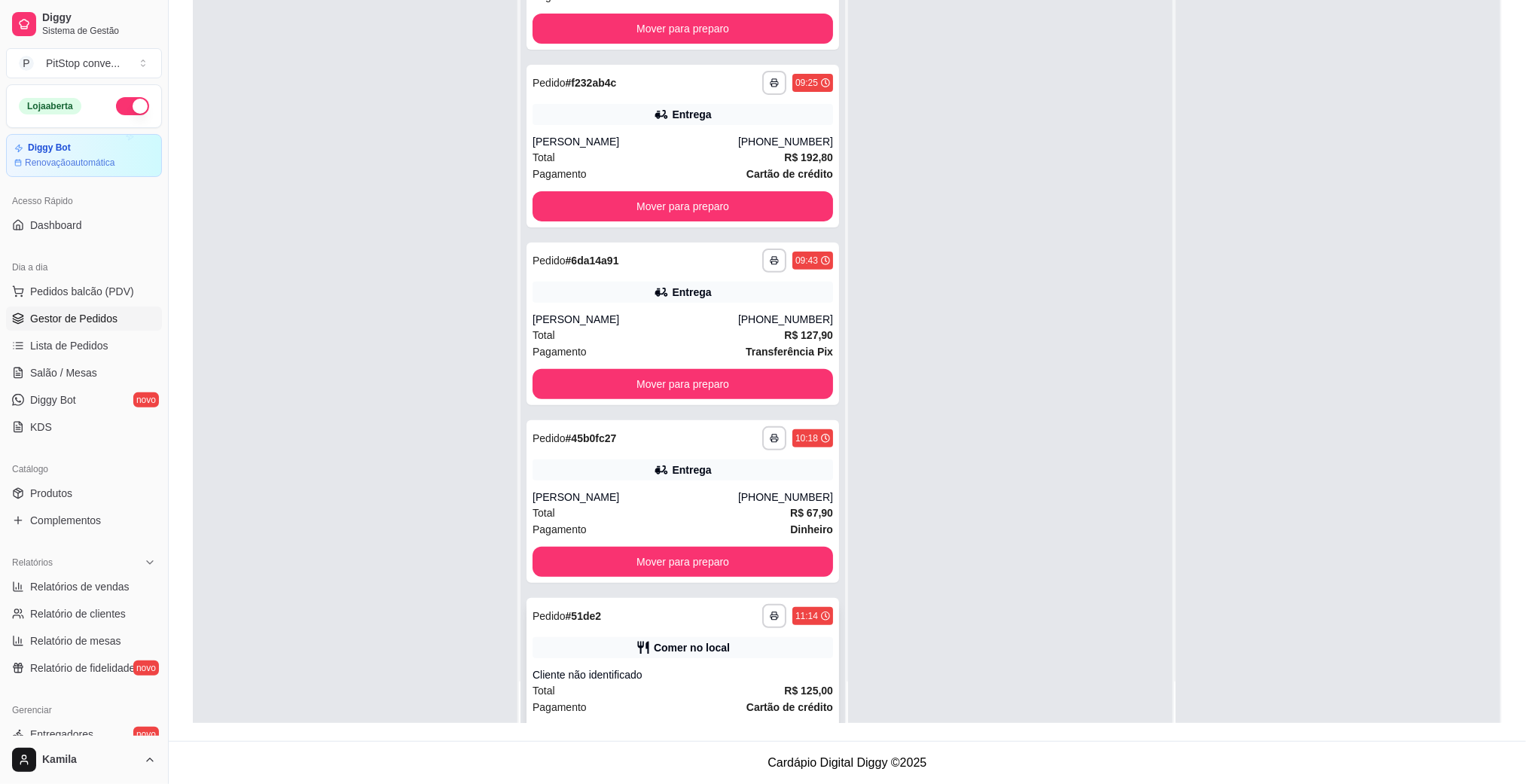
scroll to position [118, 0]
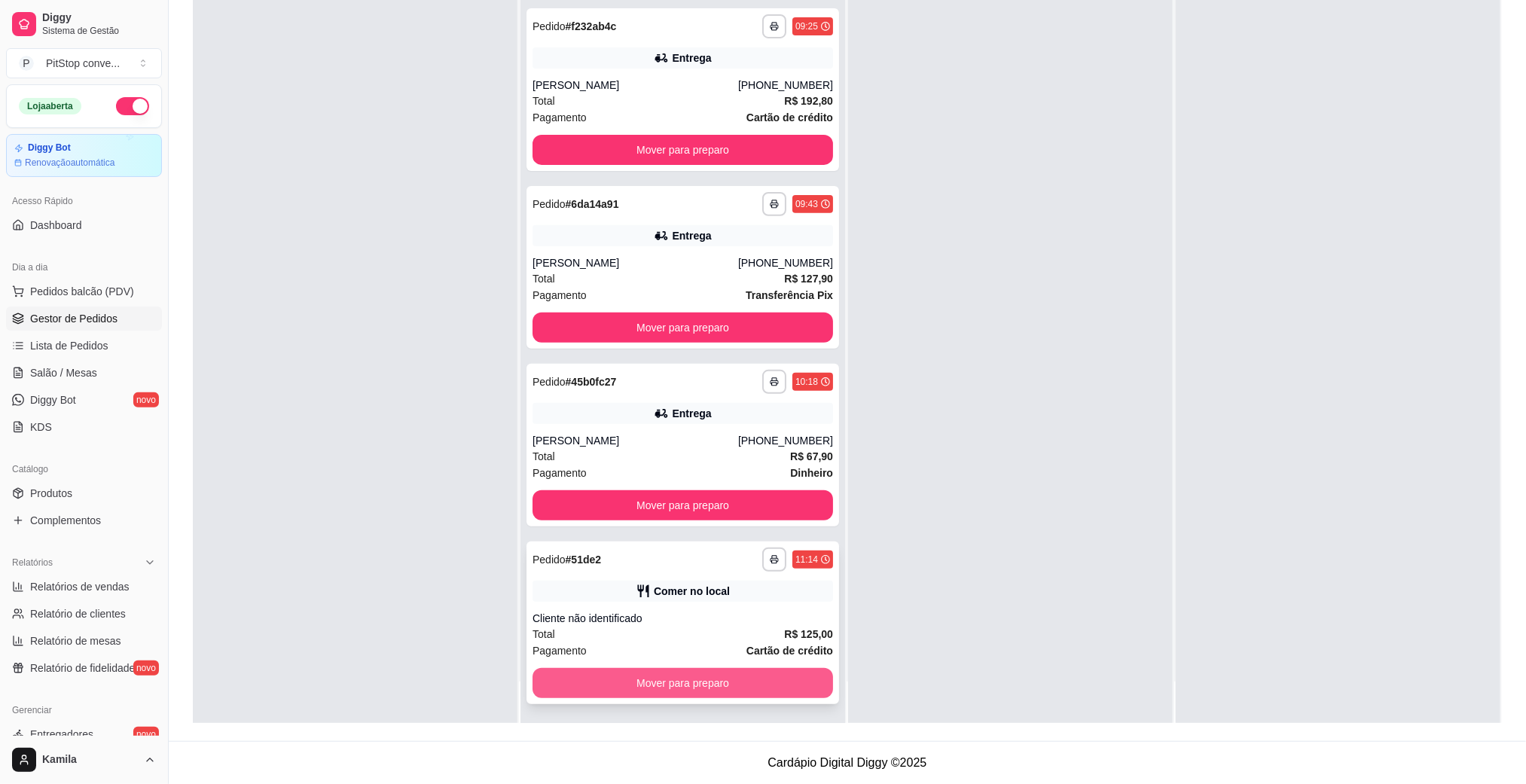
click at [701, 683] on button "Mover para preparo" at bounding box center [683, 682] width 301 height 30
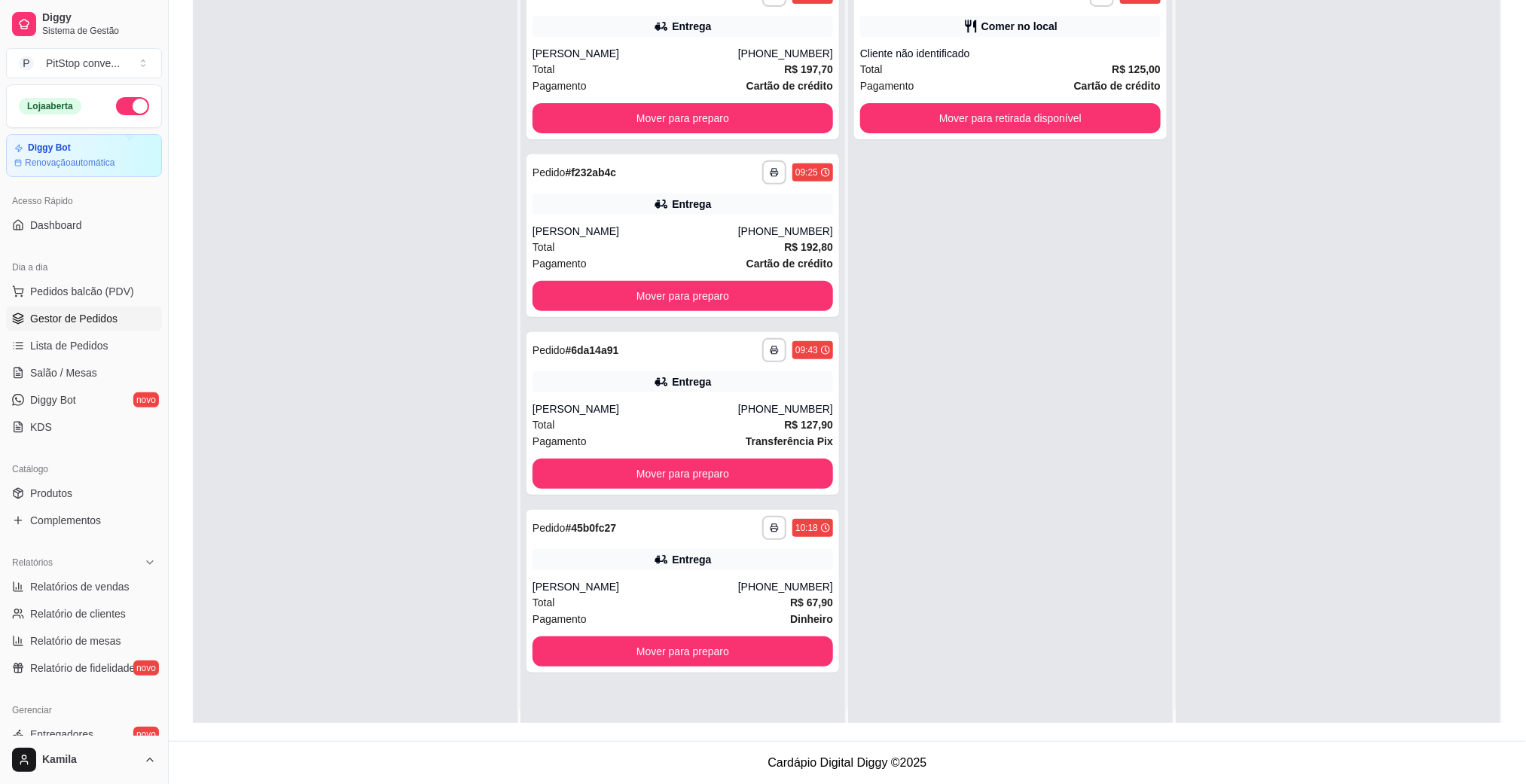
scroll to position [0, 0]
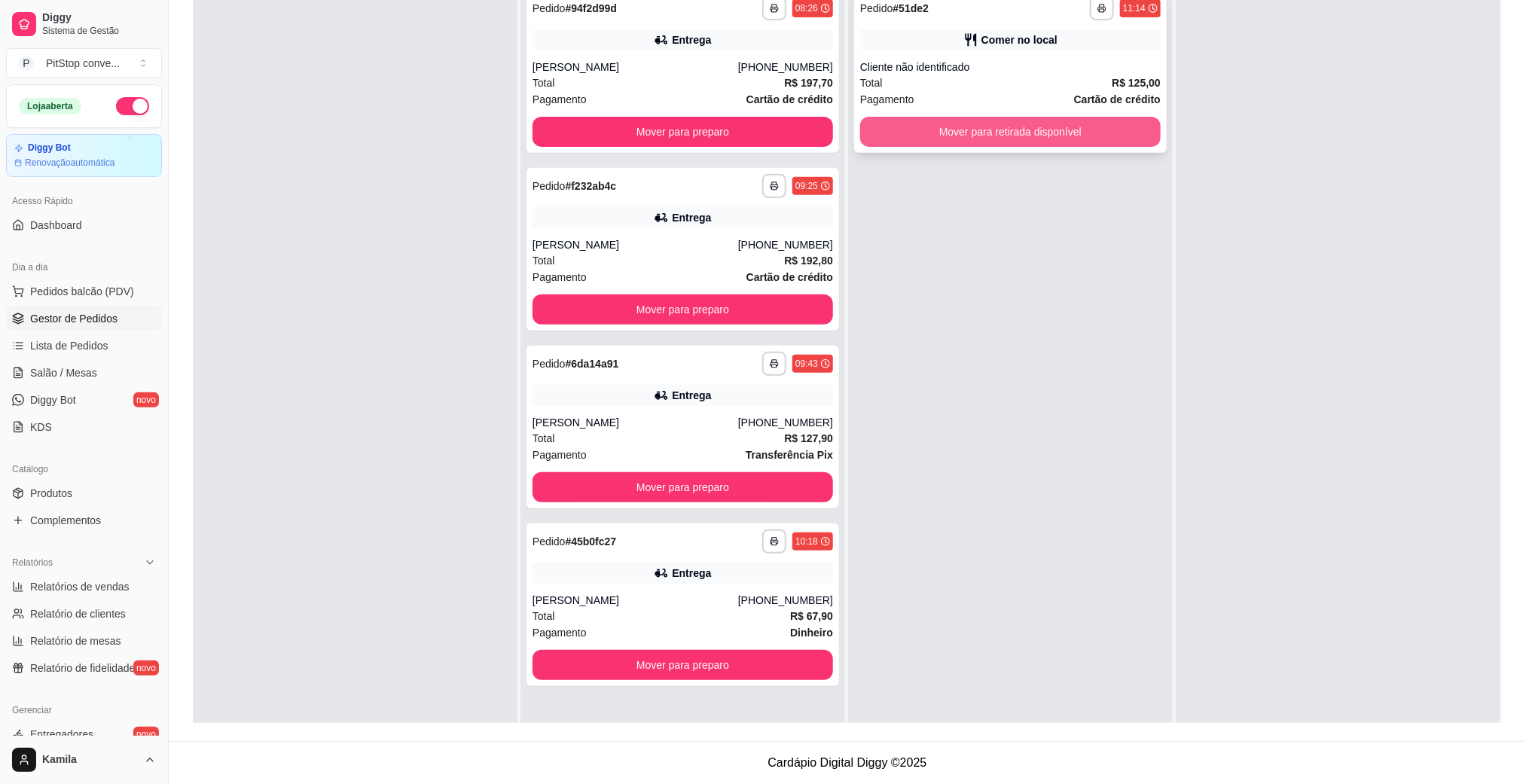
click at [1073, 138] on button "Mover para retirada disponível" at bounding box center [1010, 131] width 301 height 30
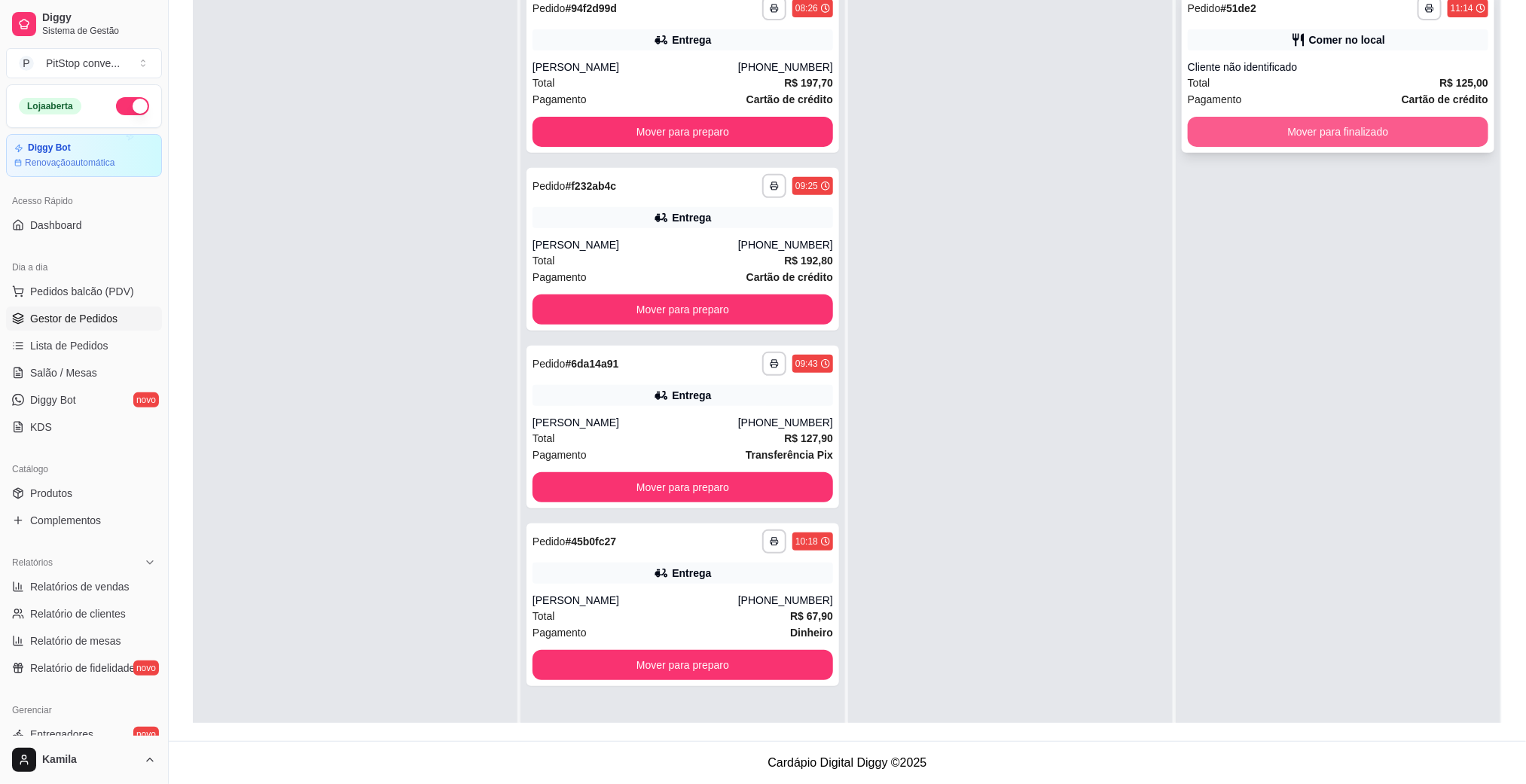
click at [1318, 142] on button "Mover para finalizado" at bounding box center [1339, 131] width 301 height 30
